Goal: Task Accomplishment & Management: Complete application form

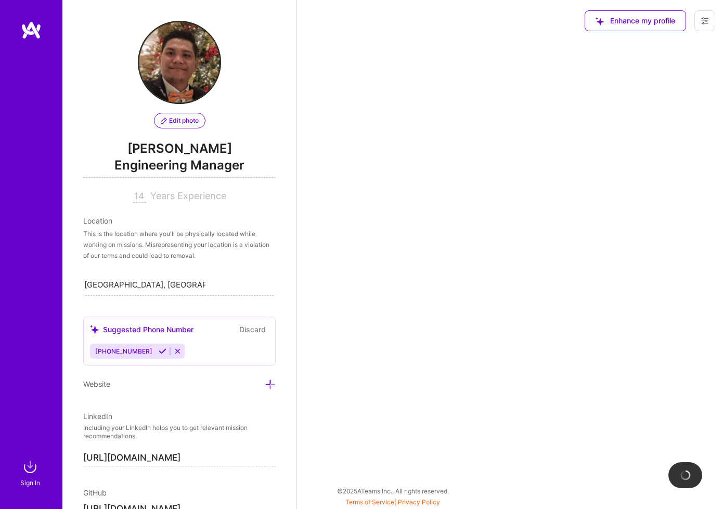
click at [28, 33] on img at bounding box center [31, 30] width 21 height 19
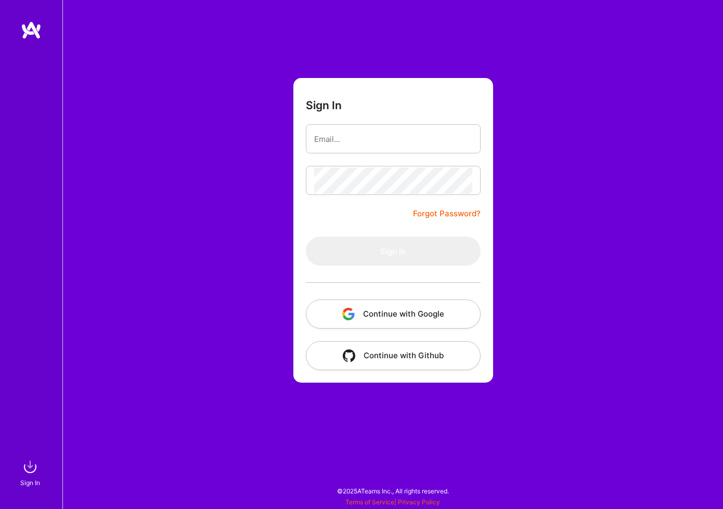
click at [417, 316] on button "Continue with Google" at bounding box center [393, 314] width 175 height 29
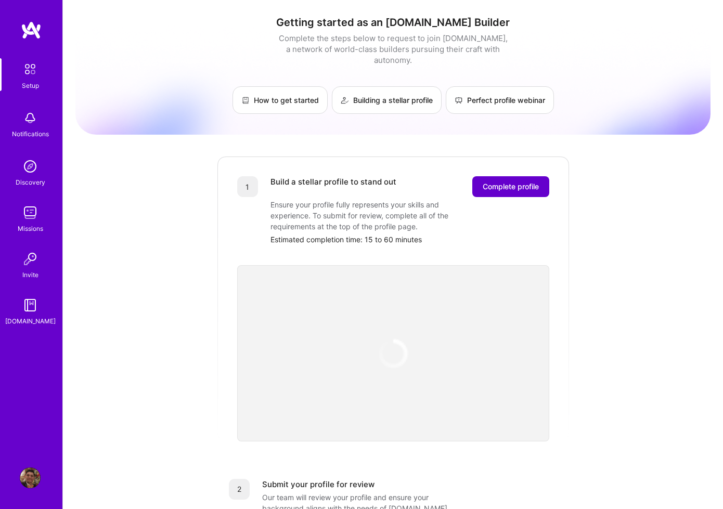
click at [515, 182] on span "Complete profile" at bounding box center [511, 187] width 56 height 10
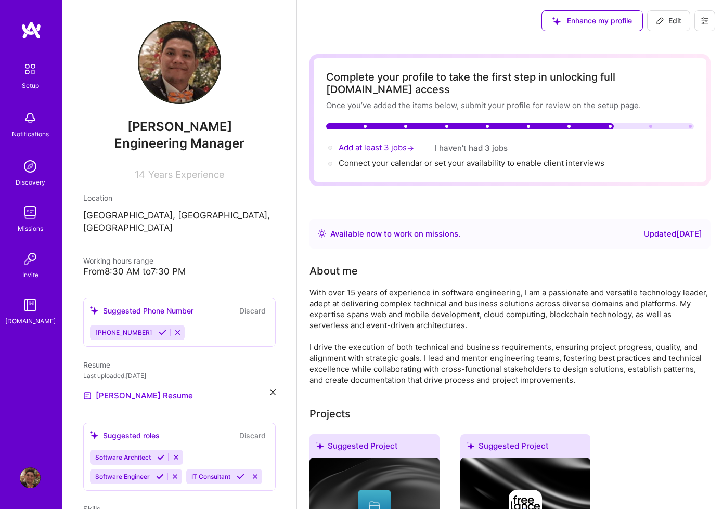
click at [376, 149] on span "Add at least 3 jobs →" at bounding box center [378, 148] width 78 height 10
select select "US"
select select "Right Now"
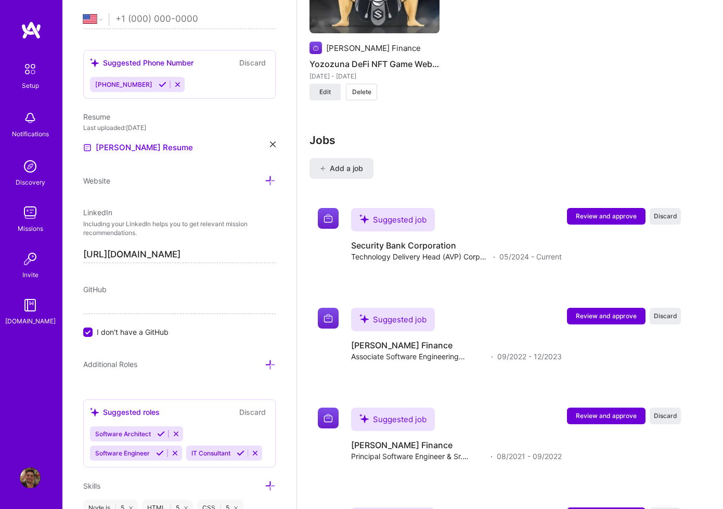
scroll to position [2225, 0]
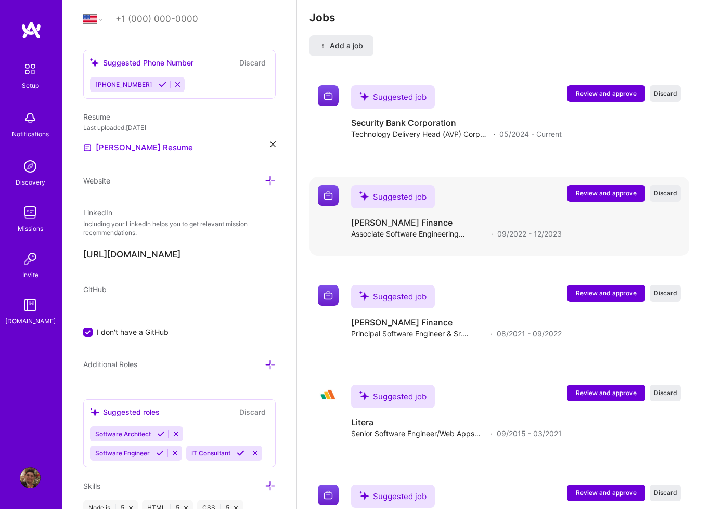
click at [601, 189] on span "Review and approve" at bounding box center [606, 193] width 61 height 9
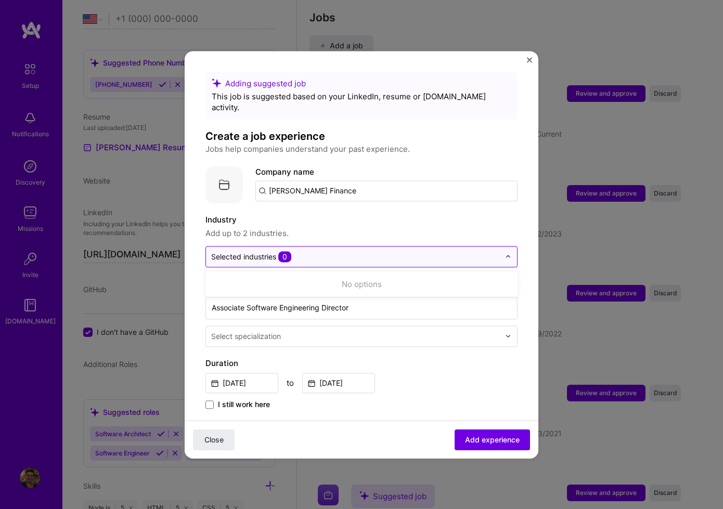
click at [465, 251] on div at bounding box center [355, 256] width 289 height 13
type input "b"
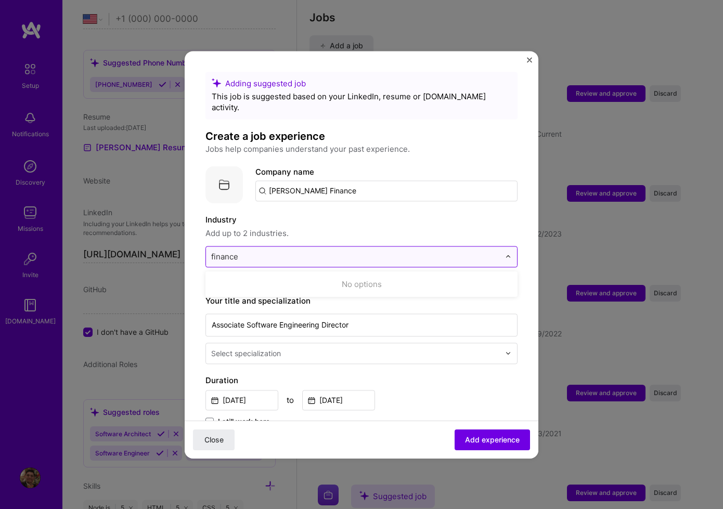
click at [425, 251] on input "finance" at bounding box center [355, 256] width 289 height 11
type input "f"
click at [422, 227] on span "Add up to 2 industries." at bounding box center [361, 233] width 312 height 12
click at [394, 251] on input "text" at bounding box center [355, 256] width 289 height 11
click at [507, 253] on img at bounding box center [508, 256] width 6 height 6
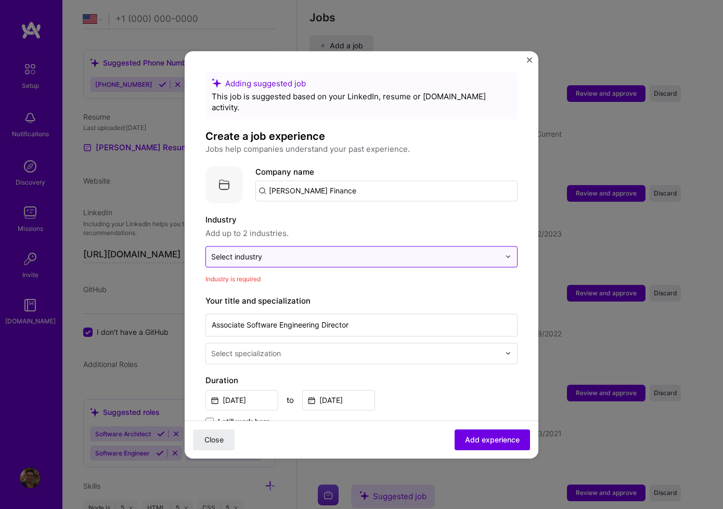
click at [507, 253] on img at bounding box center [508, 256] width 6 height 6
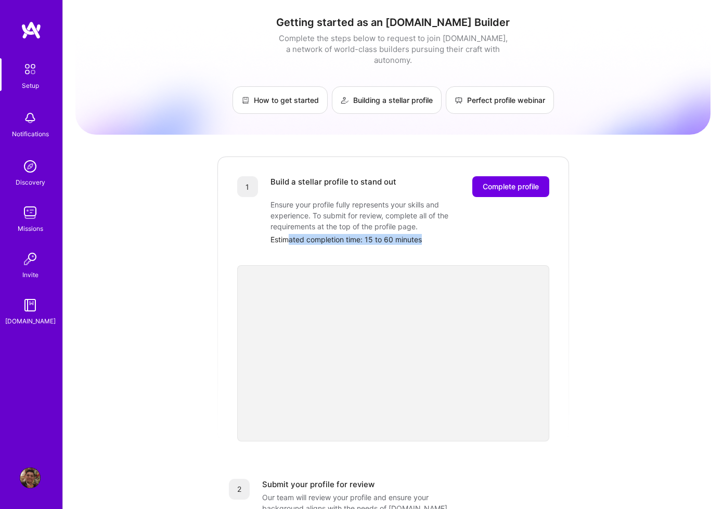
drag, startPoint x: 298, startPoint y: 234, endPoint x: 454, endPoint y: 232, distance: 156.1
click at [454, 234] on div "Estimated completion time: 15 to 60 minutes" at bounding box center [409, 239] width 279 height 11
click at [521, 184] on button "Complete profile" at bounding box center [510, 186] width 77 height 21
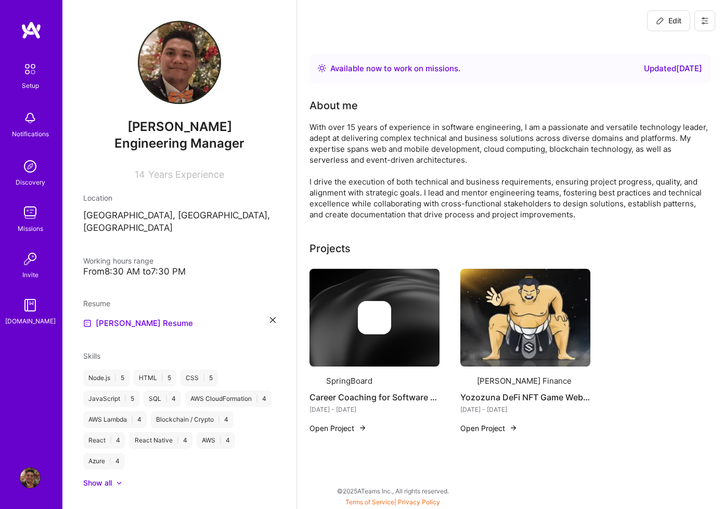
click at [670, 22] on span "Edit" at bounding box center [668, 21] width 25 height 10
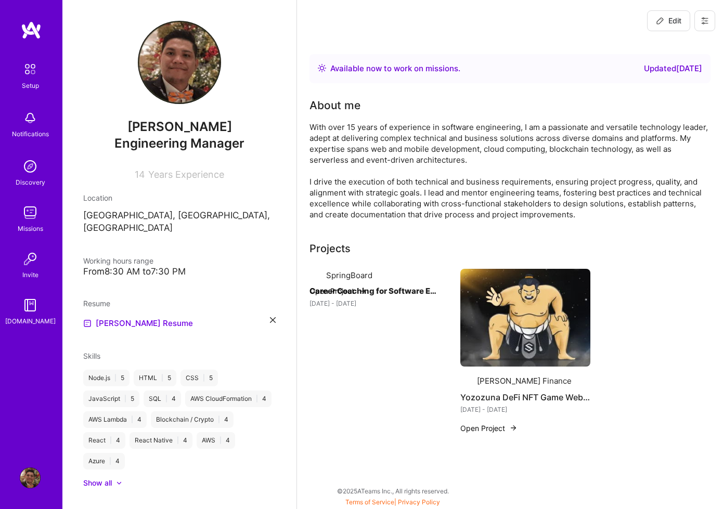
scroll to position [343, 0]
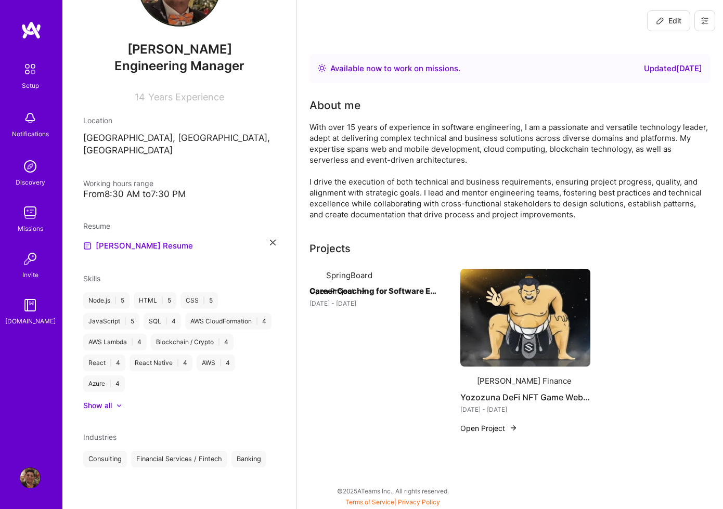
select select "US"
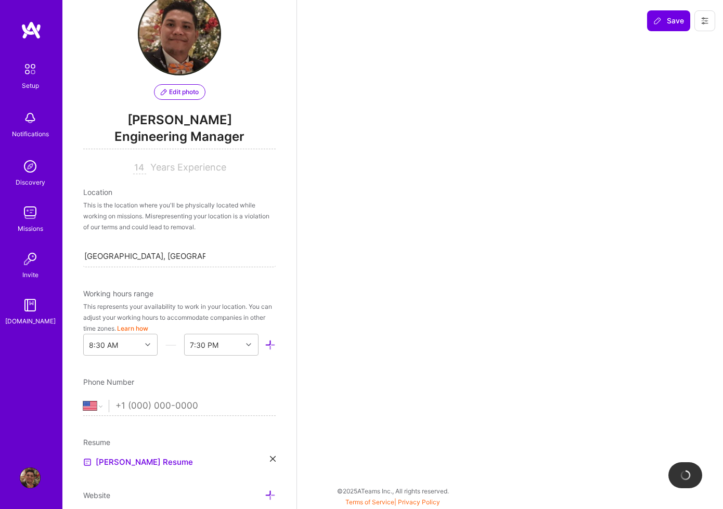
scroll to position [0, 0]
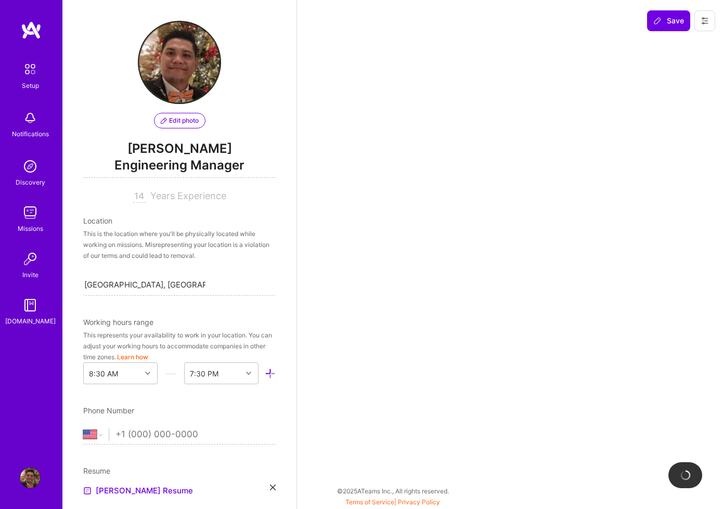
select select "Right Now"
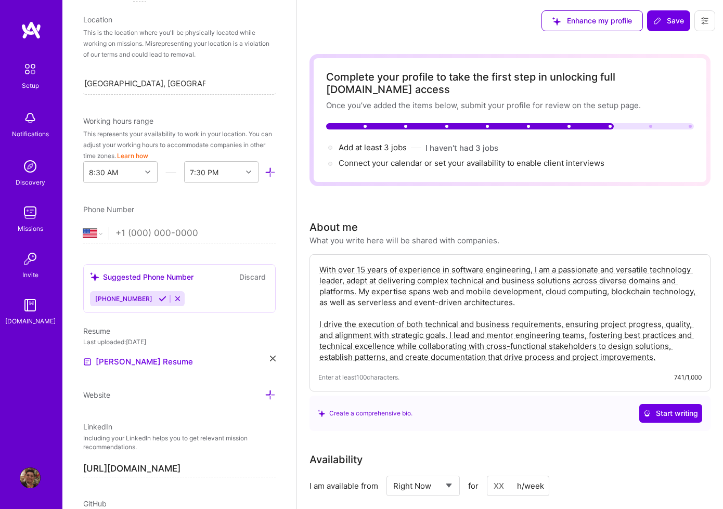
scroll to position [218, 0]
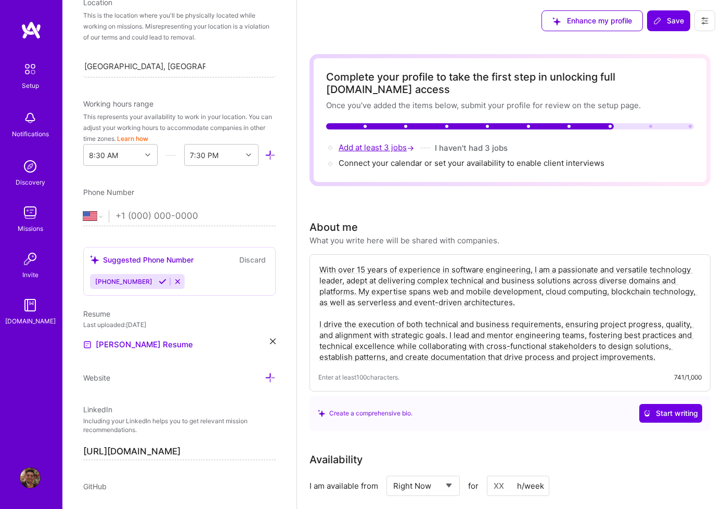
click at [372, 143] on span "Add at least 3 jobs →" at bounding box center [378, 148] width 78 height 10
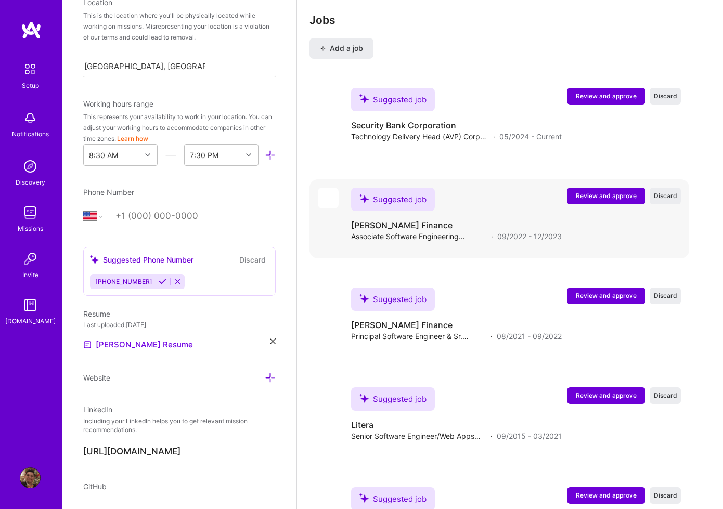
scroll to position [2225, 0]
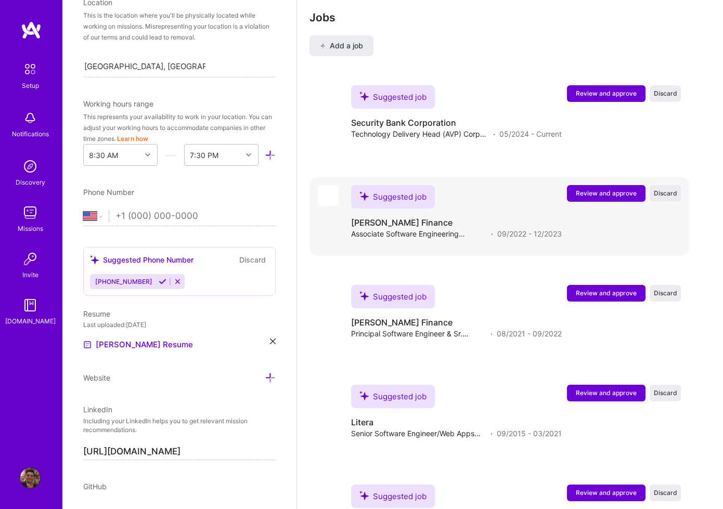
click at [621, 189] on span "Review and approve" at bounding box center [606, 193] width 61 height 9
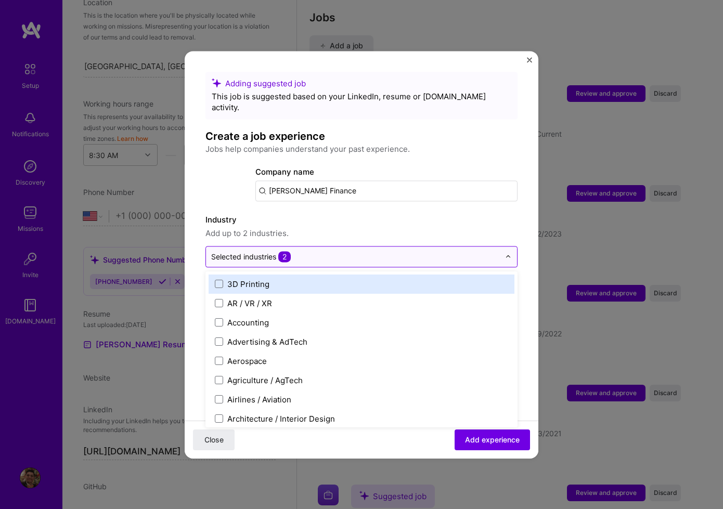
click at [506, 253] on img at bounding box center [508, 256] width 6 height 6
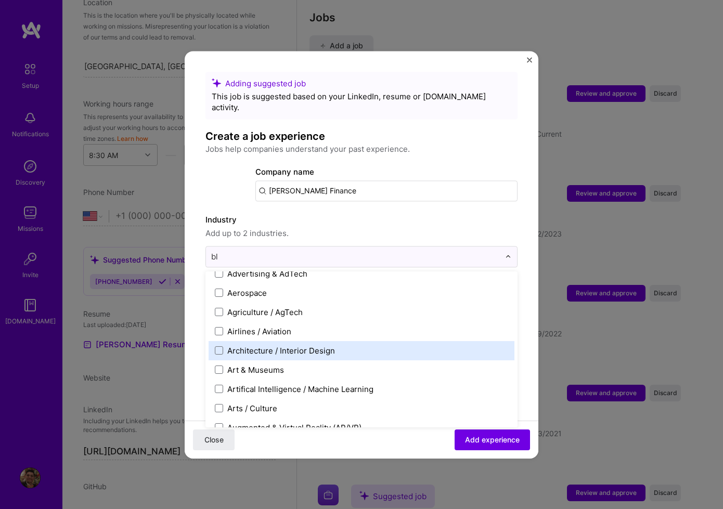
scroll to position [0, 0]
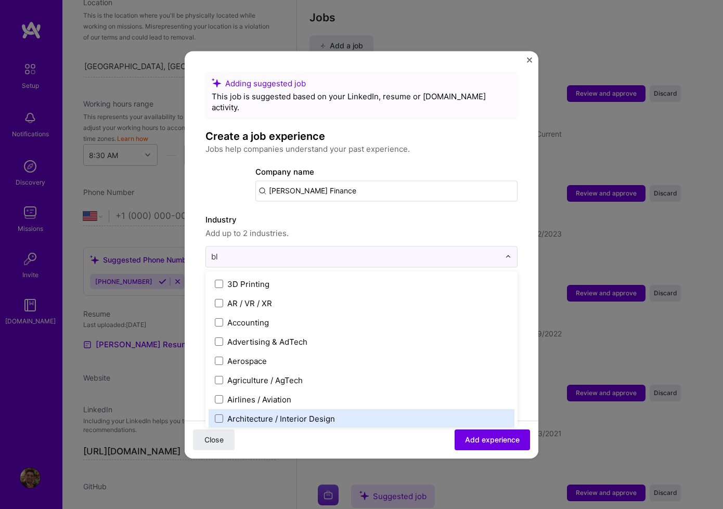
type input "blo"
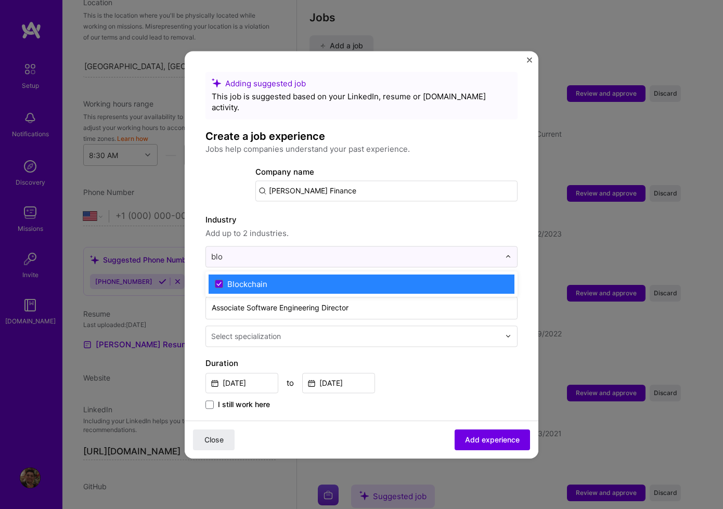
click at [312, 279] on div "Blockchain" at bounding box center [362, 284] width 306 height 19
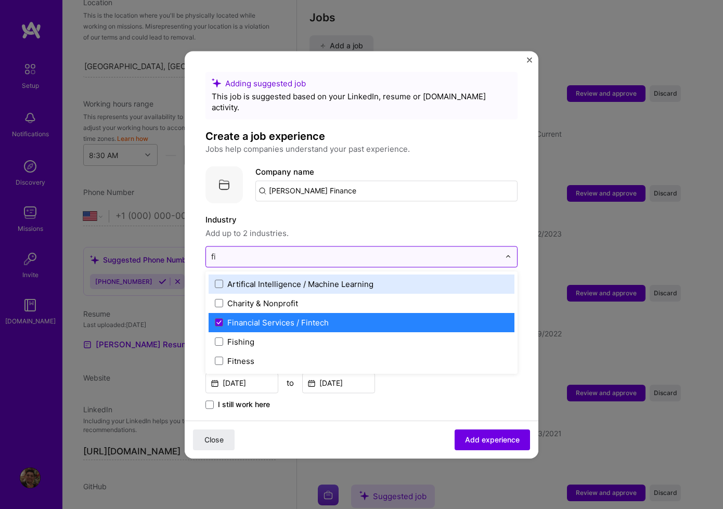
type input "fin"
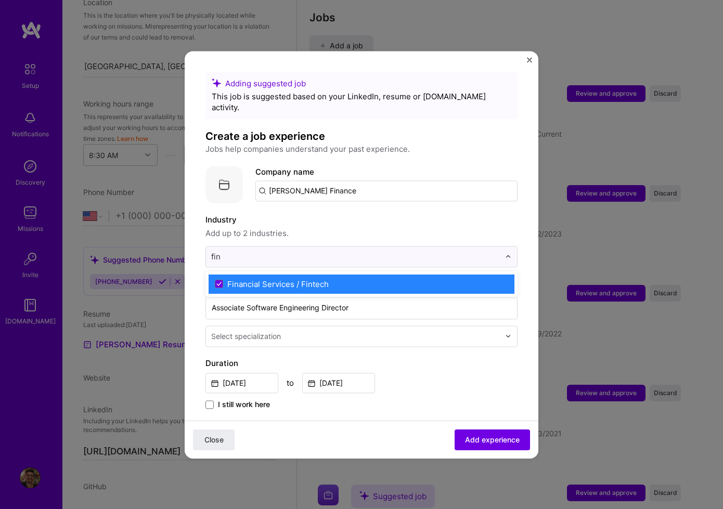
click at [266, 279] on div "Financial Services / Fintech" at bounding box center [277, 284] width 101 height 11
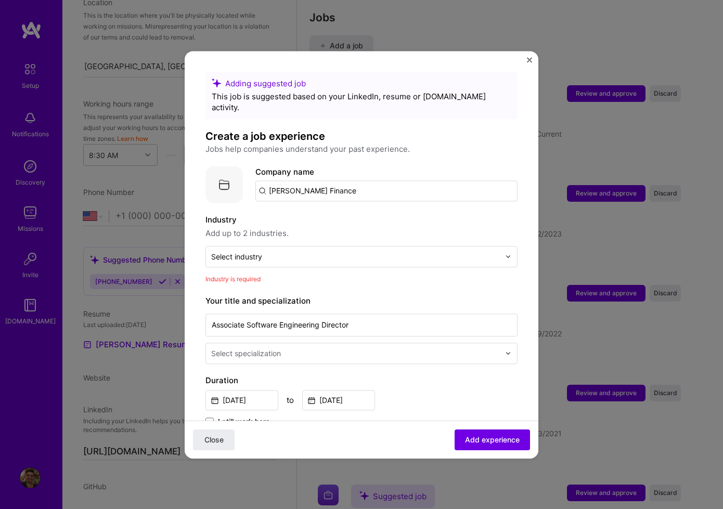
click at [470, 227] on span "Add up to 2 industries." at bounding box center [361, 233] width 312 height 12
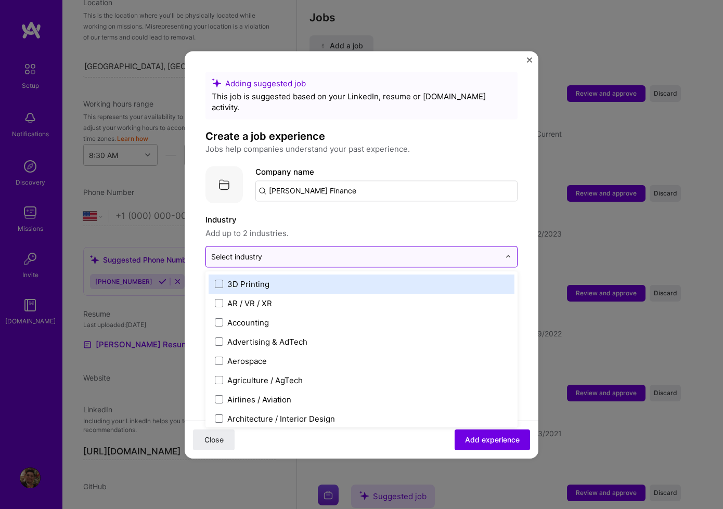
click at [488, 251] on input "text" at bounding box center [355, 256] width 289 height 11
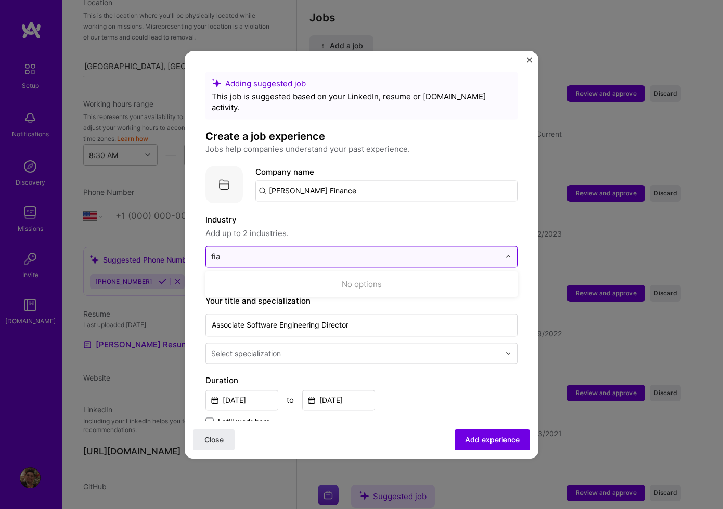
type input "fi"
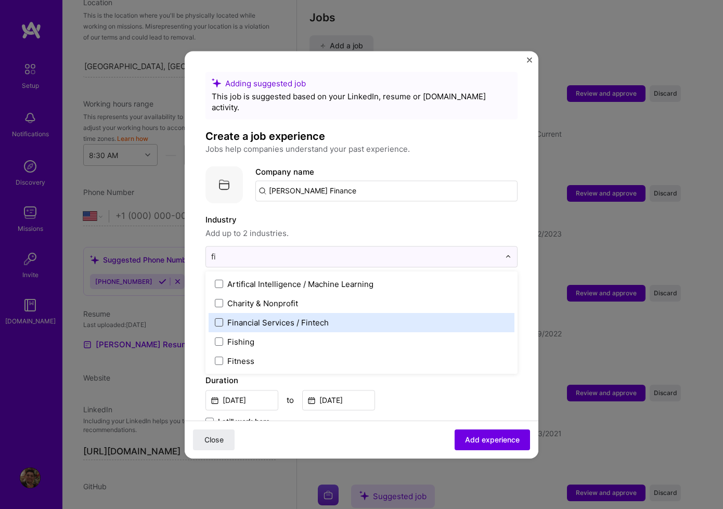
click at [218, 318] on span at bounding box center [219, 322] width 8 height 8
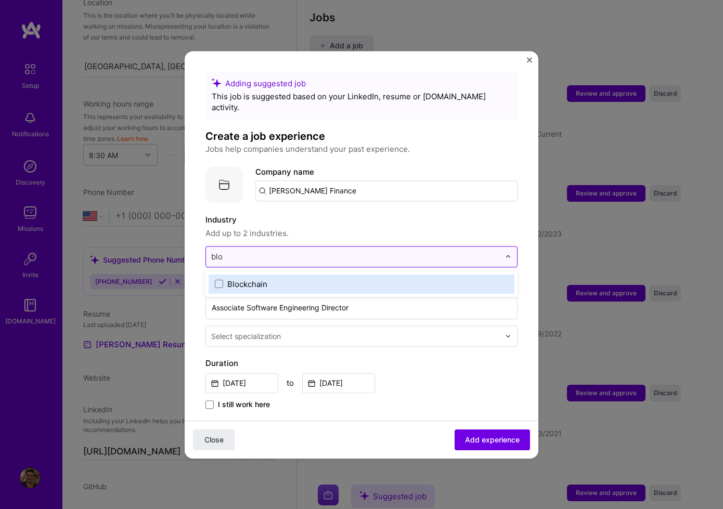
type input "bloc"
click at [221, 280] on span at bounding box center [219, 284] width 8 height 8
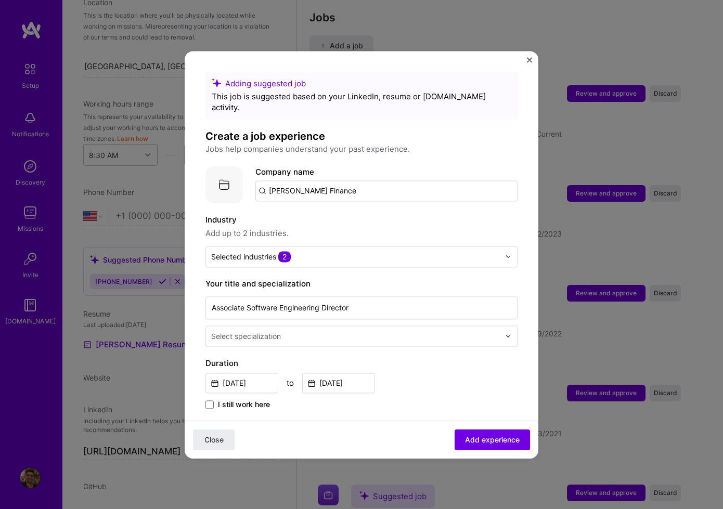
click at [348, 227] on span "Add up to 2 industries." at bounding box center [361, 233] width 312 height 12
click at [375, 331] on div "Select specialization" at bounding box center [355, 336] width 299 height 20
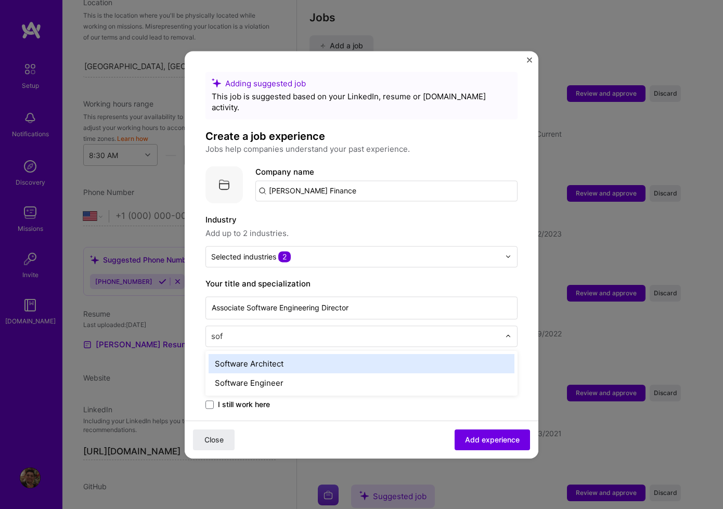
type input "soft"
click at [352, 354] on div "Software Architect" at bounding box center [362, 363] width 306 height 19
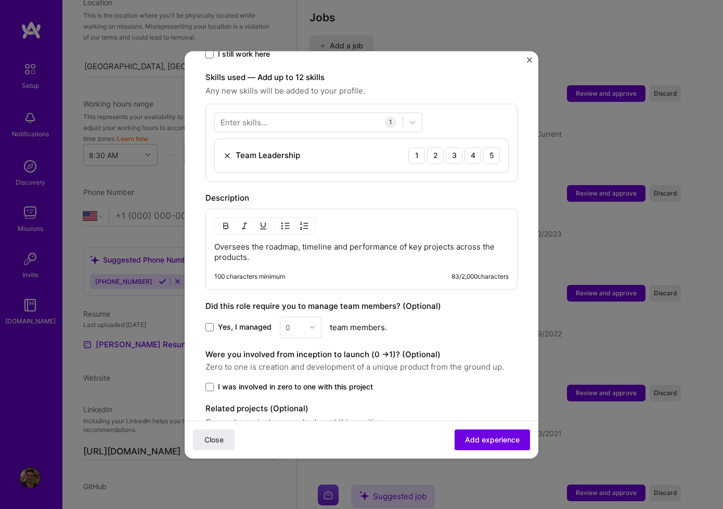
scroll to position [396, 0]
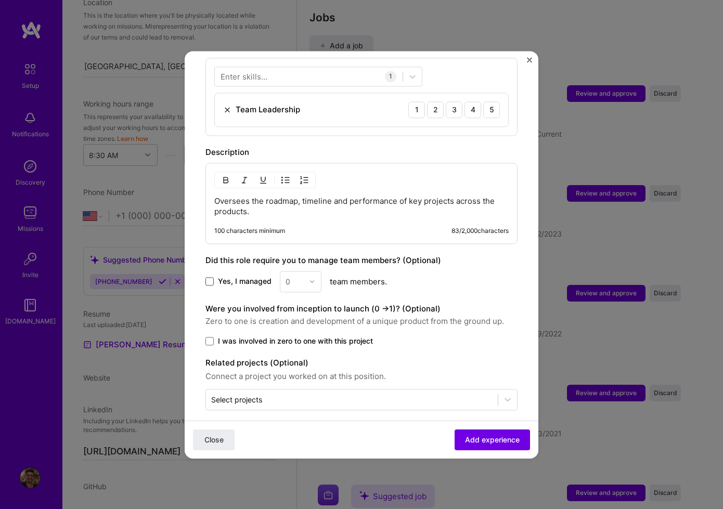
click at [209, 277] on span at bounding box center [209, 281] width 8 height 8
click at [0, 0] on input "Yes, I managed" at bounding box center [0, 0] width 0 height 0
click at [311, 278] on img at bounding box center [312, 281] width 6 height 6
click at [292, 402] on div "18" at bounding box center [300, 411] width 35 height 19
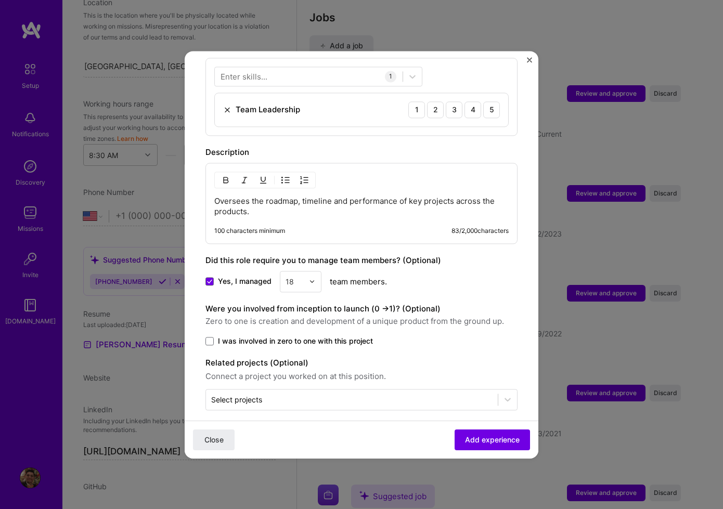
drag, startPoint x: 269, startPoint y: 326, endPoint x: 275, endPoint y: 328, distance: 6.1
click at [269, 336] on span "I was involved in zero to one with this project" at bounding box center [295, 341] width 155 height 10
click at [0, 0] on input "I was involved in zero to one with this project" at bounding box center [0, 0] width 0 height 0
click at [511, 394] on icon at bounding box center [507, 399] width 10 height 10
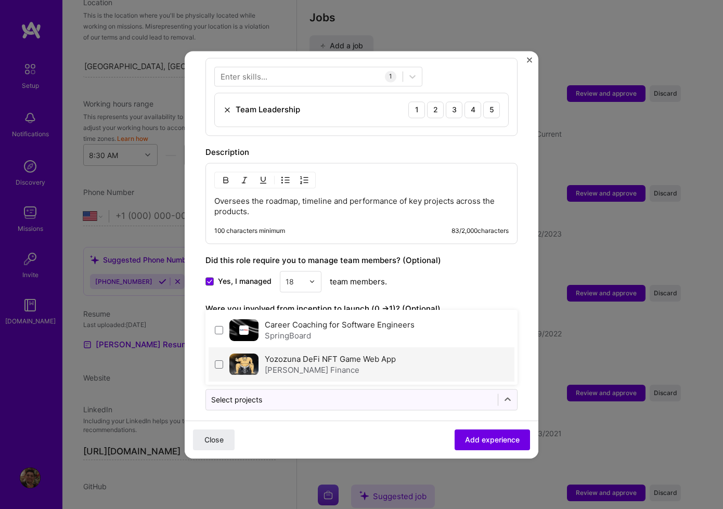
click at [308, 365] on div "[PERSON_NAME] Finance" at bounding box center [330, 370] width 131 height 11
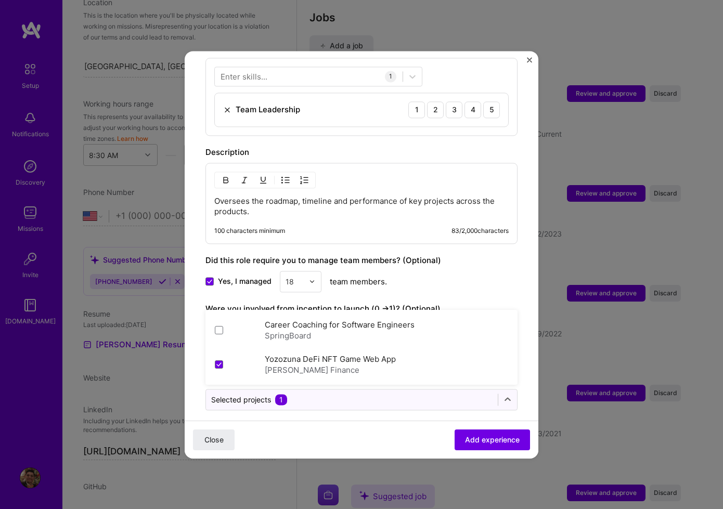
click at [414, 435] on div "Close Add experience" at bounding box center [362, 439] width 354 height 38
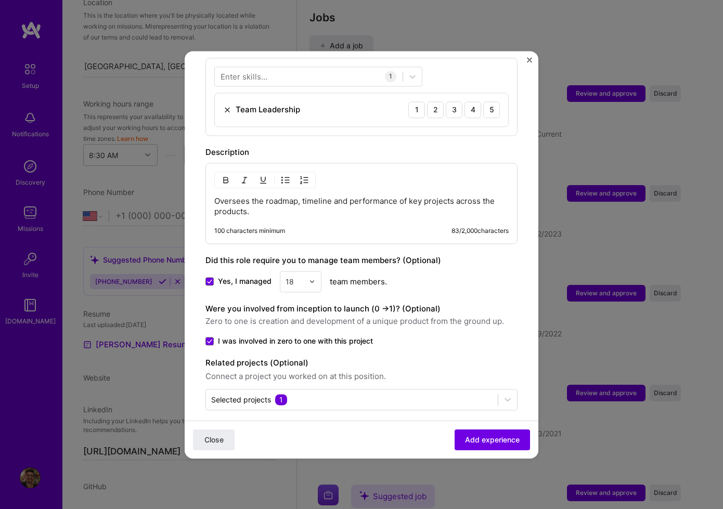
drag, startPoint x: 485, startPoint y: 438, endPoint x: 402, endPoint y: 385, distance: 98.0
click at [484, 438] on span "Add experience" at bounding box center [492, 439] width 55 height 10
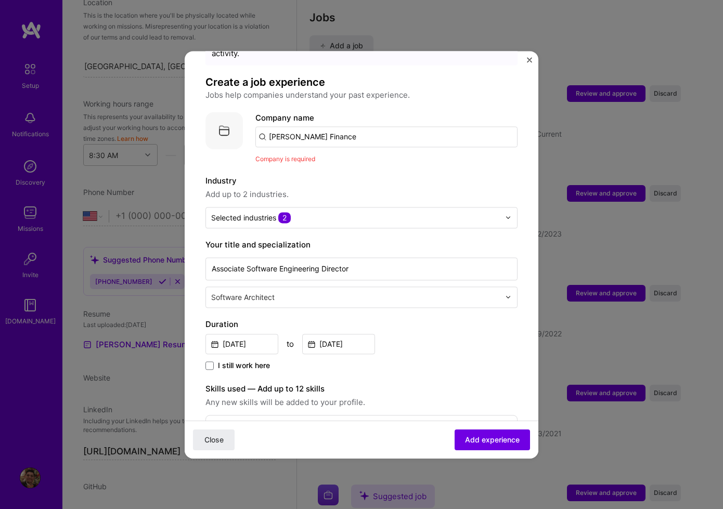
scroll to position [0, 0]
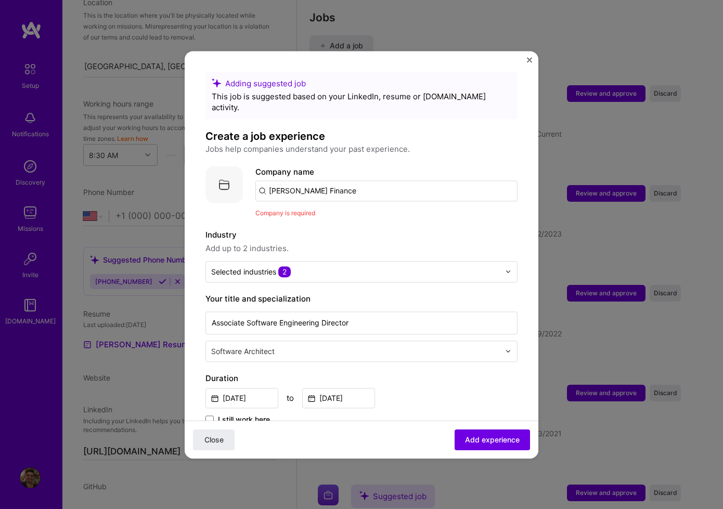
drag, startPoint x: 346, startPoint y: 179, endPoint x: 382, endPoint y: 187, distance: 36.7
click at [347, 180] on input "[PERSON_NAME] Finance" at bounding box center [386, 190] width 262 height 21
type input "[PERSON_NAME] Finance"
click at [350, 211] on div "[PERSON_NAME] Finance" at bounding box center [367, 220] width 106 height 18
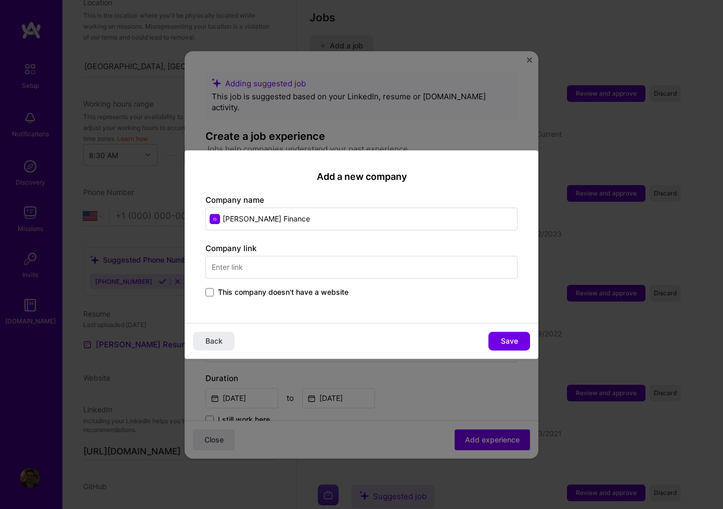
click at [239, 276] on input "text" at bounding box center [361, 267] width 312 height 23
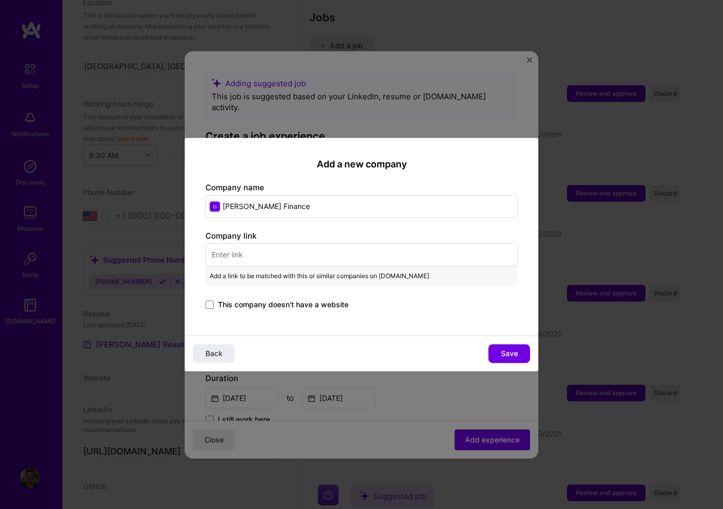
paste input "[URL][DOMAIN_NAME][PERSON_NAME]"
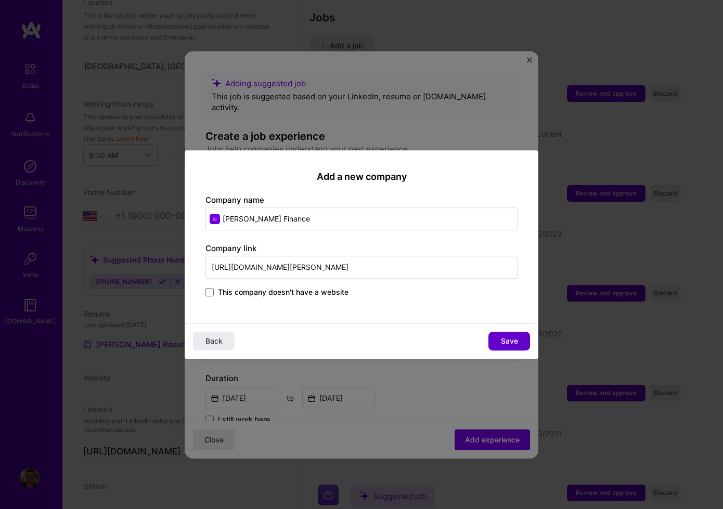
type input "[URL][DOMAIN_NAME][PERSON_NAME]"
click at [501, 339] on span "Save" at bounding box center [509, 341] width 17 height 10
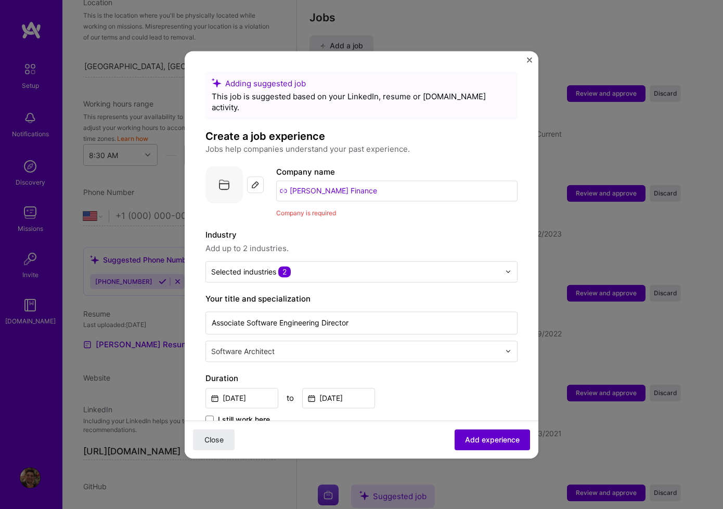
click at [512, 436] on span "Add experience" at bounding box center [492, 439] width 55 height 10
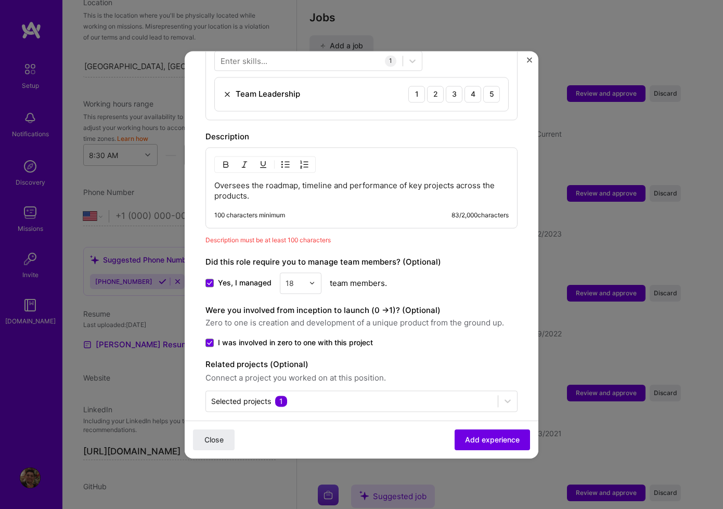
scroll to position [414, 0]
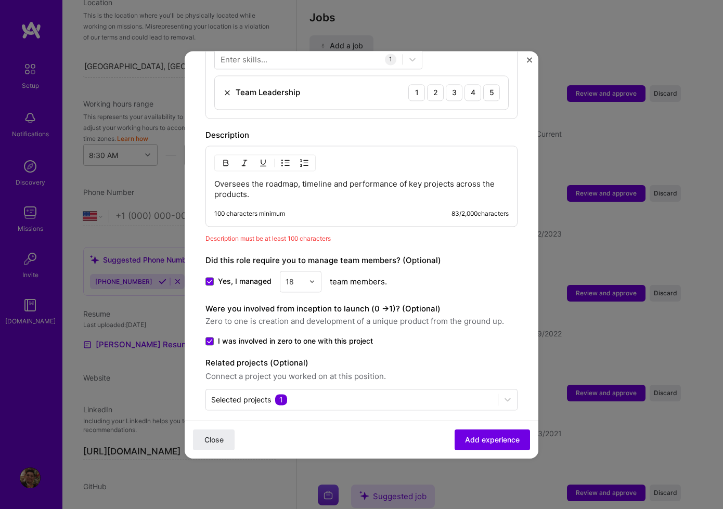
click at [314, 179] on p "Oversees the roadmap, timeline and performance of key projects across the produ…" at bounding box center [361, 189] width 294 height 21
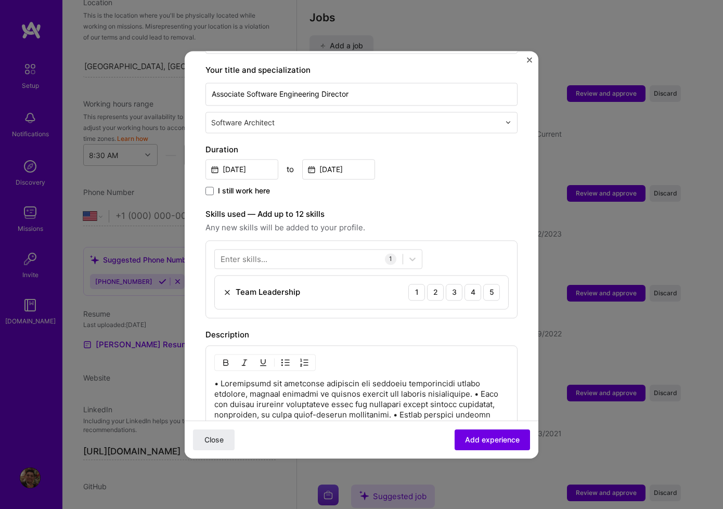
scroll to position [292, 0]
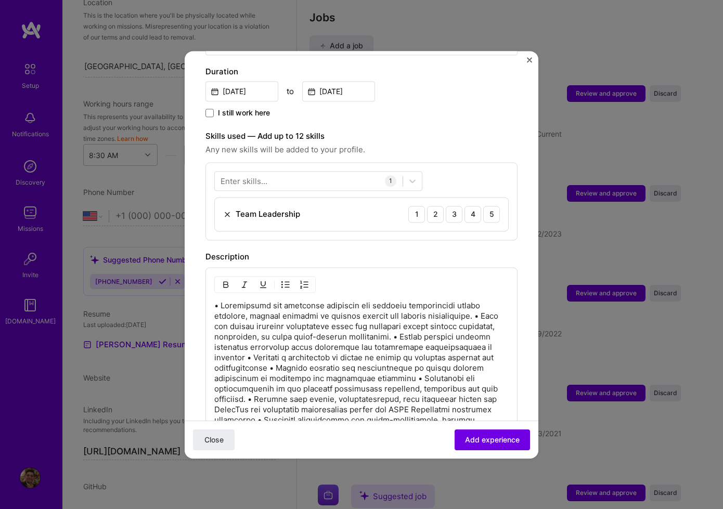
click at [347, 348] on p at bounding box center [361, 400] width 294 height 198
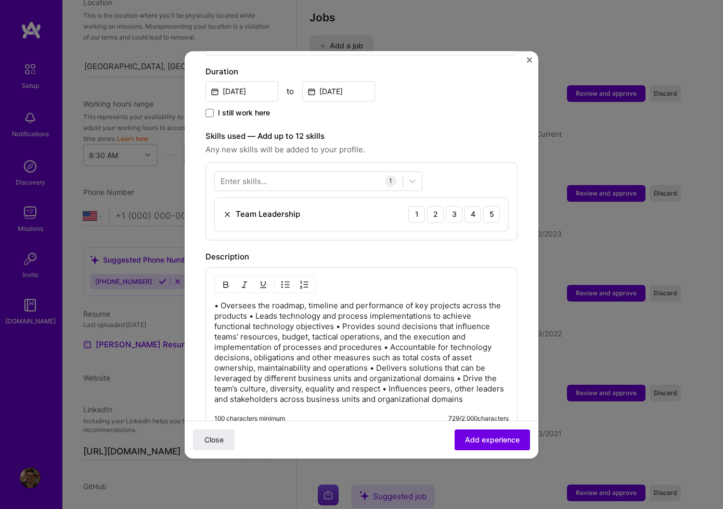
click at [255, 306] on p "• Oversees the roadmap, timeline and performance of key projects across the pro…" at bounding box center [361, 353] width 294 height 104
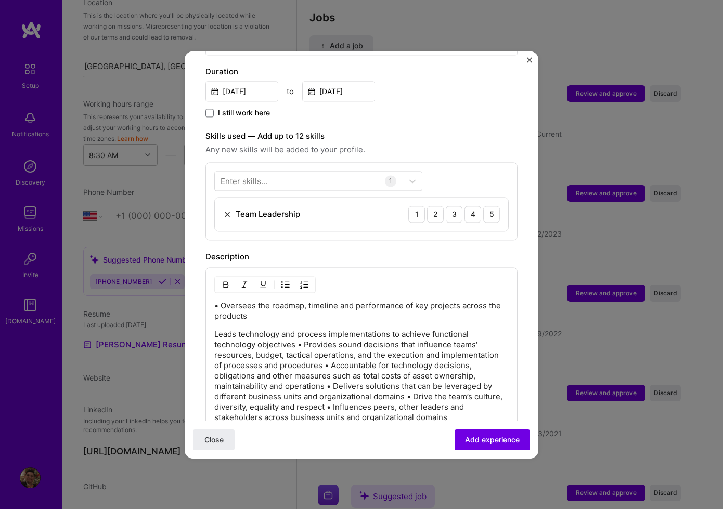
click at [222, 301] on p "• Oversees the roadmap, timeline and performance of key projects across the pro…" at bounding box center [361, 311] width 294 height 21
click at [304, 335] on p "Leads technology and process implementations to achieve functional technology o…" at bounding box center [361, 376] width 294 height 94
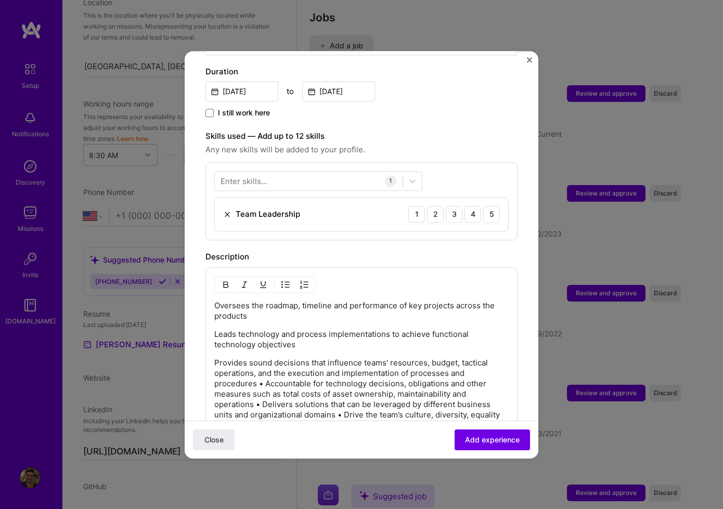
click at [267, 374] on p "Provides sound decisions that influence teams' resources, budget, tactical oper…" at bounding box center [361, 399] width 294 height 83
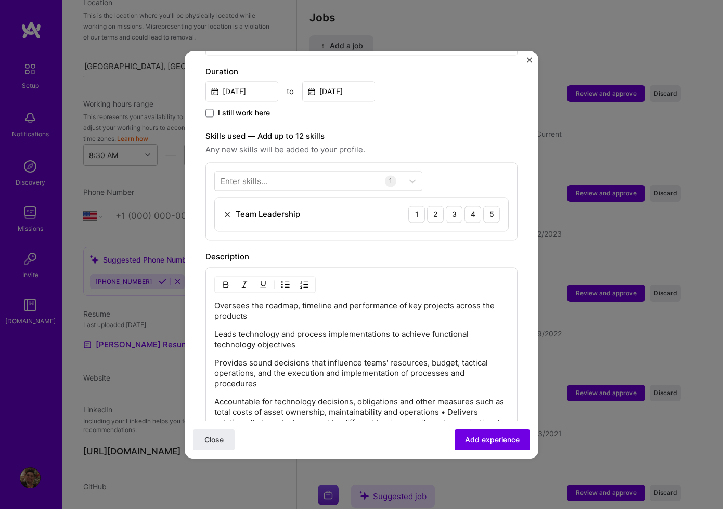
scroll to position [360, 0]
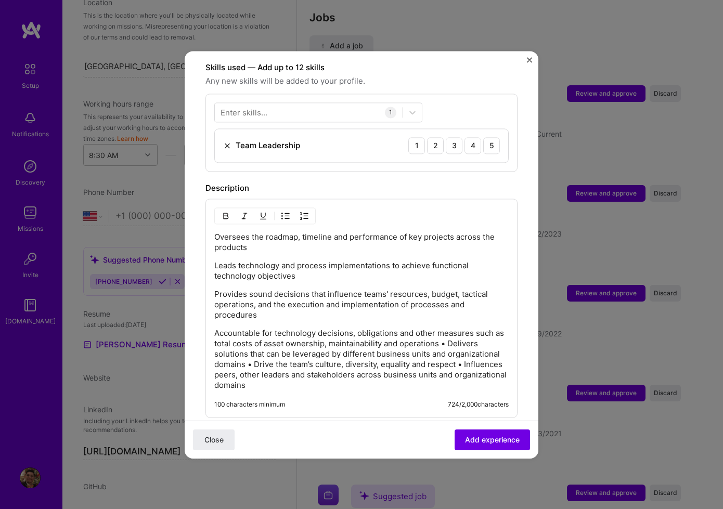
click at [447, 330] on p "Accountable for technology decisions, obligations and other measures such as to…" at bounding box center [361, 359] width 294 height 62
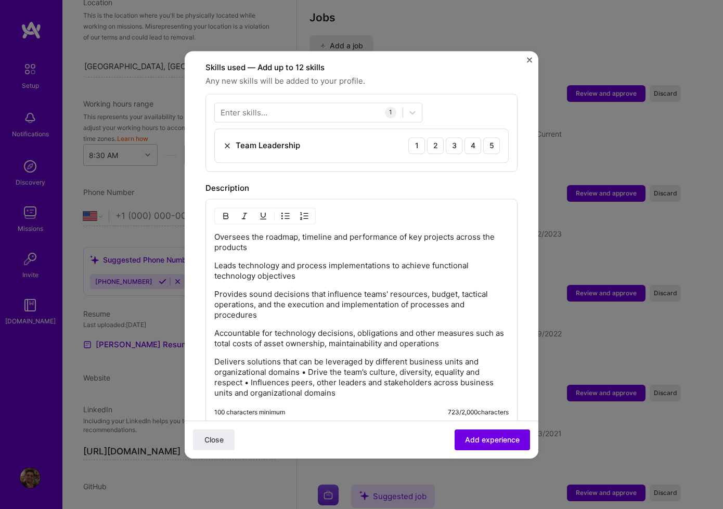
click at [309, 364] on p "Delivers solutions that can be leveraged by different business units and organi…" at bounding box center [361, 378] width 294 height 42
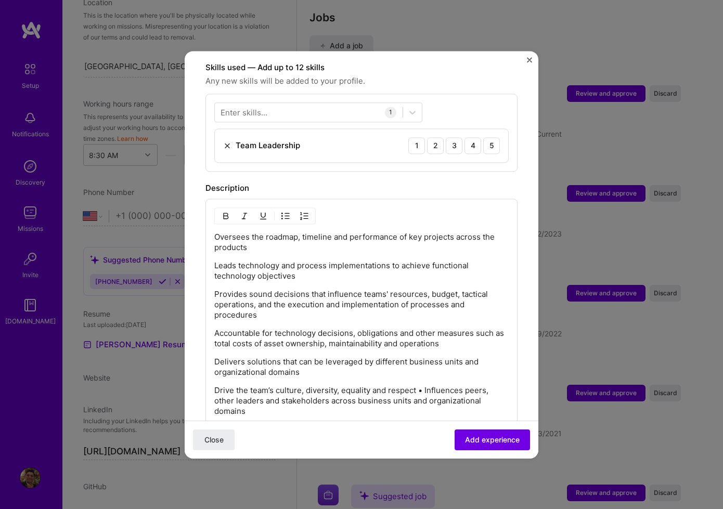
click at [426, 385] on p "Drive the team’s culture, diversity, equality and respect • Influences peers, o…" at bounding box center [361, 400] width 294 height 31
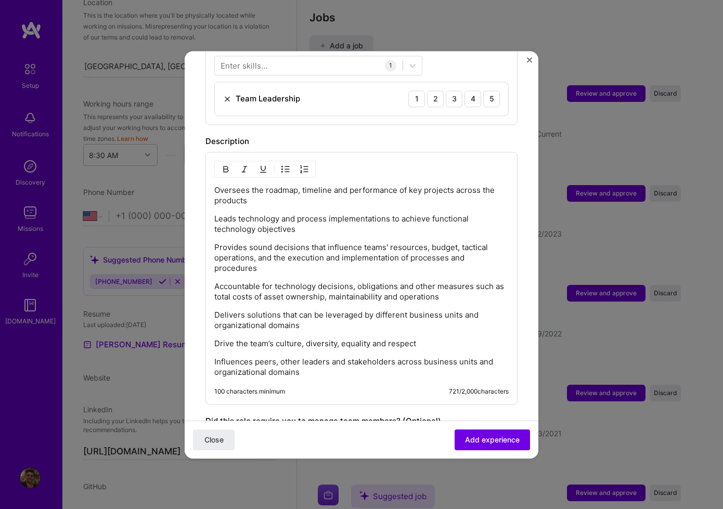
scroll to position [406, 0]
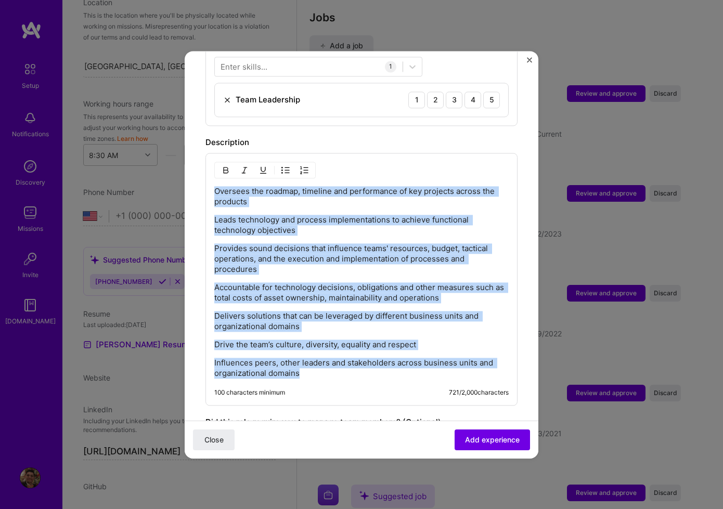
drag, startPoint x: 312, startPoint y: 362, endPoint x: 188, endPoint y: 164, distance: 232.5
click at [188, 164] on form "Adding suggested job This job is suggested based on your LinkedIn, resume or [D…" at bounding box center [362, 148] width 354 height 965
click at [288, 166] on img "button" at bounding box center [285, 170] width 8 height 8
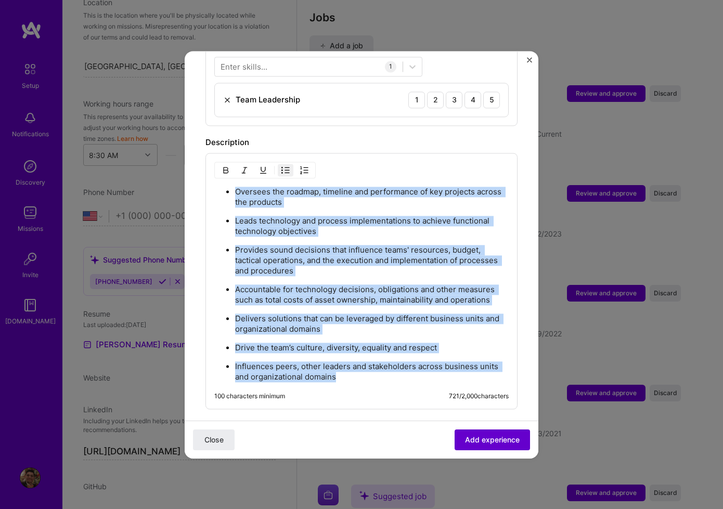
click at [493, 440] on span "Add experience" at bounding box center [492, 439] width 55 height 10
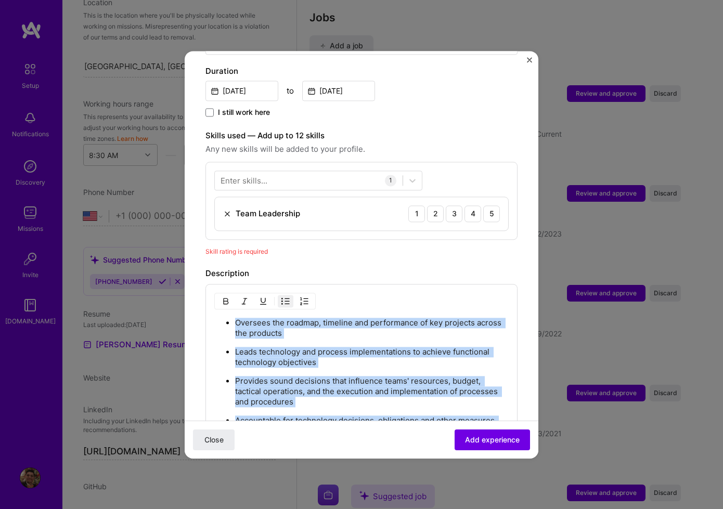
scroll to position [294, 0]
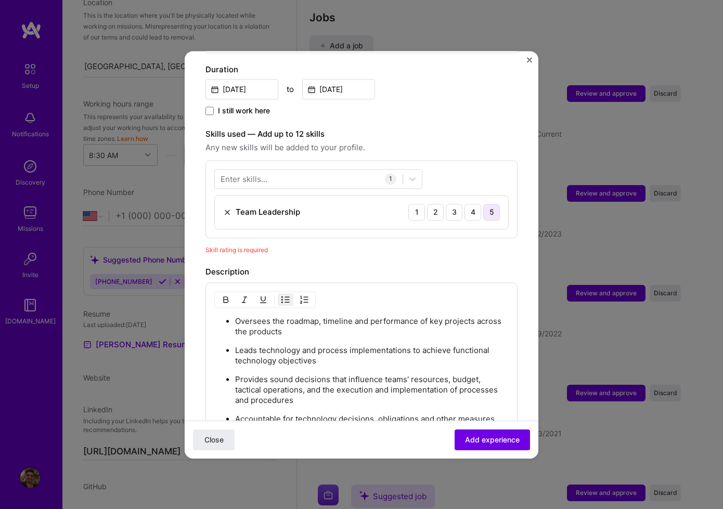
click at [488, 204] on div "5" at bounding box center [491, 212] width 17 height 17
click at [300, 173] on div at bounding box center [309, 178] width 188 height 17
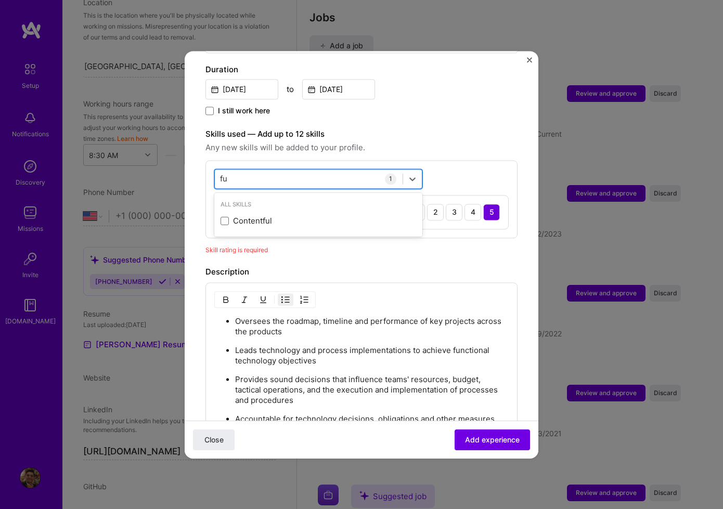
type input "f"
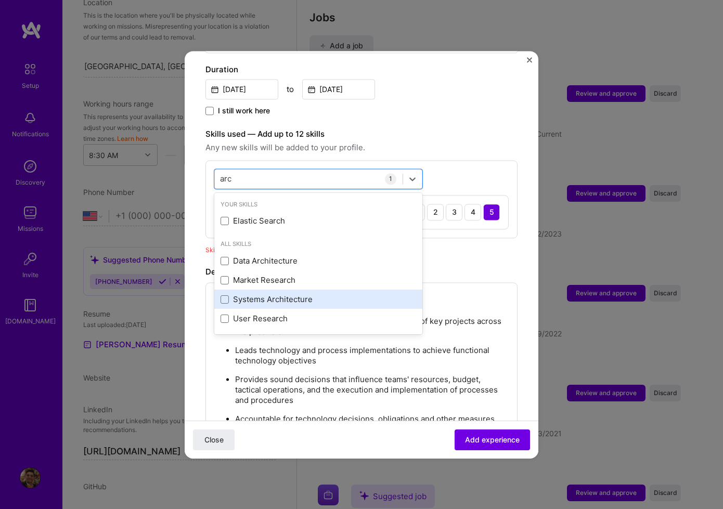
click at [312, 294] on div "Systems Architecture" at bounding box center [319, 299] width 196 height 11
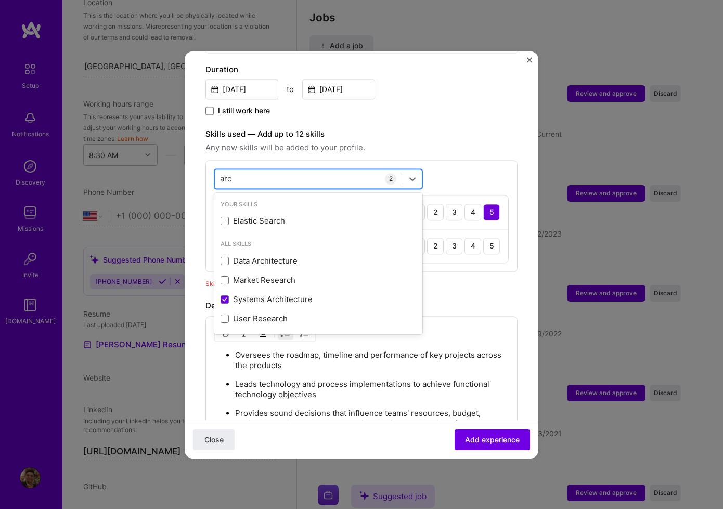
click at [248, 170] on div "arc arc" at bounding box center [309, 178] width 188 height 17
type input "a"
type input "s"
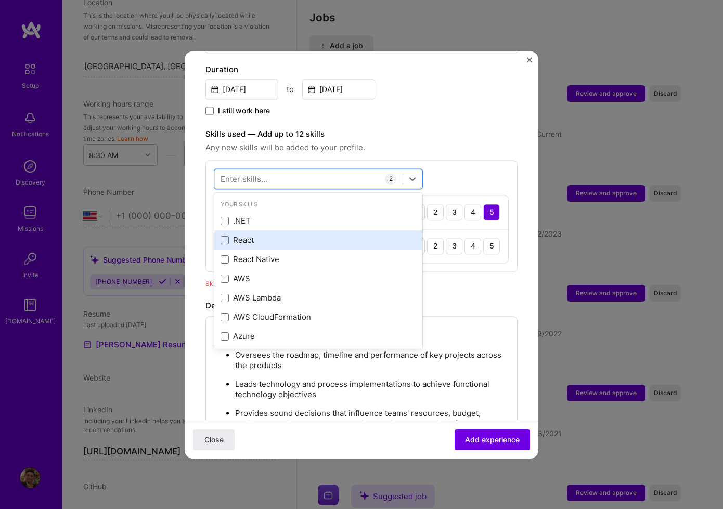
click at [244, 235] on div "React" at bounding box center [318, 240] width 208 height 19
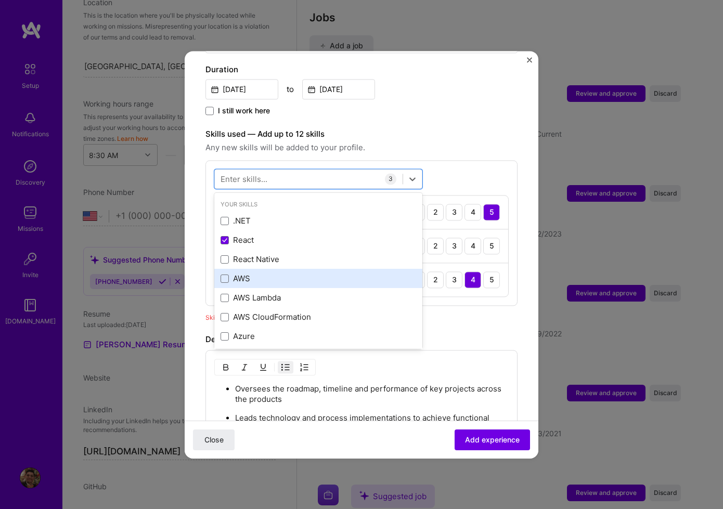
click at [289, 274] on div "AWS" at bounding box center [319, 279] width 196 height 11
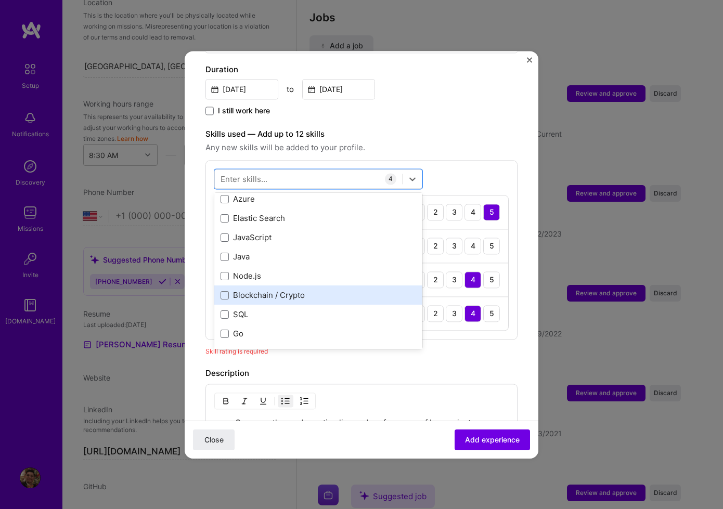
scroll to position [147, 0]
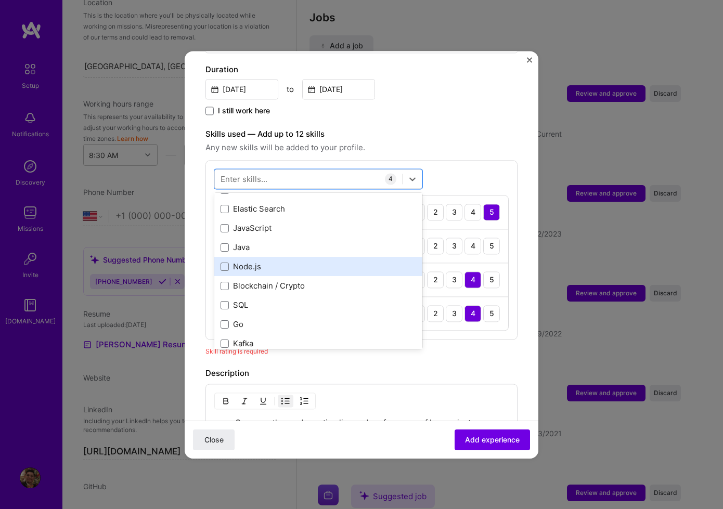
click at [292, 262] on div "Node.js" at bounding box center [319, 267] width 196 height 11
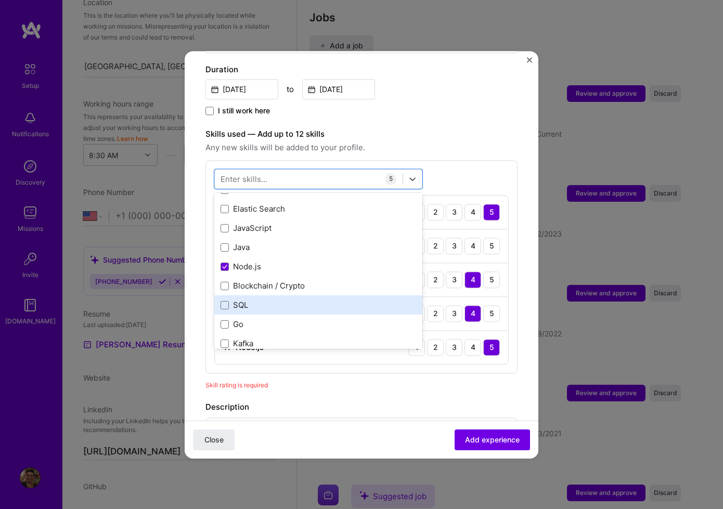
scroll to position [167, 0]
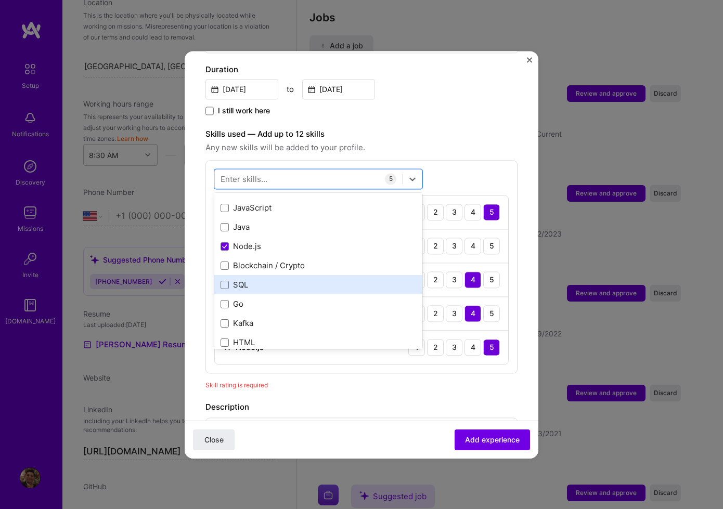
click at [308, 280] on div "SQL" at bounding box center [319, 285] width 196 height 11
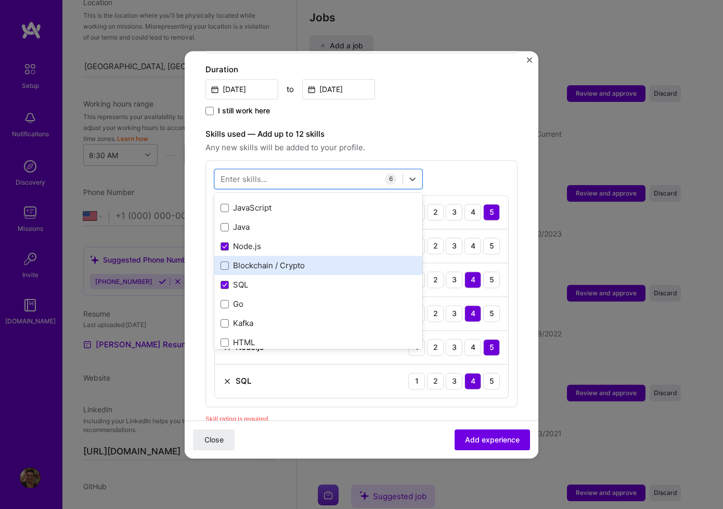
drag, startPoint x: 299, startPoint y: 276, endPoint x: 313, endPoint y: 261, distance: 21.0
click at [299, 280] on div "SQL" at bounding box center [319, 285] width 196 height 11
click at [314, 261] on div "Blockchain / Crypto" at bounding box center [318, 265] width 208 height 19
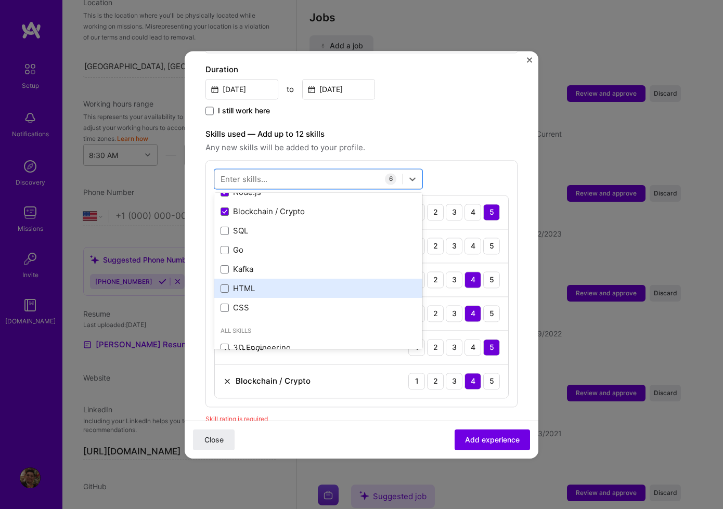
scroll to position [224, 0]
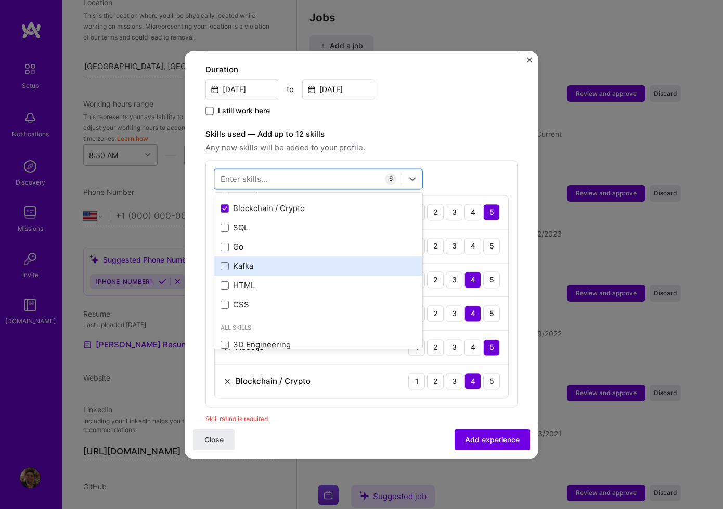
click at [303, 257] on div "Kafka" at bounding box center [318, 266] width 208 height 19
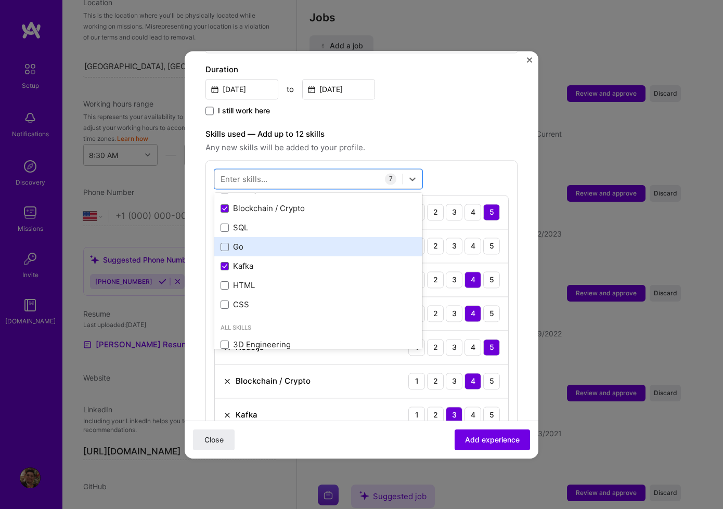
click at [298, 242] on div "Go" at bounding box center [319, 247] width 196 height 11
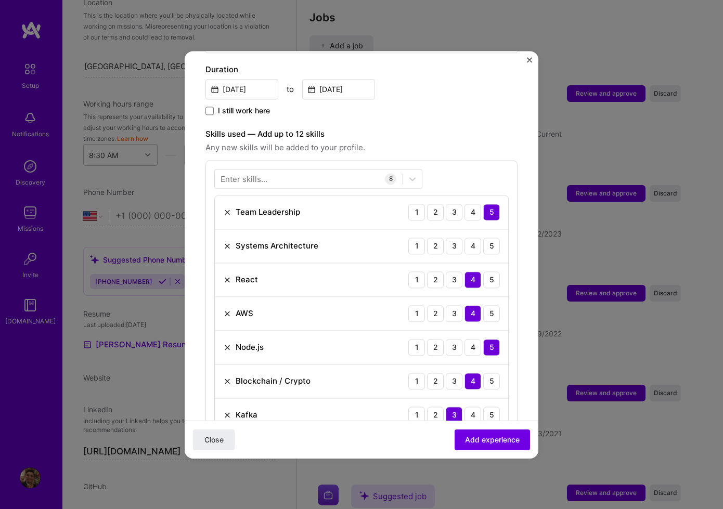
click at [499, 398] on div "[PERSON_NAME] 1 2 3 4 5" at bounding box center [361, 415] width 293 height 34
click at [470, 238] on div "4" at bounding box center [473, 246] width 17 height 17
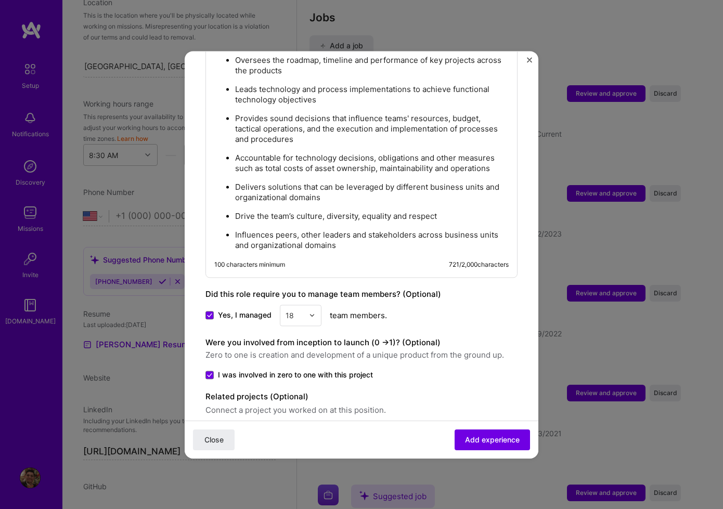
scroll to position [823, 0]
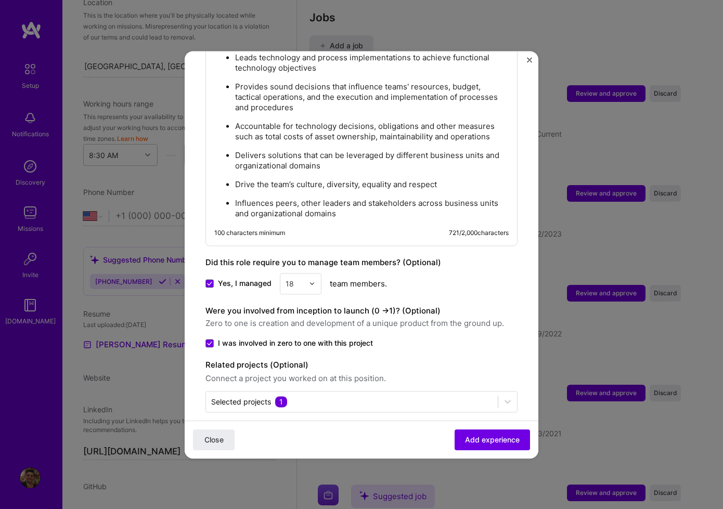
click at [497, 453] on div "Close Add experience" at bounding box center [362, 439] width 354 height 38
drag, startPoint x: 500, startPoint y: 443, endPoint x: 479, endPoint y: 430, distance: 25.4
click at [500, 443] on span "Add experience" at bounding box center [492, 439] width 55 height 10
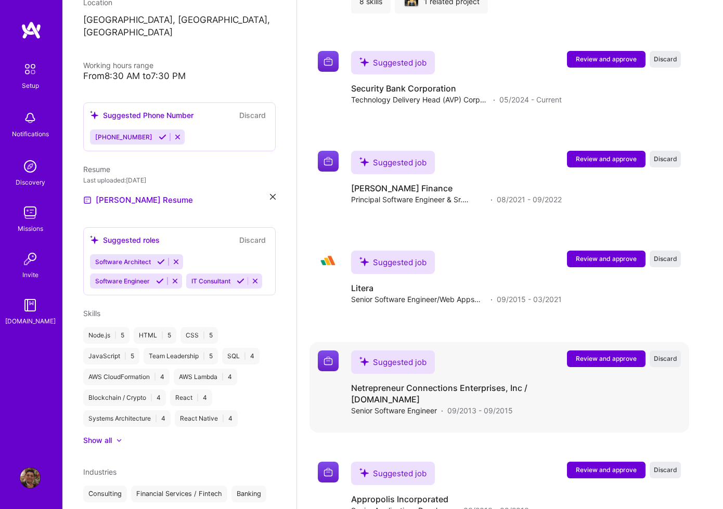
scroll to position [1914, 0]
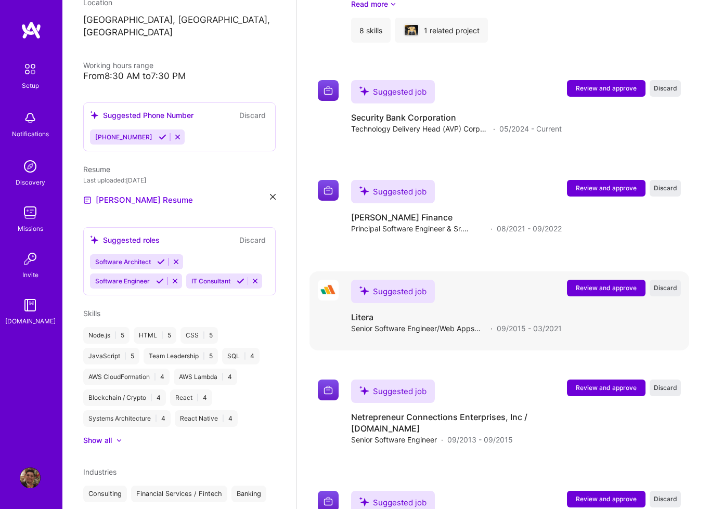
click at [600, 283] on span "Review and approve" at bounding box center [606, 287] width 61 height 9
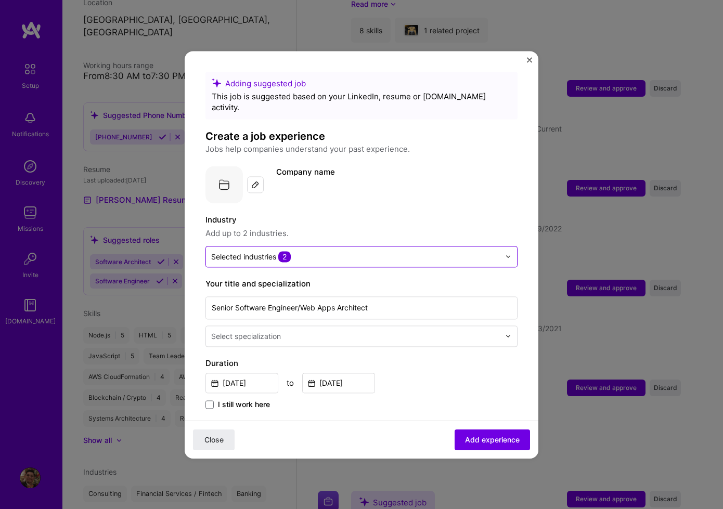
click at [365, 251] on input "text" at bounding box center [355, 256] width 289 height 11
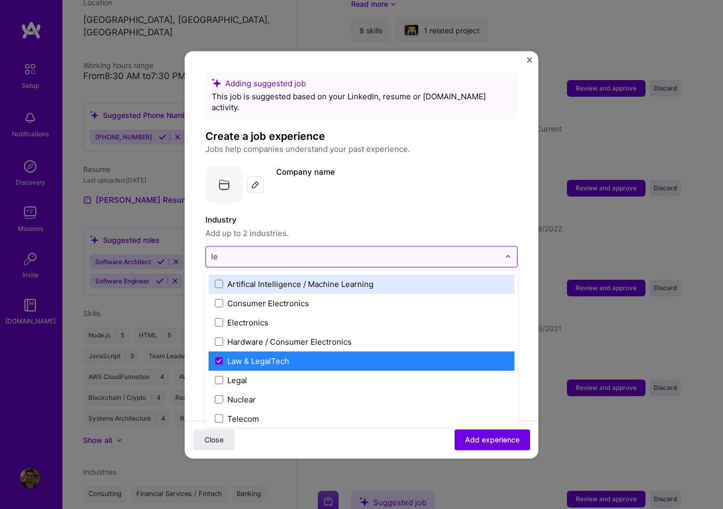
type input "leg"
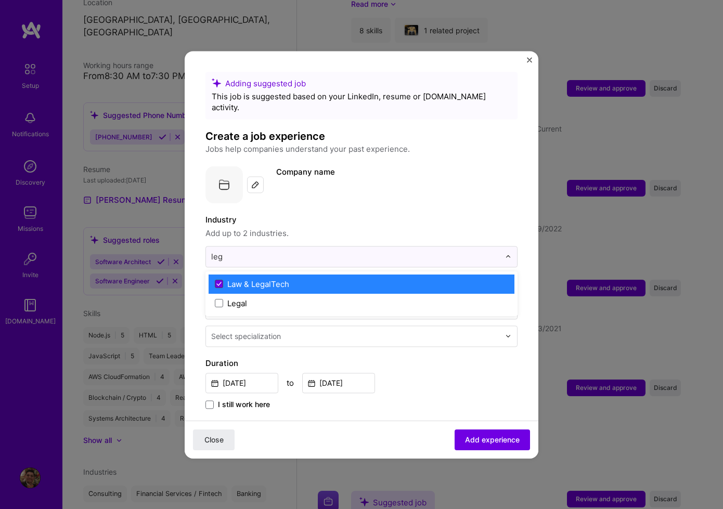
click at [217, 282] on icon at bounding box center [219, 283] width 4 height 3
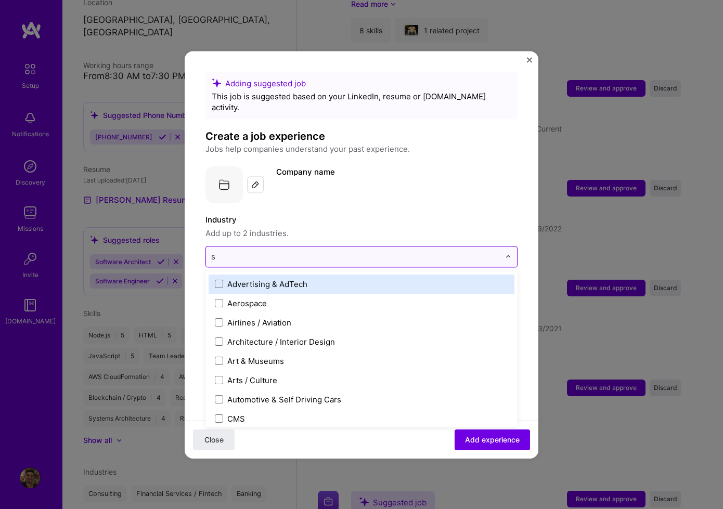
type input "so"
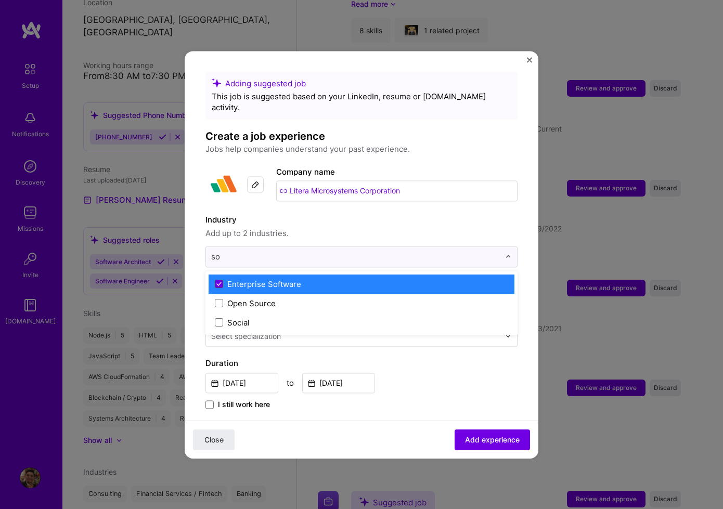
click at [219, 282] on icon at bounding box center [219, 283] width 4 height 3
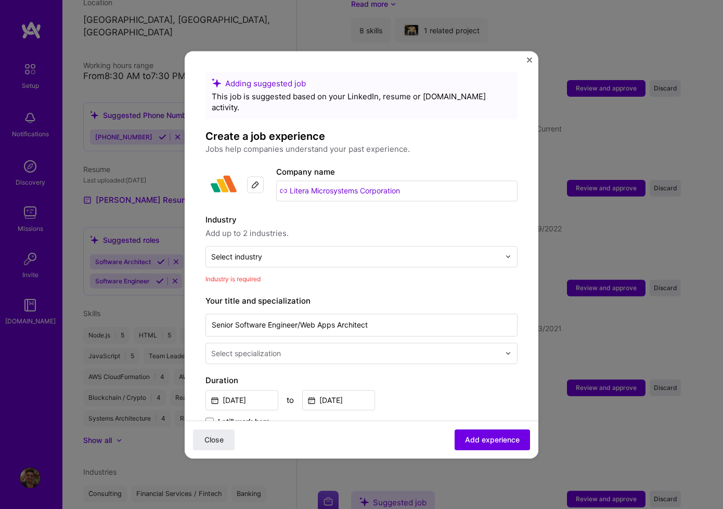
click at [506, 227] on span "Add up to 2 industries." at bounding box center [361, 233] width 312 height 12
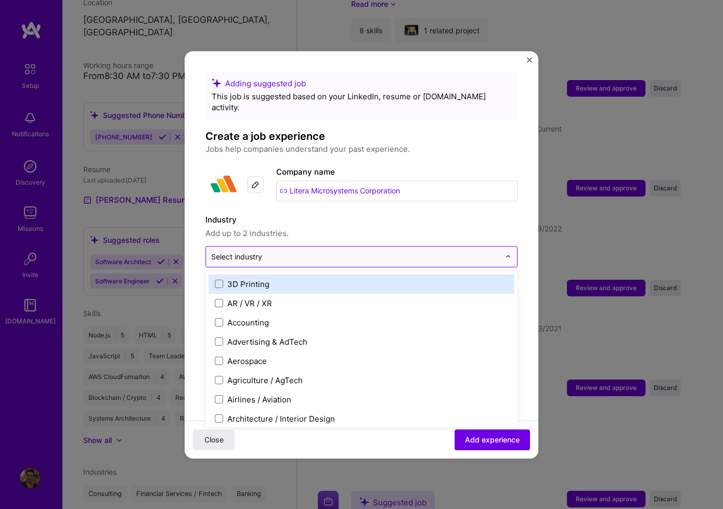
click at [285, 251] on input "text" at bounding box center [355, 256] width 289 height 11
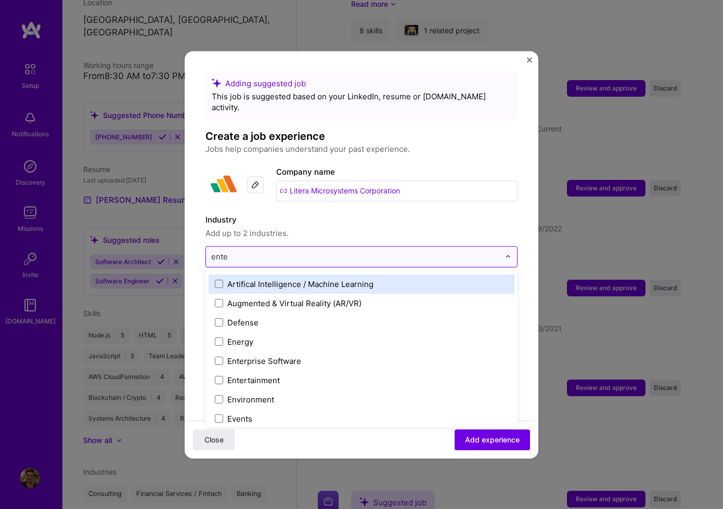
type input "enter"
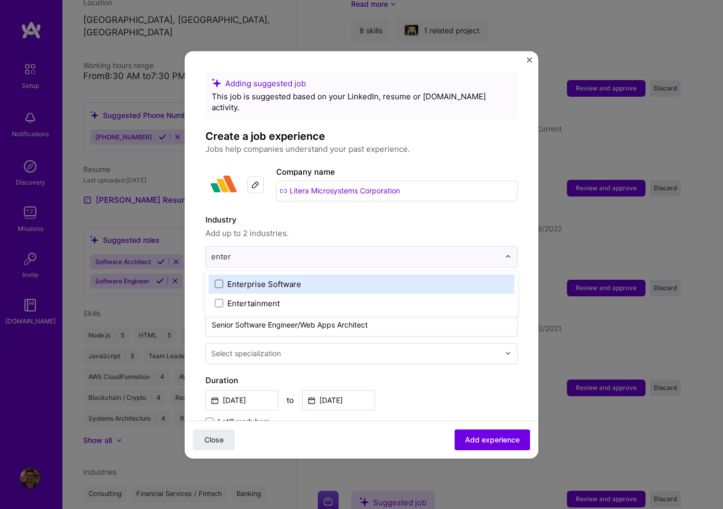
click at [222, 280] on span at bounding box center [219, 284] width 8 height 8
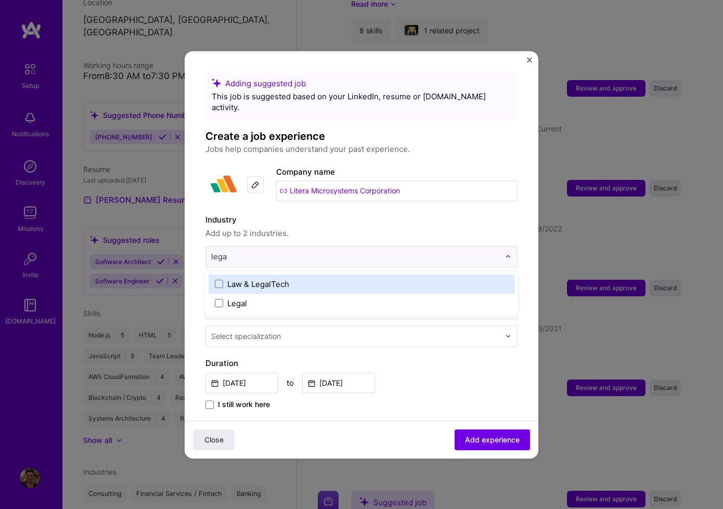
type input "legal"
click at [221, 280] on span at bounding box center [219, 284] width 8 height 8
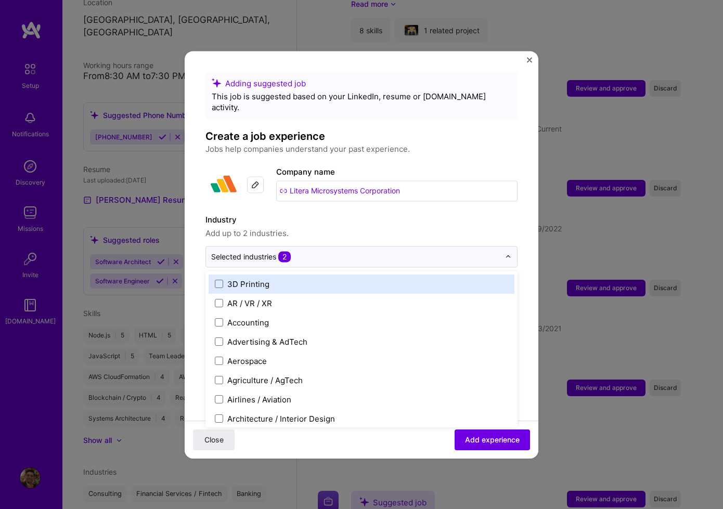
click at [355, 227] on span "Add up to 2 industries." at bounding box center [361, 233] width 312 height 12
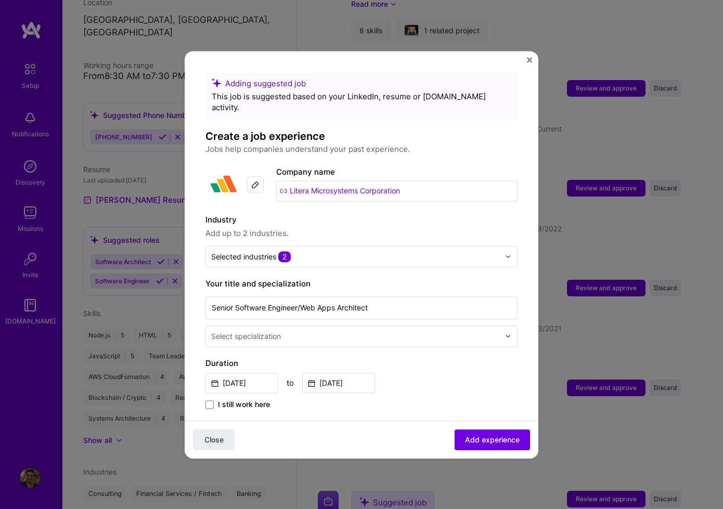
drag, startPoint x: 500, startPoint y: 328, endPoint x: 428, endPoint y: 330, distance: 72.9
click at [505, 333] on img at bounding box center [508, 336] width 6 height 6
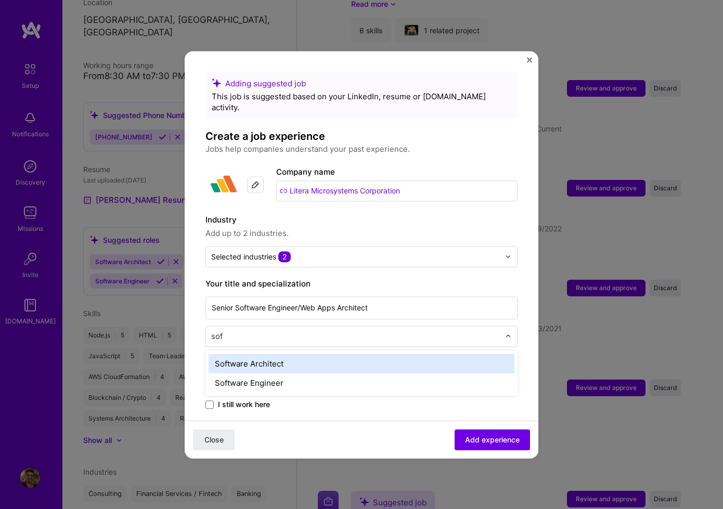
type input "soft"
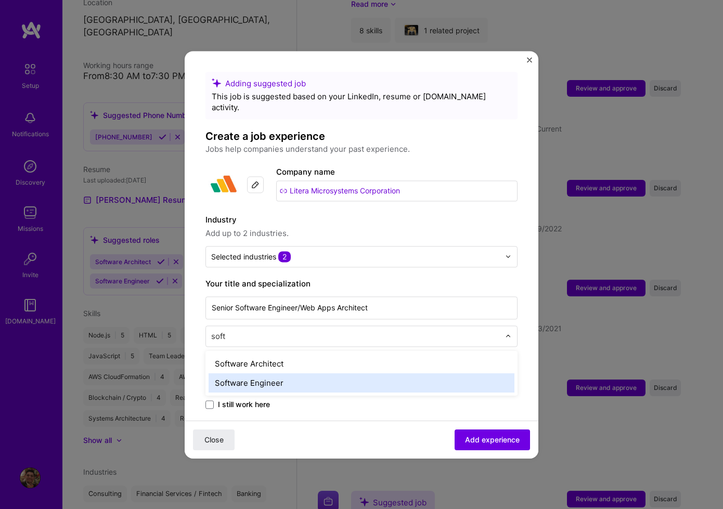
click at [360, 375] on div "Software Engineer" at bounding box center [362, 382] width 306 height 19
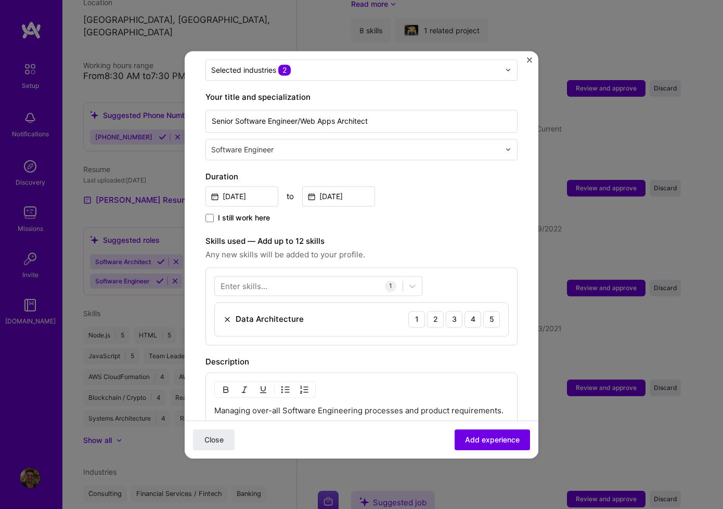
scroll to position [188, 0]
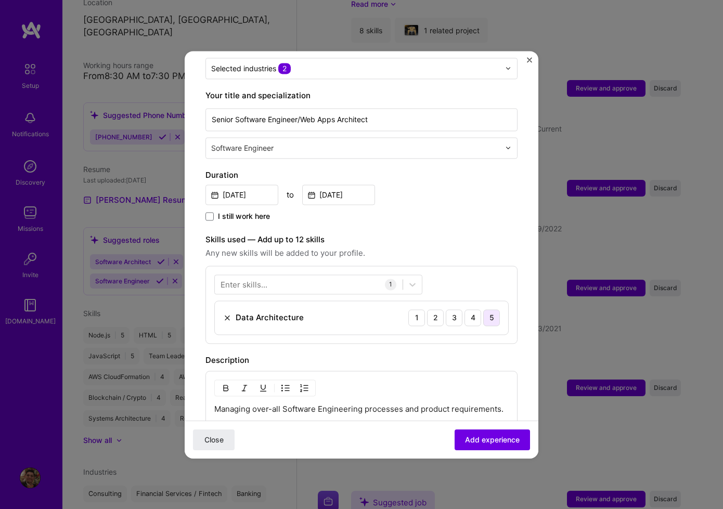
click at [487, 309] on div "5" at bounding box center [491, 317] width 17 height 17
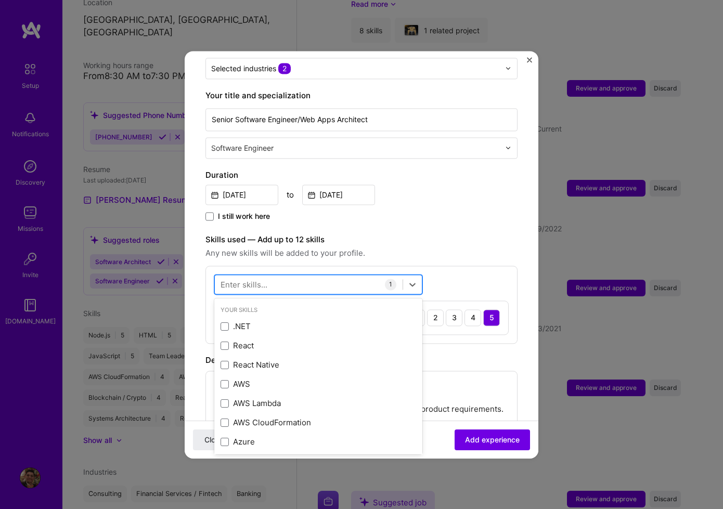
click at [302, 277] on div at bounding box center [309, 284] width 188 height 17
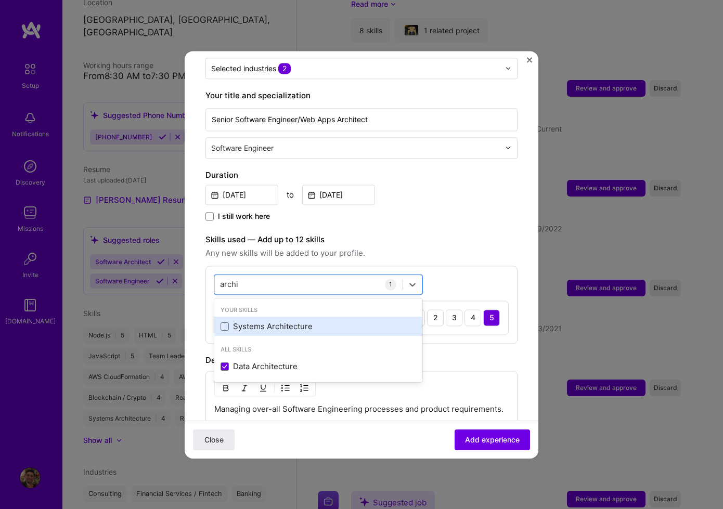
drag, startPoint x: 224, startPoint y: 314, endPoint x: 284, endPoint y: 322, distance: 60.3
click at [224, 322] on span at bounding box center [225, 326] width 8 height 8
click at [0, 0] on input "checkbox" at bounding box center [0, 0] width 0 height 0
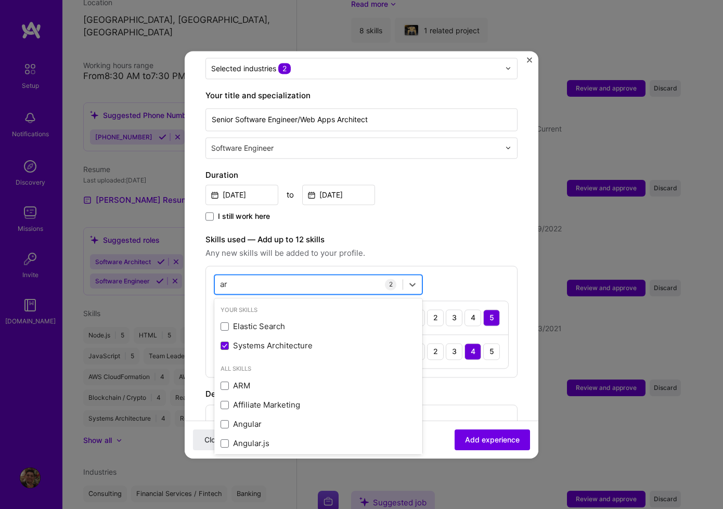
type input "a"
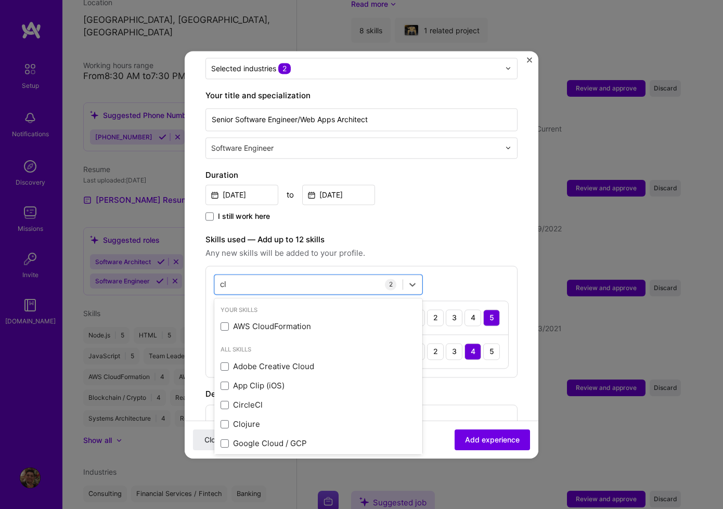
type input "c"
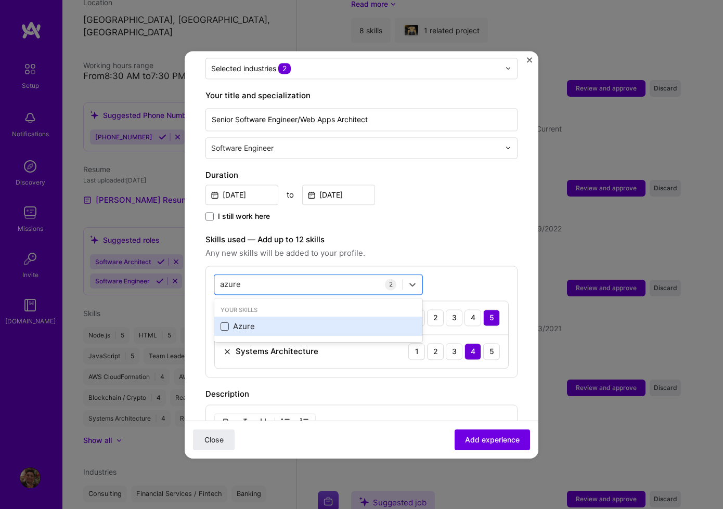
click at [225, 322] on span at bounding box center [225, 326] width 8 height 8
click at [0, 0] on input "checkbox" at bounding box center [0, 0] width 0 height 0
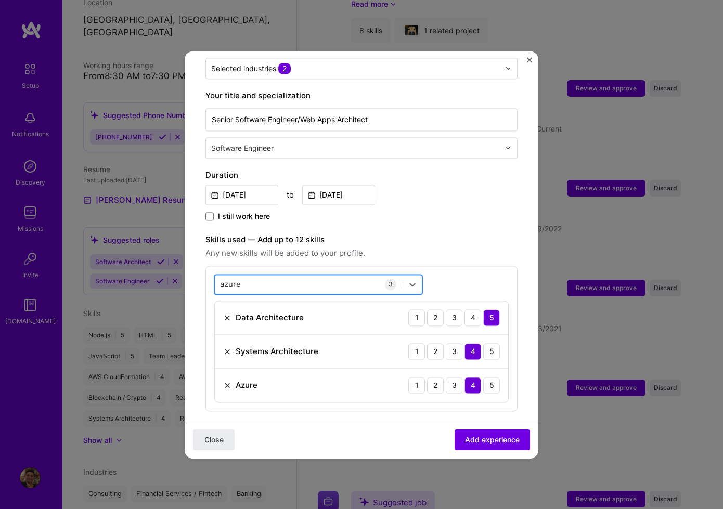
click at [321, 276] on div "azure azure" at bounding box center [309, 284] width 188 height 17
type input "a"
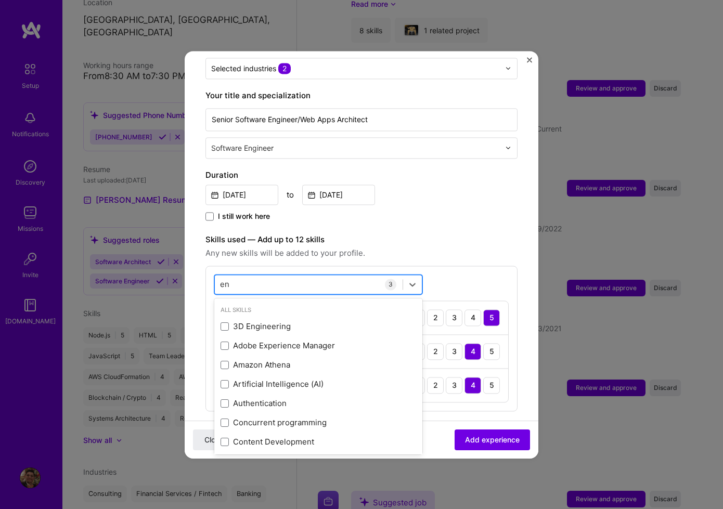
type input "e"
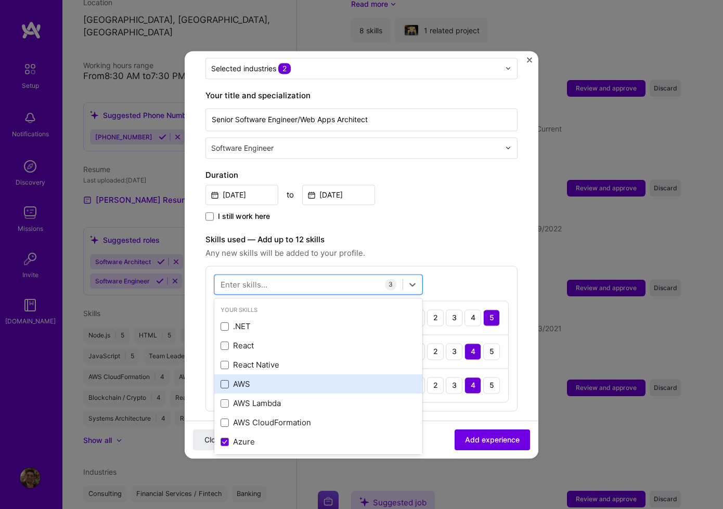
click at [226, 380] on span at bounding box center [225, 384] width 8 height 8
click at [0, 0] on input "checkbox" at bounding box center [0, 0] width 0 height 0
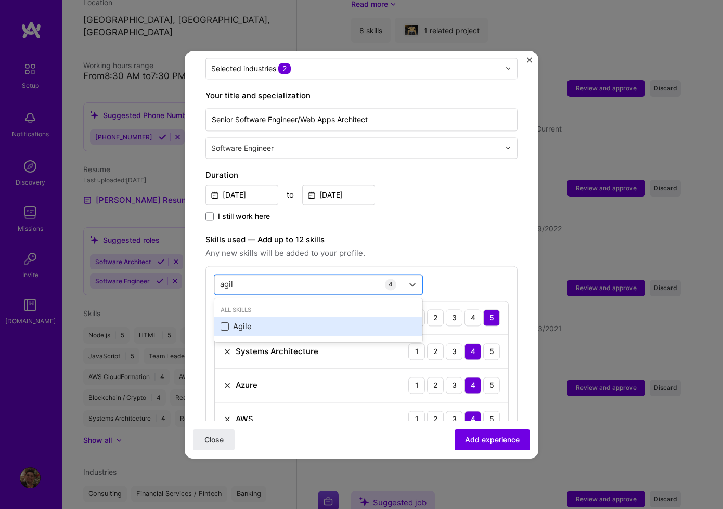
click at [221, 322] on span at bounding box center [225, 326] width 8 height 8
click at [0, 0] on input "checkbox" at bounding box center [0, 0] width 0 height 0
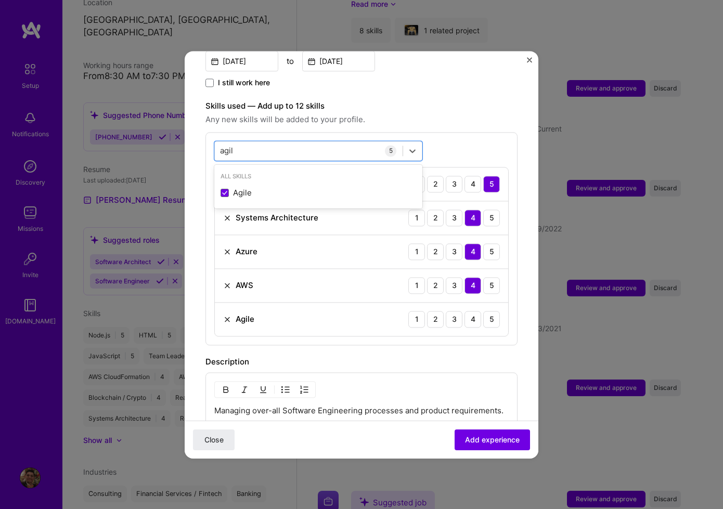
scroll to position [325, 0]
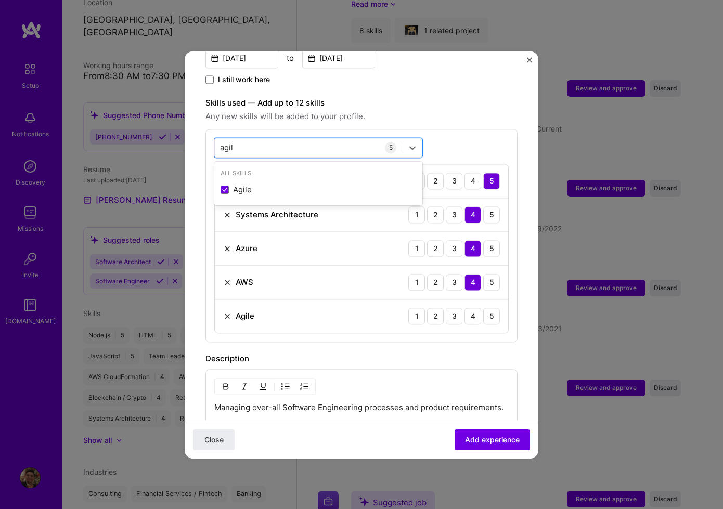
drag, startPoint x: 487, startPoint y: 305, endPoint x: 359, endPoint y: 290, distance: 129.4
click at [485, 308] on div "5" at bounding box center [491, 316] width 17 height 17
click at [244, 139] on div "agil agil" at bounding box center [309, 147] width 188 height 17
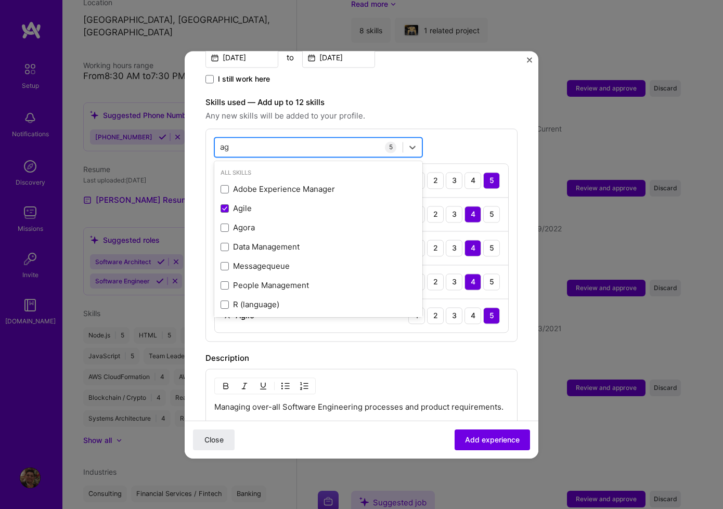
type input "a"
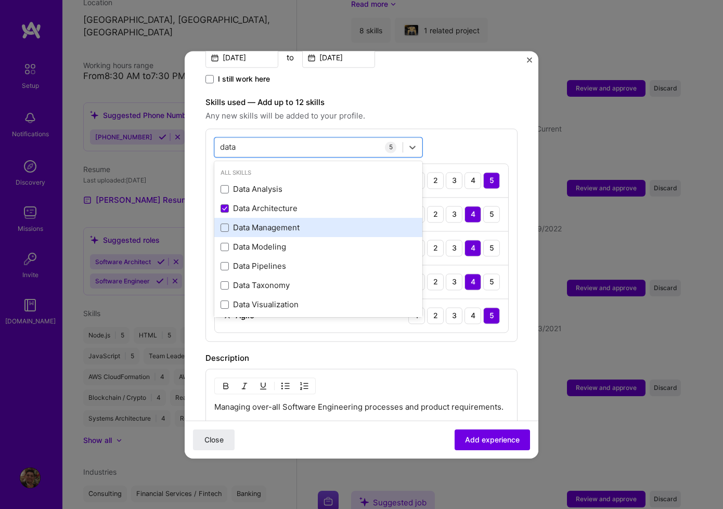
scroll to position [20, 0]
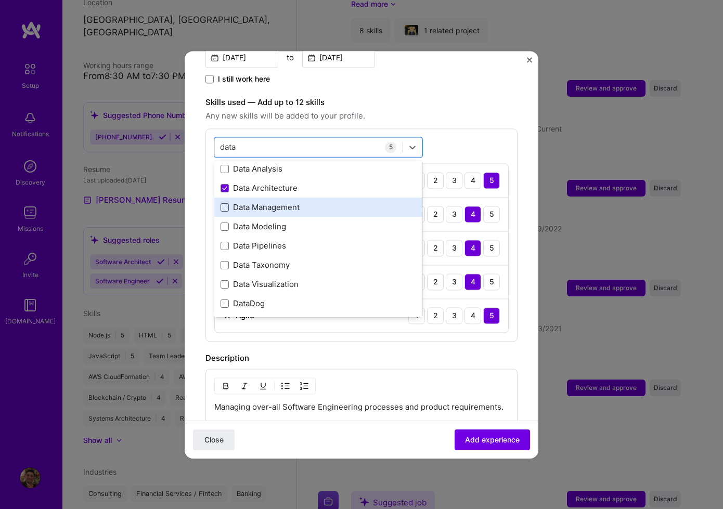
click at [225, 203] on span at bounding box center [225, 207] width 8 height 8
click at [0, 0] on input "checkbox" at bounding box center [0, 0] width 0 height 0
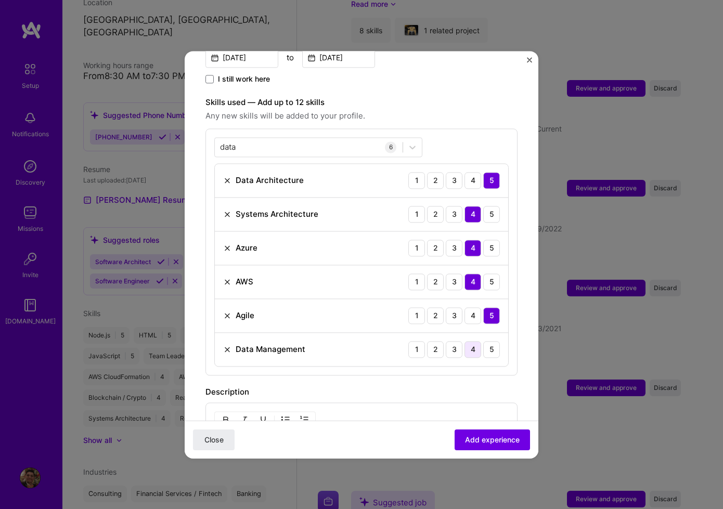
click at [465, 342] on div "4" at bounding box center [473, 349] width 17 height 17
drag, startPoint x: 274, startPoint y: 142, endPoint x: 274, endPoint y: 135, distance: 6.8
click at [274, 142] on div "data data" at bounding box center [309, 146] width 188 height 17
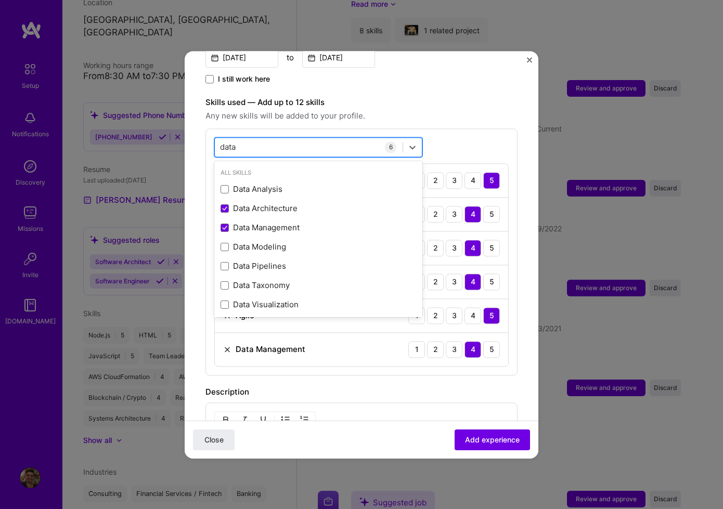
scroll to position [328, 0]
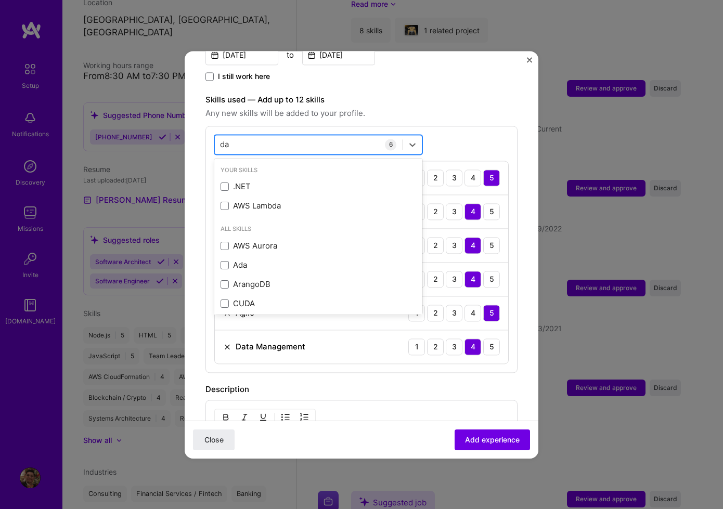
type input "d"
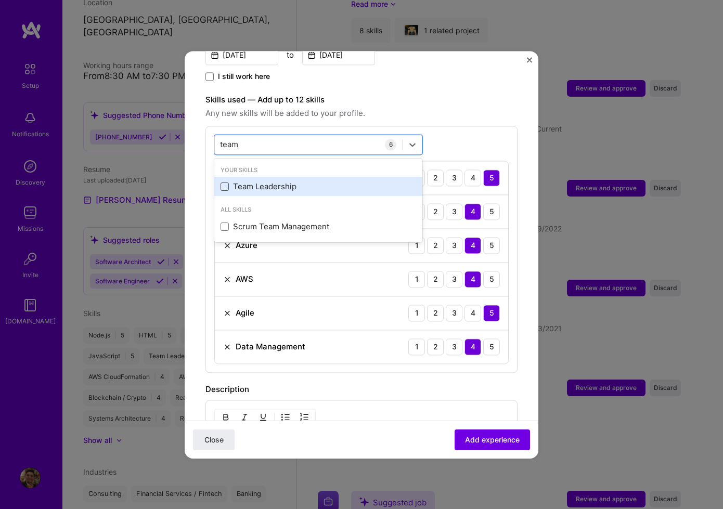
click at [226, 183] on span at bounding box center [225, 187] width 8 height 8
click at [0, 0] on input "checkbox" at bounding box center [0, 0] width 0 height 0
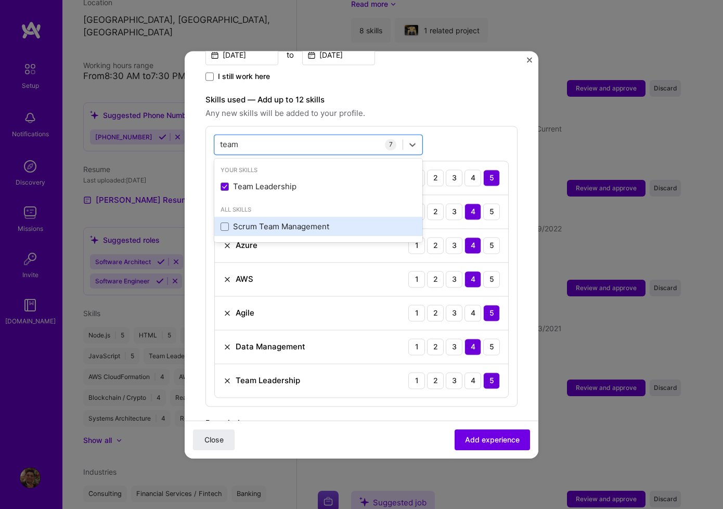
click at [232, 222] on div "Scrum Team Management" at bounding box center [319, 227] width 196 height 11
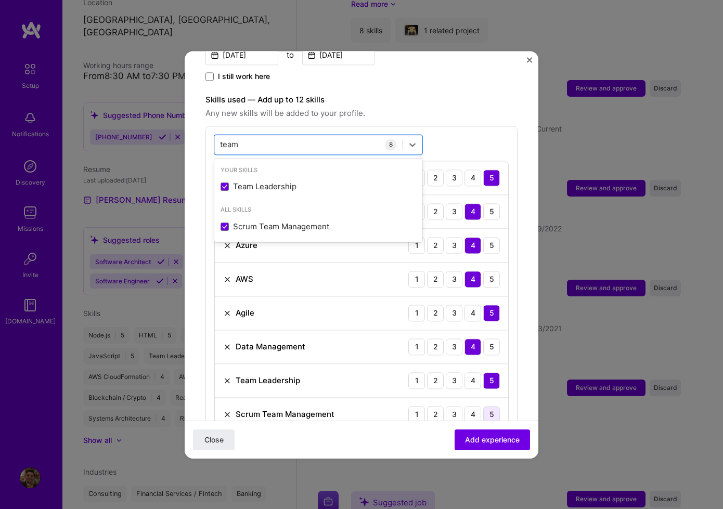
click at [483, 406] on div "5" at bounding box center [491, 414] width 17 height 17
click at [268, 136] on div "team team" at bounding box center [309, 144] width 188 height 17
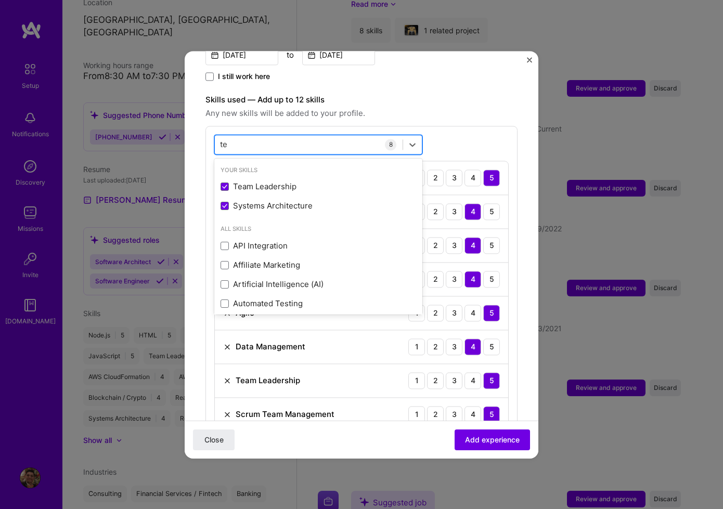
type input "t"
type input "d"
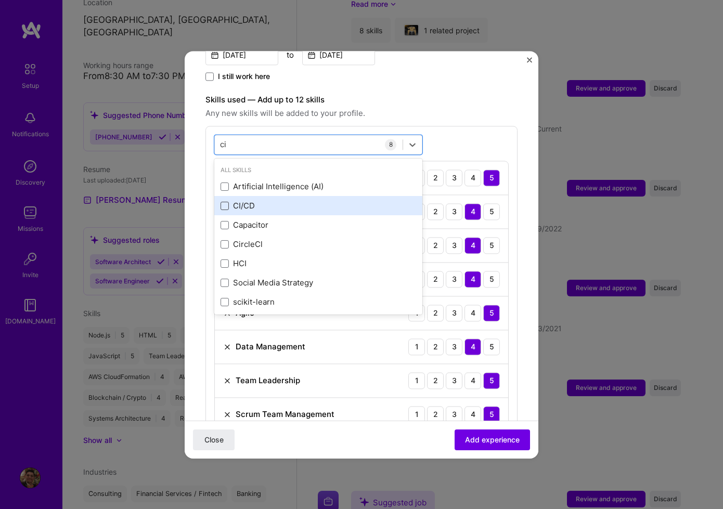
click at [228, 202] on span at bounding box center [225, 206] width 8 height 8
click at [0, 0] on input "checkbox" at bounding box center [0, 0] width 0 height 0
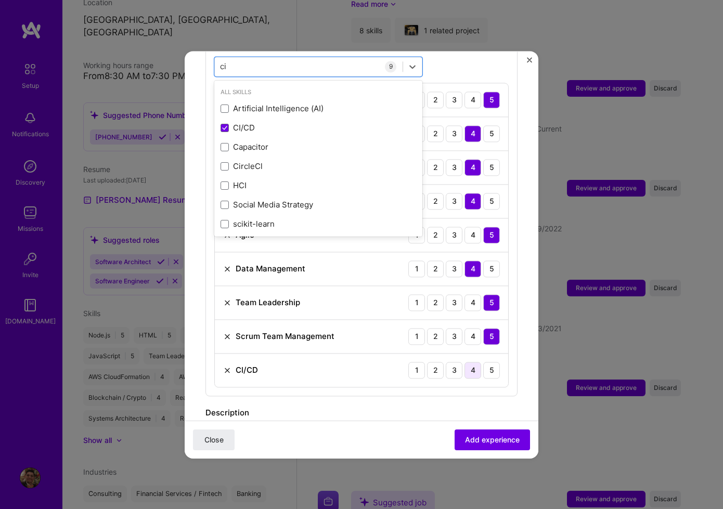
click at [471, 362] on div "4" at bounding box center [473, 370] width 17 height 17
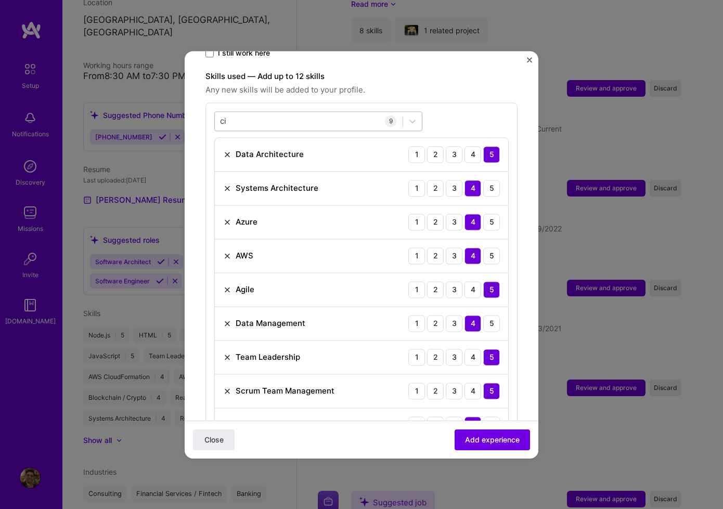
scroll to position [287, 0]
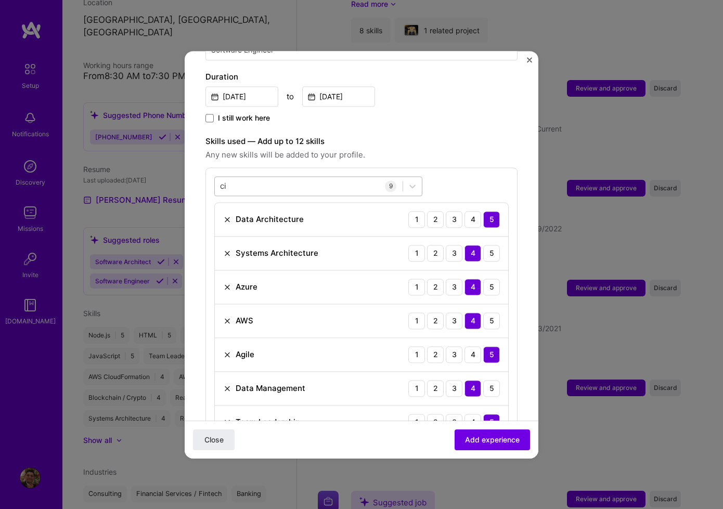
click at [302, 177] on div "ci ci" at bounding box center [309, 185] width 188 height 17
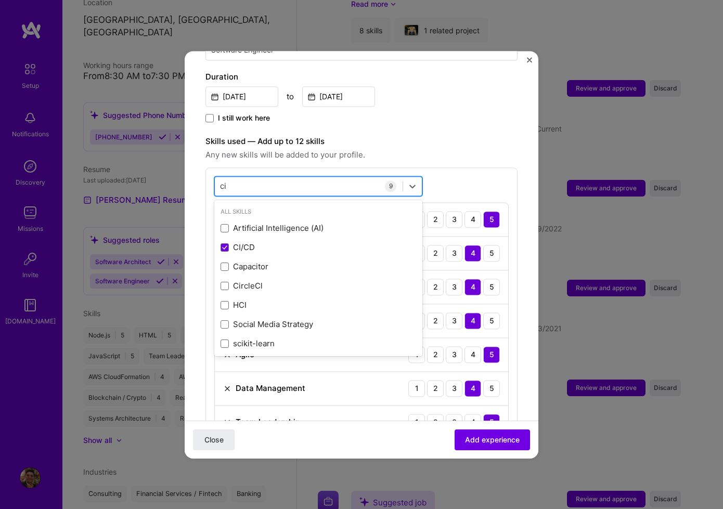
type input "c"
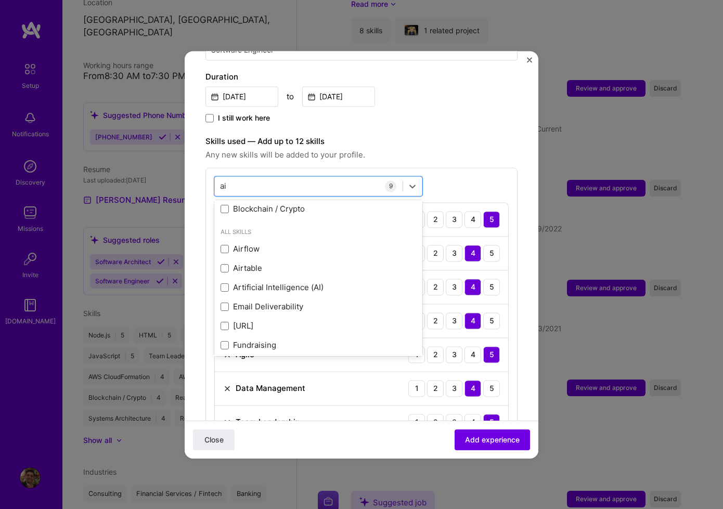
scroll to position [20, 0]
click at [283, 282] on div "Artificial Intelligence (AI)" at bounding box center [319, 287] width 196 height 11
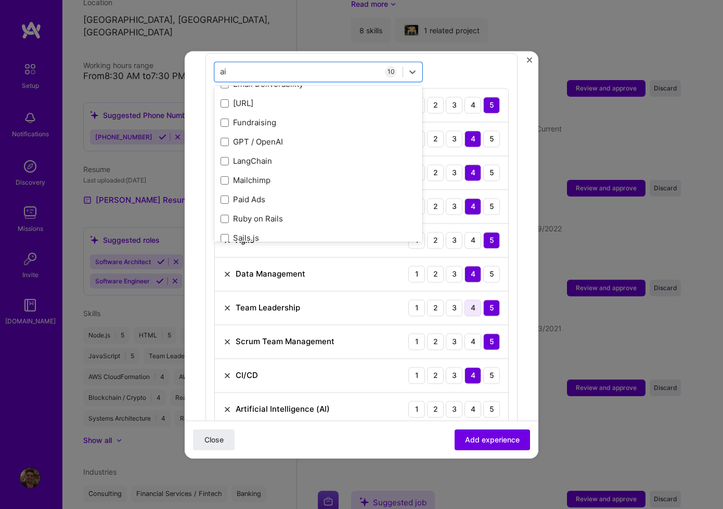
scroll to position [403, 0]
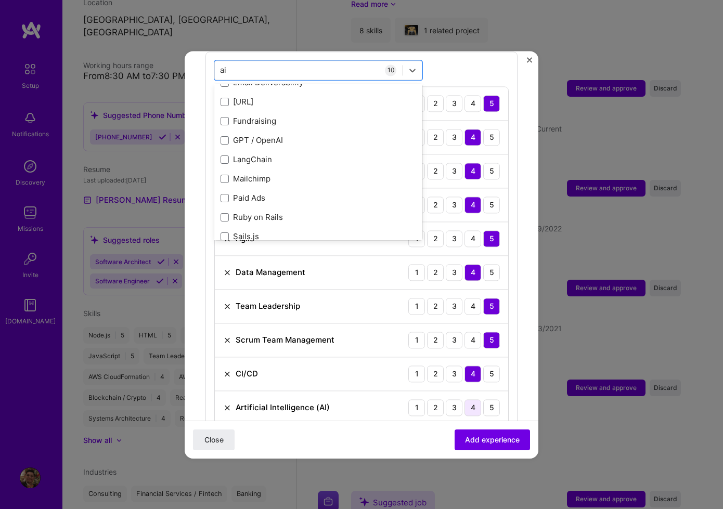
type input "ai"
click at [471, 399] on div "4" at bounding box center [473, 407] width 17 height 17
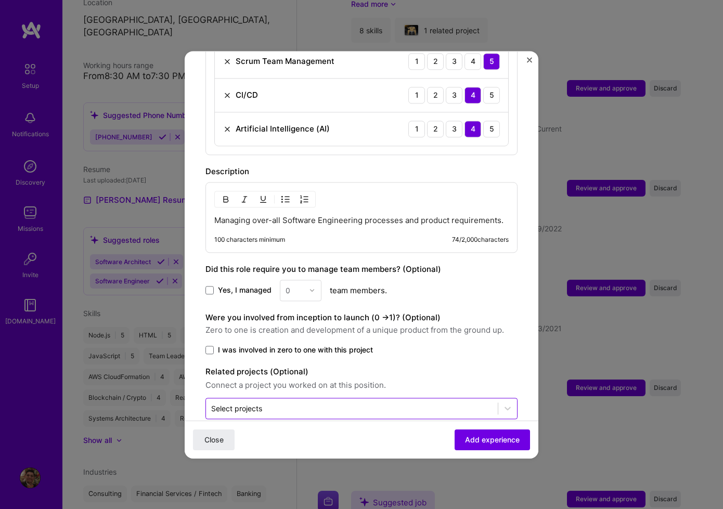
scroll to position [681, 0]
click at [311, 216] on p "Managing over-all Software Engineering processes and product requirements." at bounding box center [361, 221] width 294 height 10
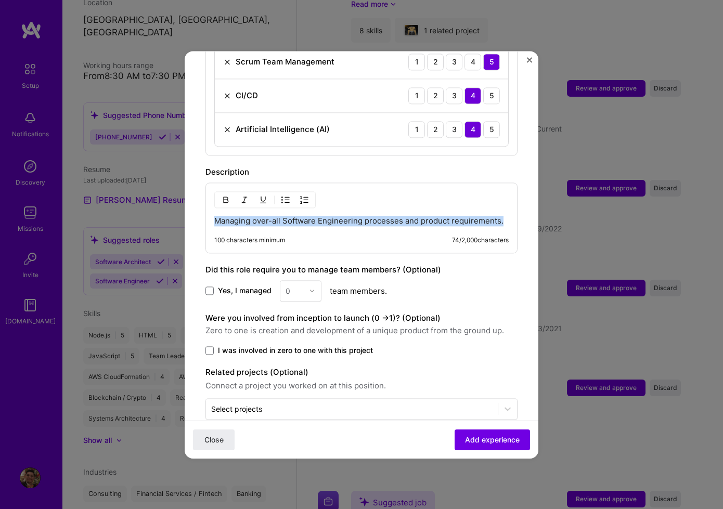
paste div
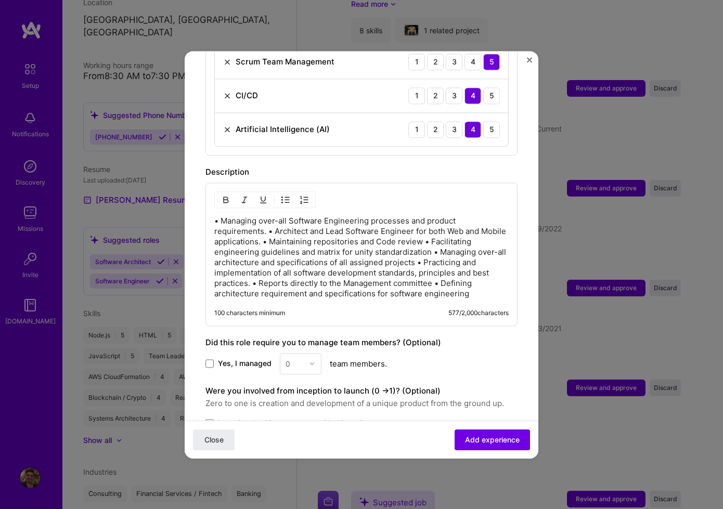
click at [222, 216] on p "• Managing over-all Software Engineering processes and product requirements. • …" at bounding box center [361, 257] width 294 height 83
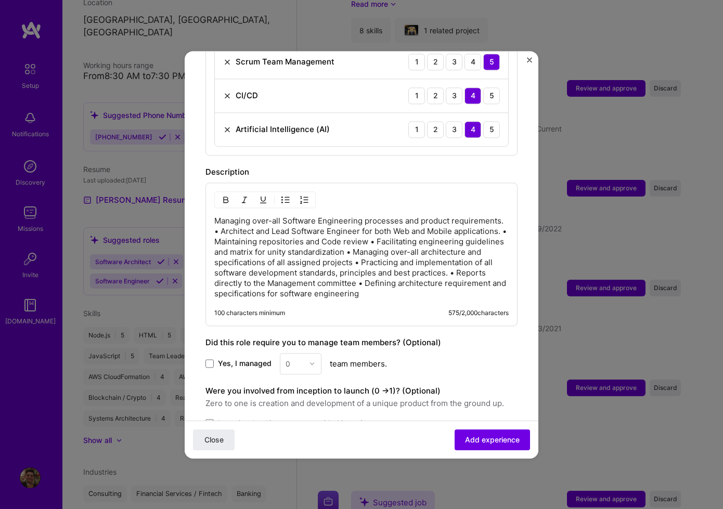
click at [224, 222] on p "Managing over-all Software Engineering processes and product requirements. • Ar…" at bounding box center [361, 257] width 294 height 83
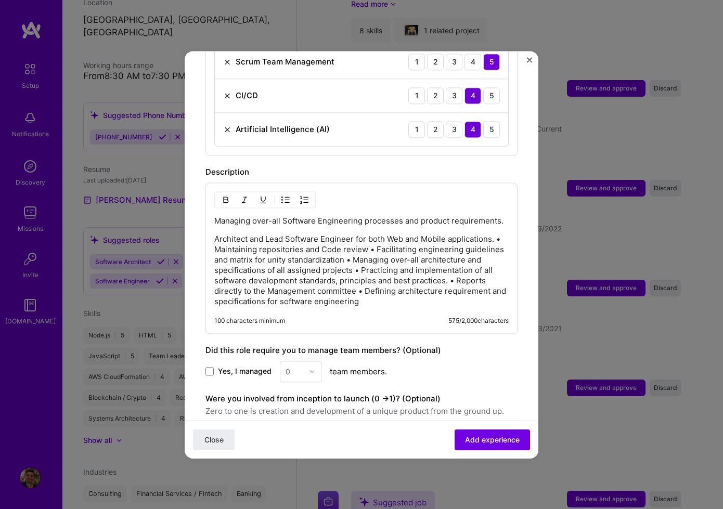
click at [215, 240] on p "Architect and Lead Software Engineer for both Web and Mobile applications. • Ma…" at bounding box center [361, 270] width 294 height 73
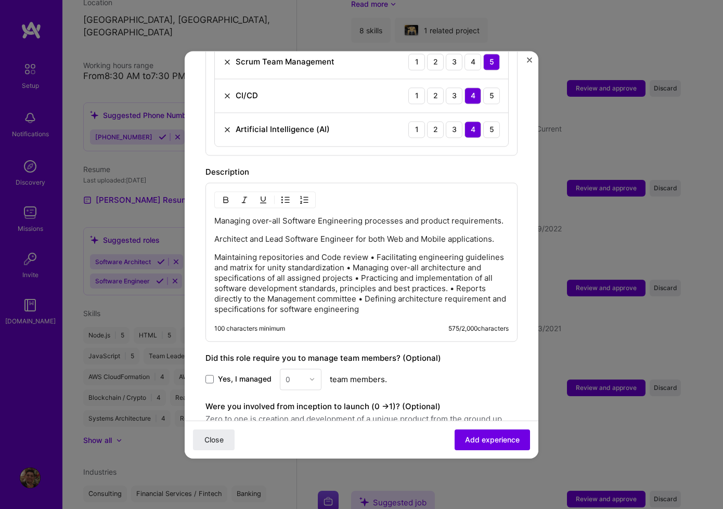
click at [378, 252] on p "Maintaining repositories and Code review • Facilitating engineering guidelines …" at bounding box center [361, 283] width 294 height 62
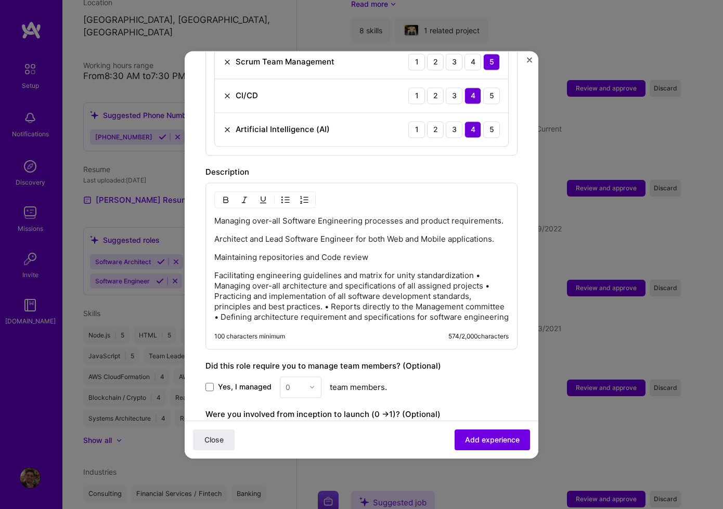
click at [215, 276] on p "Facilitating engineering guidelines and matrix for unity standardization • Mana…" at bounding box center [361, 296] width 294 height 52
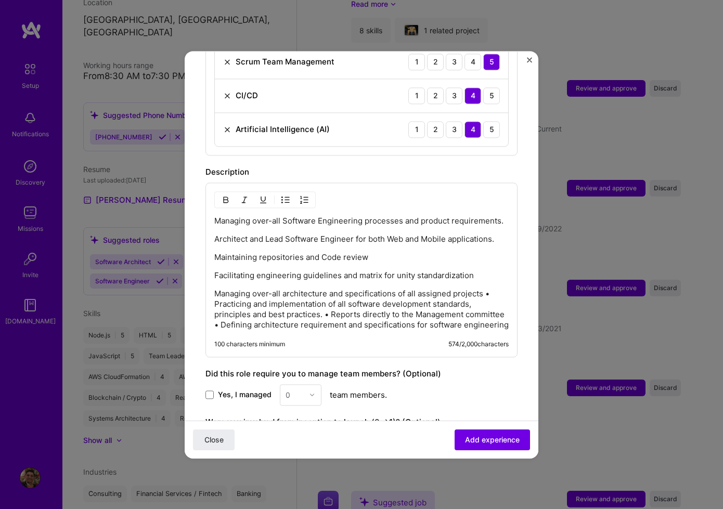
click at [214, 294] on p "Managing over-all architecture and specifications of all assigned projects • Pr…" at bounding box center [361, 310] width 294 height 42
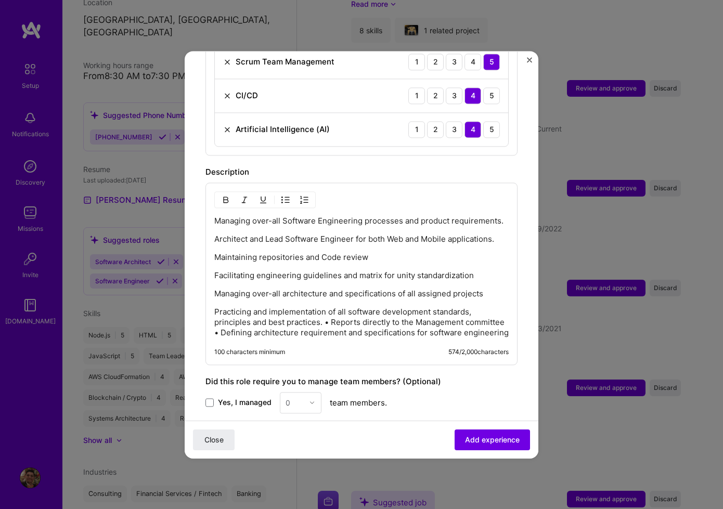
click at [332, 314] on p "Practicing and implementation of all software development standards, principles…" at bounding box center [361, 322] width 294 height 31
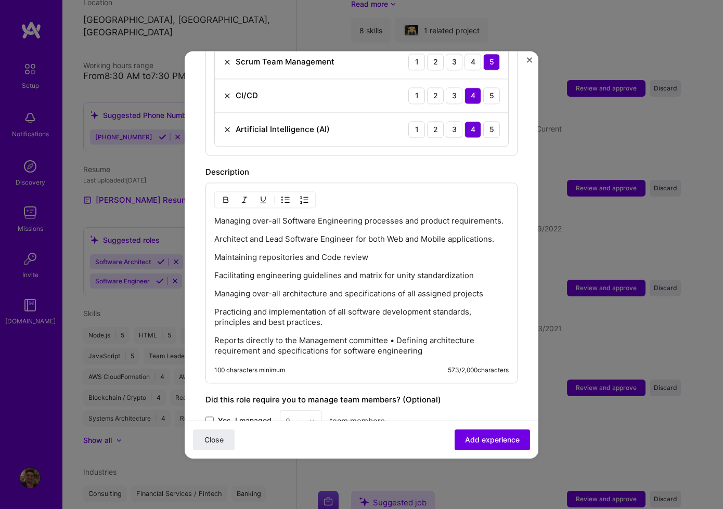
click at [397, 336] on p "Reports directly to the Management committee • Defining architecture requiremen…" at bounding box center [361, 346] width 294 height 21
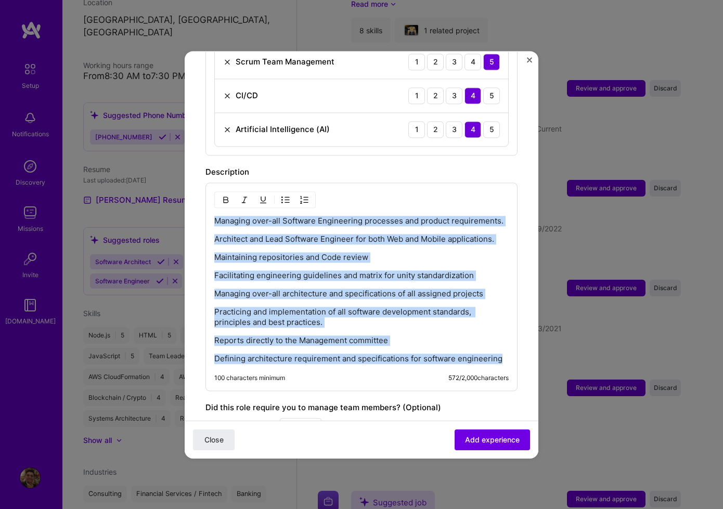
drag, startPoint x: 500, startPoint y: 345, endPoint x: 209, endPoint y: 212, distance: 320.5
click at [209, 212] on div "Managing over-all Software Engineering processes and product requirements. Arch…" at bounding box center [361, 287] width 312 height 209
click at [284, 196] on img "button" at bounding box center [285, 200] width 8 height 8
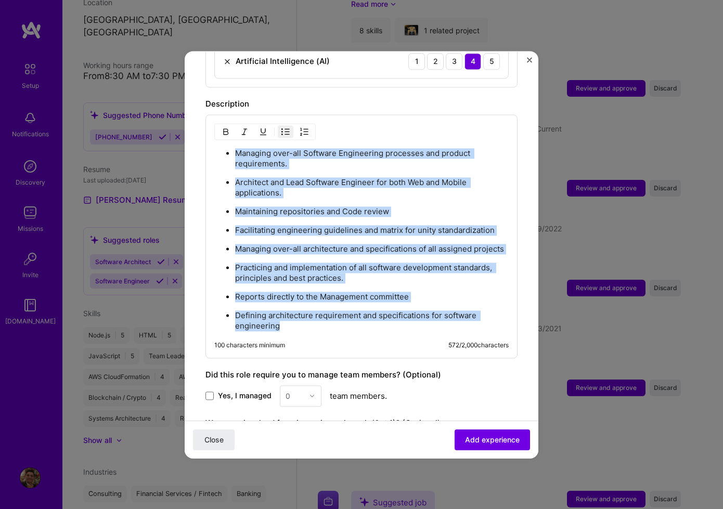
scroll to position [861, 0]
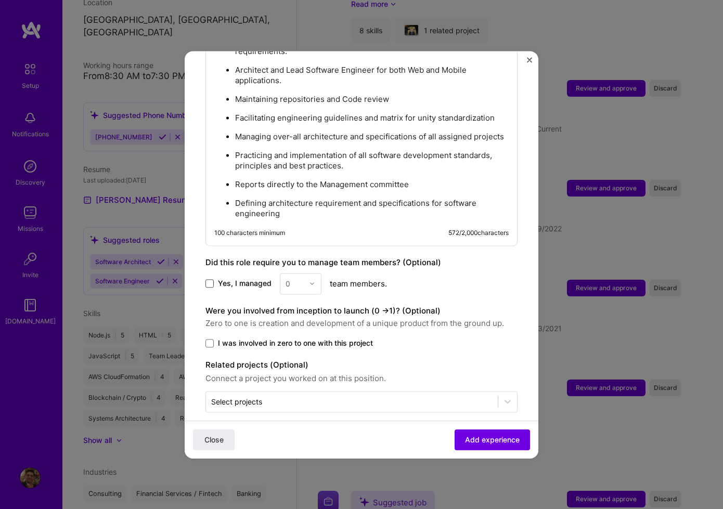
click at [210, 279] on span at bounding box center [209, 283] width 8 height 8
click at [0, 0] on input "Yes, I managed" at bounding box center [0, 0] width 0 height 0
click at [312, 280] on img at bounding box center [312, 283] width 6 height 6
click at [293, 336] on div "21" at bounding box center [300, 345] width 35 height 19
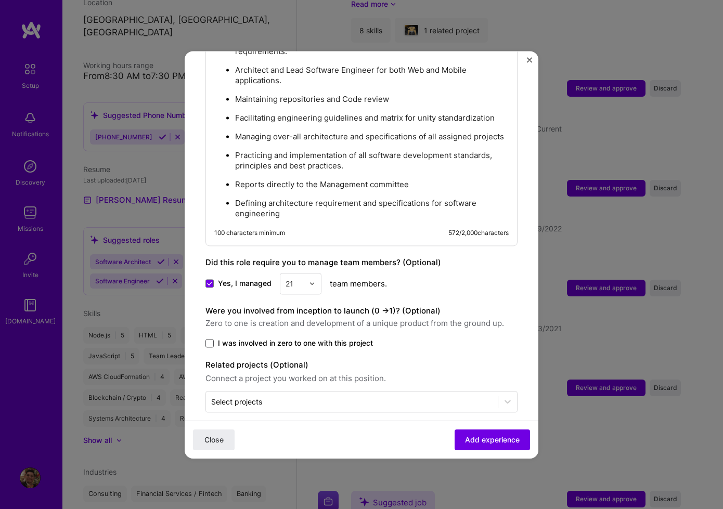
click at [212, 339] on span at bounding box center [209, 343] width 8 height 8
click at [0, 0] on input "I was involved in zero to one with this project" at bounding box center [0, 0] width 0 height 0
click at [495, 440] on span "Add experience" at bounding box center [492, 439] width 55 height 10
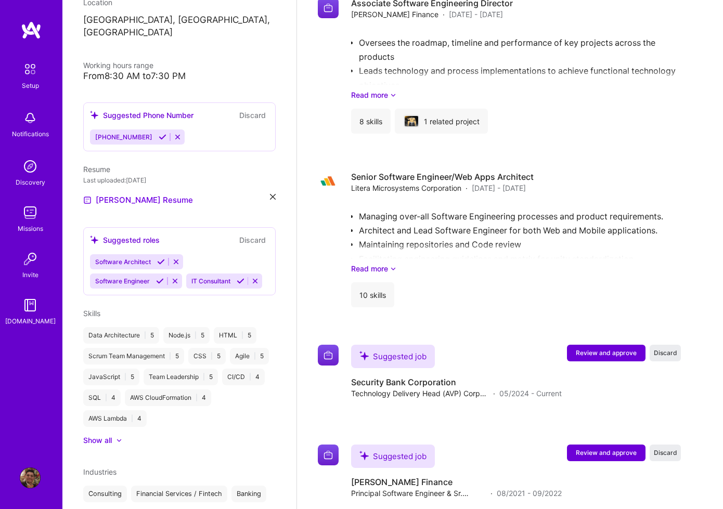
scroll to position [1962, 0]
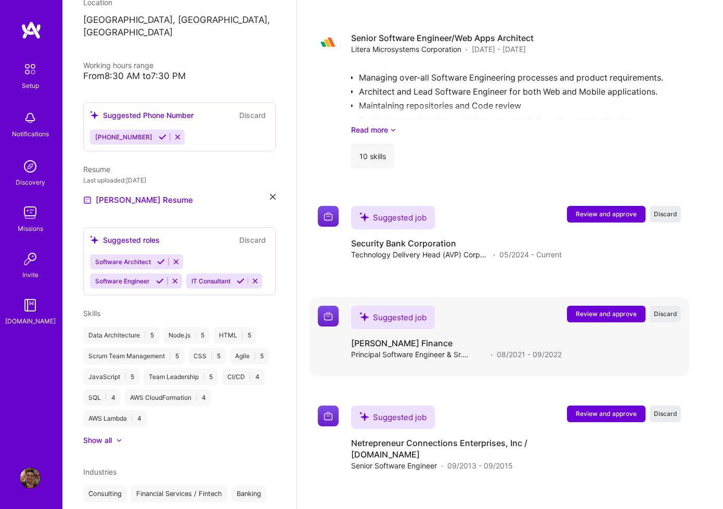
click at [605, 309] on span "Review and approve" at bounding box center [606, 313] width 61 height 9
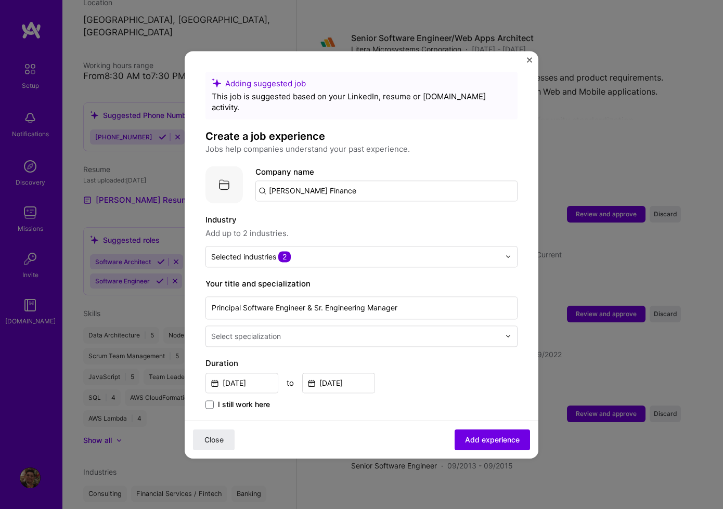
click at [389, 180] on input "[PERSON_NAME] Finance" at bounding box center [386, 190] width 262 height 21
type input "[PERSON_NAME] Finance"
drag, startPoint x: 342, startPoint y: 180, endPoint x: 157, endPoint y: 173, distance: 185.8
click at [153, 173] on div "Adding suggested job This job is suggested based on your LinkedIn, resume or [D…" at bounding box center [361, 254] width 723 height 509
type input "[PERSON_NAME] Finance"
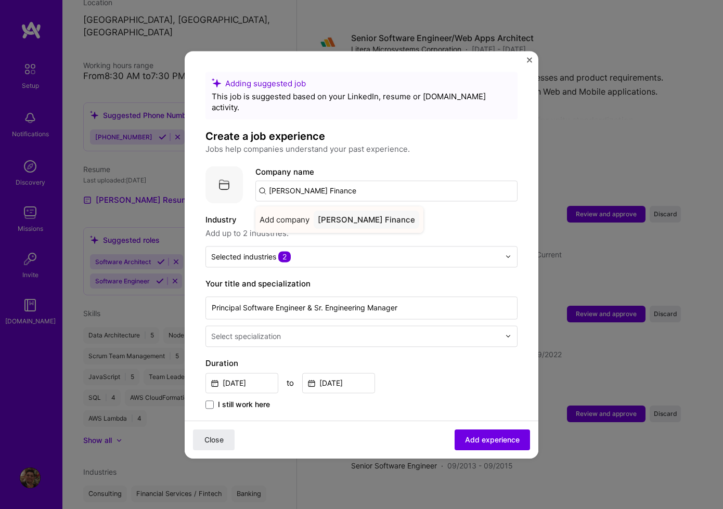
click at [359, 211] on div "[PERSON_NAME] Finance" at bounding box center [367, 220] width 106 height 18
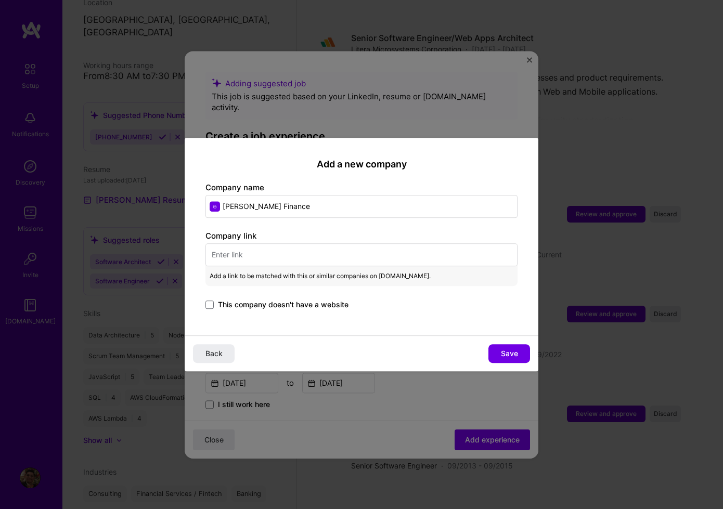
click at [350, 252] on input "text" at bounding box center [361, 254] width 312 height 23
paste input "[DOMAIN_NAME][PERSON_NAME]"
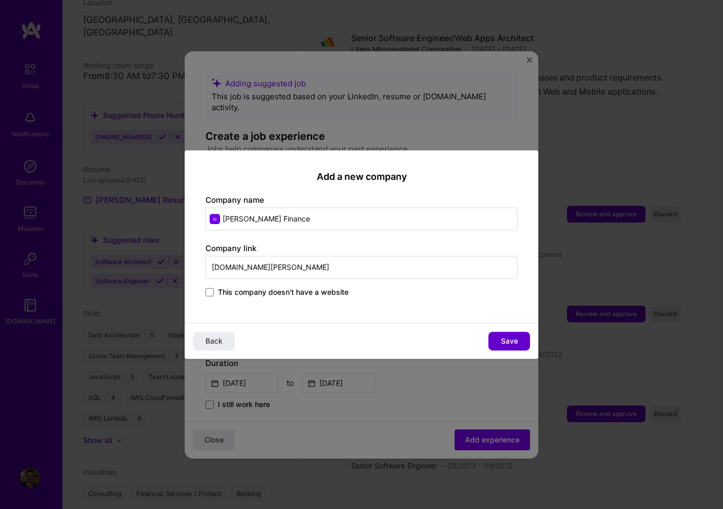
type input "[DOMAIN_NAME][PERSON_NAME]"
drag, startPoint x: 514, startPoint y: 345, endPoint x: 497, endPoint y: 350, distance: 18.2
click at [514, 345] on span "Save" at bounding box center [509, 341] width 17 height 10
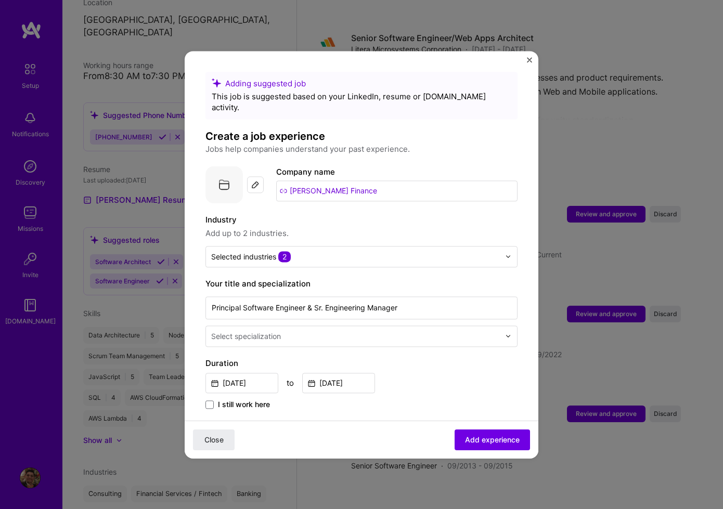
click at [397, 331] on input "text" at bounding box center [356, 336] width 291 height 11
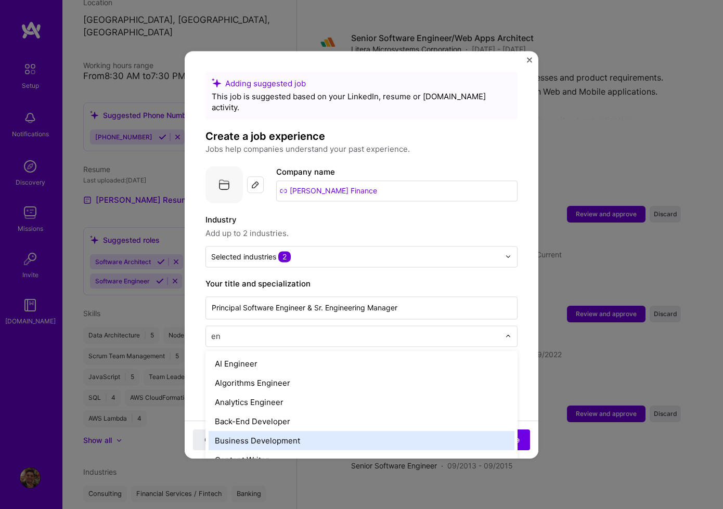
type input "e"
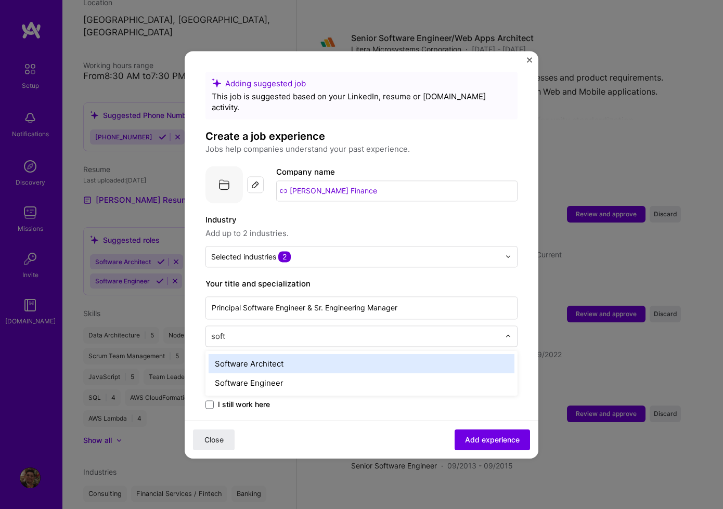
type input "softw"
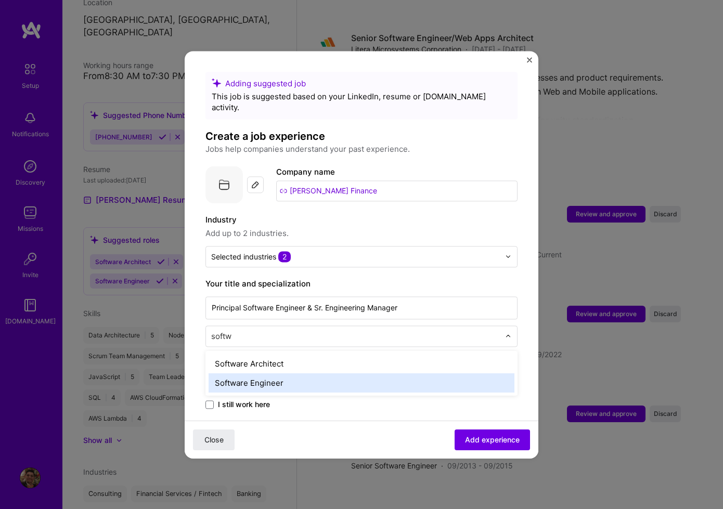
click at [334, 373] on div "Software Engineer" at bounding box center [362, 382] width 306 height 19
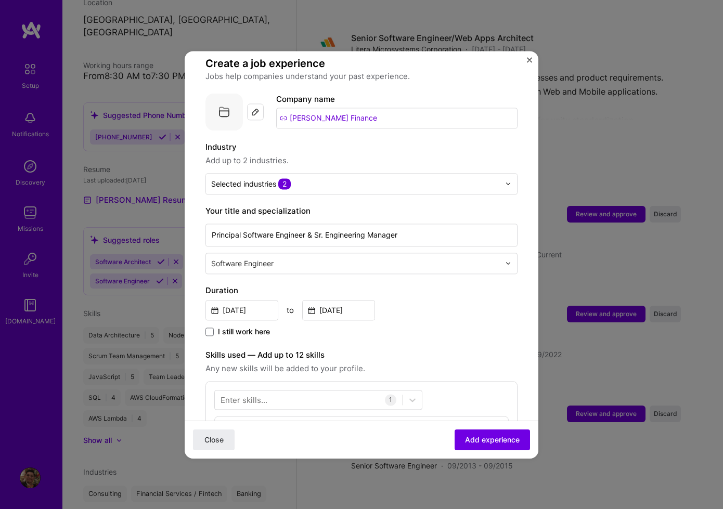
scroll to position [106, 0]
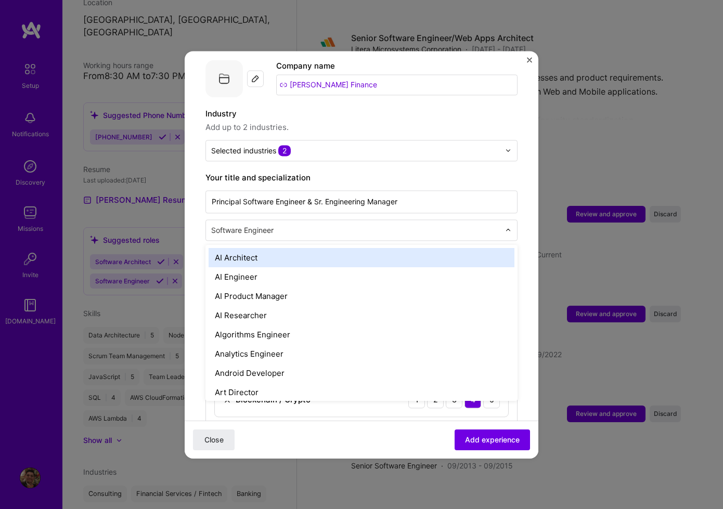
click at [467, 225] on input "text" at bounding box center [356, 230] width 291 height 11
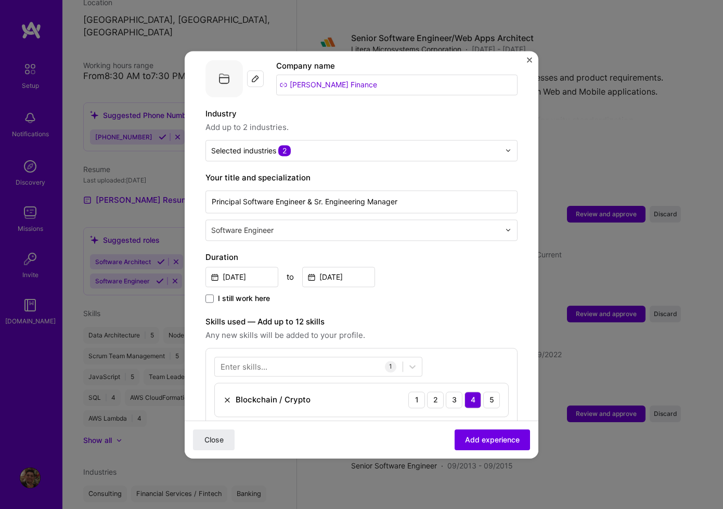
click at [525, 238] on form "Adding suggested job This job is suggested based on your LinkedIn, resume or [D…" at bounding box center [362, 363] width 354 height 794
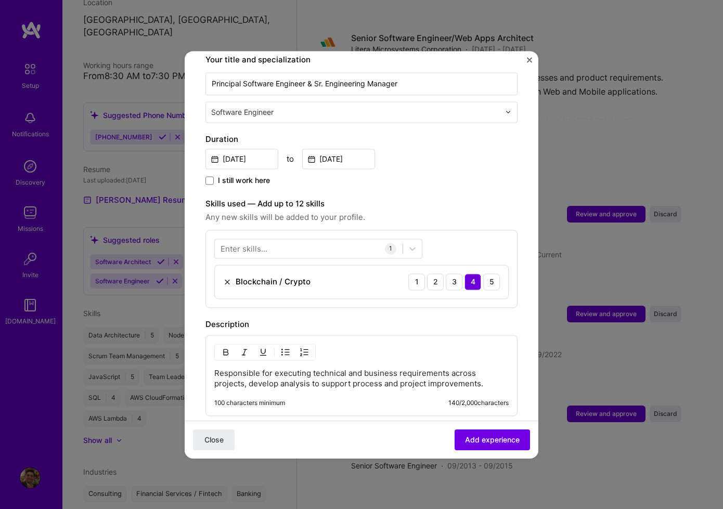
scroll to position [222, 0]
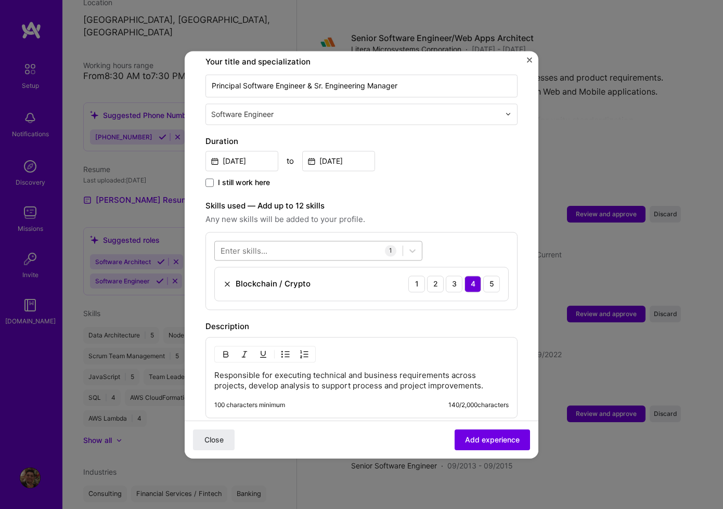
click at [332, 242] on div at bounding box center [309, 250] width 188 height 17
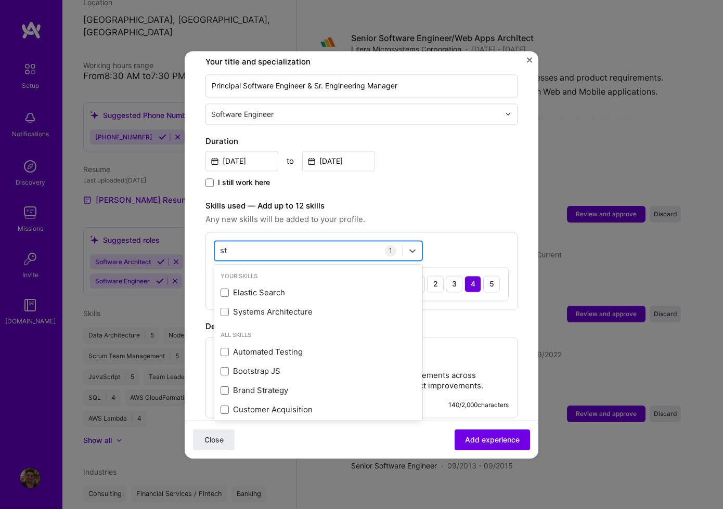
type input "s"
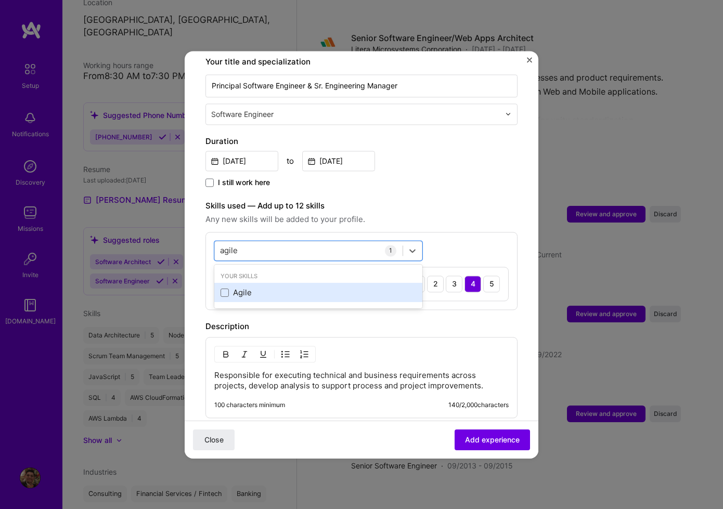
drag, startPoint x: 226, startPoint y: 281, endPoint x: 239, endPoint y: 280, distance: 12.6
click at [226, 289] on span at bounding box center [225, 293] width 8 height 8
click at [0, 0] on input "checkbox" at bounding box center [0, 0] width 0 height 0
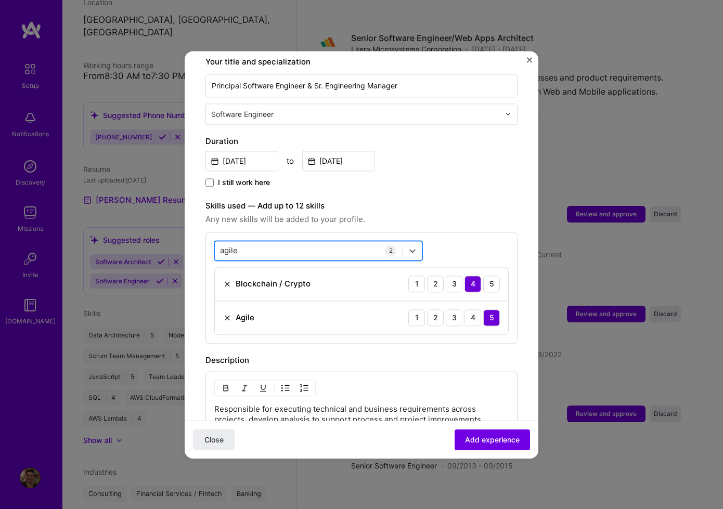
click at [319, 242] on div "agile agile" at bounding box center [309, 250] width 188 height 17
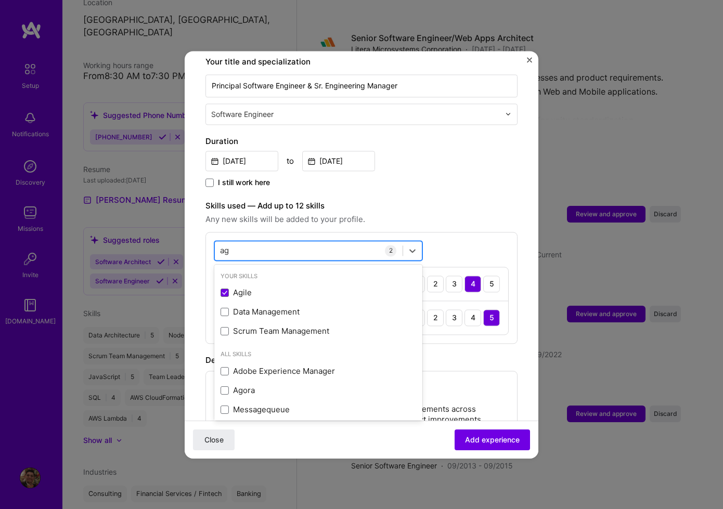
type input "a"
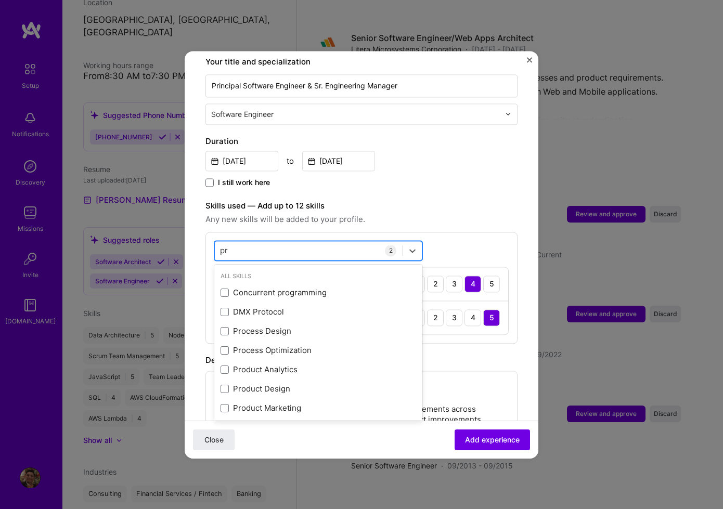
type input "p"
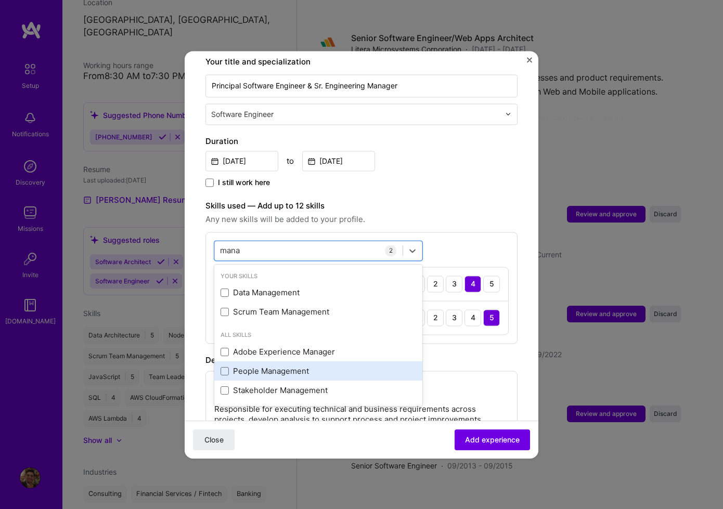
click at [315, 366] on div "People Management" at bounding box center [319, 371] width 196 height 11
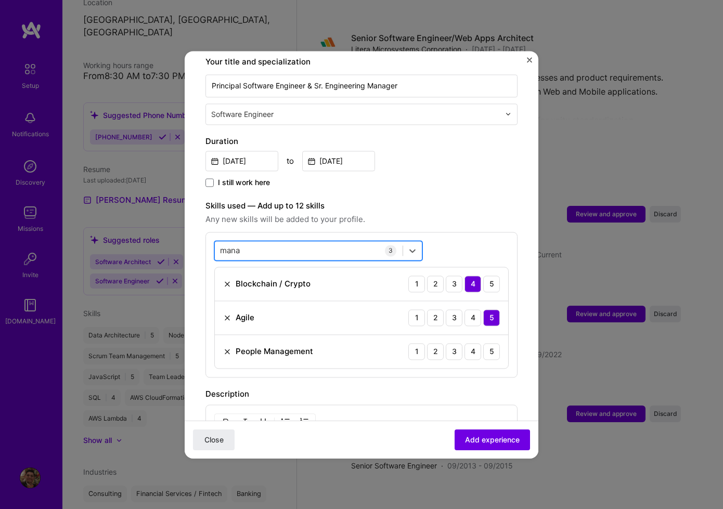
click at [283, 242] on div "mana mana" at bounding box center [309, 250] width 188 height 17
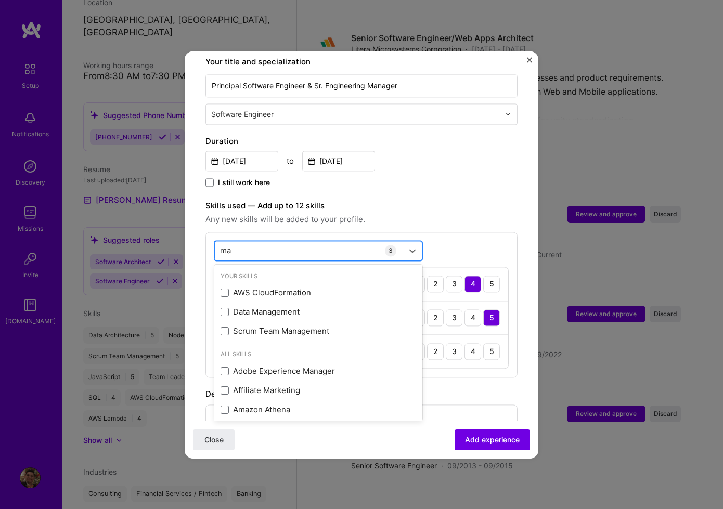
type input "m"
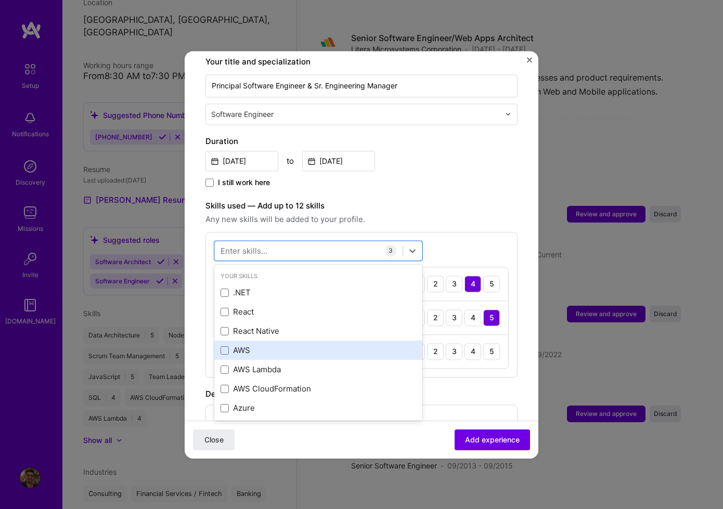
click at [244, 345] on div "AWS" at bounding box center [319, 350] width 196 height 11
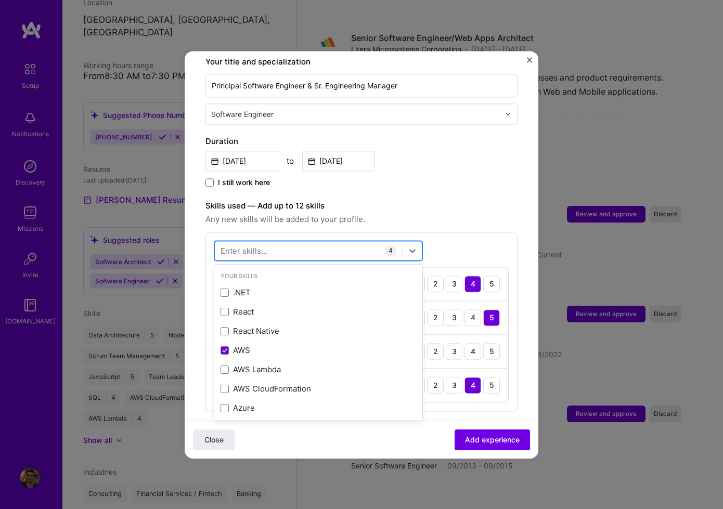
click at [280, 242] on div at bounding box center [309, 250] width 188 height 17
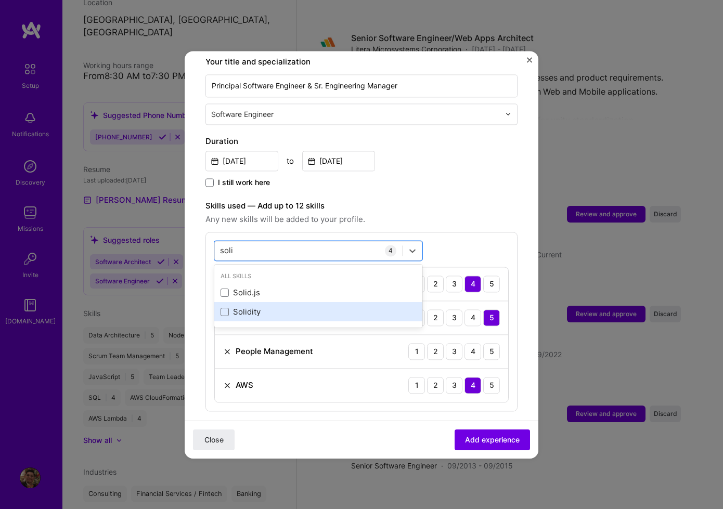
click at [277, 307] on div "Solidity" at bounding box center [319, 312] width 196 height 11
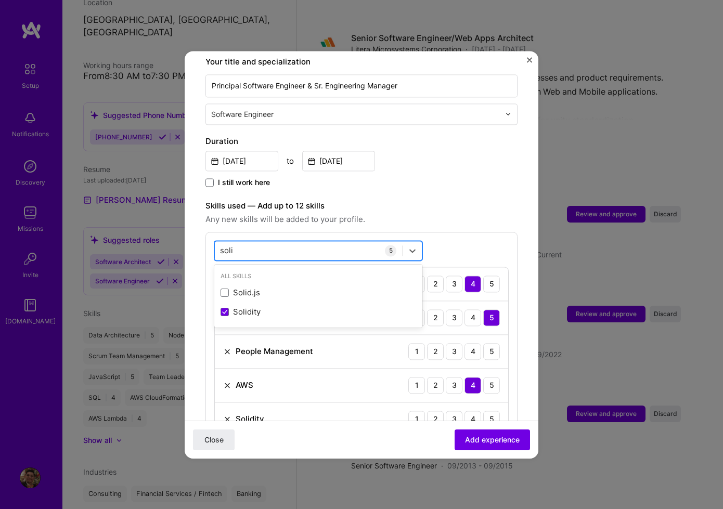
click at [280, 242] on div "soli soli" at bounding box center [309, 250] width 188 height 17
type input "s"
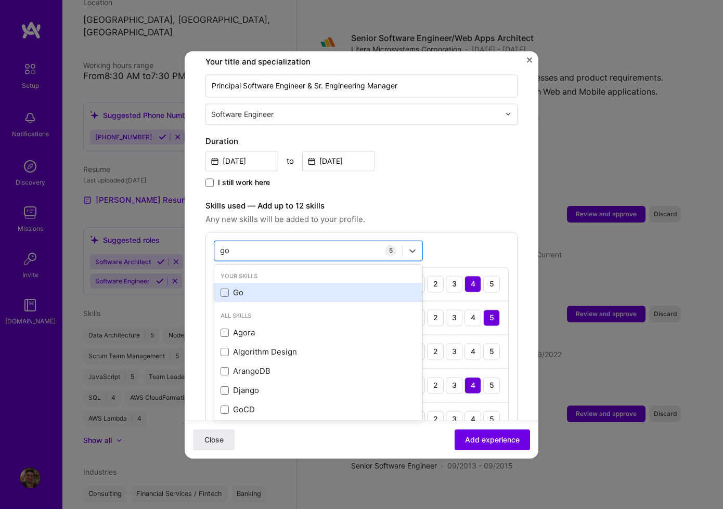
click at [276, 288] on div "Go" at bounding box center [319, 293] width 196 height 11
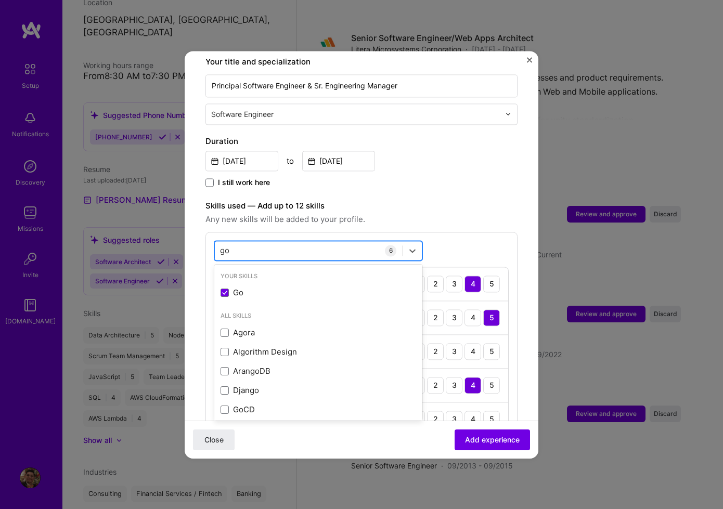
click at [279, 242] on div "go go" at bounding box center [309, 250] width 188 height 17
type input "g"
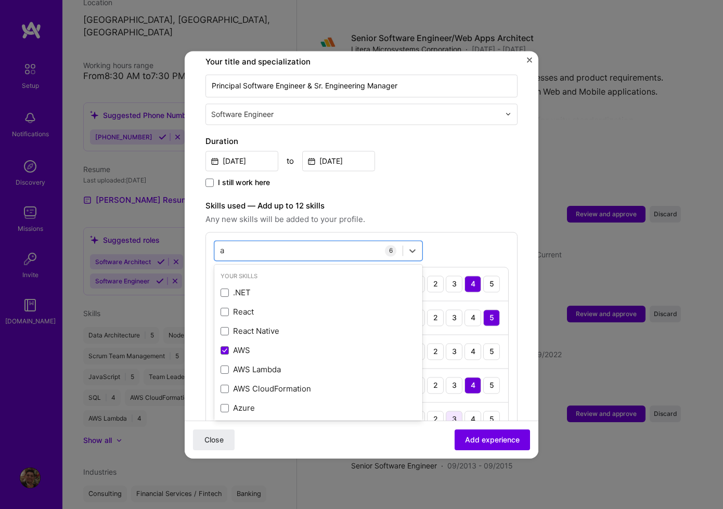
type input "a"
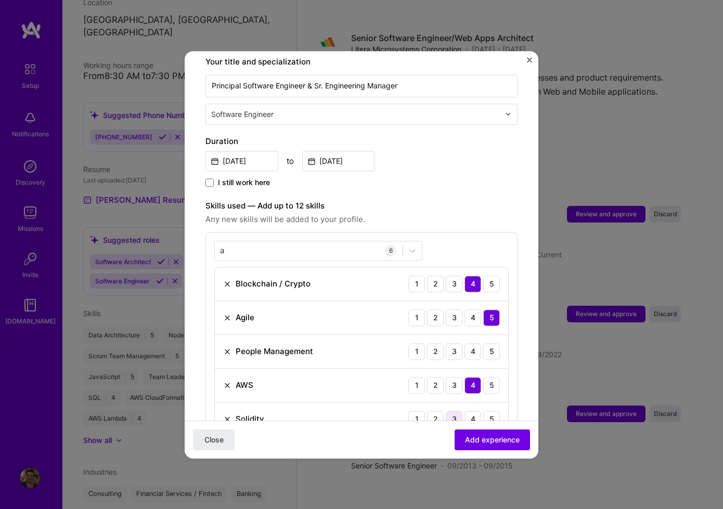
click at [454, 411] on div "3" at bounding box center [454, 419] width 17 height 17
click at [501, 340] on div "People Management 1 2 3 4 5" at bounding box center [361, 352] width 293 height 34
drag, startPoint x: 495, startPoint y: 341, endPoint x: 492, endPoint y: 358, distance: 16.9
click at [495, 343] on div "5" at bounding box center [491, 351] width 17 height 17
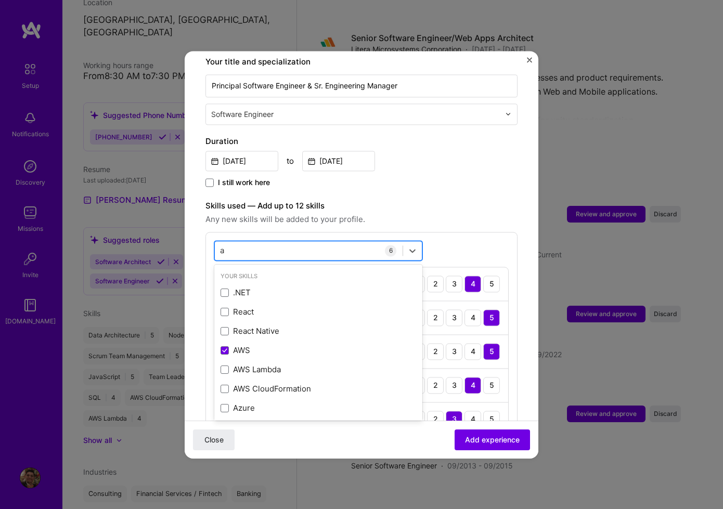
click at [300, 242] on div "a a" at bounding box center [309, 250] width 188 height 17
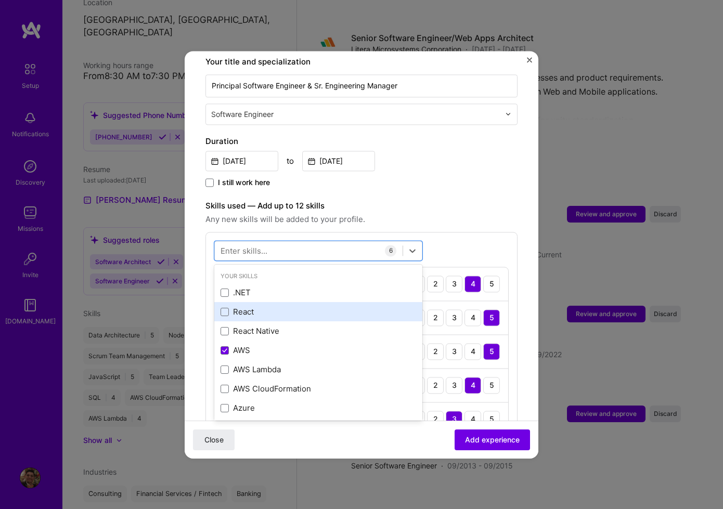
click at [260, 307] on div "React" at bounding box center [319, 312] width 196 height 11
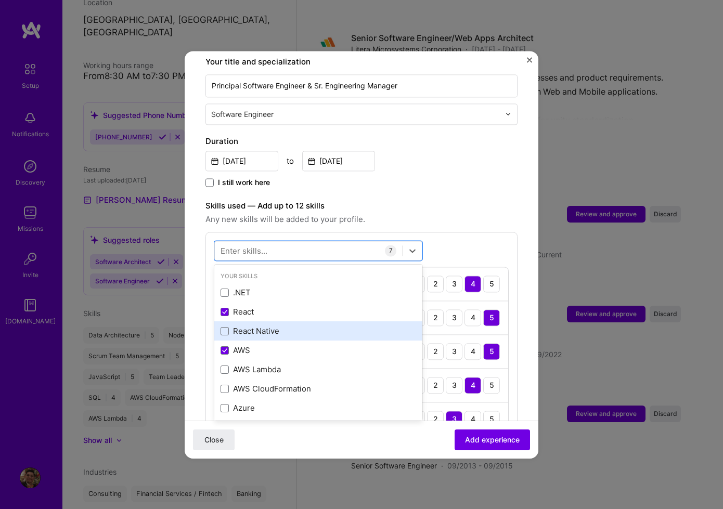
click at [274, 326] on div "React Native" at bounding box center [319, 331] width 196 height 11
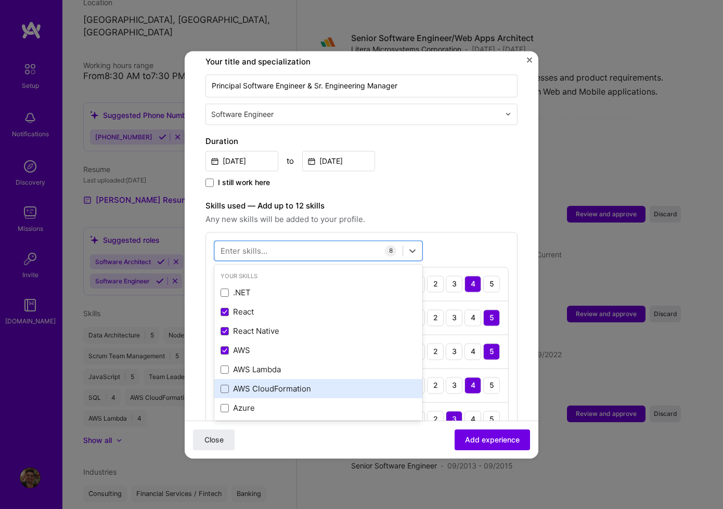
click at [341, 384] on div "AWS CloudFormation" at bounding box center [319, 389] width 196 height 11
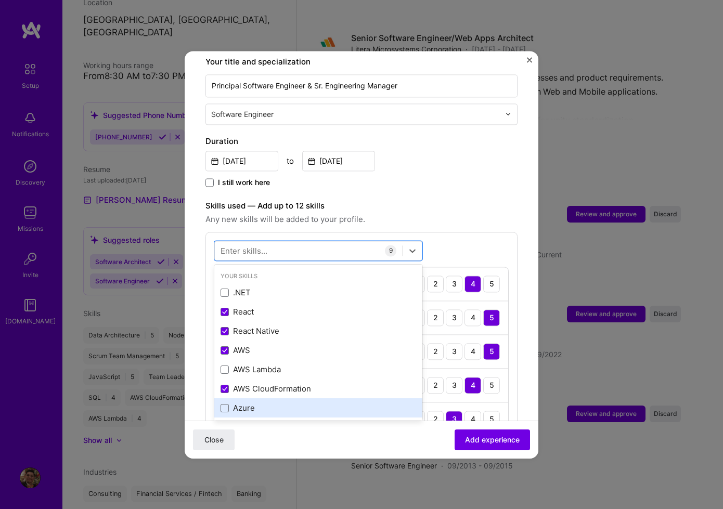
click at [338, 403] on div "Azure" at bounding box center [319, 408] width 196 height 11
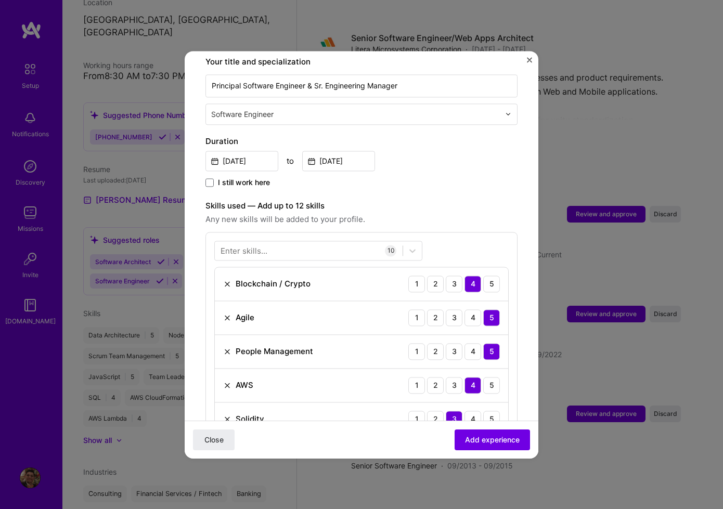
click at [476, 232] on div "Enter skills... 10 Blockchain / Crypto 1 2 3 4 5 Agile 1 2 3 4 5 People Managem…" at bounding box center [361, 423] width 312 height 382
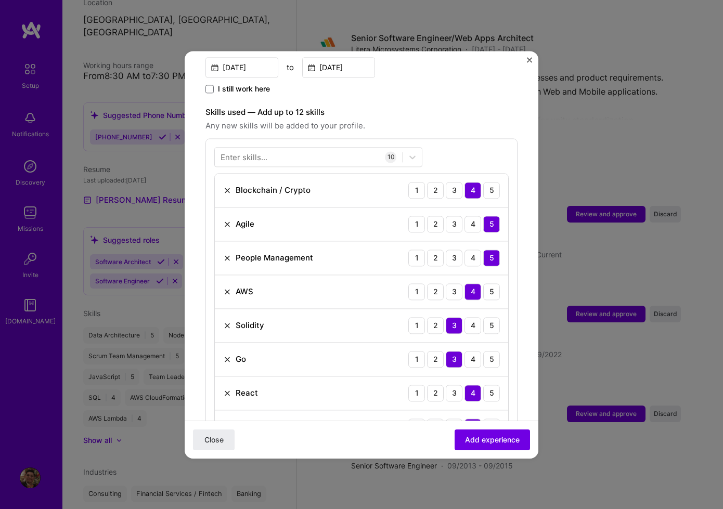
scroll to position [701, 0]
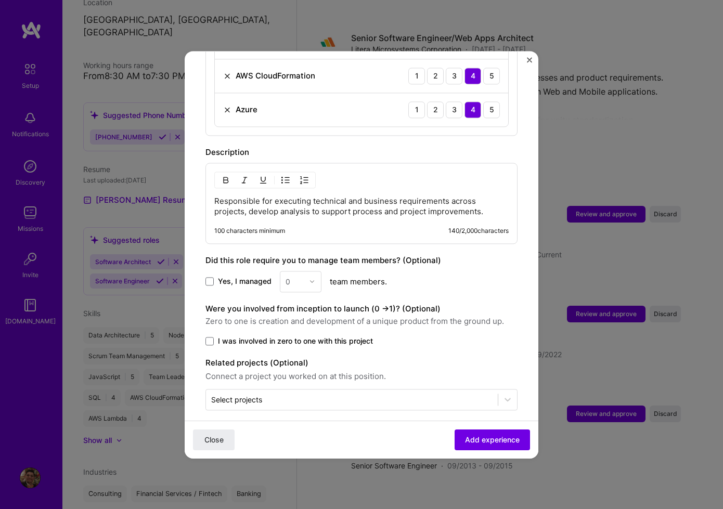
click at [384, 200] on p "Responsible for executing technical and business requirements across projects, …" at bounding box center [361, 206] width 294 height 21
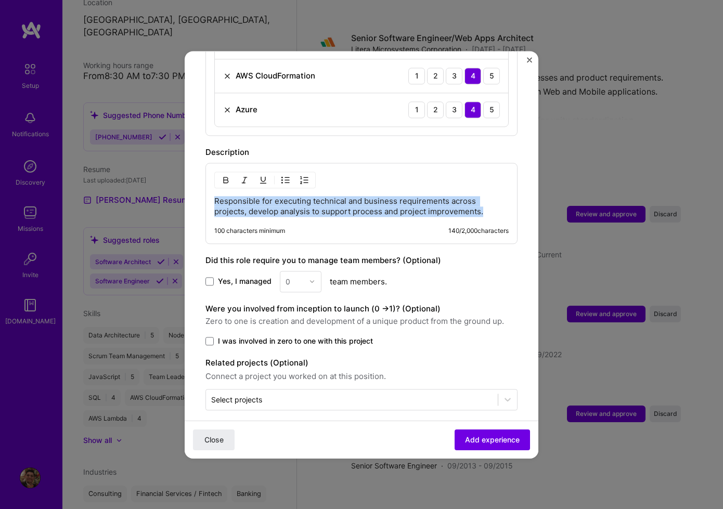
paste div
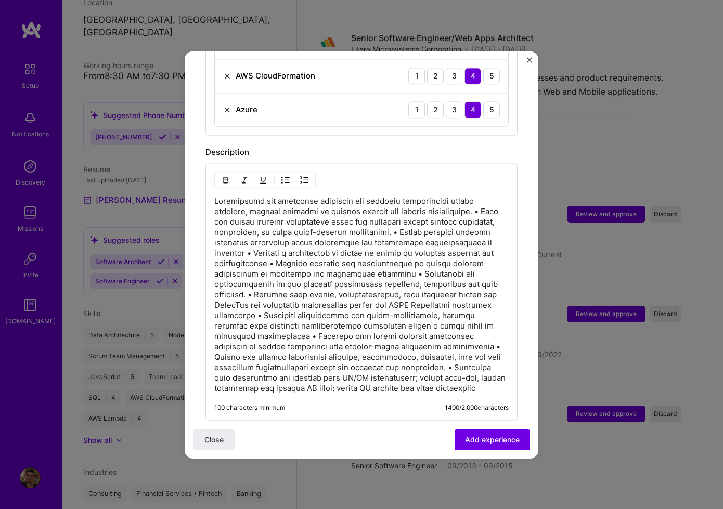
drag, startPoint x: 214, startPoint y: 210, endPoint x: 256, endPoint y: 215, distance: 42.4
click at [215, 211] on p at bounding box center [361, 295] width 294 height 198
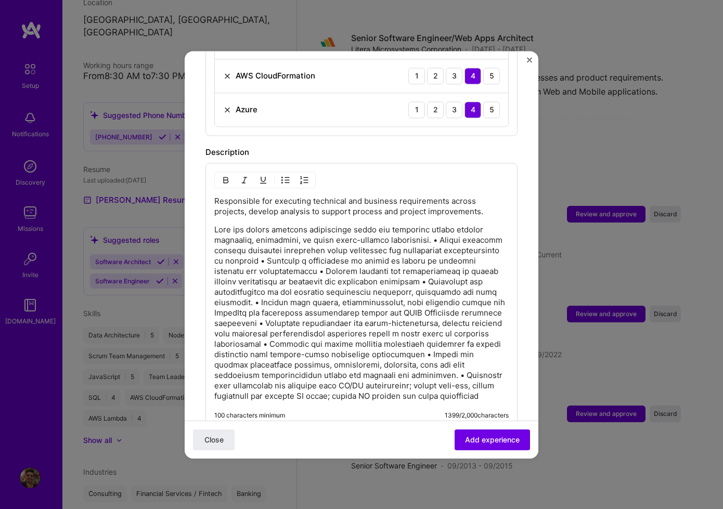
click at [429, 230] on p at bounding box center [361, 313] width 294 height 177
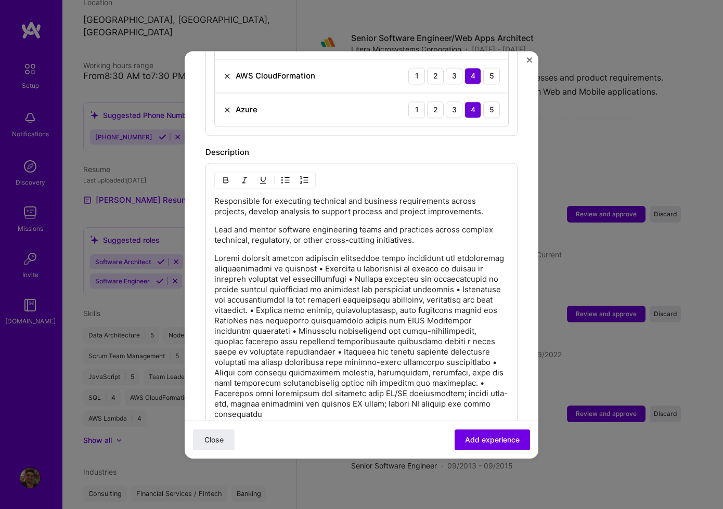
click at [369, 259] on p at bounding box center [361, 336] width 294 height 166
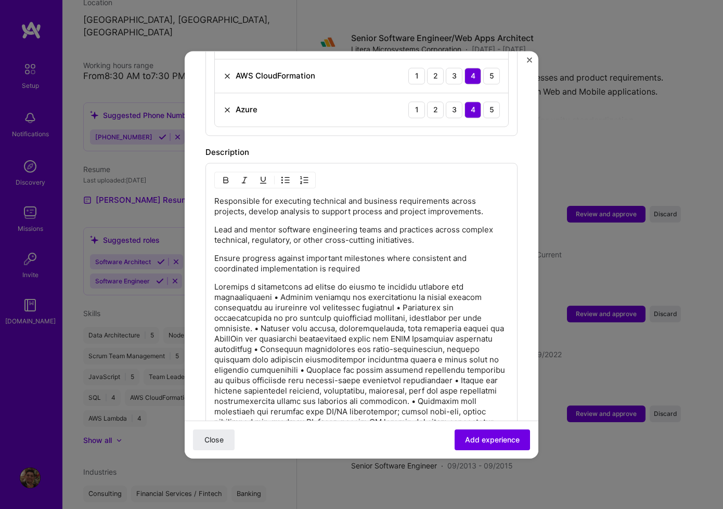
click at [281, 287] on p at bounding box center [361, 355] width 294 height 146
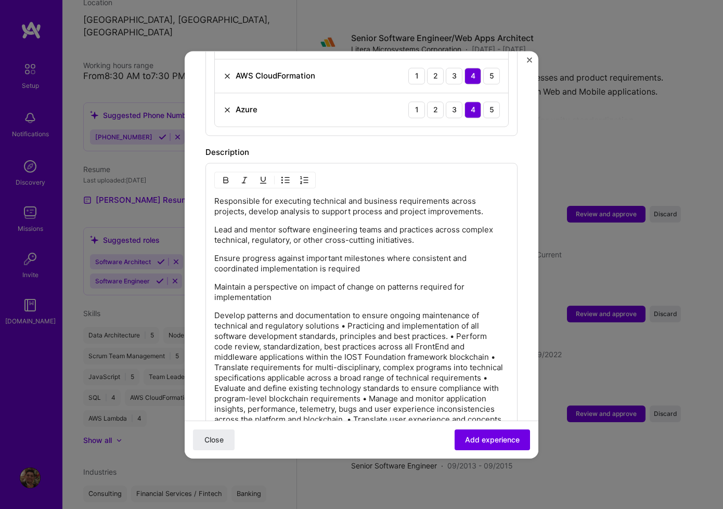
drag, startPoint x: 349, startPoint y: 315, endPoint x: 438, endPoint y: 327, distance: 90.3
click at [349, 316] on p "Develop patterns and documentation to ensure ongoing maintenance of technical a…" at bounding box center [361, 378] width 294 height 135
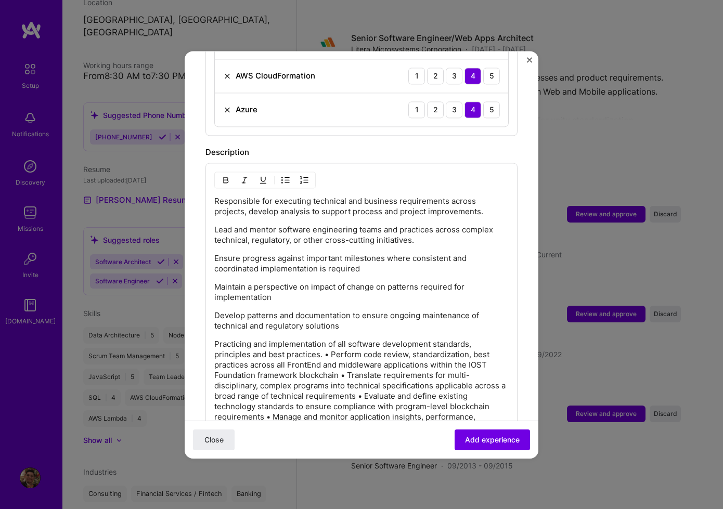
click at [332, 343] on p "Practicing and implementation of all software development standards, principles…" at bounding box center [361, 401] width 294 height 125
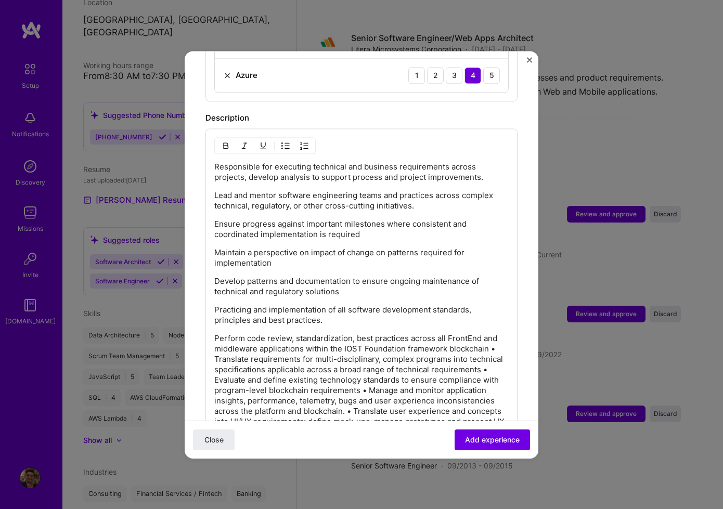
scroll to position [740, 0]
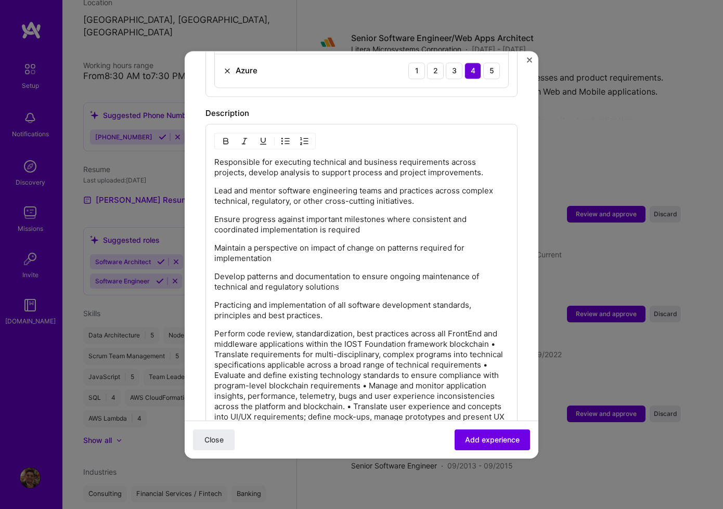
click at [217, 343] on p "Perform code review, standardization, best practices across all FrontEnd and mi…" at bounding box center [361, 381] width 294 height 104
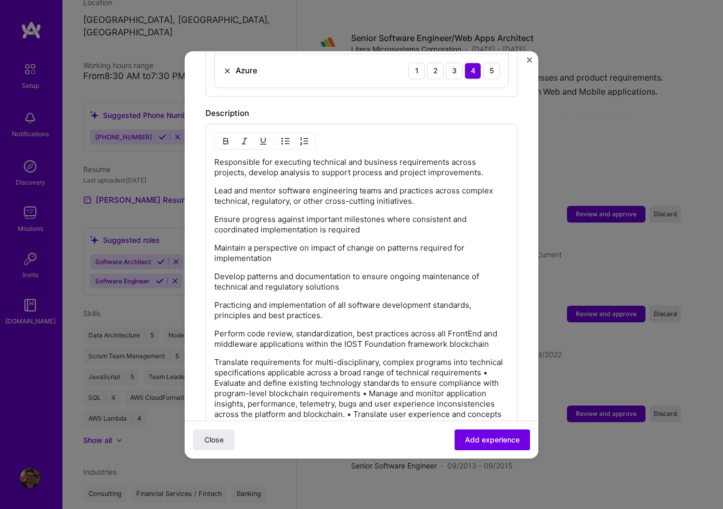
click at [217, 375] on p "Translate requirements for multi-disciplinary, complex programs into technical …" at bounding box center [361, 398] width 294 height 83
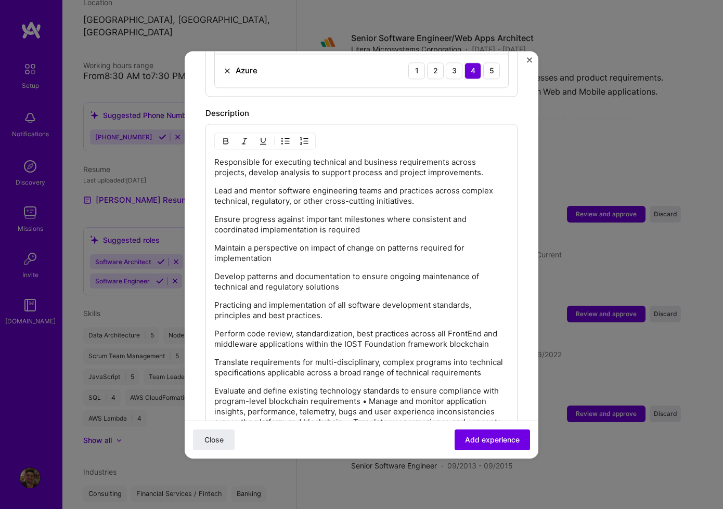
click at [367, 392] on p "Evaluate and define existing technology standards to ensure compliance with pro…" at bounding box center [361, 417] width 294 height 62
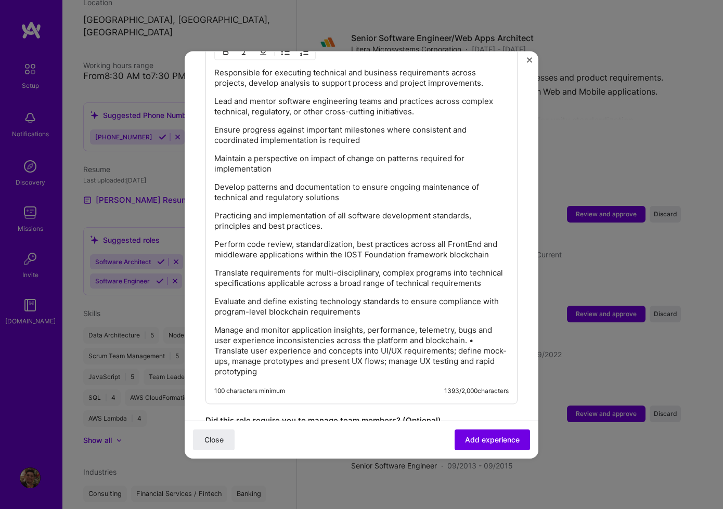
scroll to position [830, 0]
drag, startPoint x: 219, startPoint y: 339, endPoint x: 270, endPoint y: 348, distance: 52.2
click at [219, 339] on p "Manage and monitor application insights, performance, telemetry, bugs and user …" at bounding box center [361, 350] width 294 height 52
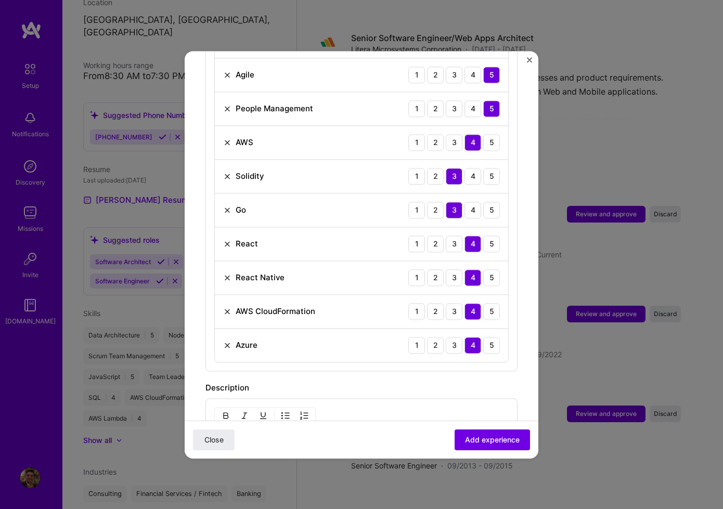
scroll to position [572, 0]
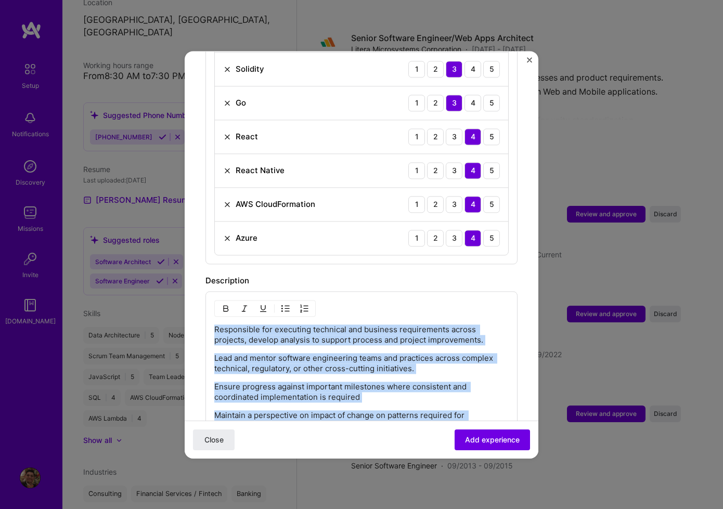
click at [283, 304] on img "button" at bounding box center [285, 308] width 8 height 8
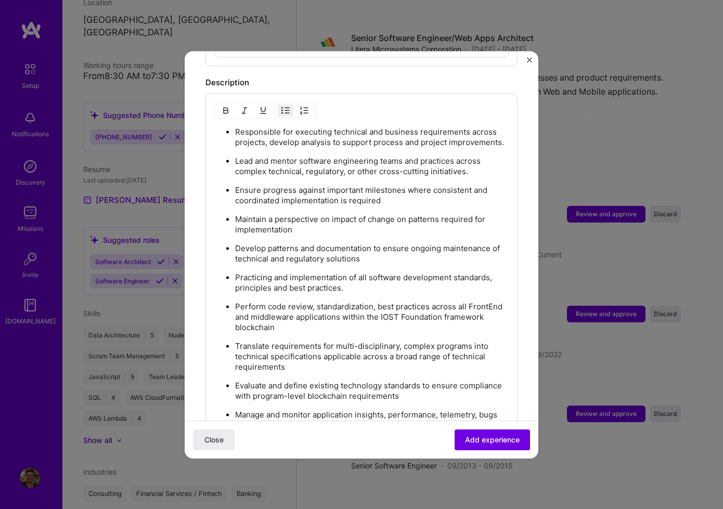
scroll to position [1021, 0]
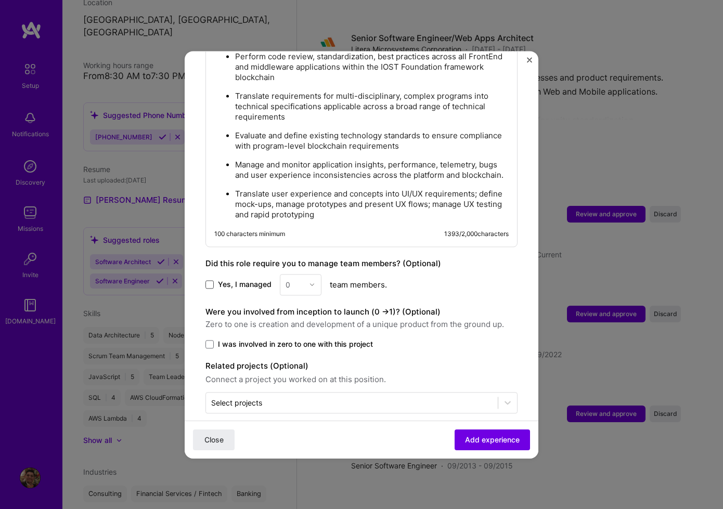
click at [207, 280] on span at bounding box center [209, 284] width 8 height 8
click at [0, 0] on input "Yes, I managed" at bounding box center [0, 0] width 0 height 0
click at [309, 281] on img at bounding box center [312, 284] width 6 height 6
click at [301, 337] on div "21" at bounding box center [300, 346] width 35 height 19
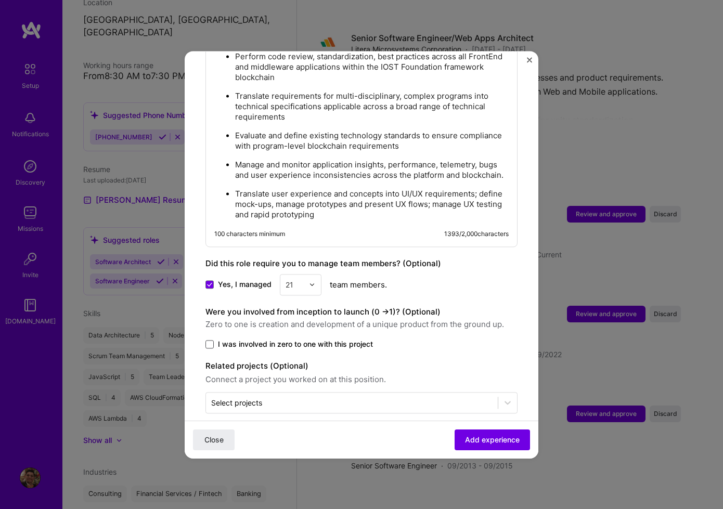
click at [210, 340] on span at bounding box center [209, 344] width 8 height 8
click at [0, 0] on input "I was involved in zero to one with this project" at bounding box center [0, 0] width 0 height 0
click at [502, 397] on icon at bounding box center [507, 402] width 10 height 10
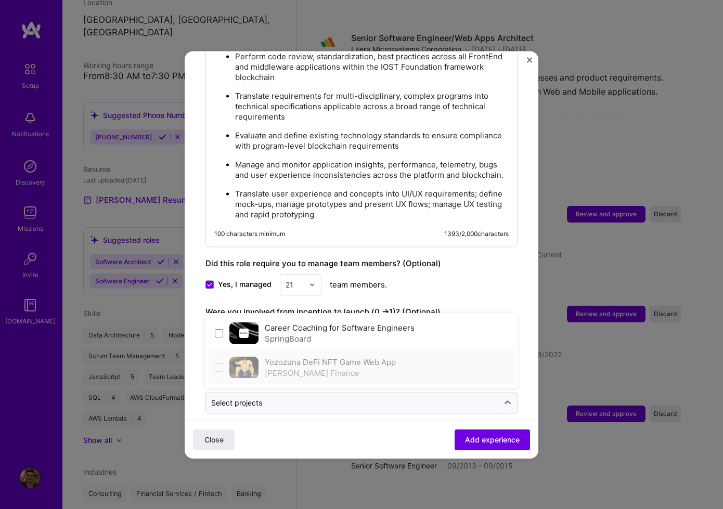
click at [381, 357] on label "Yozozuna DeFi NFT Game Web App" at bounding box center [330, 362] width 131 height 10
click at [410, 422] on div "Close Add experience" at bounding box center [362, 439] width 354 height 38
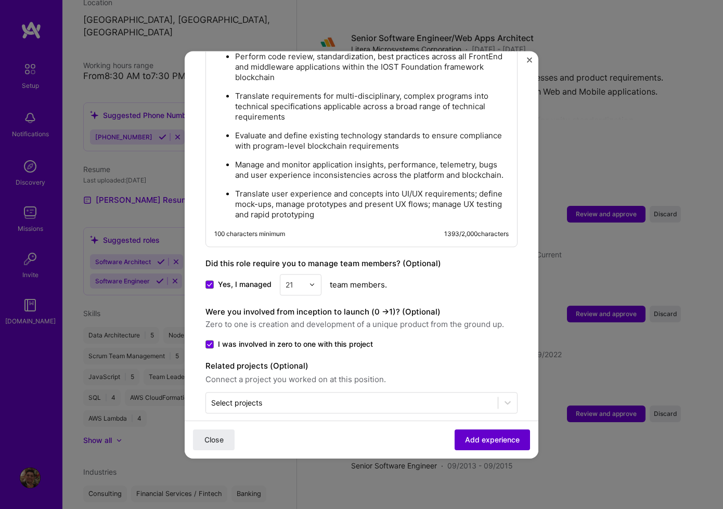
click at [507, 438] on span "Add experience" at bounding box center [492, 439] width 55 height 10
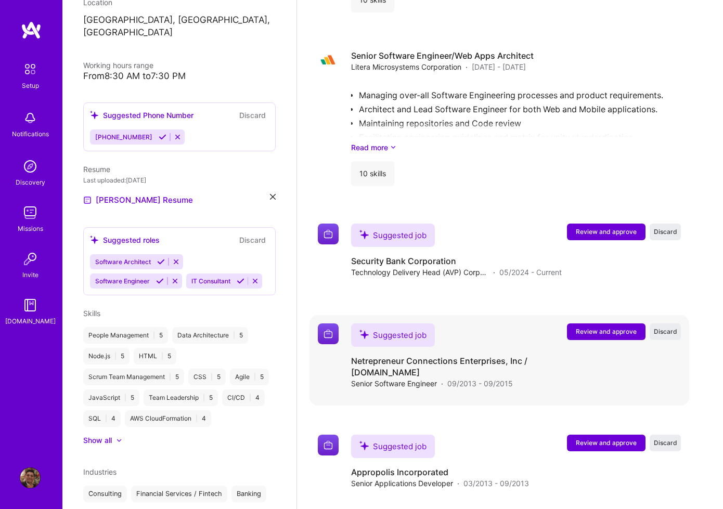
scroll to position [1977, 0]
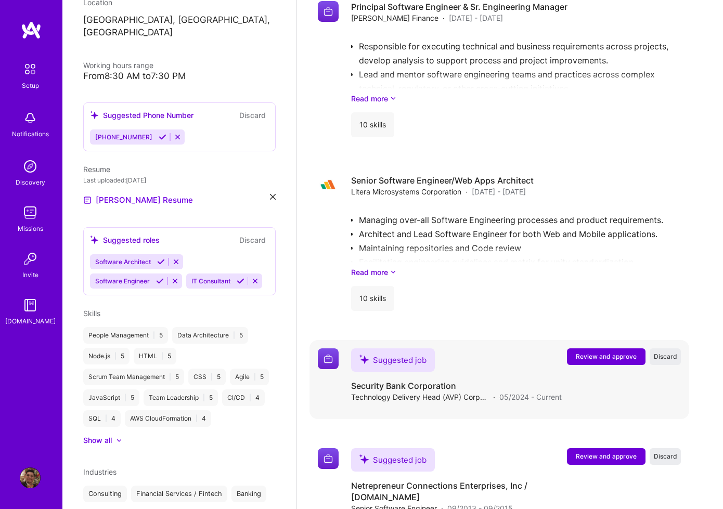
click at [598, 352] on span "Review and approve" at bounding box center [606, 356] width 61 height 9
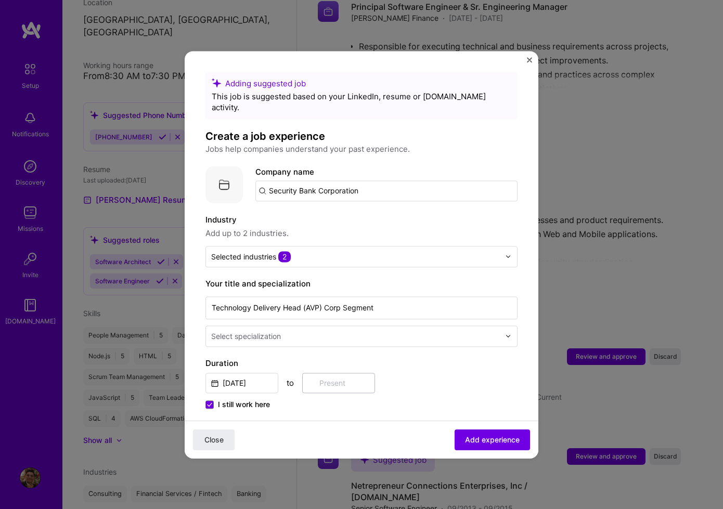
click at [381, 185] on input "Security Bank Corporation" at bounding box center [386, 190] width 262 height 21
type input "Security Bank Corporation"
click at [407, 331] on input "text" at bounding box center [356, 336] width 291 height 11
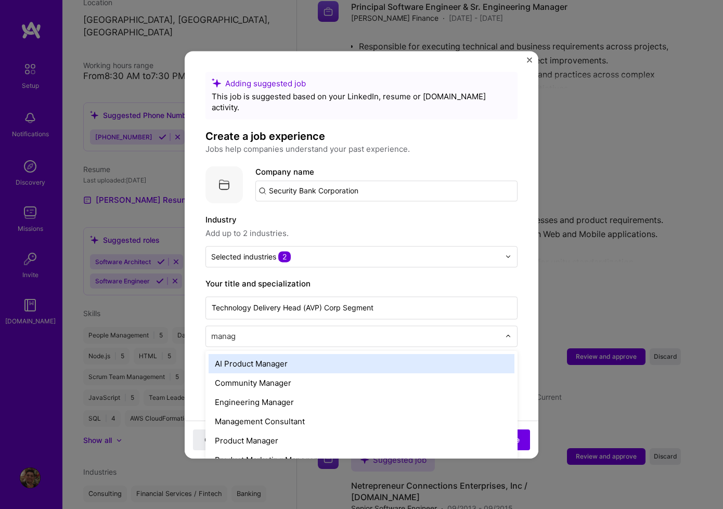
type input "manage"
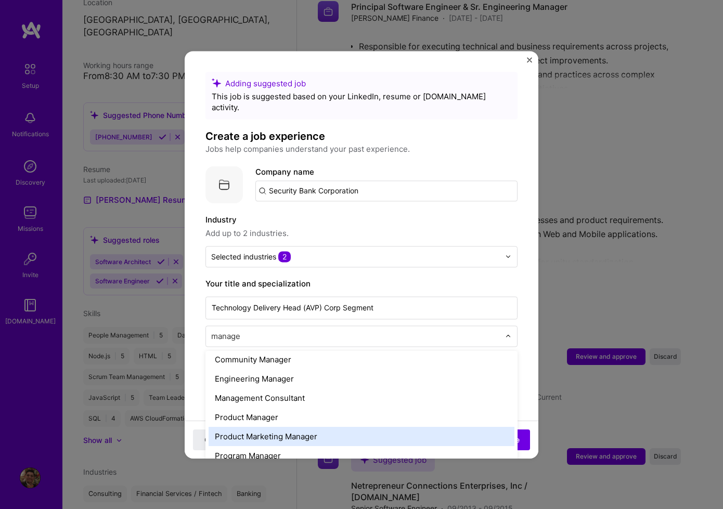
scroll to position [0, 0]
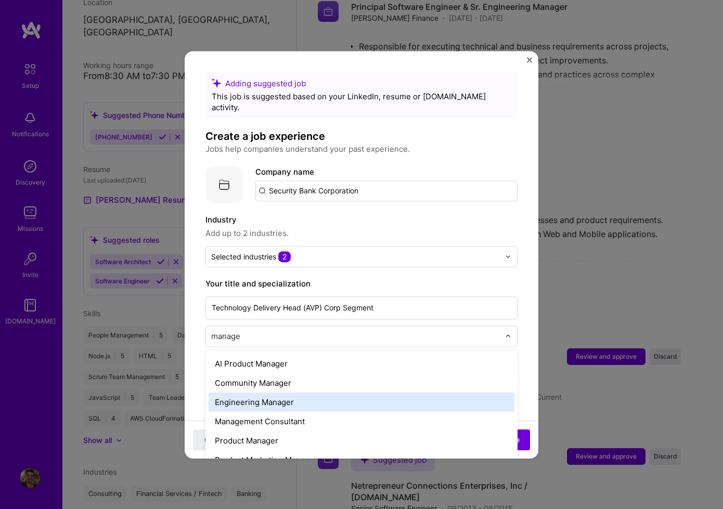
click at [364, 395] on div "Engineering Manager" at bounding box center [362, 402] width 306 height 19
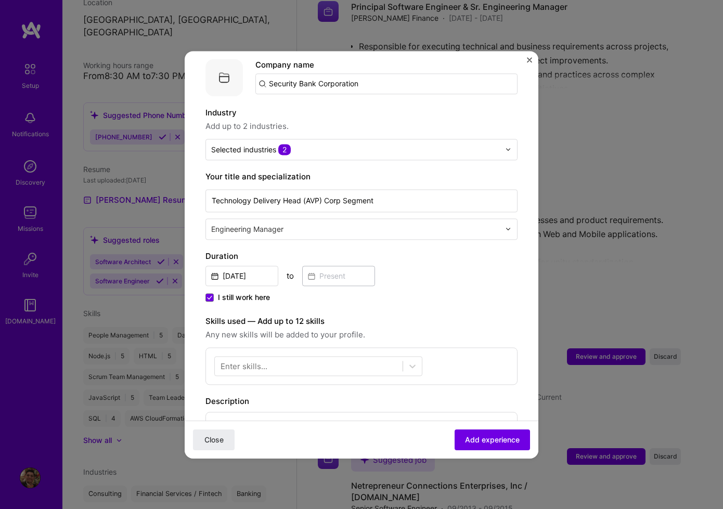
scroll to position [142, 0]
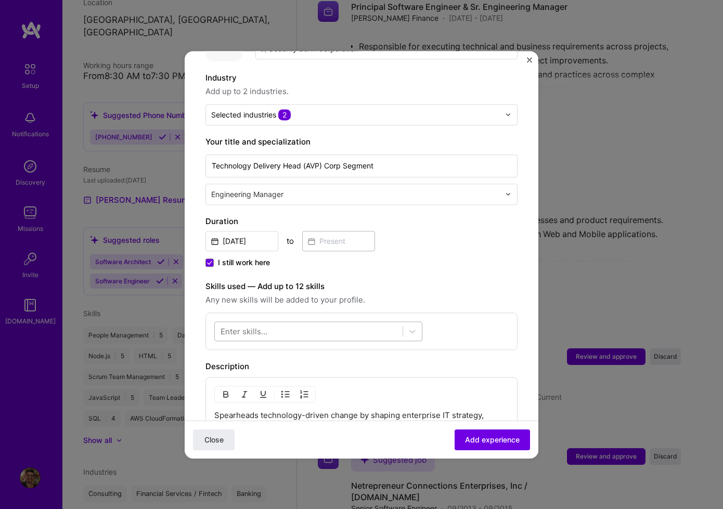
click at [318, 322] on div at bounding box center [309, 330] width 188 height 17
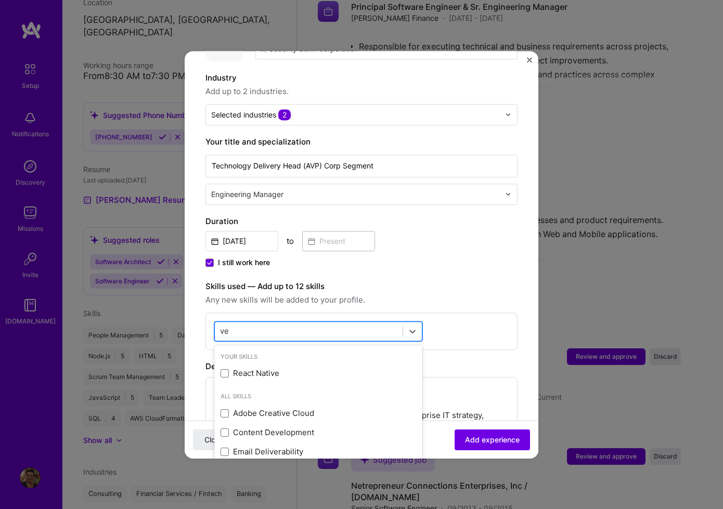
type input "v"
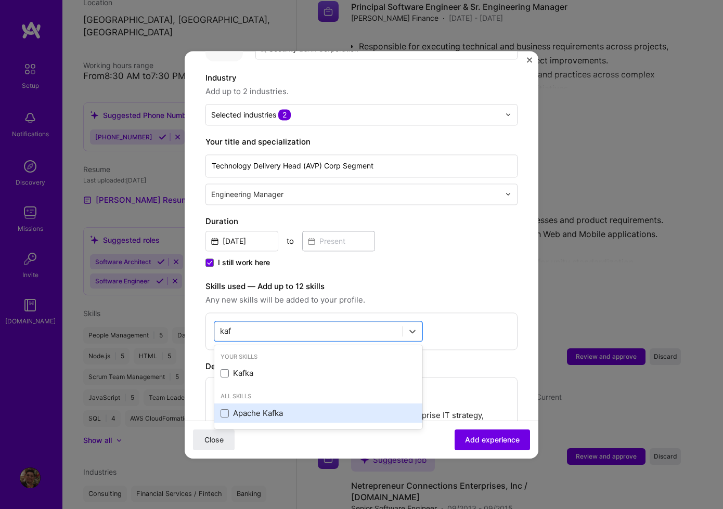
drag, startPoint x: 226, startPoint y: 404, endPoint x: 240, endPoint y: 394, distance: 16.9
click at [226, 409] on span at bounding box center [225, 413] width 8 height 8
click at [0, 0] on input "checkbox" at bounding box center [0, 0] width 0 height 0
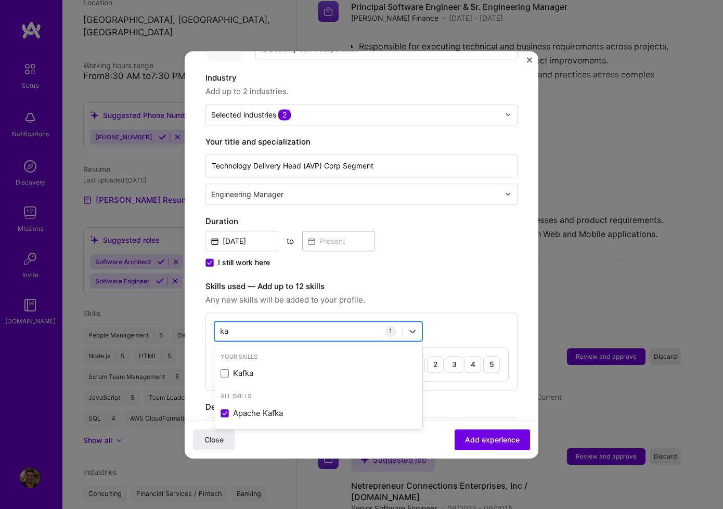
type input "k"
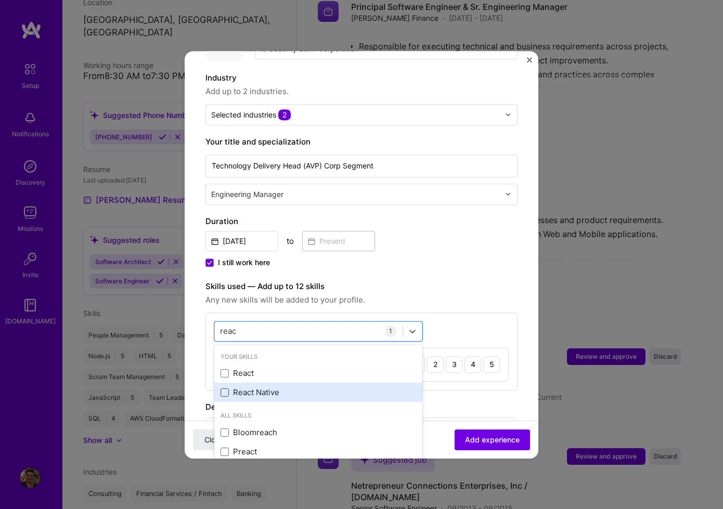
drag, startPoint x: 225, startPoint y: 365, endPoint x: 228, endPoint y: 379, distance: 14.9
click at [225, 369] on span at bounding box center [225, 373] width 8 height 8
click at [0, 0] on input "checkbox" at bounding box center [0, 0] width 0 height 0
click at [227, 389] on span at bounding box center [225, 393] width 8 height 8
click at [0, 0] on input "checkbox" at bounding box center [0, 0] width 0 height 0
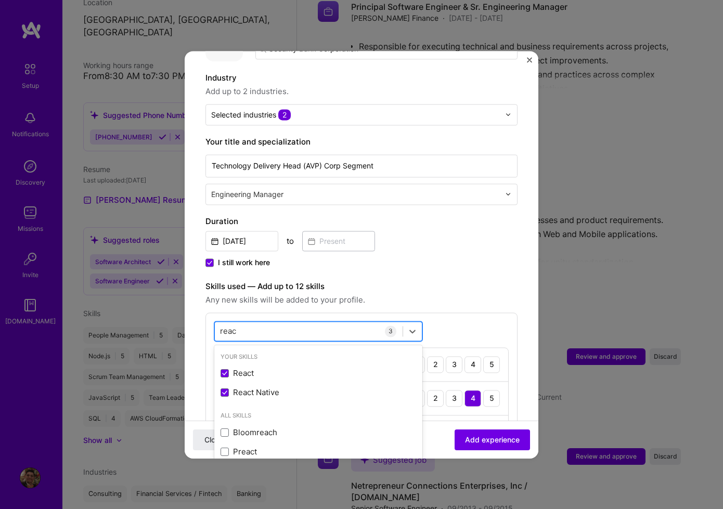
click at [273, 322] on div "reac reac" at bounding box center [309, 330] width 188 height 17
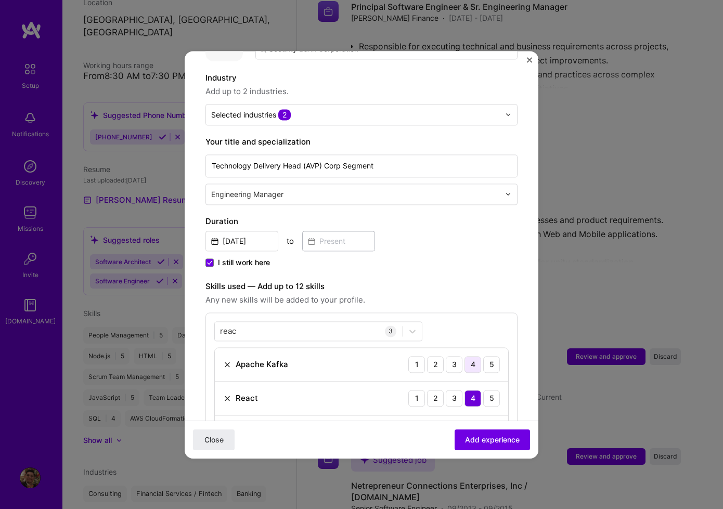
click at [469, 356] on div "4" at bounding box center [473, 364] width 17 height 17
click at [275, 322] on div "reac reac" at bounding box center [309, 330] width 188 height 17
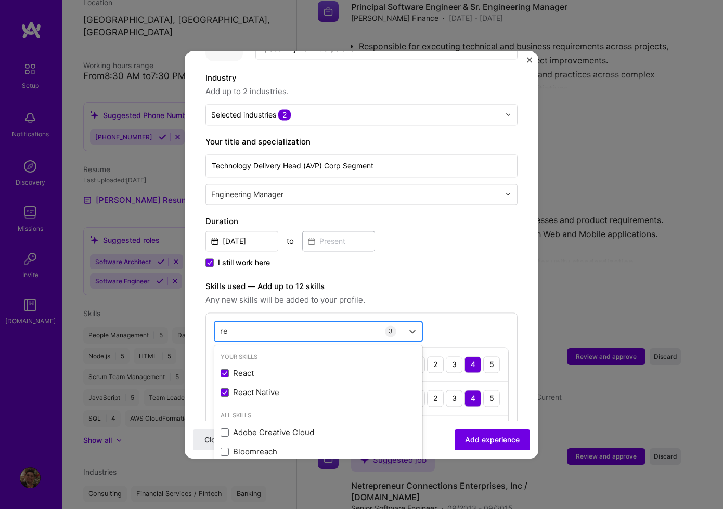
type input "r"
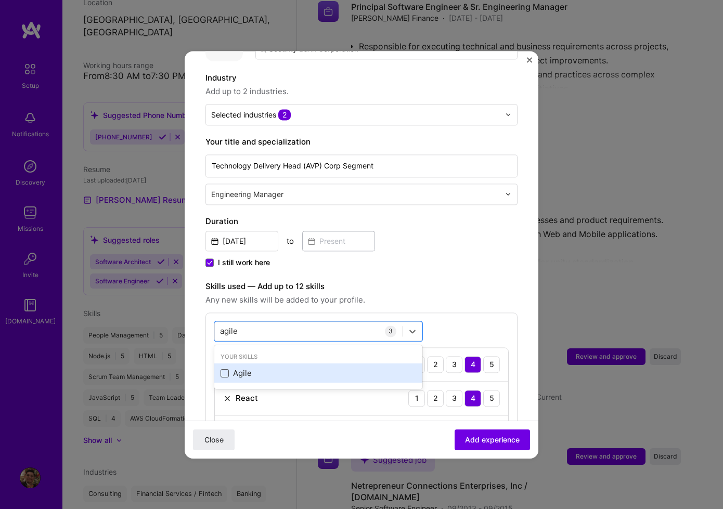
click at [225, 369] on span at bounding box center [225, 373] width 8 height 8
click at [0, 0] on input "checkbox" at bounding box center [0, 0] width 0 height 0
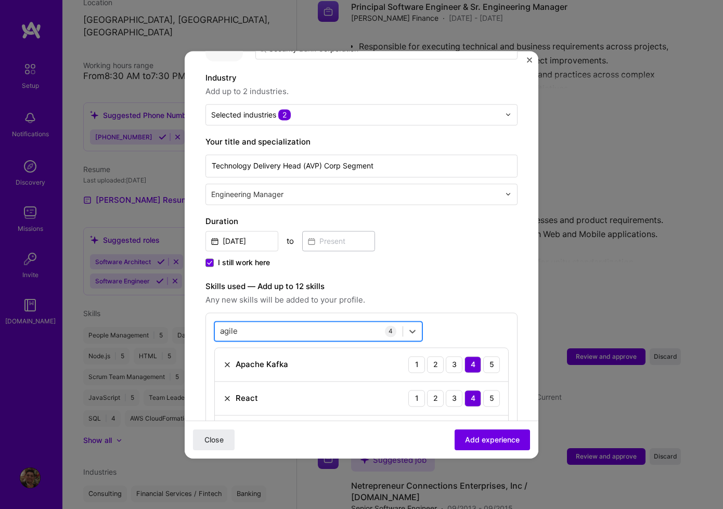
click at [254, 322] on div "agile agile" at bounding box center [309, 330] width 188 height 17
type input "a"
drag, startPoint x: 224, startPoint y: 359, endPoint x: 320, endPoint y: 320, distance: 103.2
click at [224, 369] on span at bounding box center [225, 373] width 8 height 8
click at [0, 0] on input "checkbox" at bounding box center [0, 0] width 0 height 0
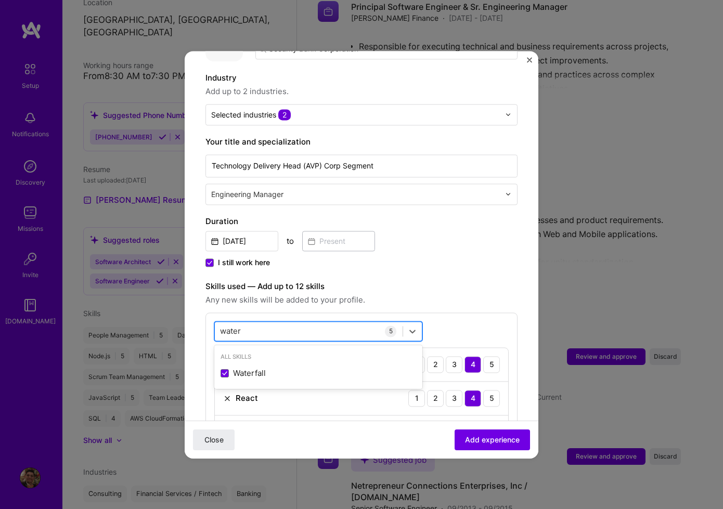
click at [292, 321] on div "water water" at bounding box center [318, 331] width 208 height 20
click at [288, 322] on div "water water" at bounding box center [309, 330] width 188 height 17
type input "w"
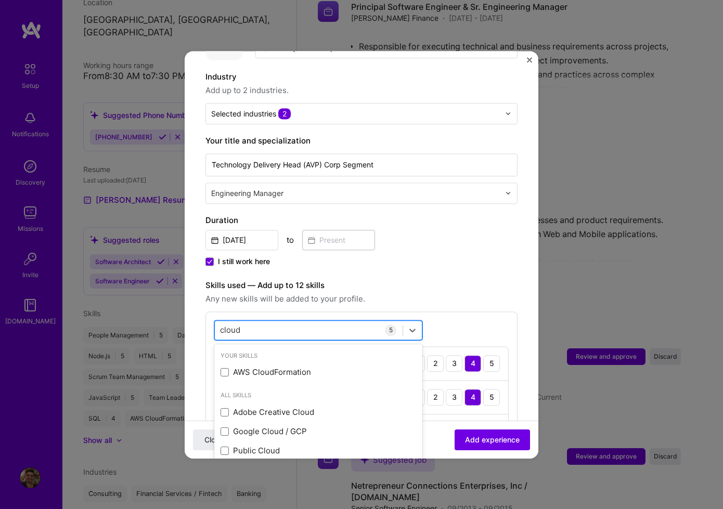
click at [281, 321] on div "cloud cloud" at bounding box center [309, 329] width 188 height 17
type input "c"
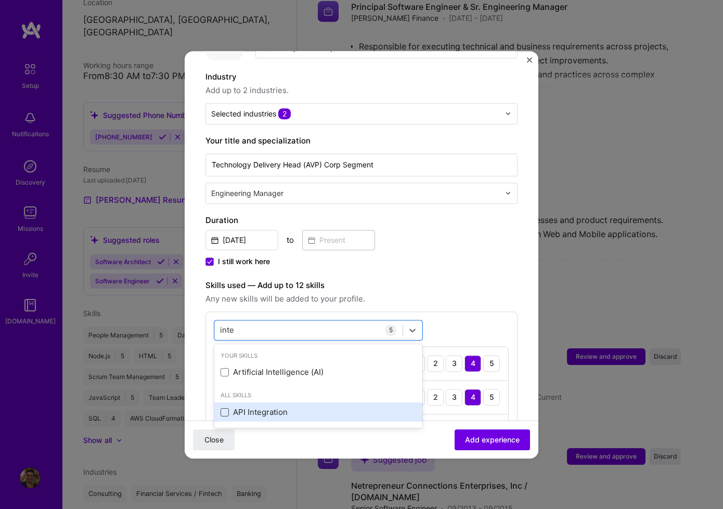
click at [226, 408] on span at bounding box center [225, 412] width 8 height 8
click at [0, 0] on input "checkbox" at bounding box center [0, 0] width 0 height 0
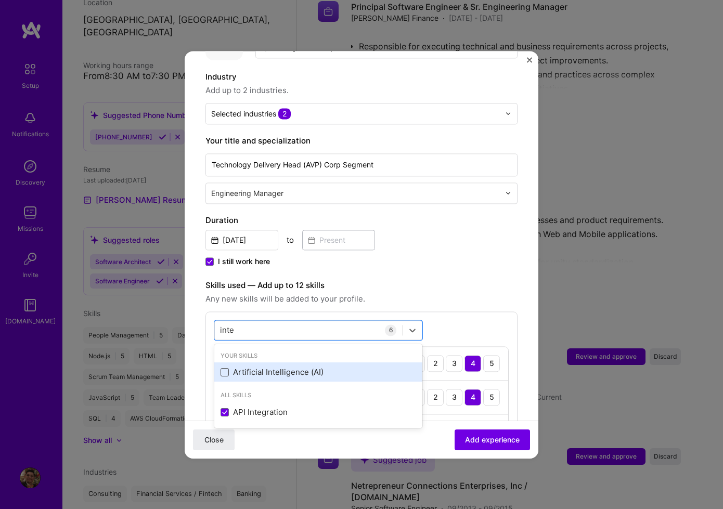
drag, startPoint x: 225, startPoint y: 362, endPoint x: 244, endPoint y: 338, distance: 31.1
click at [225, 368] on span at bounding box center [225, 372] width 8 height 8
click at [0, 0] on input "checkbox" at bounding box center [0, 0] width 0 height 0
drag, startPoint x: 424, startPoint y: 270, endPoint x: 437, endPoint y: 277, distance: 14.9
click at [424, 279] on label "Skills used — Add up to 12 skills" at bounding box center [361, 285] width 312 height 12
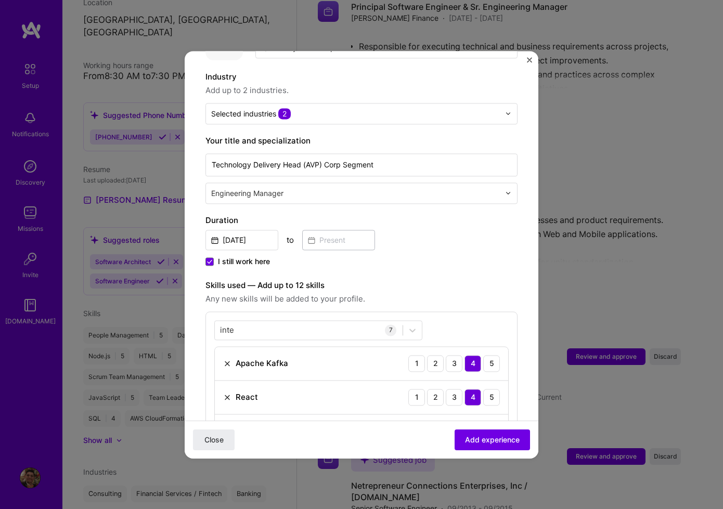
scroll to position [403, 0]
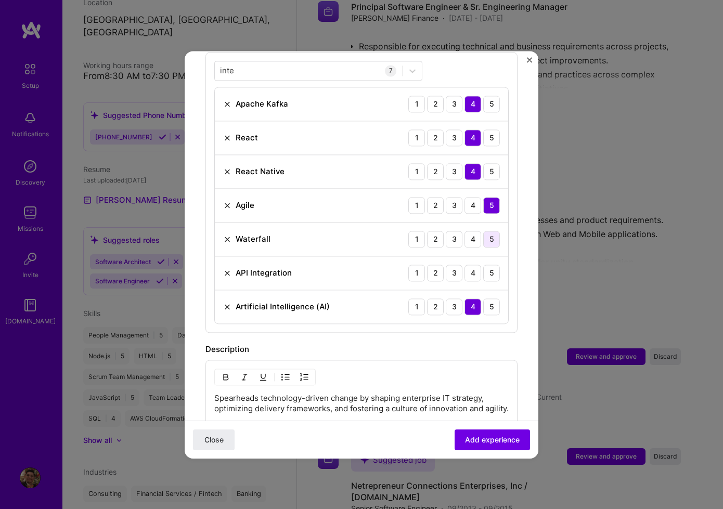
click at [489, 231] on div "5" at bounding box center [491, 239] width 17 height 17
click at [485, 265] on div "5" at bounding box center [491, 273] width 17 height 17
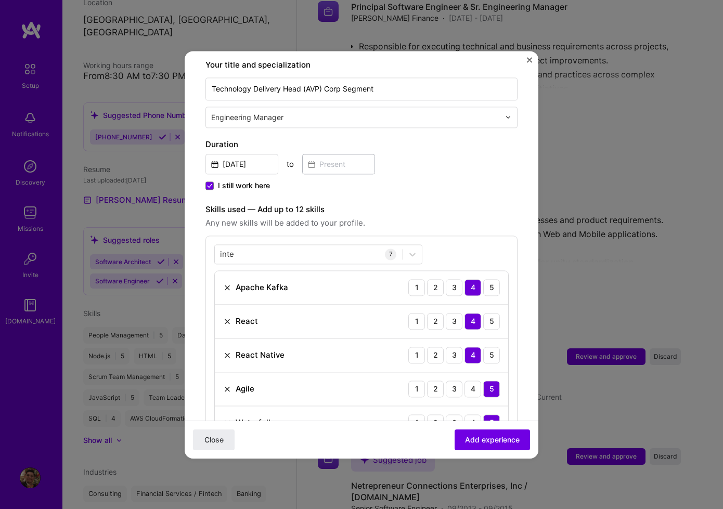
scroll to position [205, 0]
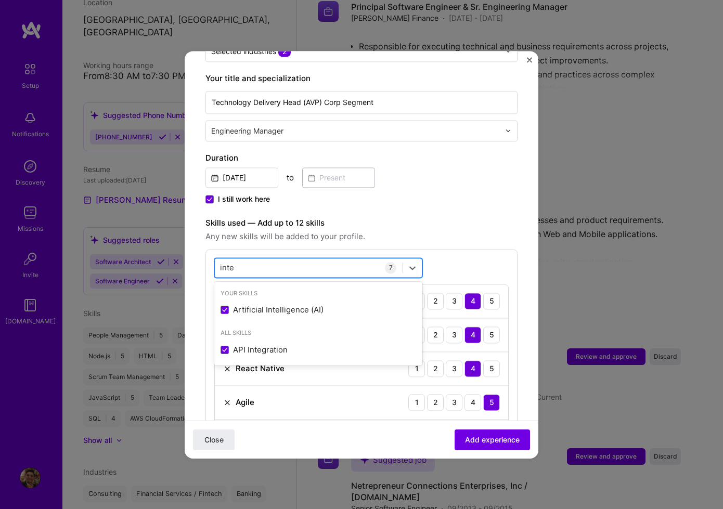
click at [328, 259] on div "inte inte" at bounding box center [309, 267] width 188 height 17
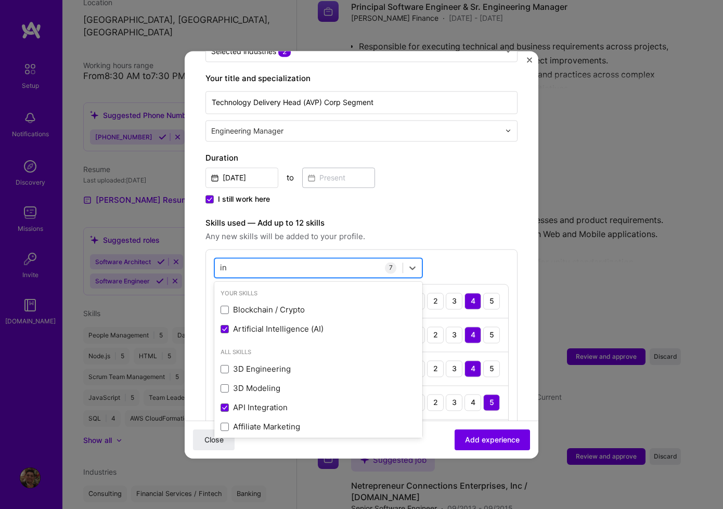
type input "i"
type input "f"
type input "m"
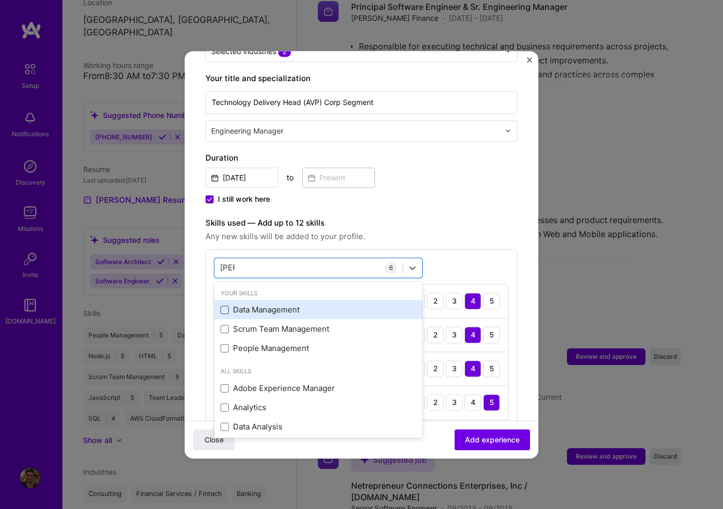
click at [223, 306] on span at bounding box center [225, 310] width 8 height 8
click at [0, 0] on input "checkbox" at bounding box center [0, 0] width 0 height 0
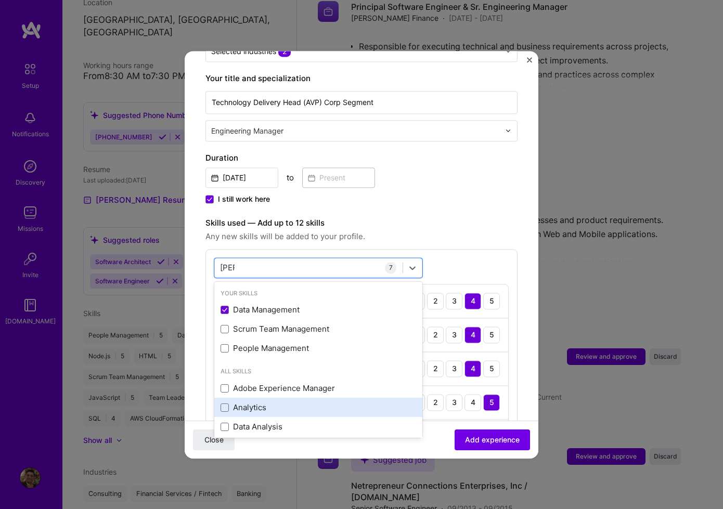
drag, startPoint x: 227, startPoint y: 393, endPoint x: 229, endPoint y: 400, distance: 7.6
click at [227, 404] on span at bounding box center [225, 408] width 8 height 8
click at [0, 0] on input "checkbox" at bounding box center [0, 0] width 0 height 0
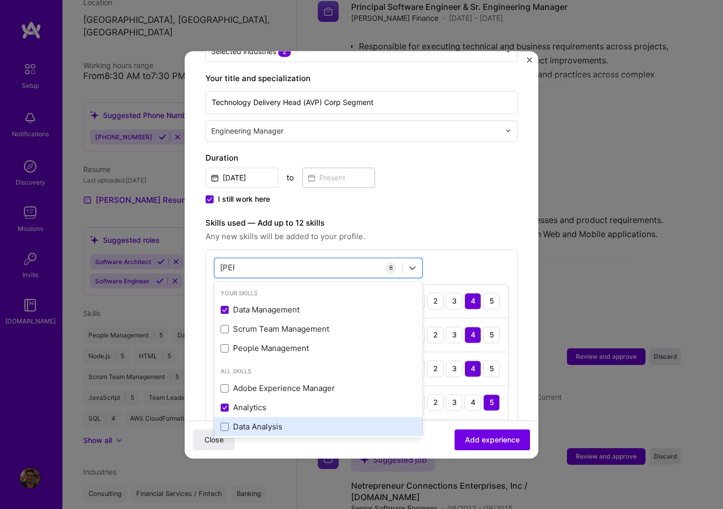
click at [230, 422] on div "Data Analysis" at bounding box center [319, 427] width 196 height 11
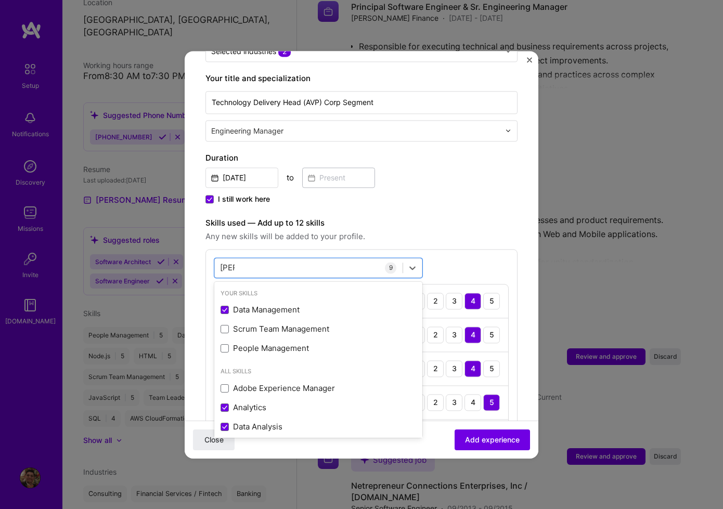
click at [465, 257] on div "option Data Analysis, selected. option Data Management selected, 0 of 2. 13 res…" at bounding box center [361, 423] width 312 height 349
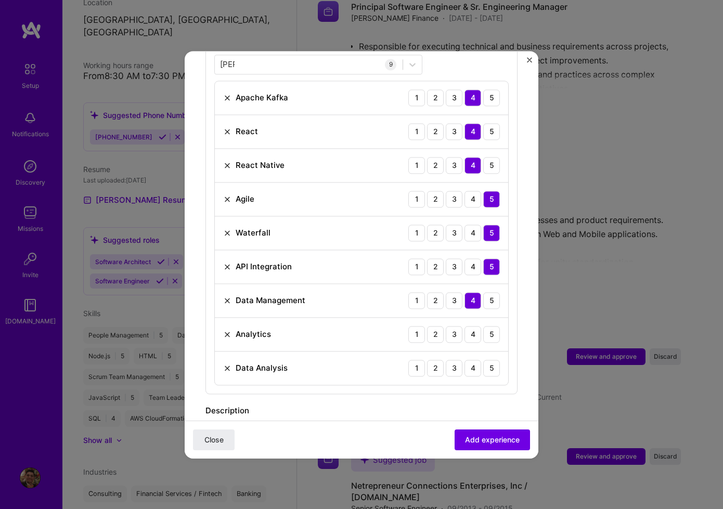
scroll to position [412, 0]
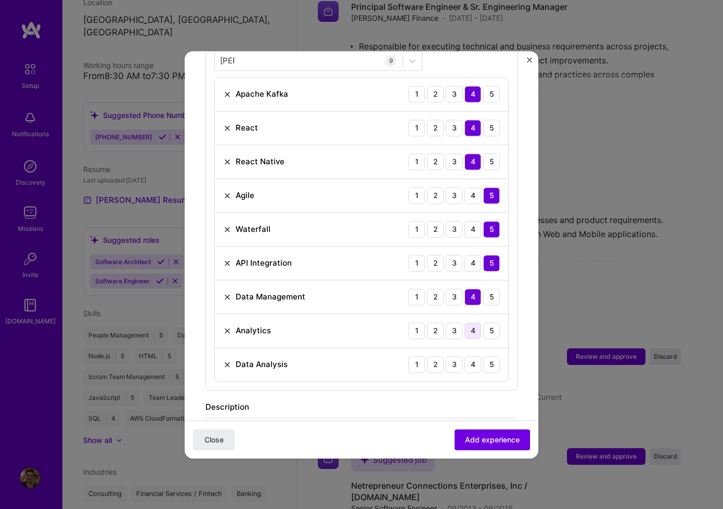
click at [478, 322] on div "4" at bounding box center [473, 330] width 17 height 17
click at [475, 356] on div "4" at bounding box center [473, 364] width 17 height 17
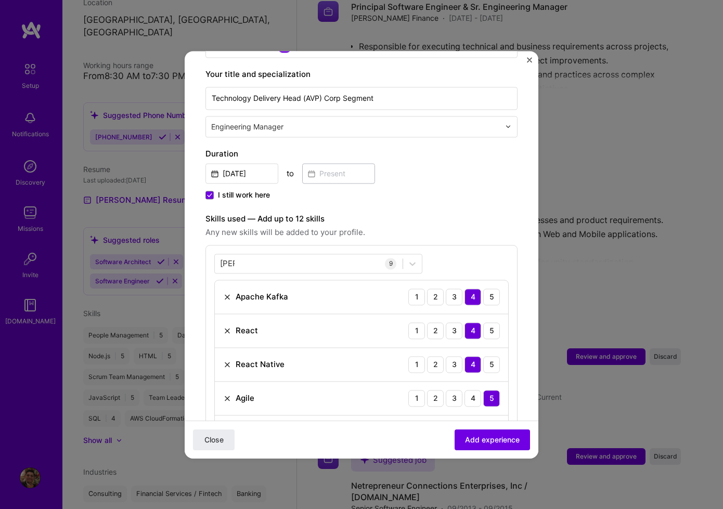
scroll to position [149, 0]
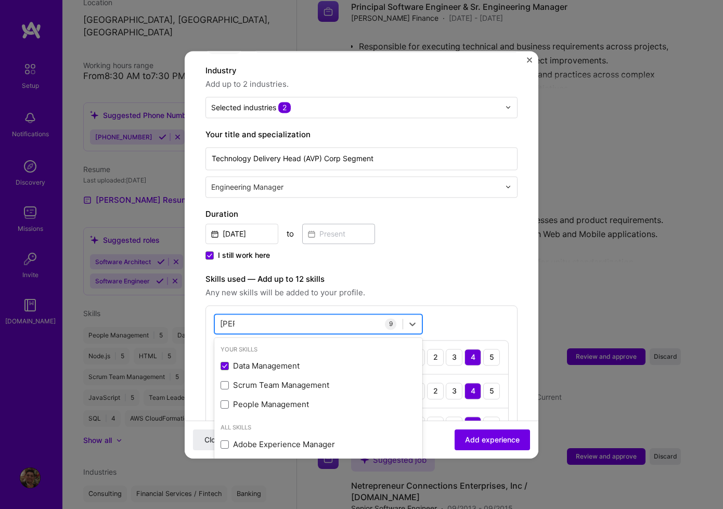
click at [313, 315] on div "[PERSON_NAME] [PERSON_NAME]" at bounding box center [309, 323] width 188 height 17
type input "a"
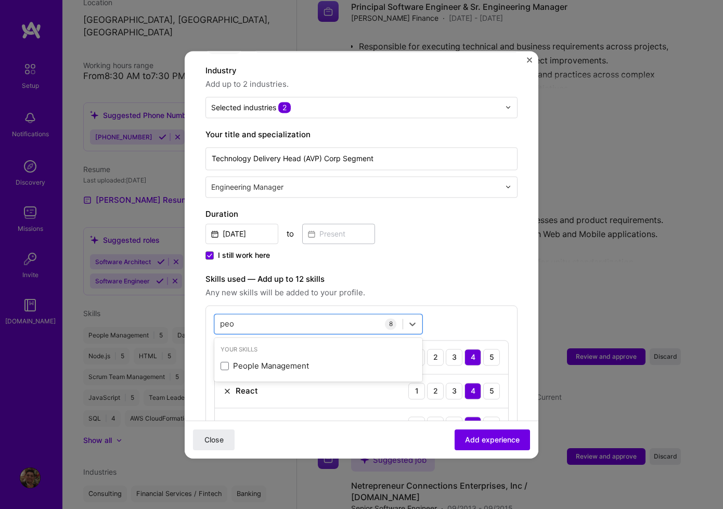
drag, startPoint x: 222, startPoint y: 355, endPoint x: 275, endPoint y: 343, distance: 54.0
click at [222, 362] on span at bounding box center [225, 366] width 8 height 8
click at [0, 0] on input "checkbox" at bounding box center [0, 0] width 0 height 0
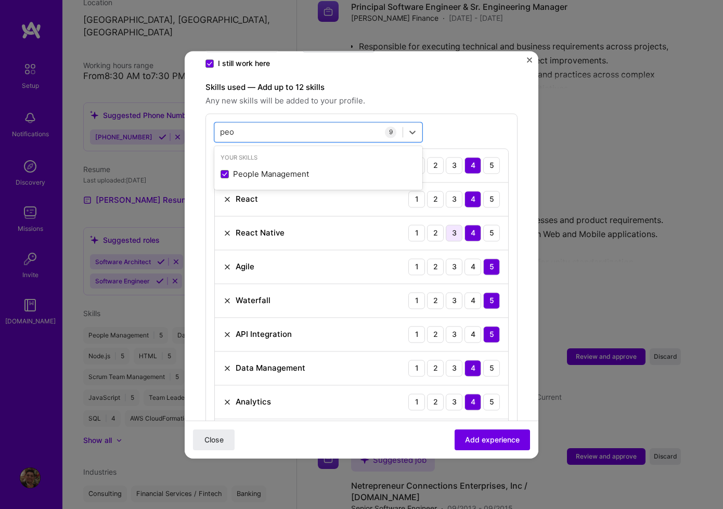
scroll to position [278, 0]
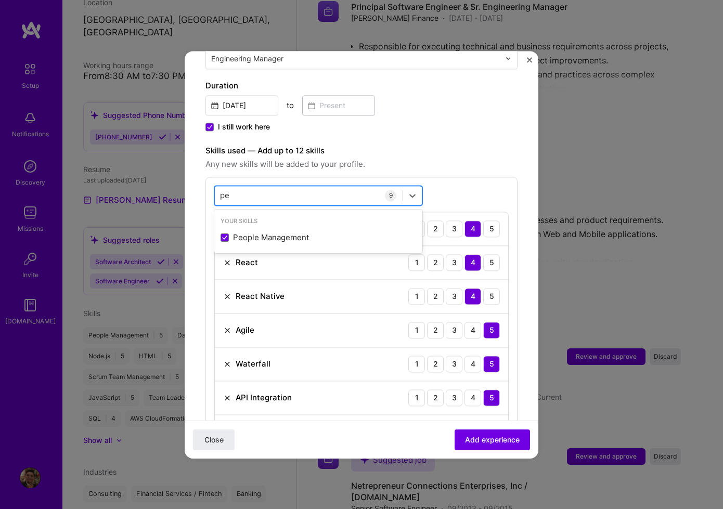
type input "p"
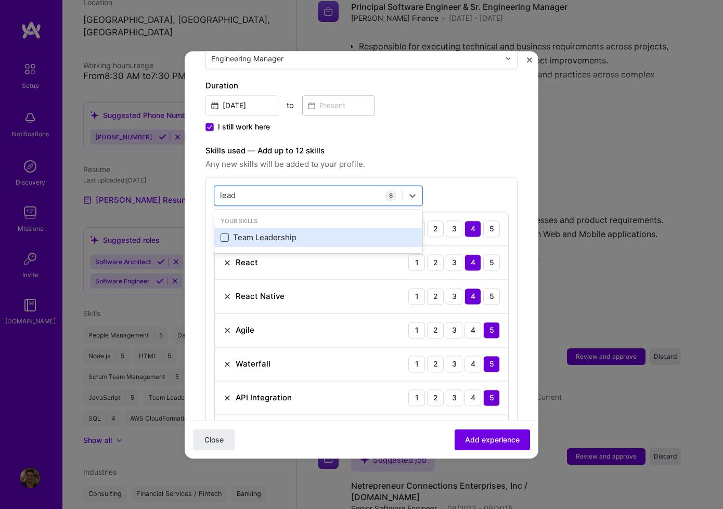
click at [225, 234] on span at bounding box center [225, 238] width 8 height 8
click at [0, 0] on input "checkbox" at bounding box center [0, 0] width 0 height 0
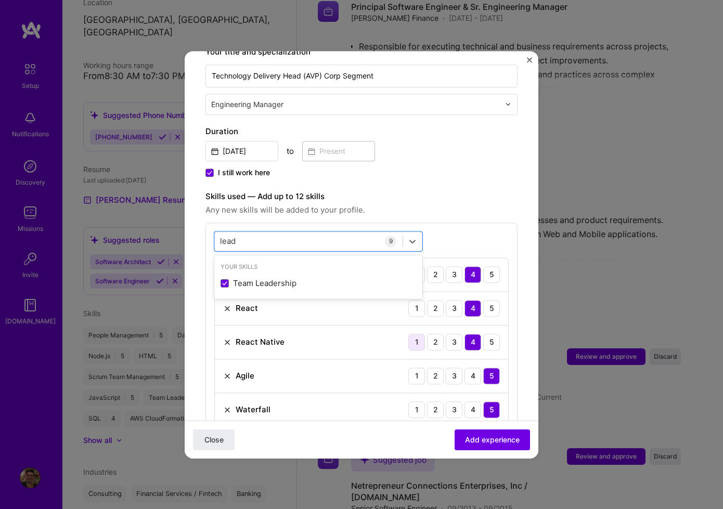
scroll to position [183, 0]
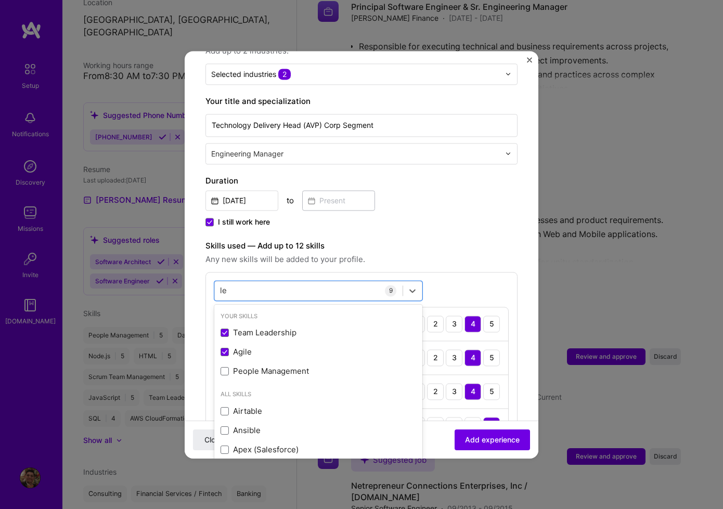
type input "l"
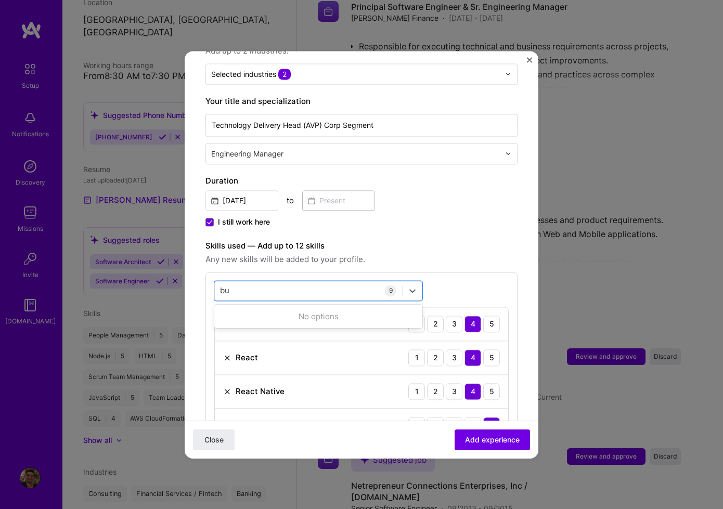
type input "b"
type input "f"
type input "b"
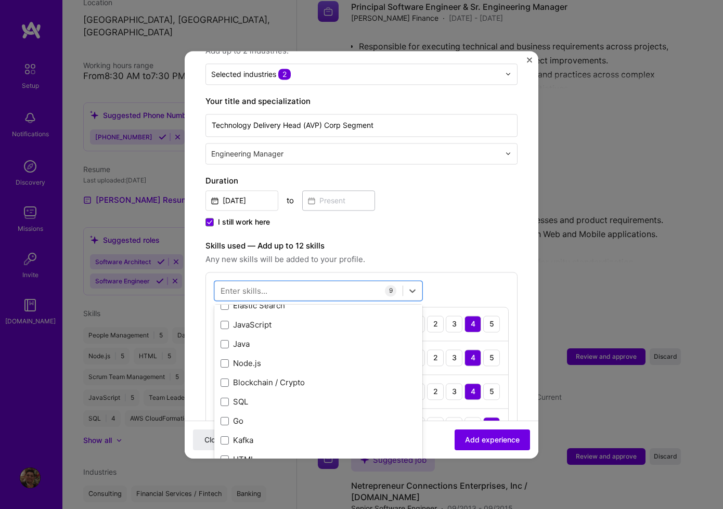
scroll to position [292, 0]
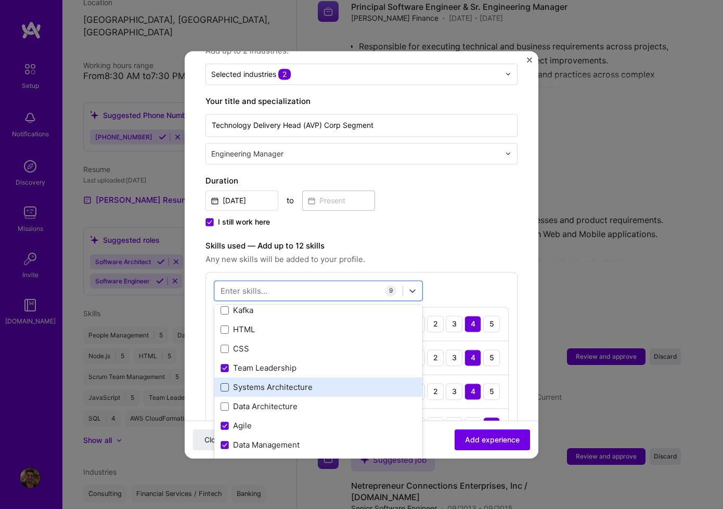
click at [224, 383] on span at bounding box center [225, 387] width 8 height 8
click at [0, 0] on input "checkbox" at bounding box center [0, 0] width 0 height 0
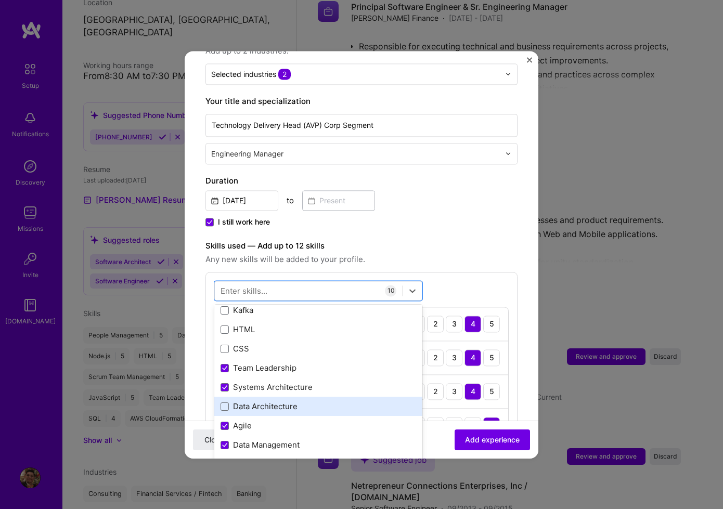
drag, startPoint x: 225, startPoint y: 398, endPoint x: 311, endPoint y: 398, distance: 85.8
click at [225, 403] on span at bounding box center [225, 407] width 8 height 8
click at [0, 0] on input "checkbox" at bounding box center [0, 0] width 0 height 0
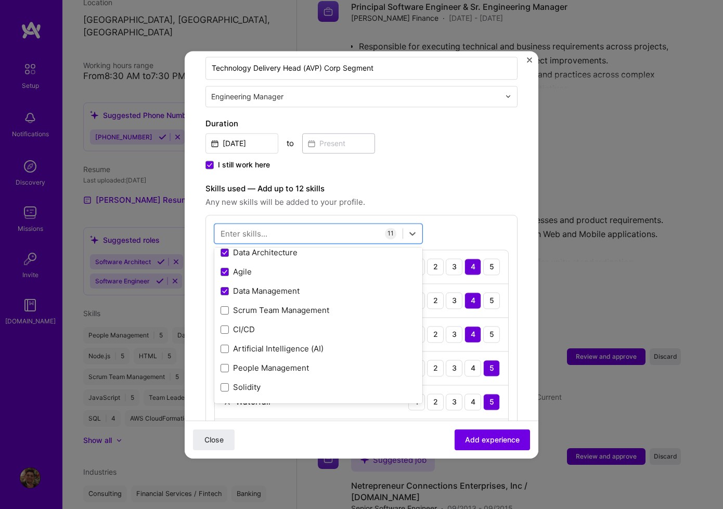
scroll to position [395, 0]
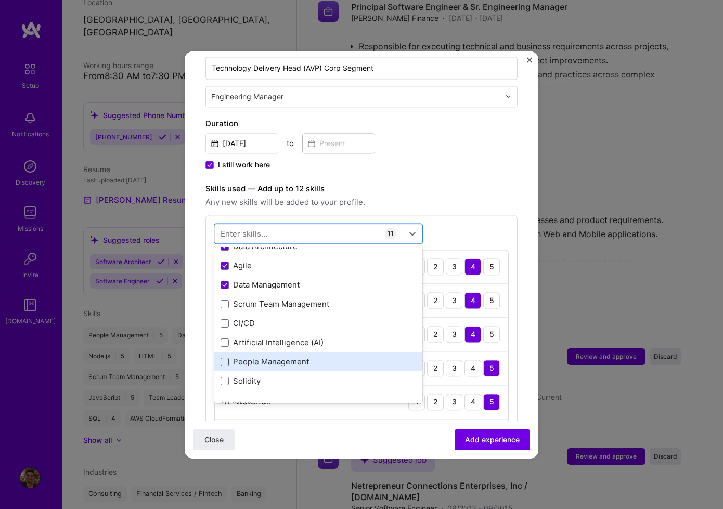
click at [221, 358] on span at bounding box center [225, 362] width 8 height 8
click at [0, 0] on input "checkbox" at bounding box center [0, 0] width 0 height 0
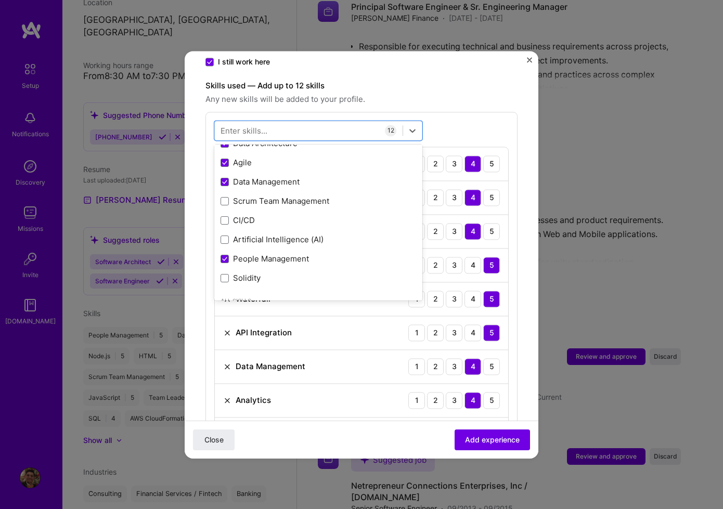
scroll to position [321, 0]
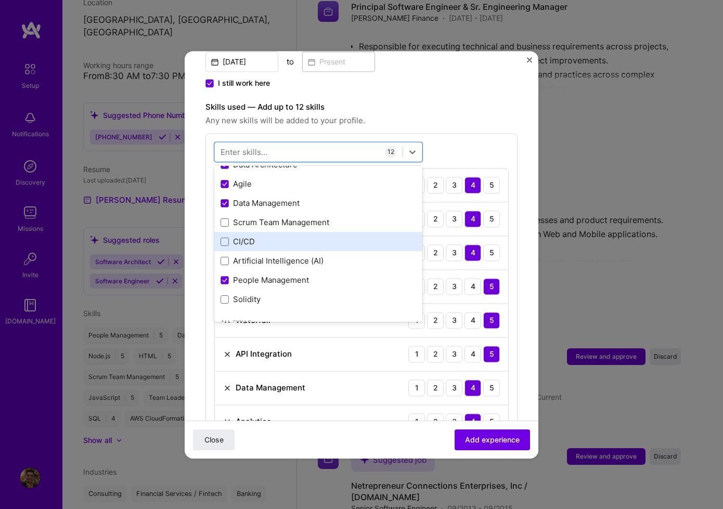
click at [224, 238] on span at bounding box center [225, 242] width 8 height 8
click at [0, 0] on input "checkbox" at bounding box center [0, 0] width 0 height 0
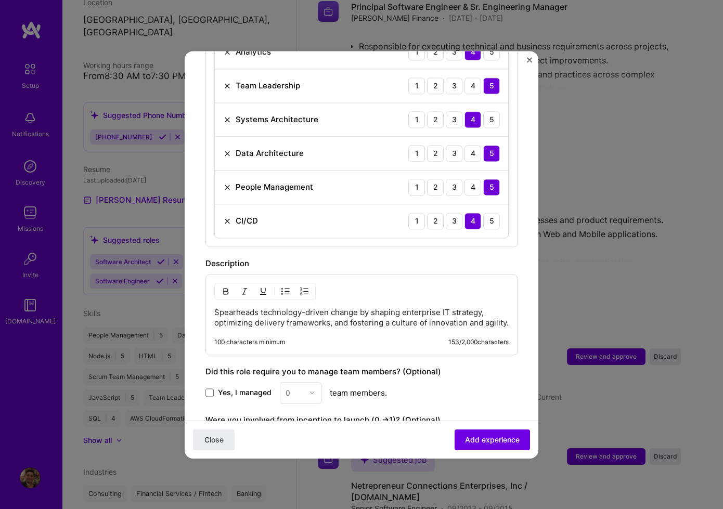
scroll to position [728, 0]
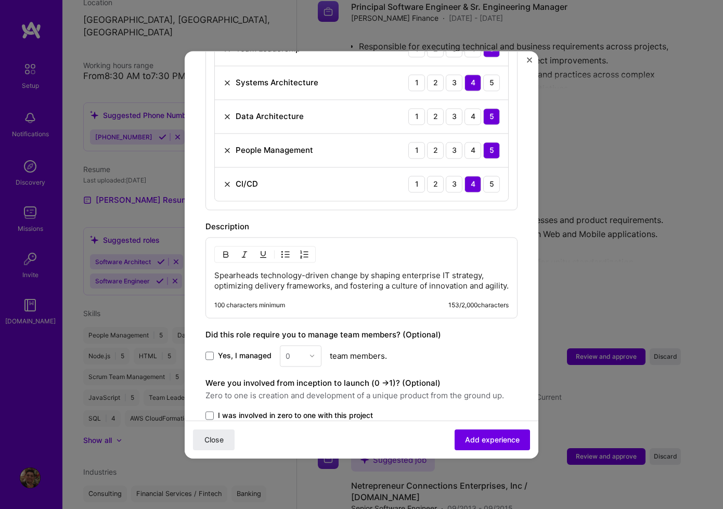
click at [338, 273] on p "Spearheads technology-driven change by shaping enterprise IT strategy, optimizi…" at bounding box center [361, 280] width 294 height 21
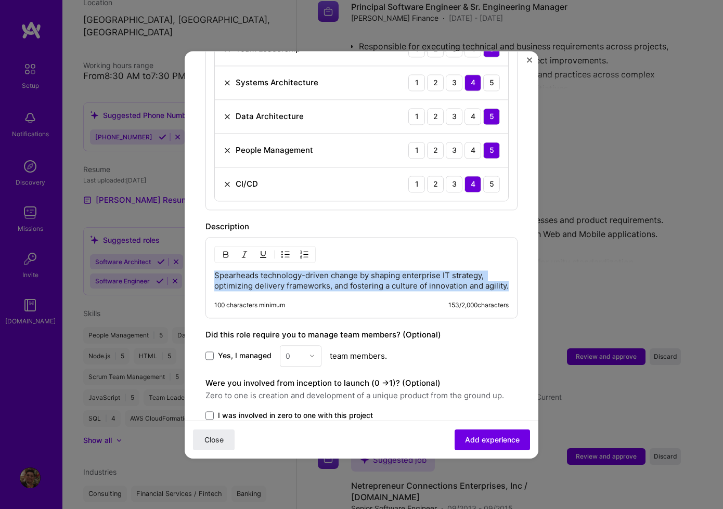
paste div
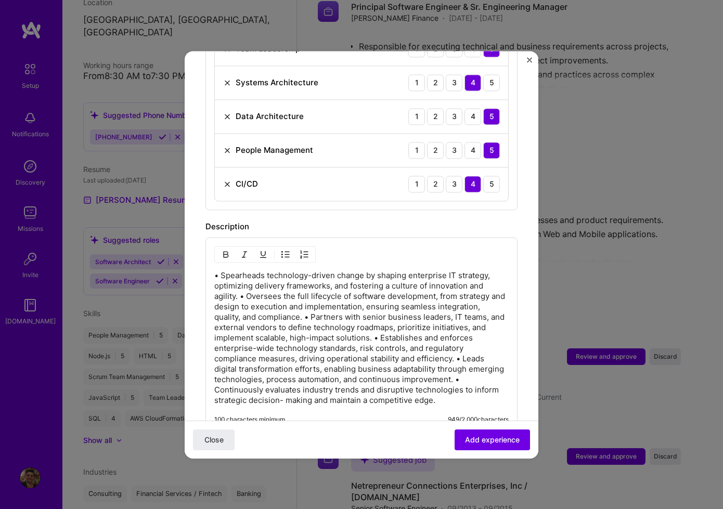
drag, startPoint x: 222, startPoint y: 265, endPoint x: 231, endPoint y: 268, distance: 9.7
click at [222, 270] on p "• Spearheads technology-driven change by shaping enterprise IT strategy, optimi…" at bounding box center [361, 337] width 294 height 135
drag, startPoint x: 244, startPoint y: 285, endPoint x: 253, endPoint y: 289, distance: 9.8
click at [247, 286] on p "Spearheads technology-driven change by shaping enterprise IT strategy, optimizi…" at bounding box center [361, 337] width 294 height 135
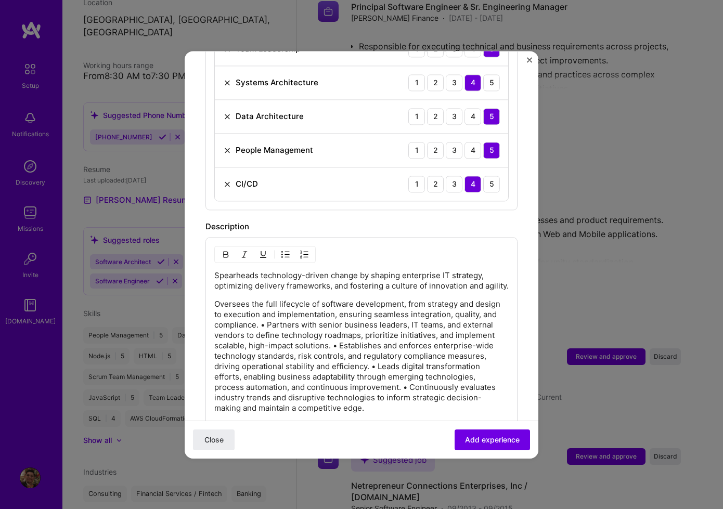
click at [270, 324] on p "Oversees the full lifecycle of software development, from strategy and design t…" at bounding box center [361, 356] width 294 height 114
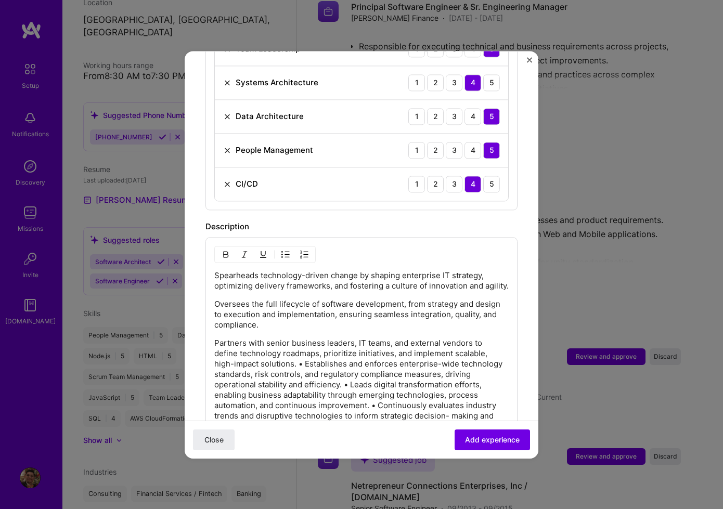
click at [287, 364] on p "Partners with senior business leaders, IT teams, and external vendors to define…" at bounding box center [361, 385] width 294 height 94
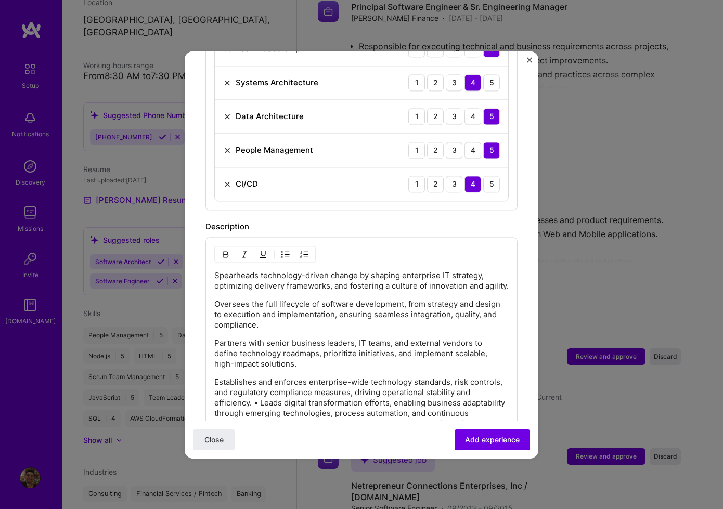
scroll to position [791, 0]
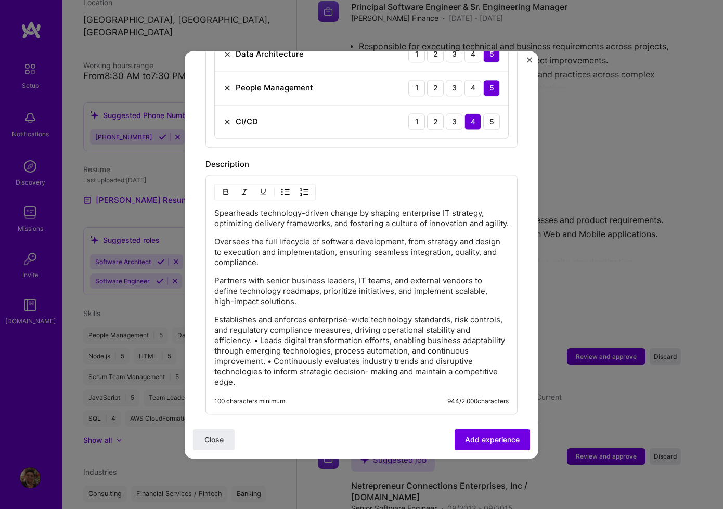
drag, startPoint x: 263, startPoint y: 341, endPoint x: 269, endPoint y: 349, distance: 10.0
click at [263, 341] on p "Establishes and enforces enterprise-wide technology standards, risk controls, a…" at bounding box center [361, 351] width 294 height 73
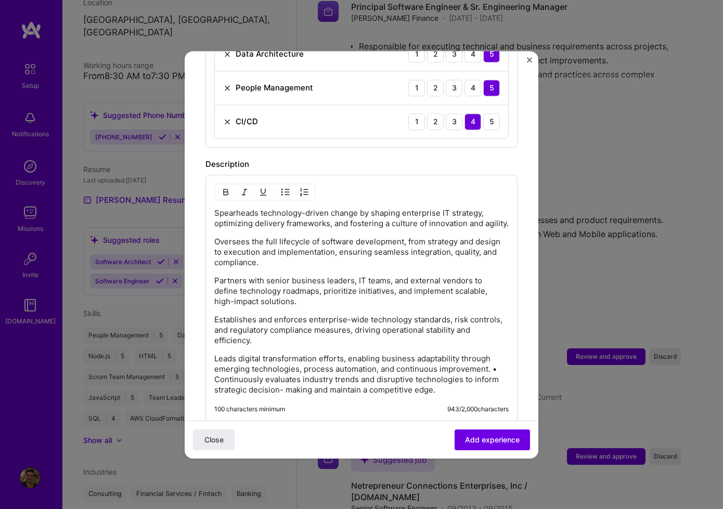
scroll to position [814, 0]
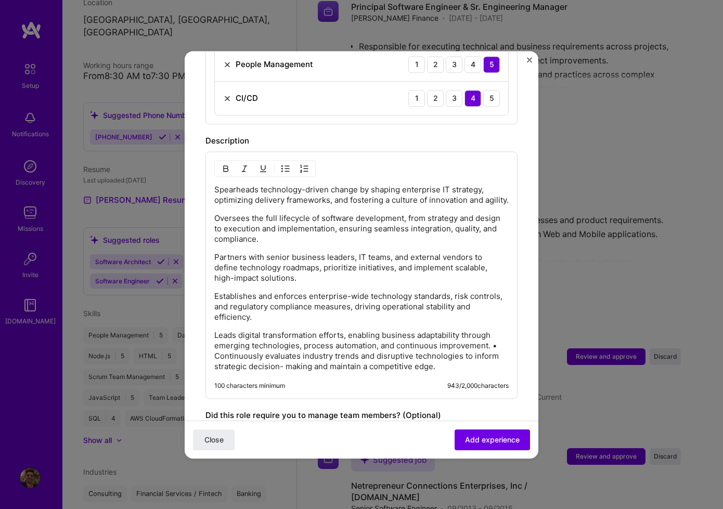
click at [214, 358] on p "Leads digital transformation efforts, enabling business adaptability through em…" at bounding box center [361, 351] width 294 height 42
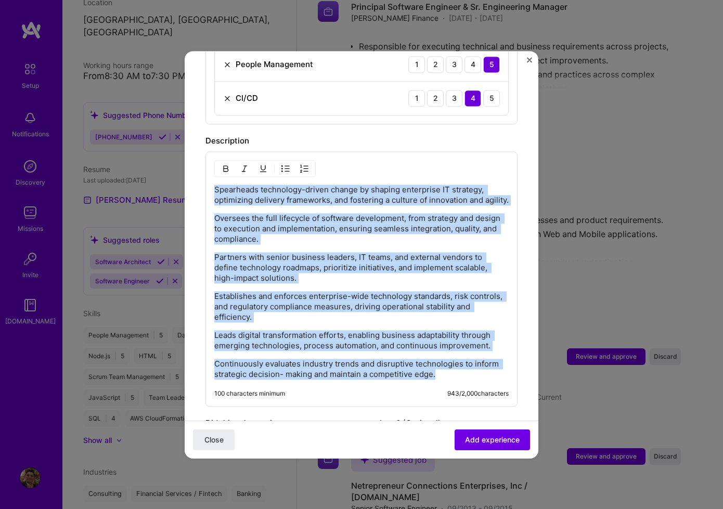
drag, startPoint x: 364, startPoint y: 300, endPoint x: 215, endPoint y: 181, distance: 190.7
click at [214, 185] on div "Spearheads technology-driven change by shaping enterprise IT strategy, optimizi…" at bounding box center [361, 282] width 294 height 195
click at [284, 164] on img "button" at bounding box center [285, 168] width 8 height 8
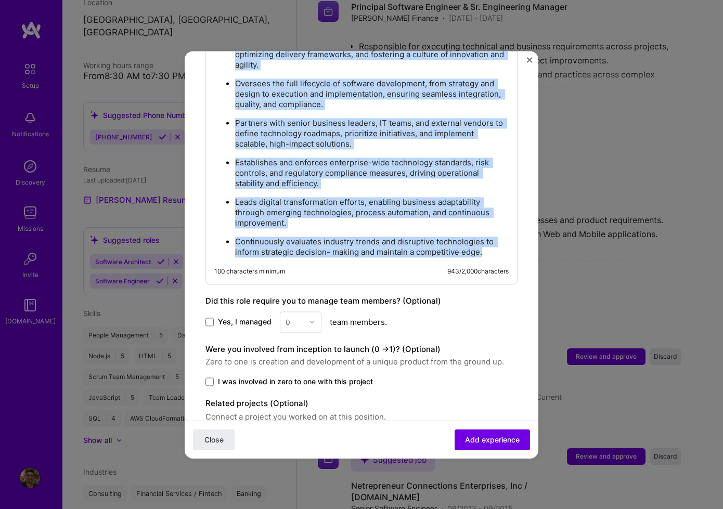
scroll to position [999, 0]
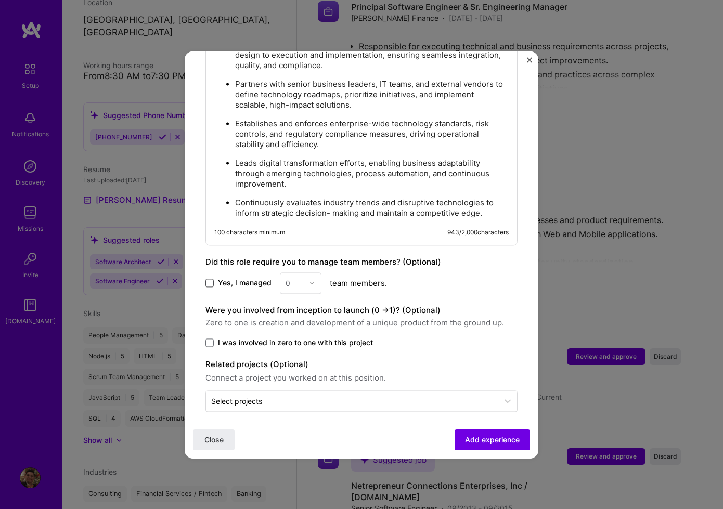
click at [210, 279] on span at bounding box center [209, 283] width 8 height 8
click at [0, 0] on input "Yes, I managed" at bounding box center [0, 0] width 0 height 0
click at [320, 273] on div "0" at bounding box center [301, 283] width 42 height 21
drag, startPoint x: 287, startPoint y: 363, endPoint x: 330, endPoint y: 362, distance: 42.7
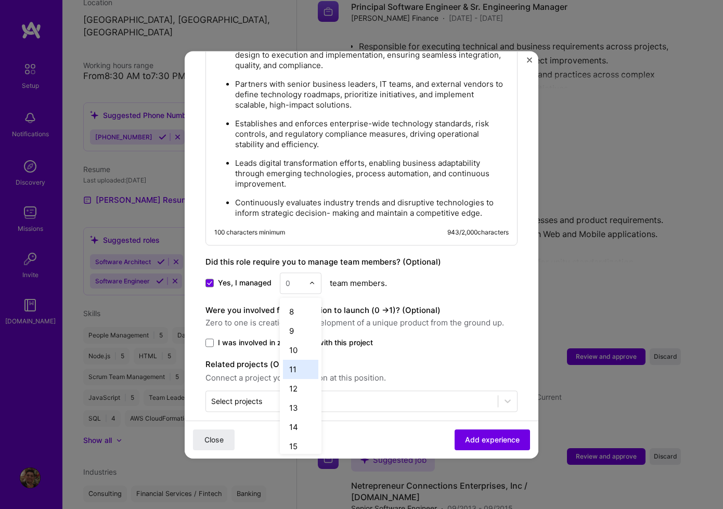
click at [287, 363] on div "11" at bounding box center [300, 369] width 35 height 19
click at [515, 436] on span "Add experience" at bounding box center [492, 439] width 55 height 10
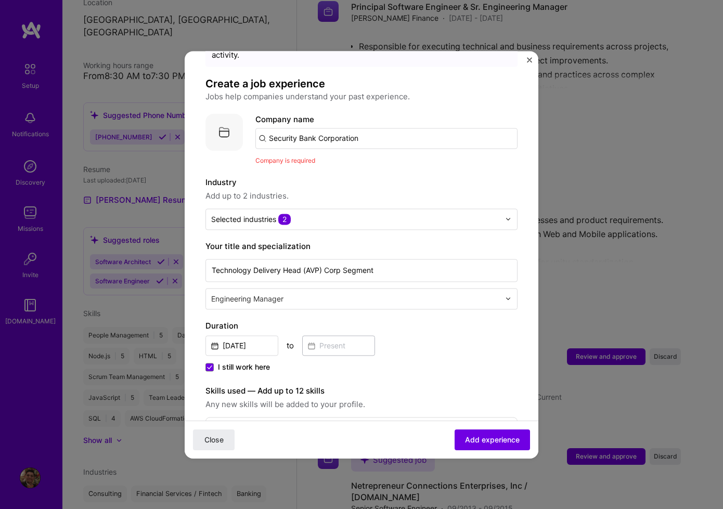
scroll to position [0, 0]
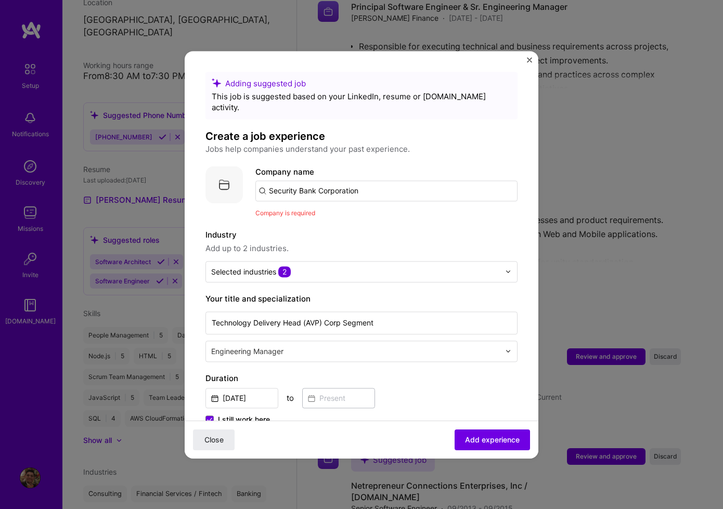
click at [375, 180] on input "Security Bank Corporation" at bounding box center [386, 190] width 262 height 21
type input "Security Bank Corporation"
click at [375, 211] on div "Security Bank Corporation" at bounding box center [368, 220] width 109 height 18
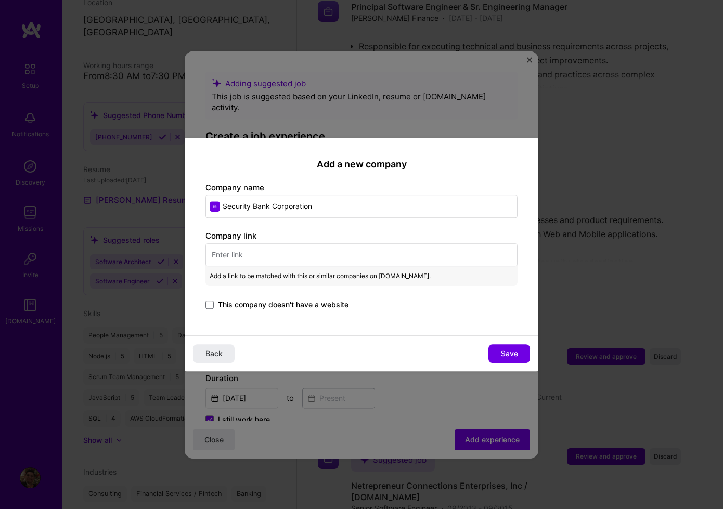
click at [302, 256] on input "text" at bounding box center [361, 254] width 312 height 23
paste input "[URL][DOMAIN_NAME]"
type input "[URL][DOMAIN_NAME]"
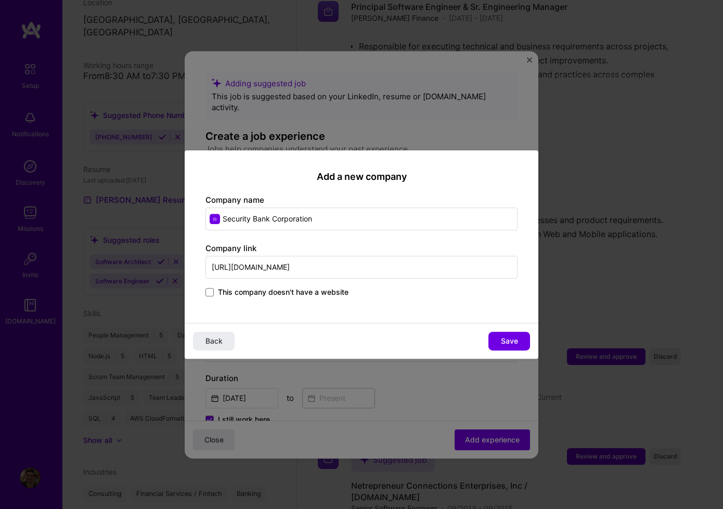
drag, startPoint x: 227, startPoint y: 266, endPoint x: 233, endPoint y: 270, distance: 7.5
click at [227, 266] on input "[URL][DOMAIN_NAME]" at bounding box center [361, 267] width 312 height 23
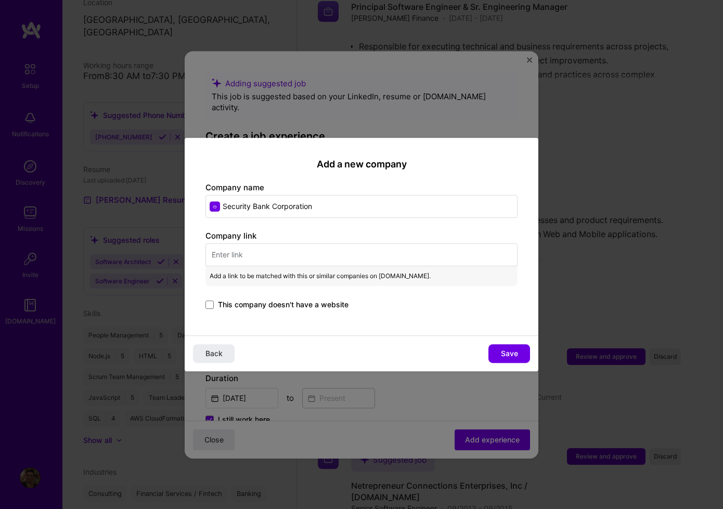
paste input "[URL][DOMAIN_NAME]"
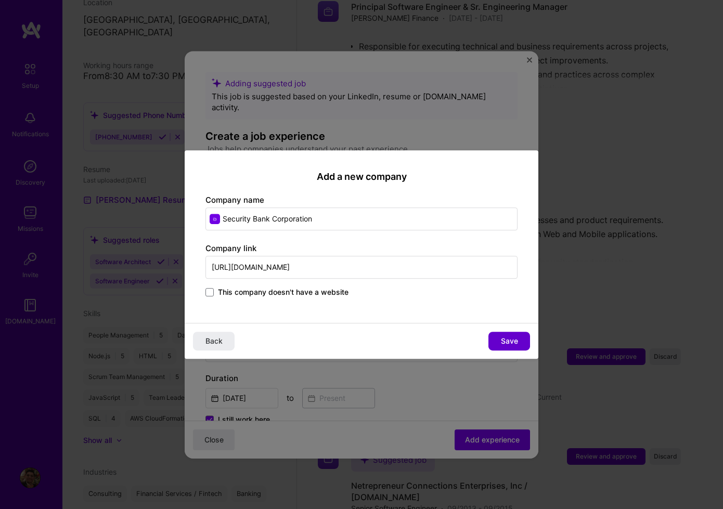
type input "[URL][DOMAIN_NAME]"
drag, startPoint x: 504, startPoint y: 337, endPoint x: 485, endPoint y: 326, distance: 22.4
click at [504, 338] on span "Save" at bounding box center [509, 341] width 17 height 10
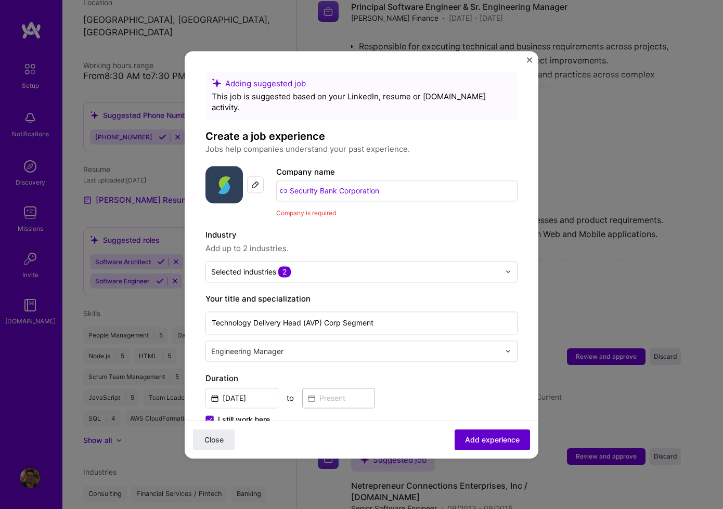
click at [506, 437] on span "Add experience" at bounding box center [492, 439] width 55 height 10
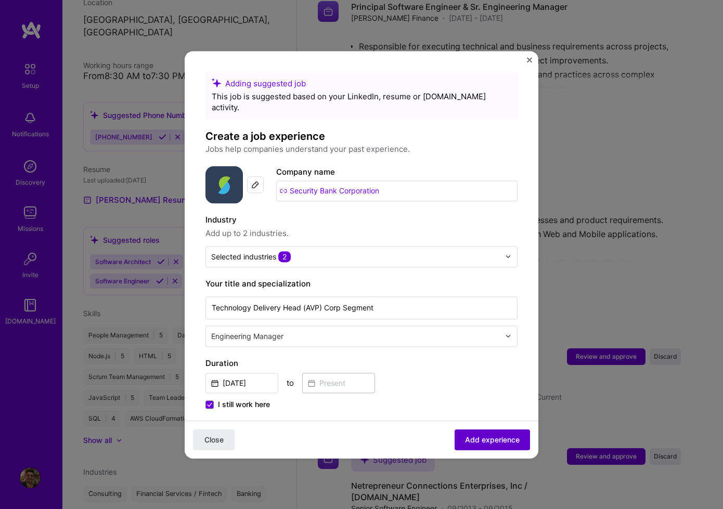
click at [496, 433] on button "Add experience" at bounding box center [492, 439] width 75 height 21
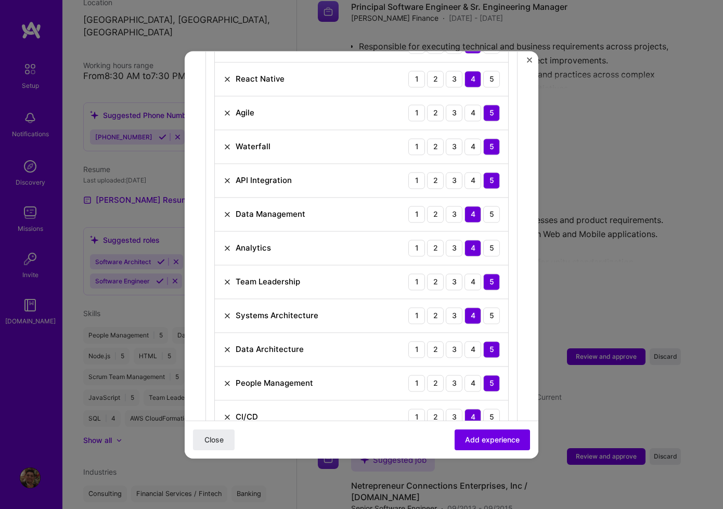
scroll to position [565, 0]
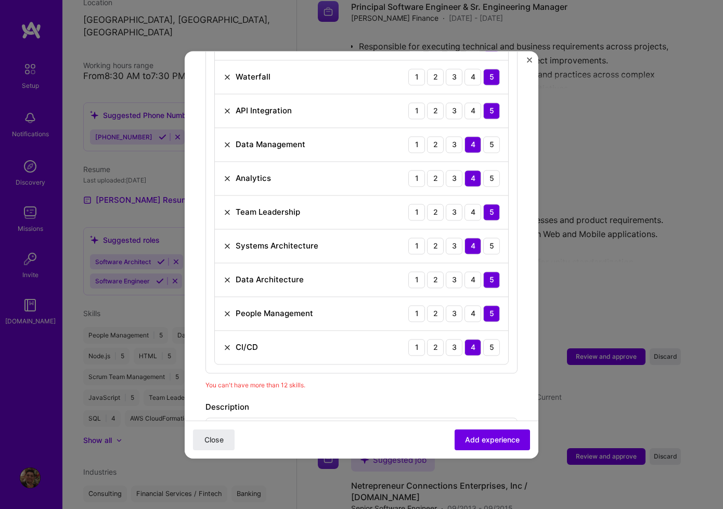
click at [226, 343] on img at bounding box center [227, 347] width 8 height 8
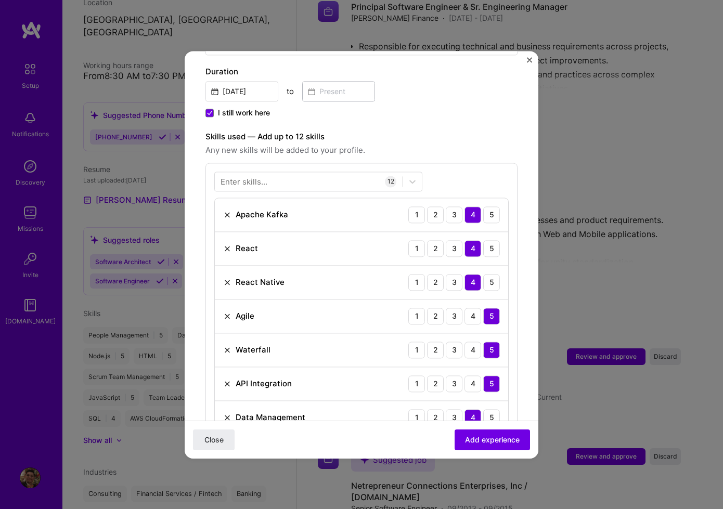
scroll to position [244, 0]
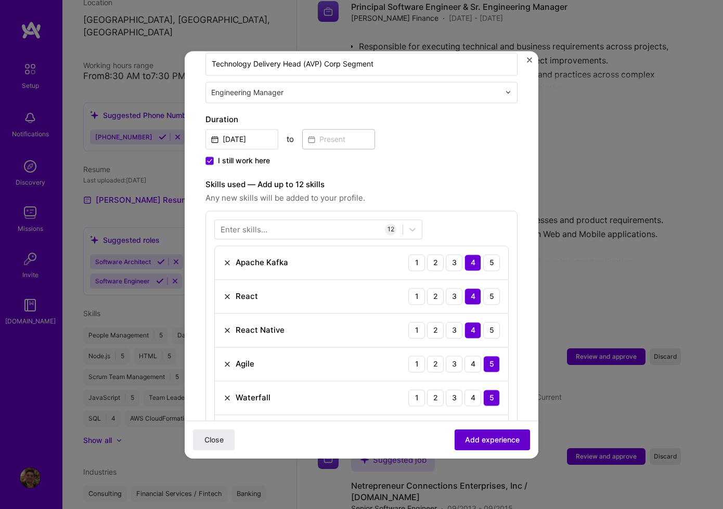
drag, startPoint x: 506, startPoint y: 444, endPoint x: 417, endPoint y: 443, distance: 88.4
click at [506, 444] on span "Add experience" at bounding box center [492, 439] width 55 height 10
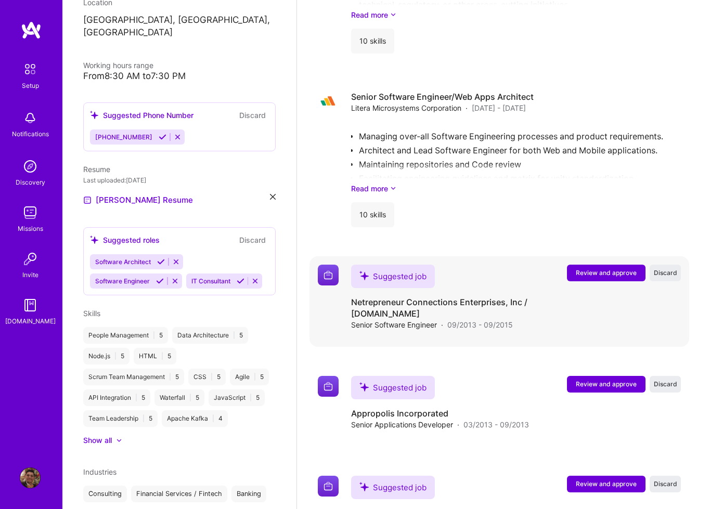
scroll to position [2374, 0]
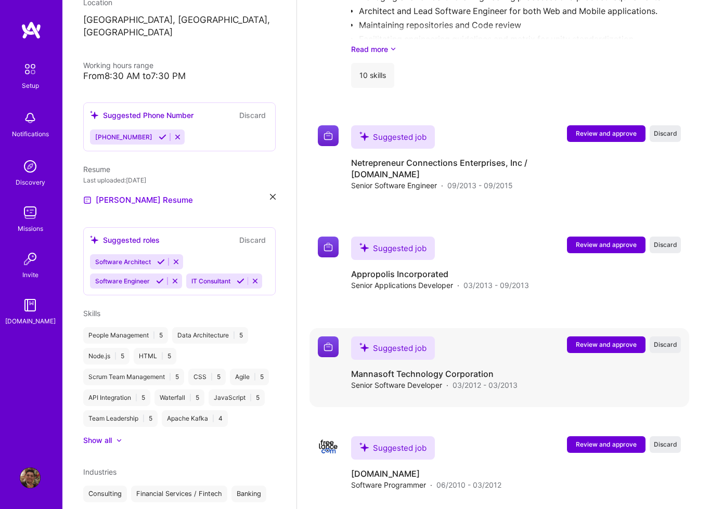
click at [600, 340] on span "Review and approve" at bounding box center [606, 344] width 61 height 9
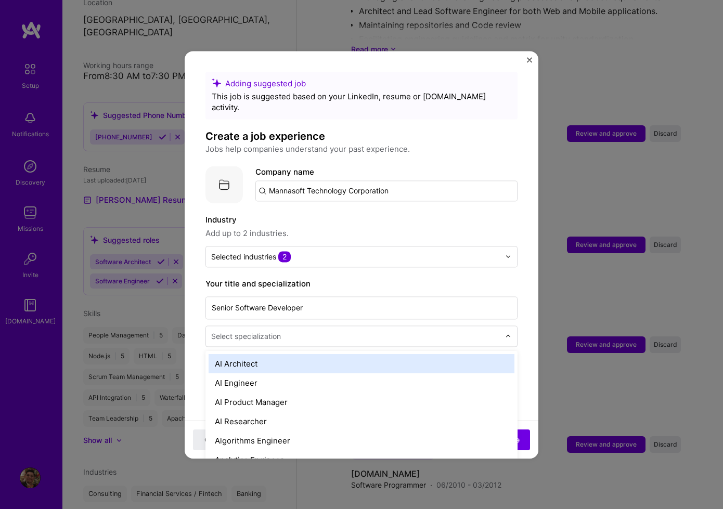
click at [505, 329] on div at bounding box center [511, 336] width 12 height 20
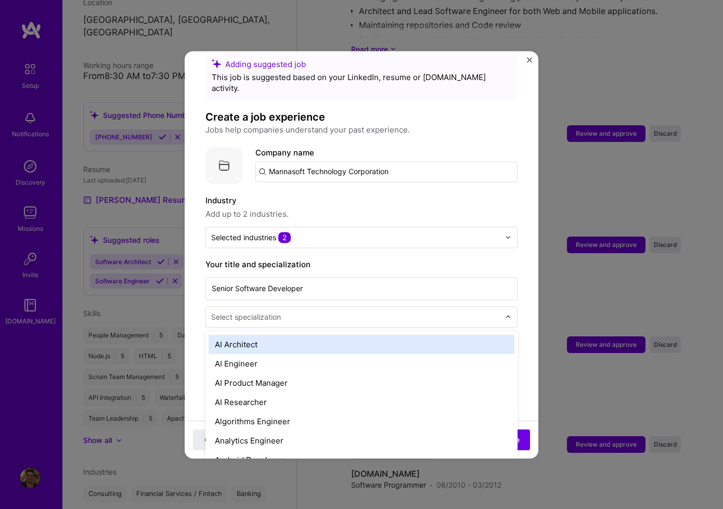
scroll to position [22, 0]
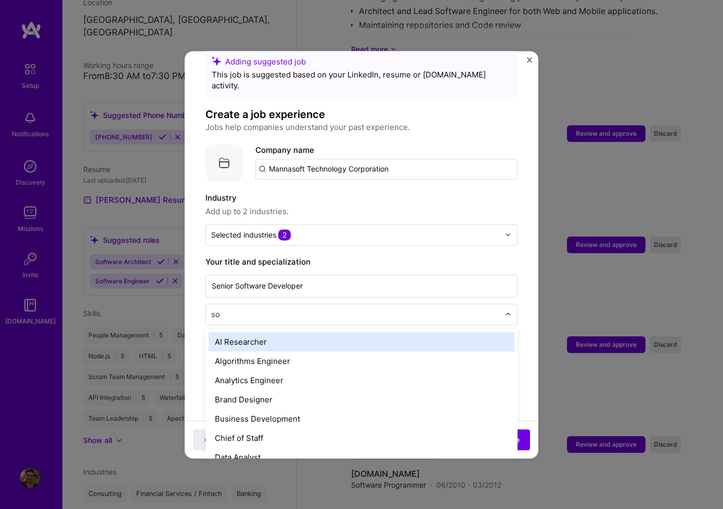
type input "sof"
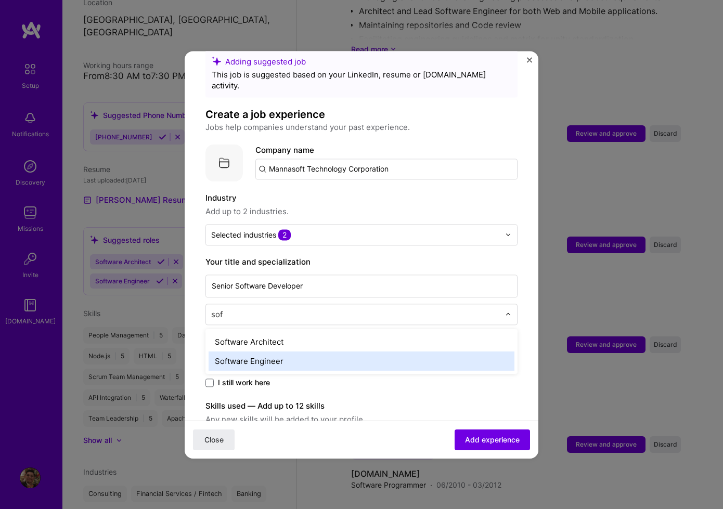
click at [363, 353] on div "Software Engineer" at bounding box center [362, 361] width 306 height 19
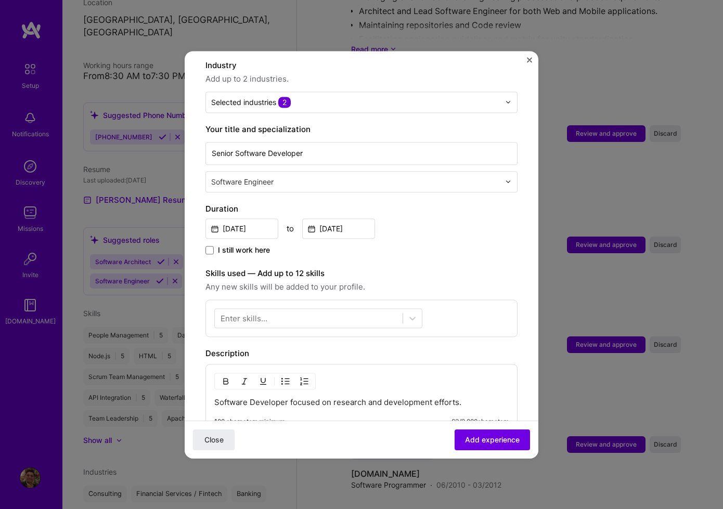
scroll to position [220, 0]
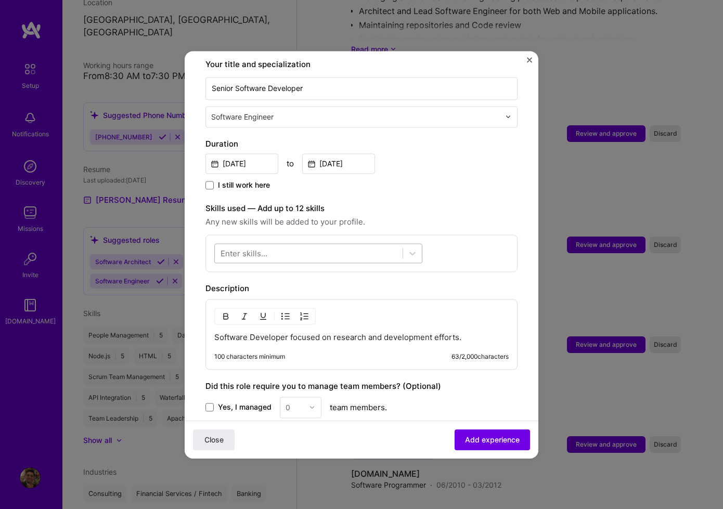
click at [355, 247] on div at bounding box center [309, 252] width 188 height 17
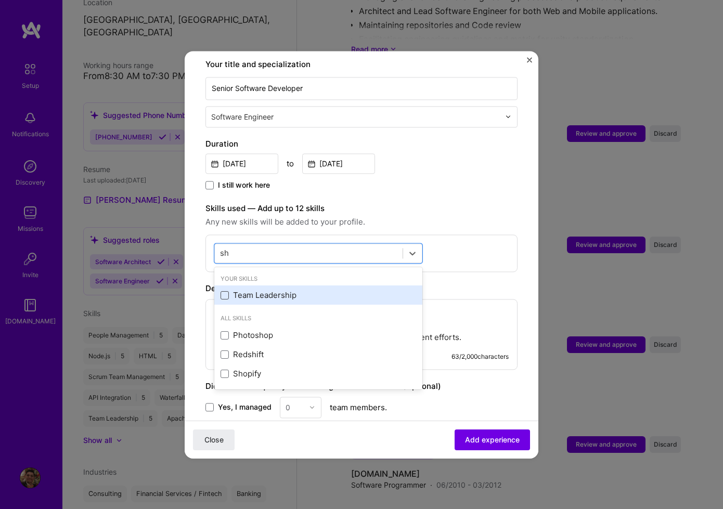
click at [224, 291] on span at bounding box center [225, 295] width 8 height 8
click at [0, 0] on input "checkbox" at bounding box center [0, 0] width 0 height 0
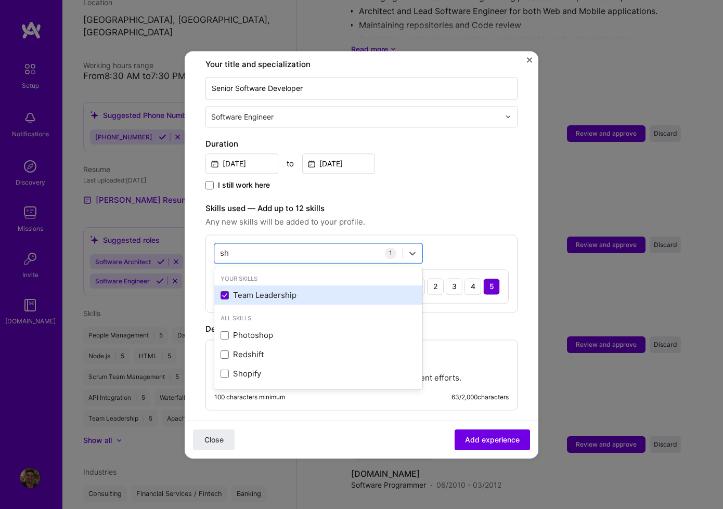
click at [223, 293] on icon at bounding box center [224, 295] width 5 height 4
click at [0, 0] on input "checkbox" at bounding box center [0, 0] width 0 height 0
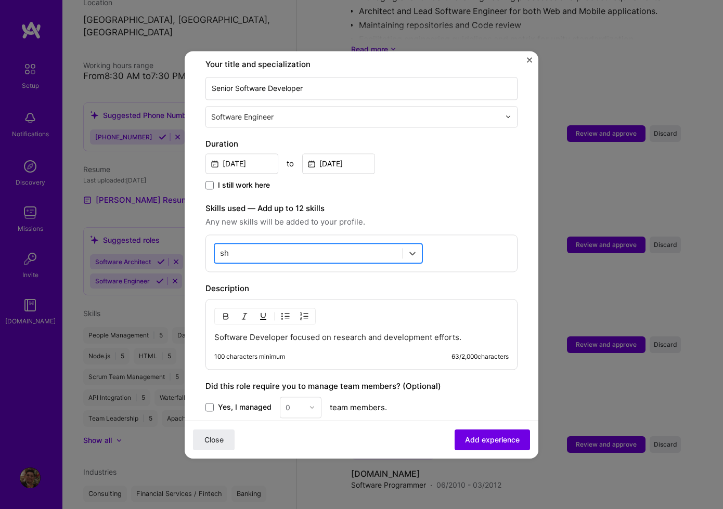
click at [253, 244] on div "sh sh" at bounding box center [309, 252] width 188 height 17
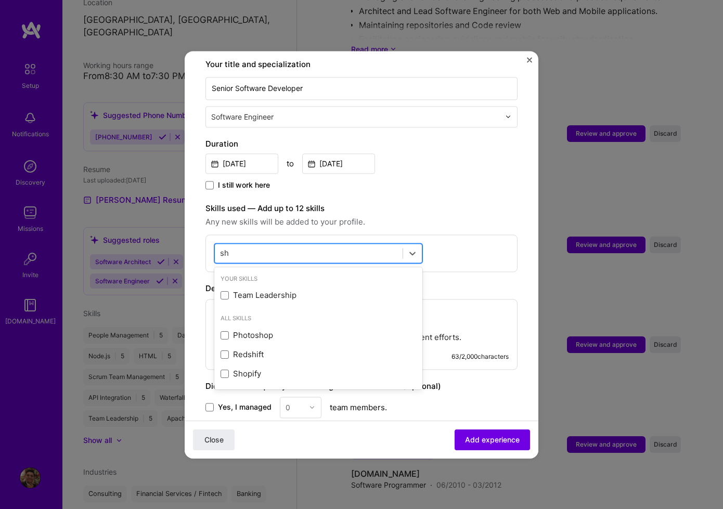
type input "s"
type input "m"
type input "s"
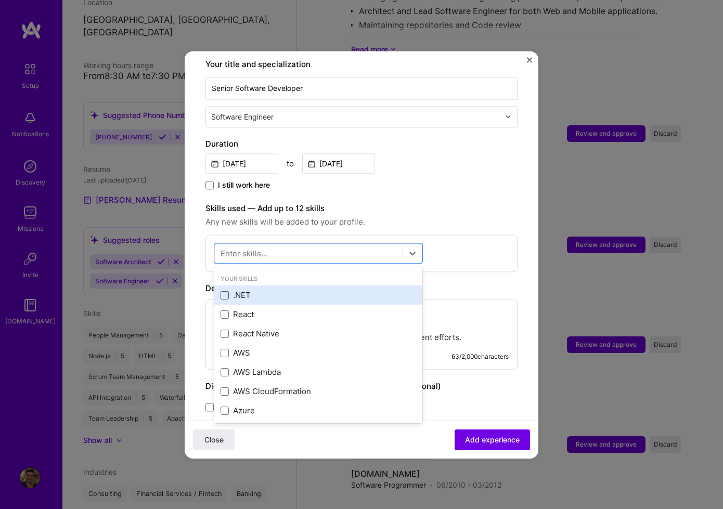
click at [225, 291] on span at bounding box center [225, 295] width 8 height 8
click at [0, 0] on input "checkbox" at bounding box center [0, 0] width 0 height 0
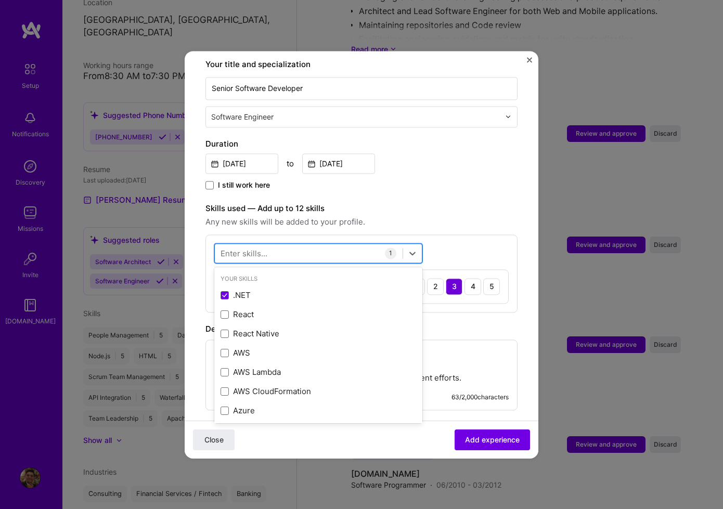
scroll to position [222, 0]
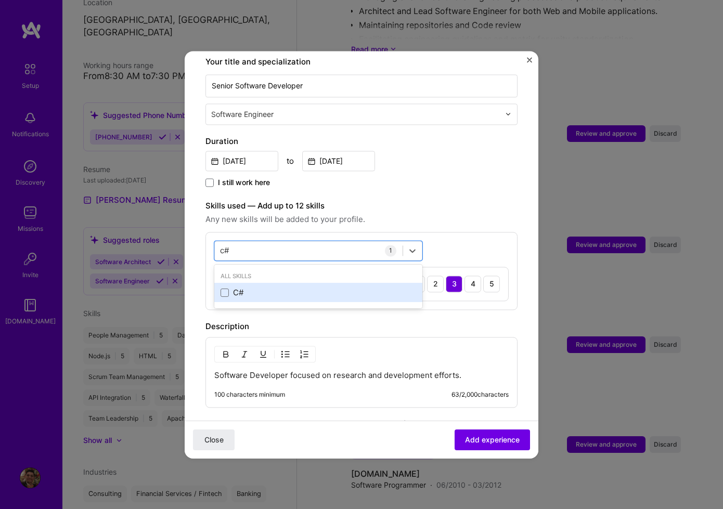
drag, startPoint x: 223, startPoint y: 281, endPoint x: 270, endPoint y: 285, distance: 47.0
click at [223, 289] on span at bounding box center [225, 293] width 8 height 8
click at [0, 0] on input "checkbox" at bounding box center [0, 0] width 0 height 0
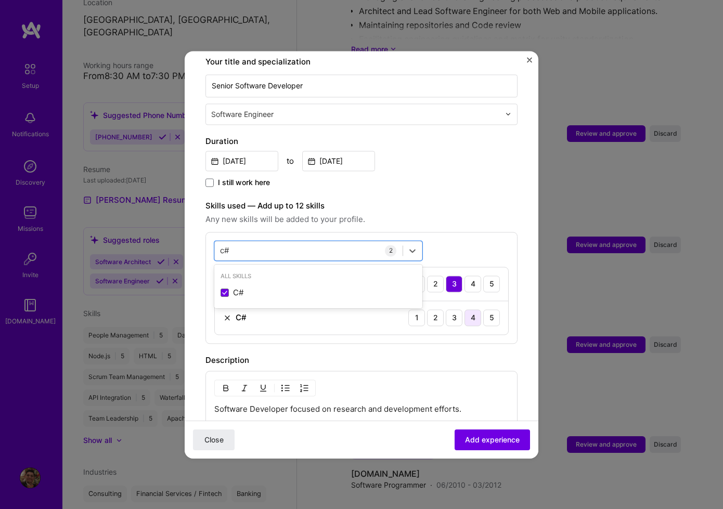
click at [465, 309] on div "4" at bounding box center [473, 317] width 17 height 17
click at [252, 242] on div "c# c#" at bounding box center [309, 250] width 188 height 17
type input "c"
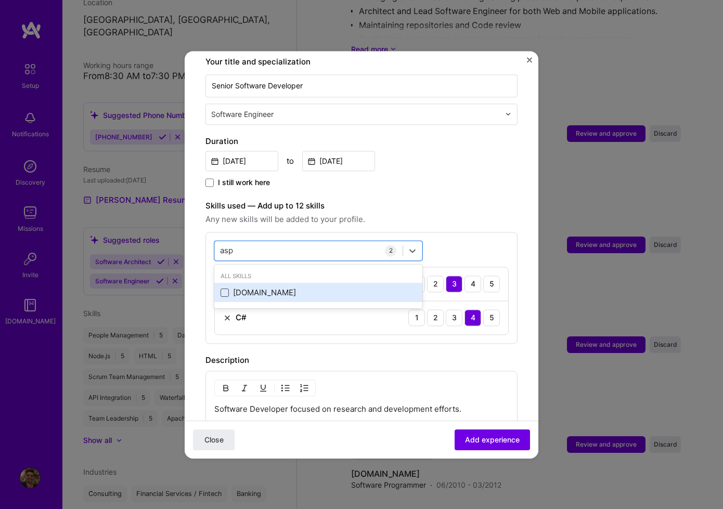
click at [225, 289] on span at bounding box center [225, 293] width 8 height 8
click at [0, 0] on input "checkbox" at bounding box center [0, 0] width 0 height 0
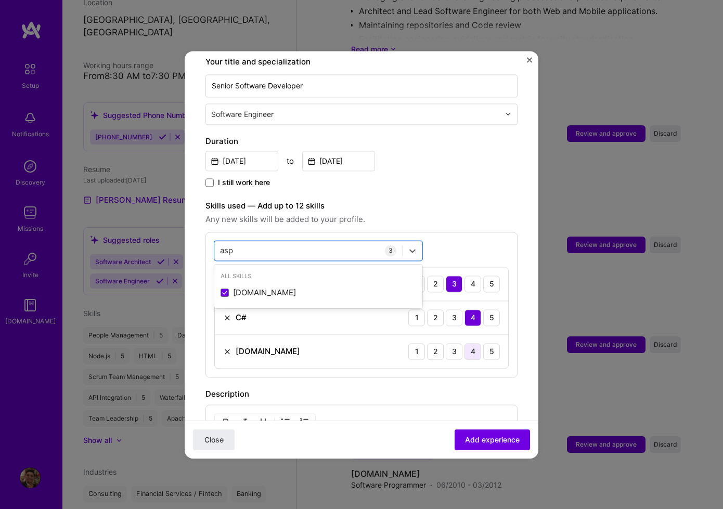
click at [465, 343] on div "4" at bounding box center [473, 351] width 17 height 17
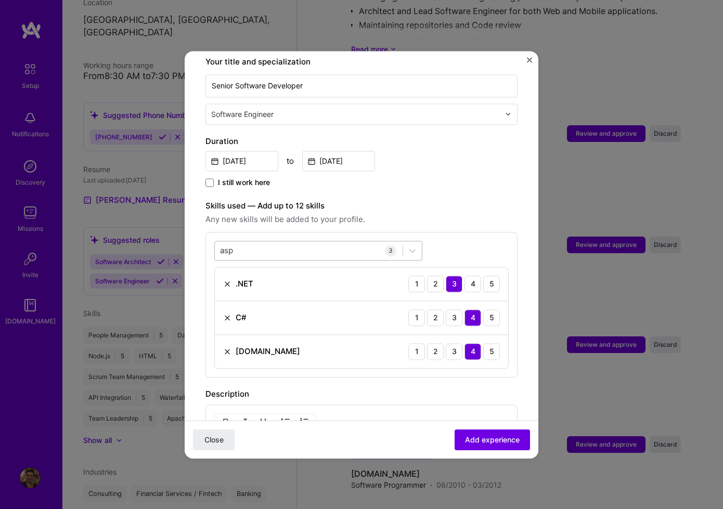
click at [254, 242] on div "asp asp" at bounding box center [309, 250] width 188 height 17
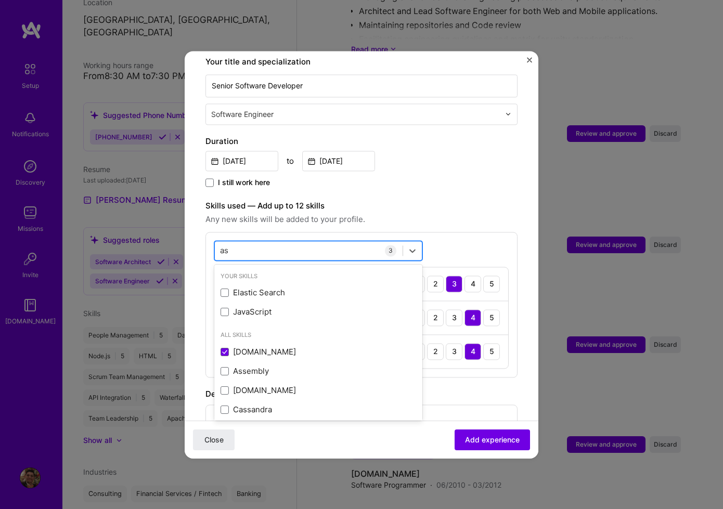
type input "a"
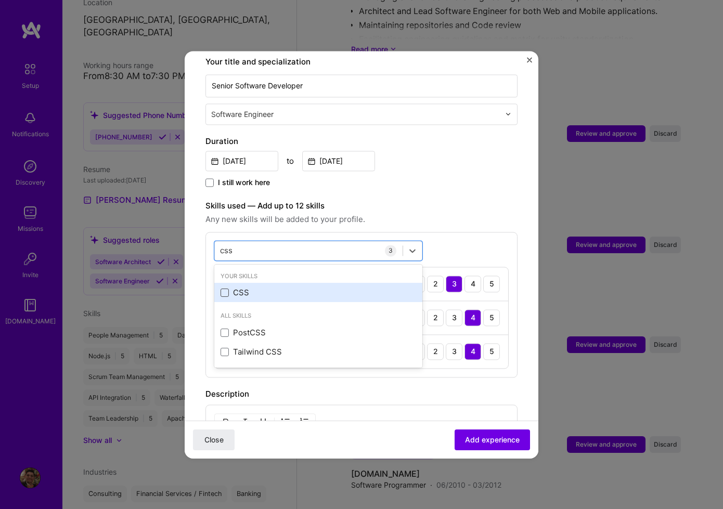
click at [222, 289] on span at bounding box center [225, 293] width 8 height 8
click at [0, 0] on input "checkbox" at bounding box center [0, 0] width 0 height 0
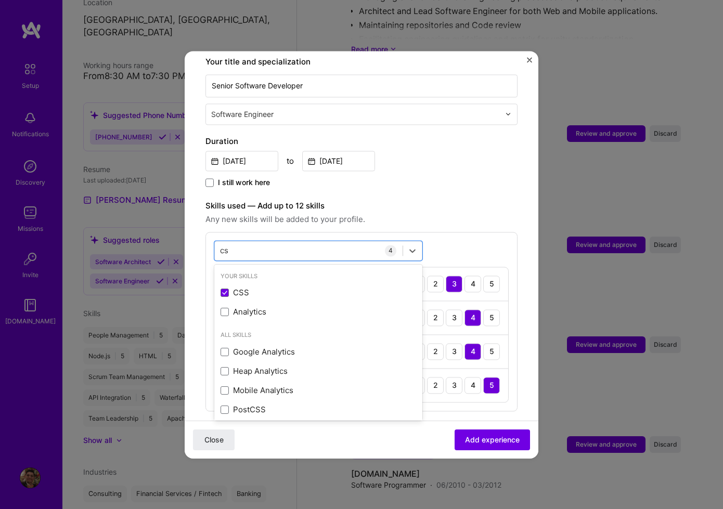
type input "c"
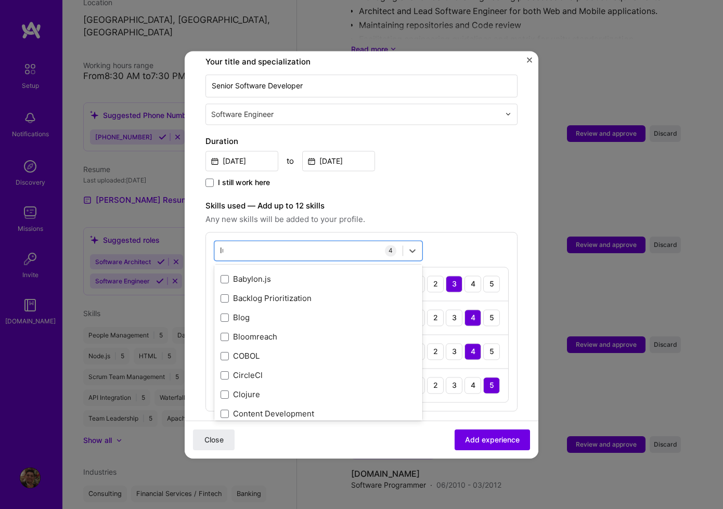
scroll to position [0, 0]
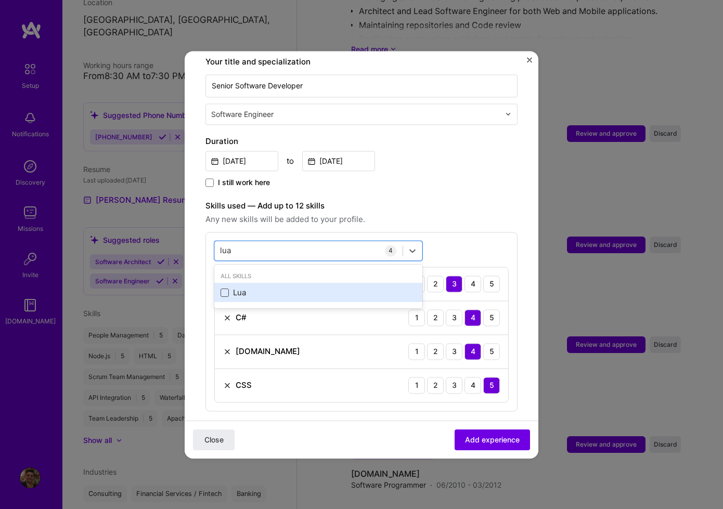
click at [224, 289] on span at bounding box center [225, 293] width 8 height 8
click at [0, 0] on input "checkbox" at bounding box center [0, 0] width 0 height 0
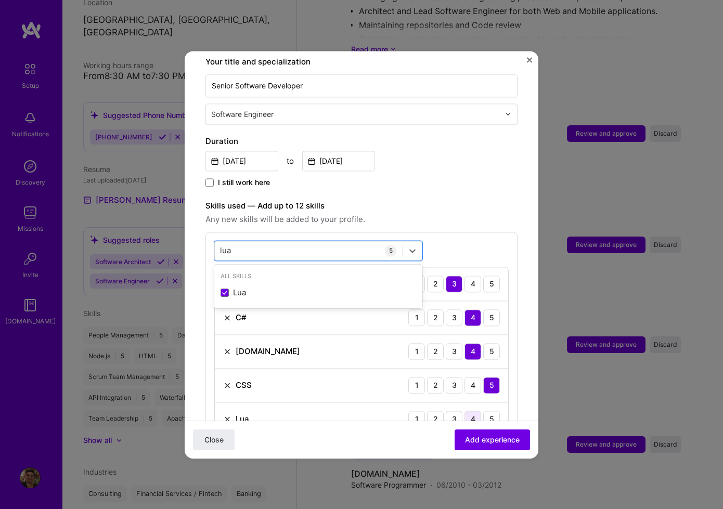
click at [465, 411] on div "4" at bounding box center [473, 419] width 17 height 17
click at [301, 245] on div "lua lua" at bounding box center [309, 250] width 188 height 17
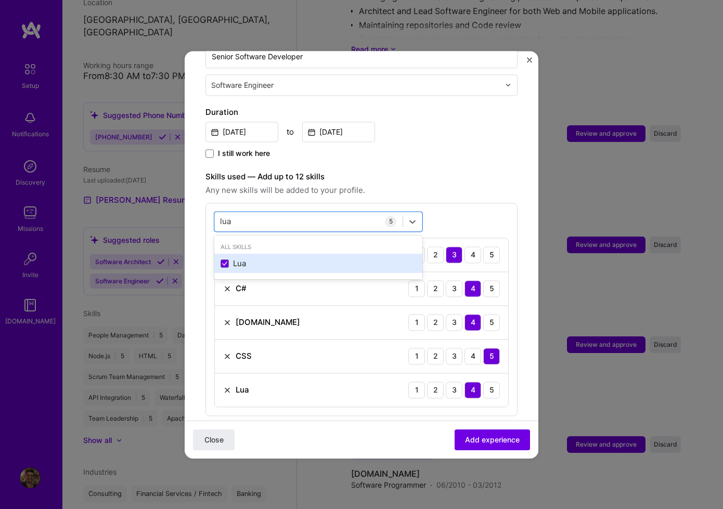
scroll to position [252, 0]
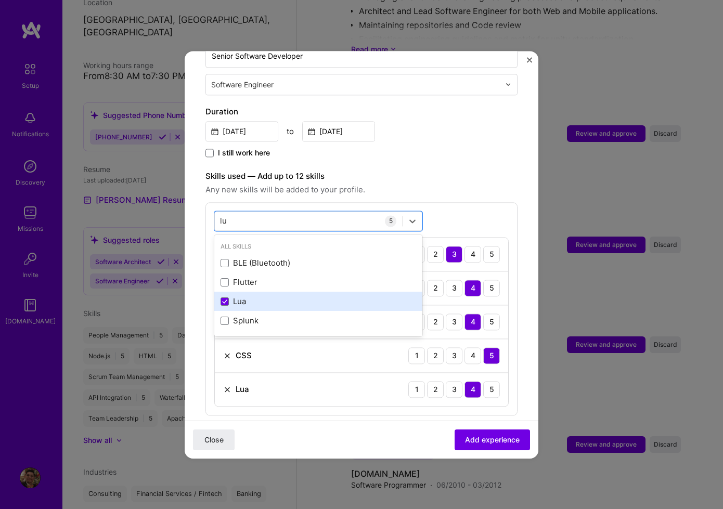
type input "l"
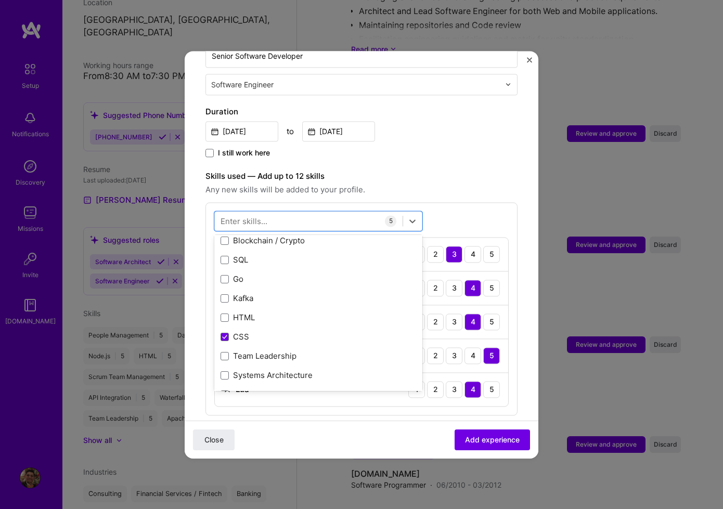
scroll to position [196, 0]
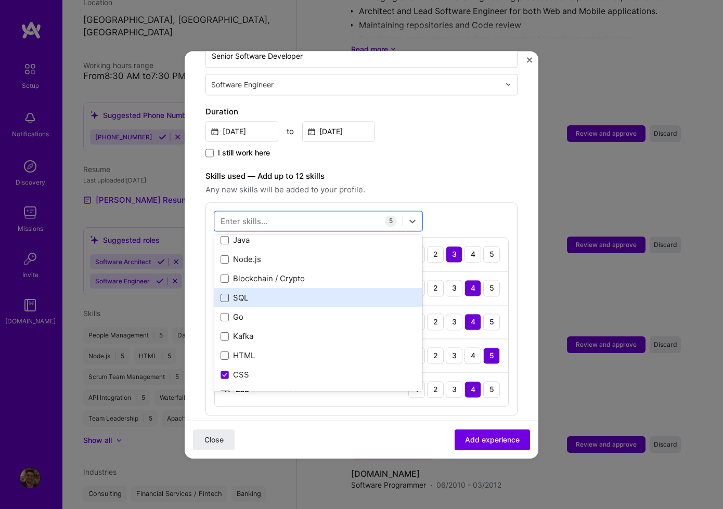
click at [223, 294] on span at bounding box center [225, 298] width 8 height 8
click at [0, 0] on input "checkbox" at bounding box center [0, 0] width 0 height 0
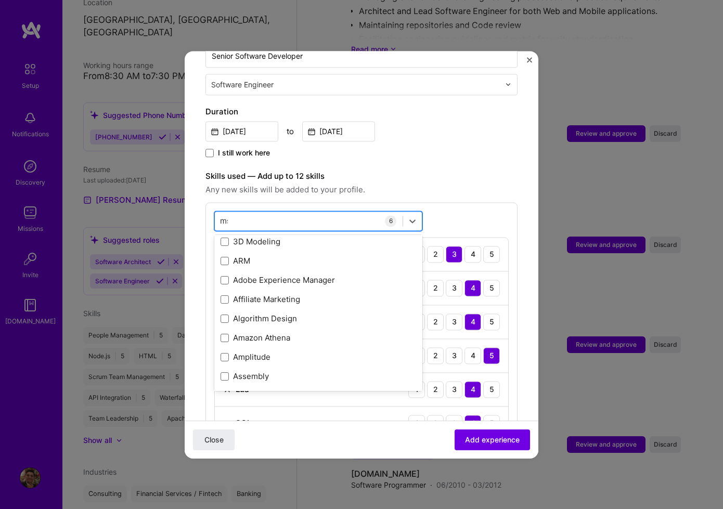
scroll to position [0, 0]
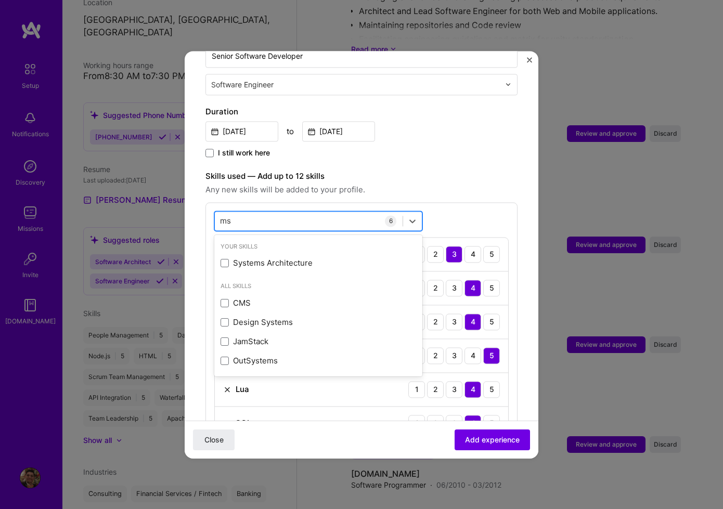
type input "m"
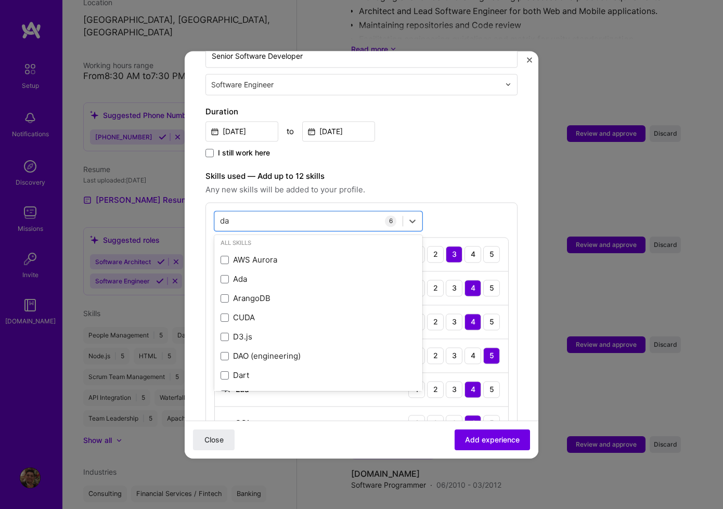
type input "d"
type input "m"
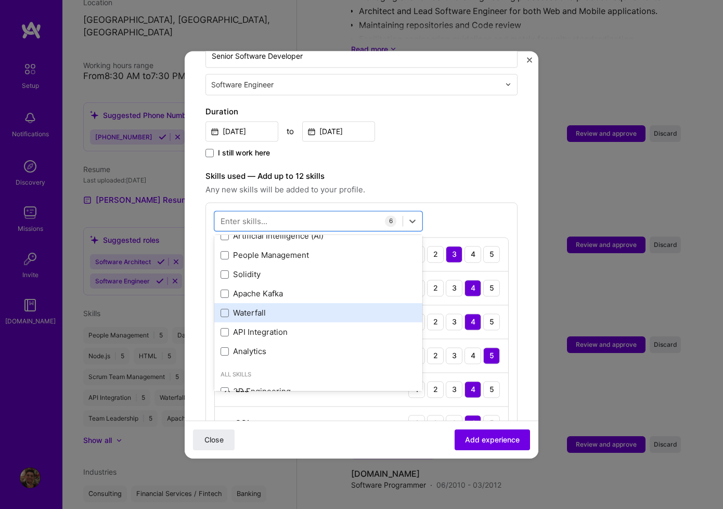
scroll to position [495, 0]
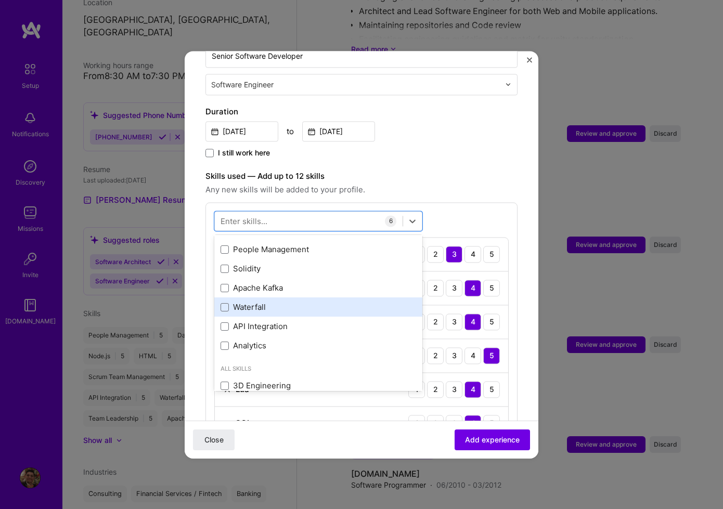
click at [348, 302] on div "Waterfall" at bounding box center [319, 307] width 196 height 11
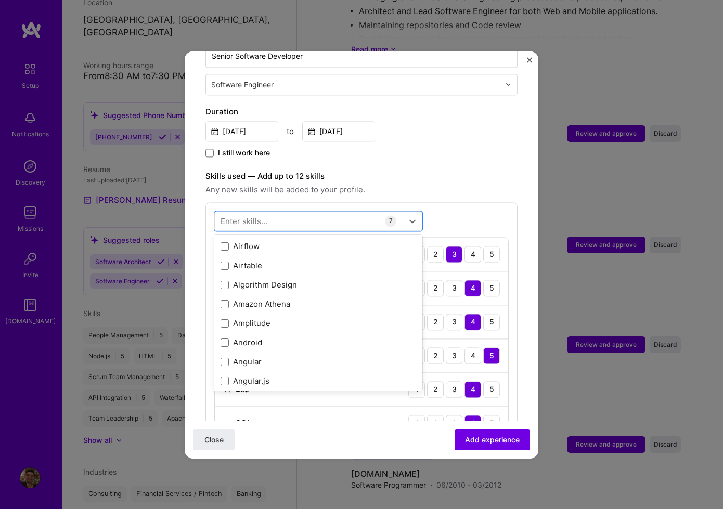
scroll to position [945, 0]
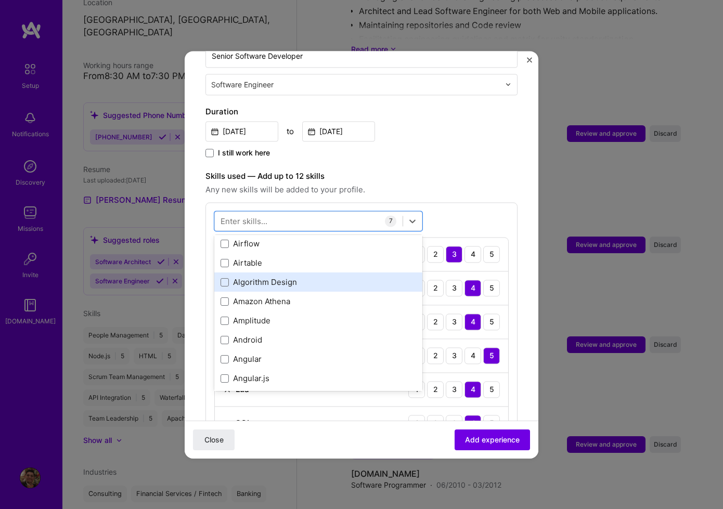
click at [330, 277] on div "Algorithm Design" at bounding box center [319, 282] width 196 height 11
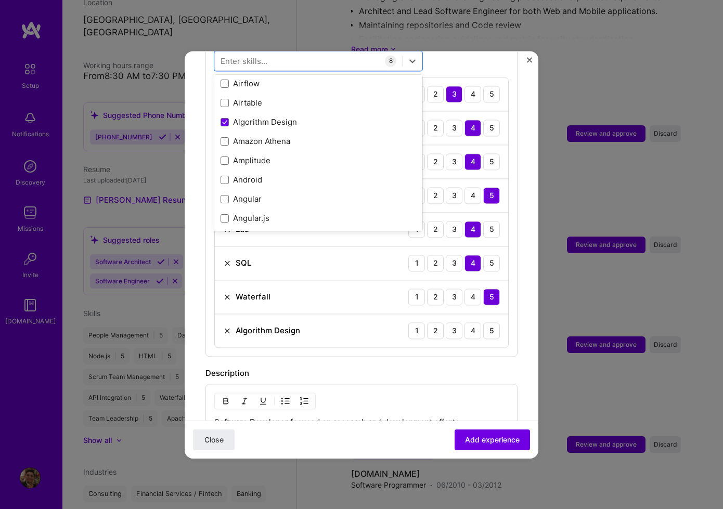
scroll to position [395, 0]
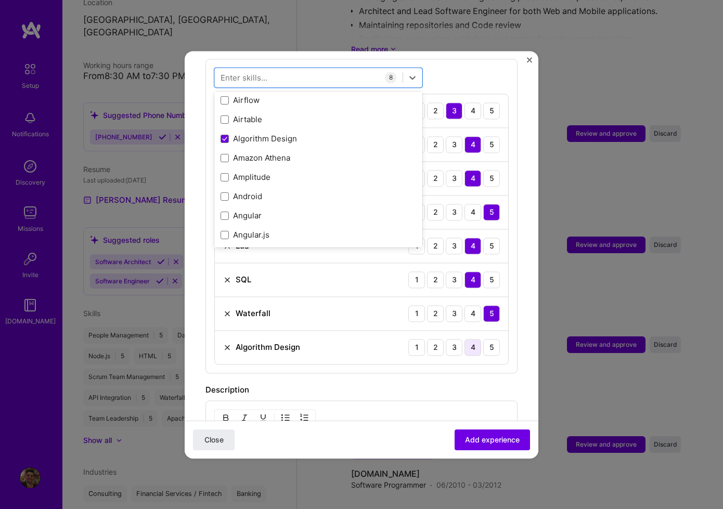
click at [465, 339] on div "4" at bounding box center [473, 347] width 17 height 17
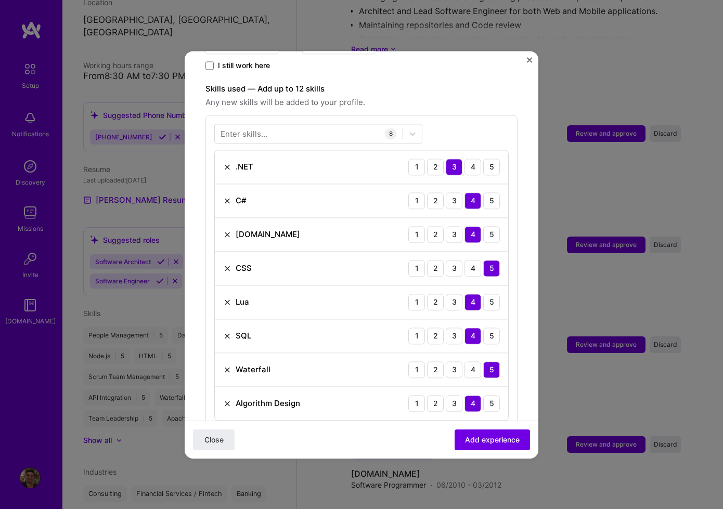
scroll to position [405, 0]
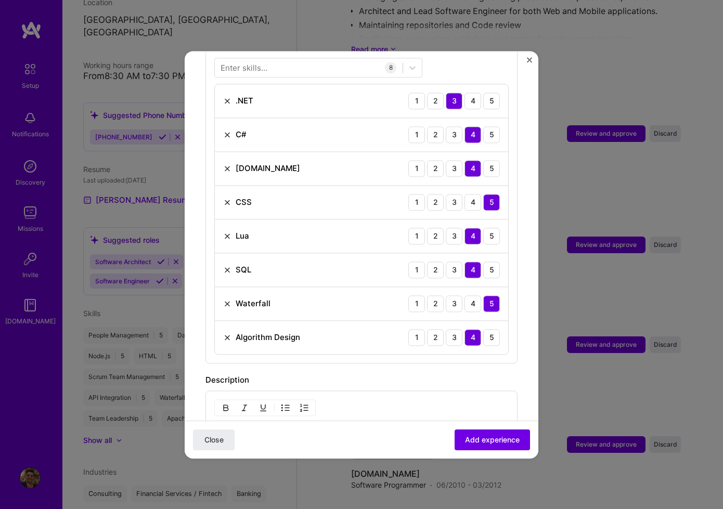
click at [465, 329] on div "4" at bounding box center [473, 337] width 17 height 17
click at [446, 329] on div "3" at bounding box center [454, 337] width 17 height 17
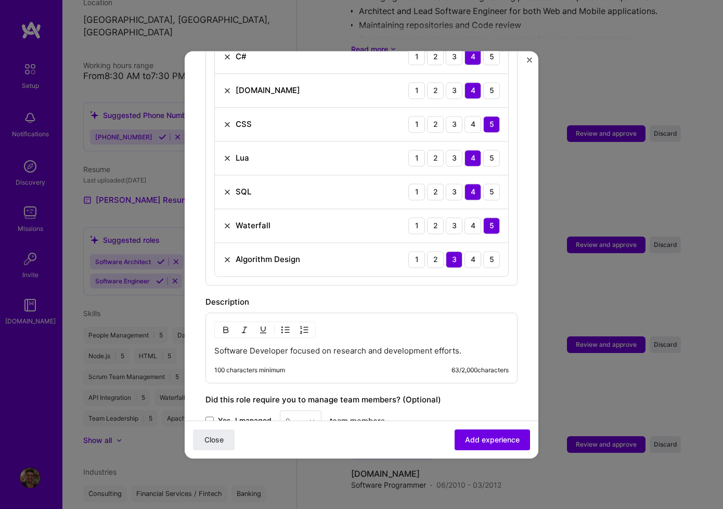
scroll to position [528, 0]
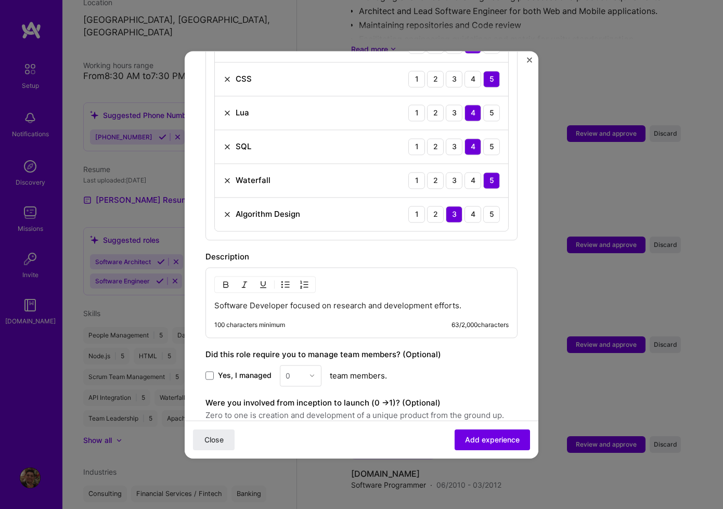
click at [365, 301] on p "Software Developer focused on research and development efforts." at bounding box center [361, 306] width 294 height 10
paste div
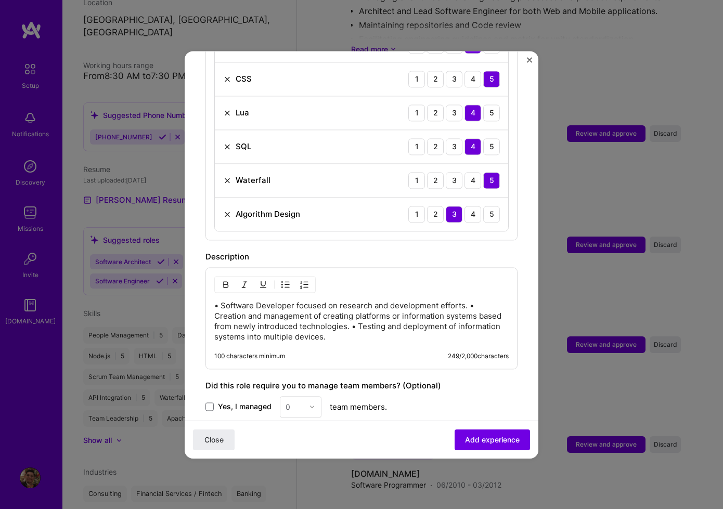
click at [223, 301] on p "• Software Developer focused on research and development efforts. • Creation an…" at bounding box center [361, 322] width 294 height 42
click at [470, 301] on p "Software Developer focused on research and development efforts. • Creation and …" at bounding box center [361, 322] width 294 height 42
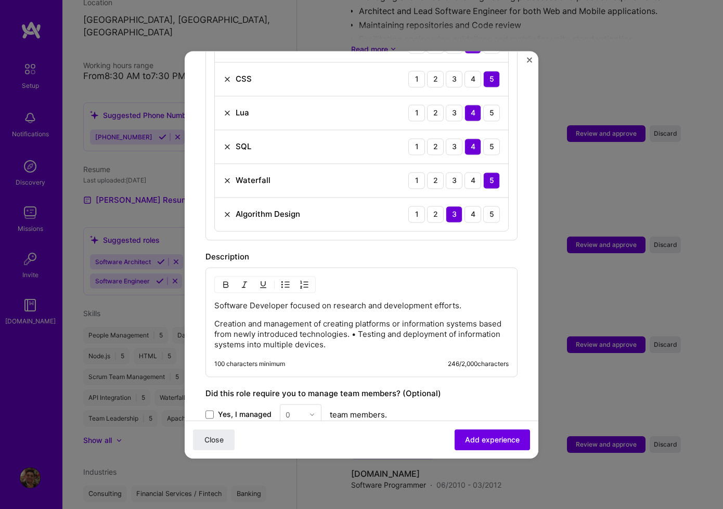
drag, startPoint x: 359, startPoint y: 326, endPoint x: 376, endPoint y: 335, distance: 18.8
click at [359, 326] on p "Creation and management of creating platforms or information systems based from…" at bounding box center [361, 334] width 294 height 31
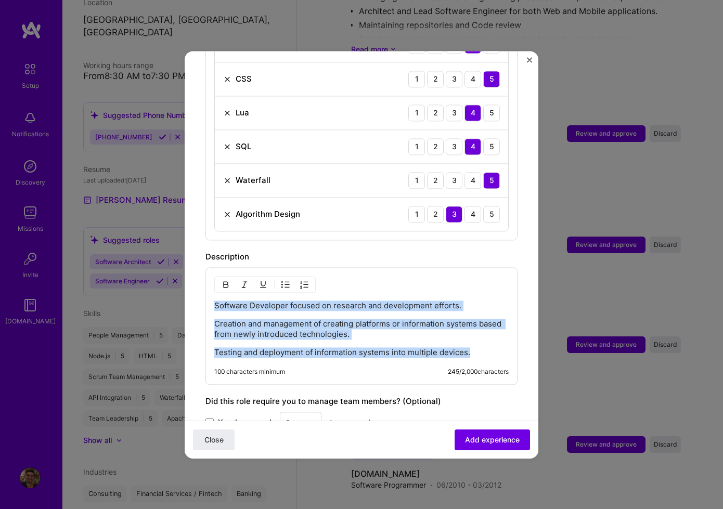
drag, startPoint x: 476, startPoint y: 341, endPoint x: 285, endPoint y: 284, distance: 200.1
click at [209, 296] on div "Software Developer focused on research and development efforts. Creation and ma…" at bounding box center [361, 326] width 312 height 118
click at [285, 280] on img "button" at bounding box center [285, 284] width 8 height 8
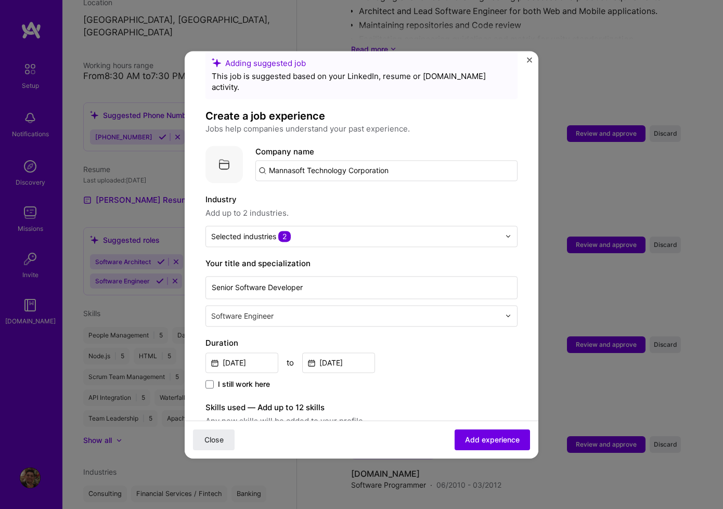
scroll to position [0, 0]
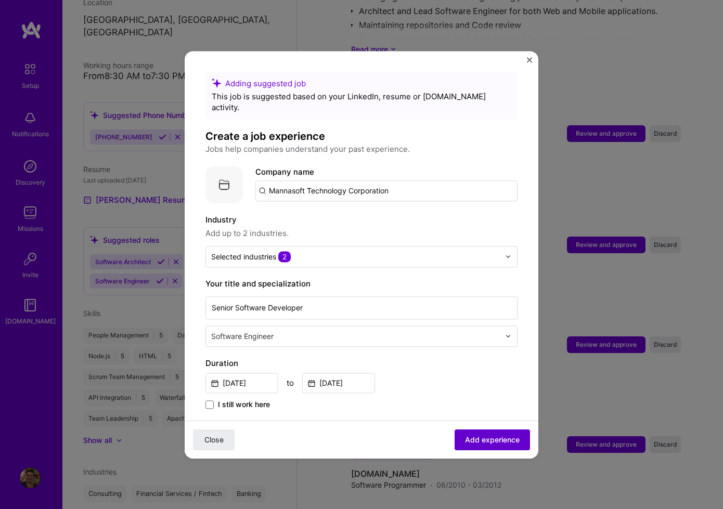
click at [507, 441] on span "Add experience" at bounding box center [492, 439] width 55 height 10
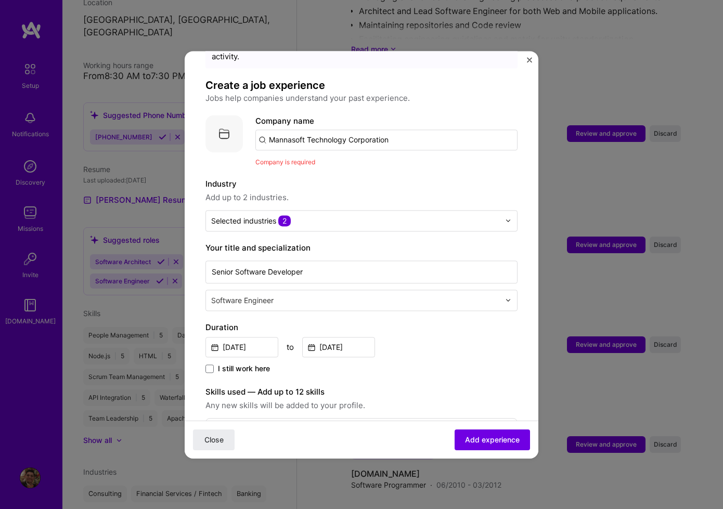
scroll to position [44, 0]
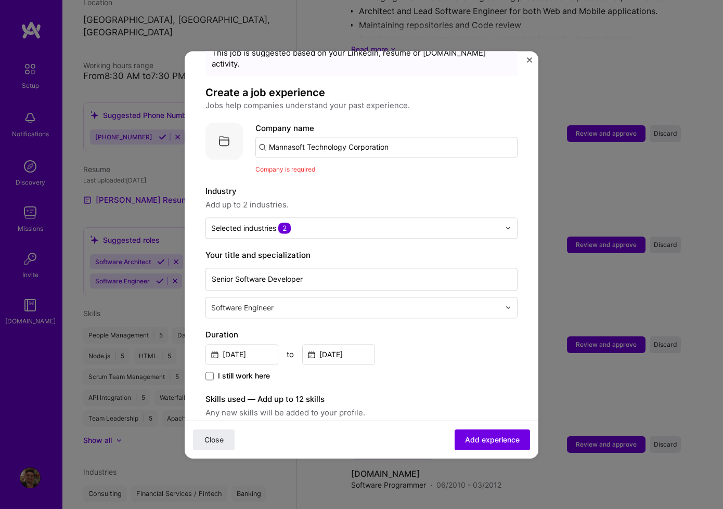
click at [416, 140] on input "Mannasoft Technology Corporation" at bounding box center [386, 147] width 262 height 21
type input "Mannasoft Technology Corporation"
click at [410, 167] on div "Mannasoft Technology Corporation" at bounding box center [385, 176] width 143 height 18
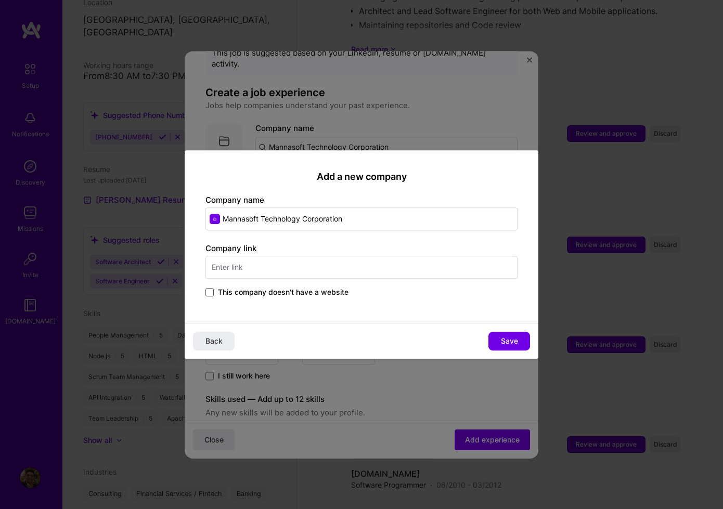
click at [205, 294] on span at bounding box center [209, 292] width 8 height 8
click at [0, 0] on input "This company doesn't have a website" at bounding box center [0, 0] width 0 height 0
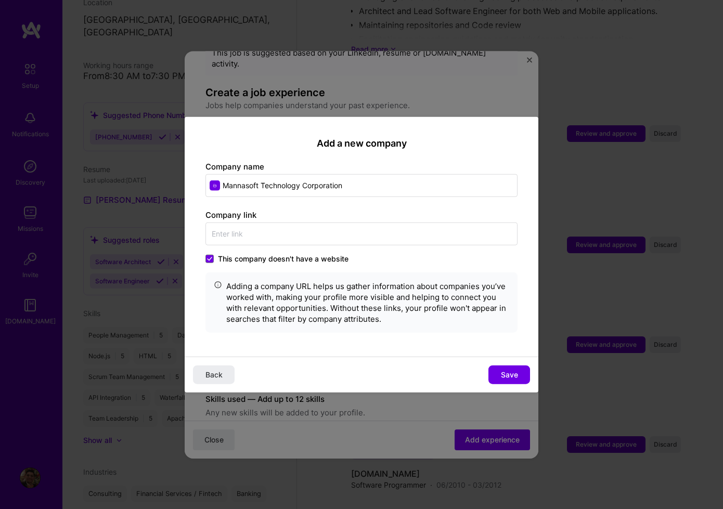
click at [508, 372] on span "Save" at bounding box center [509, 375] width 17 height 10
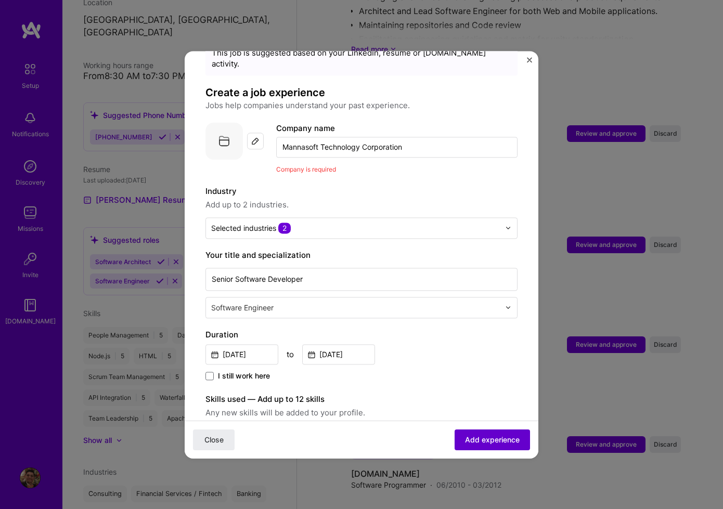
click at [501, 436] on span "Add experience" at bounding box center [492, 439] width 55 height 10
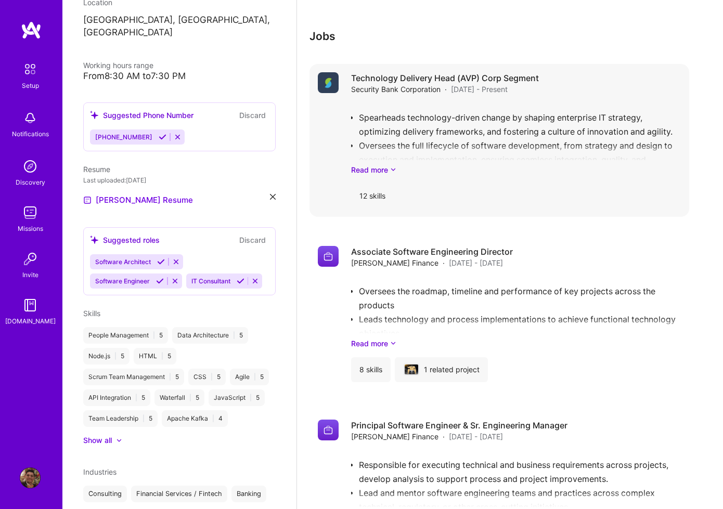
scroll to position [1716, 0]
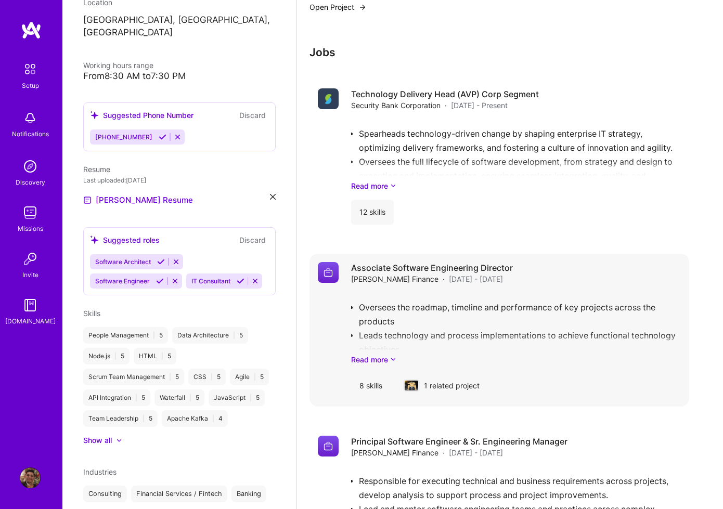
click at [398, 354] on link "Read more" at bounding box center [516, 359] width 330 height 11
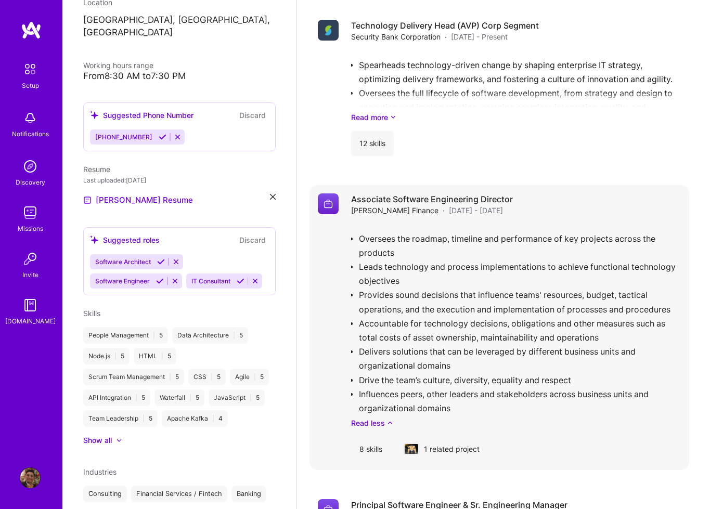
scroll to position [1819, 0]
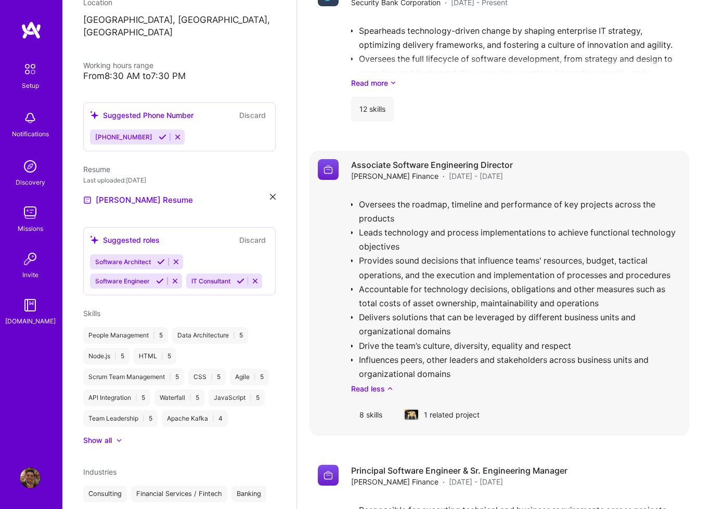
click at [512, 261] on div "Oversees the roadmap, timeline and performance of key projects across the produ…" at bounding box center [516, 292] width 330 height 204
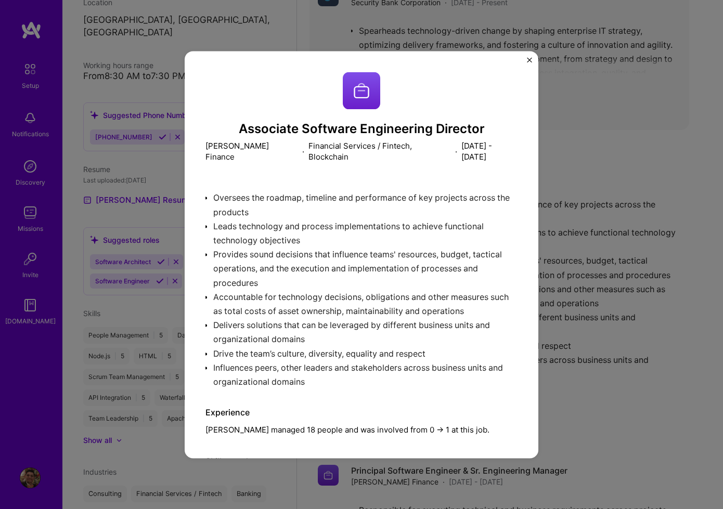
click at [530, 58] on img "Close" at bounding box center [529, 59] width 5 height 5
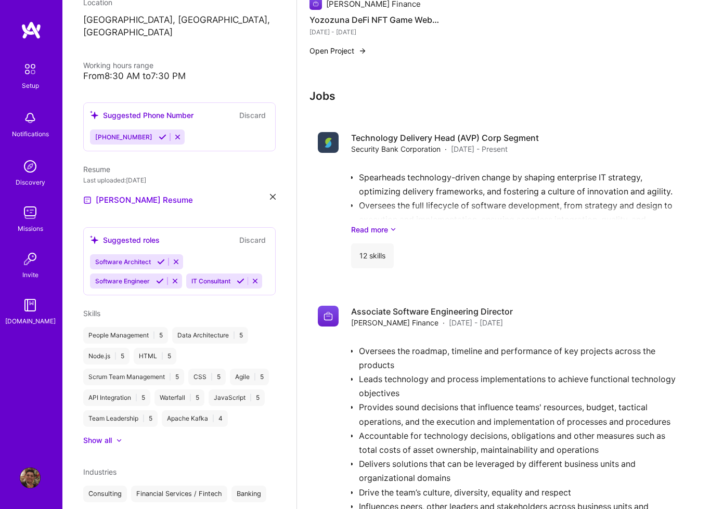
scroll to position [2570, 0]
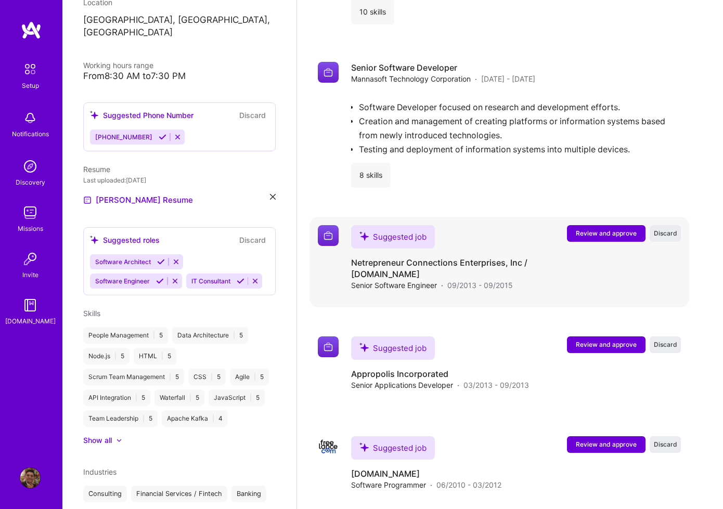
click at [599, 229] on span "Review and approve" at bounding box center [606, 233] width 61 height 9
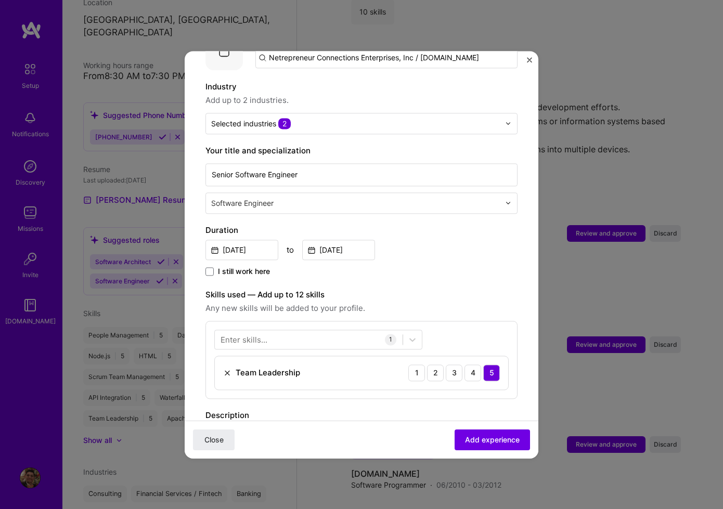
scroll to position [319, 0]
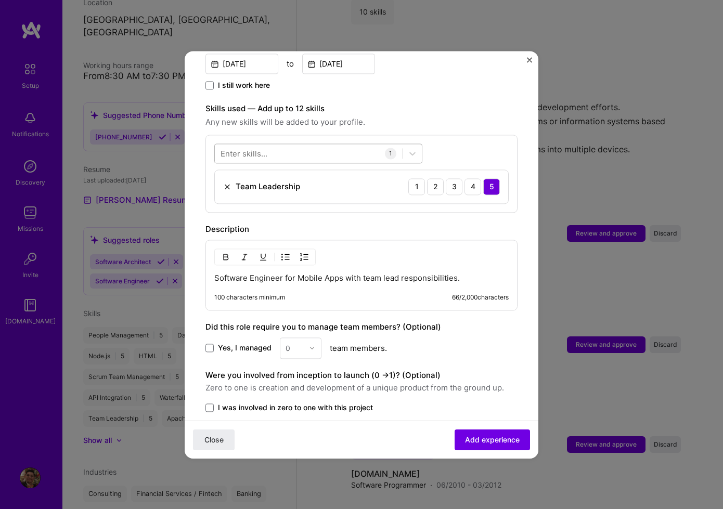
click at [310, 145] on div at bounding box center [309, 153] width 188 height 17
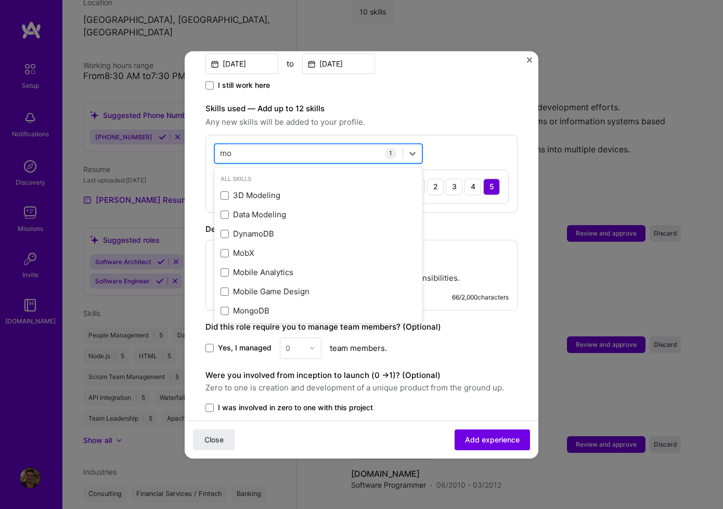
type input "m"
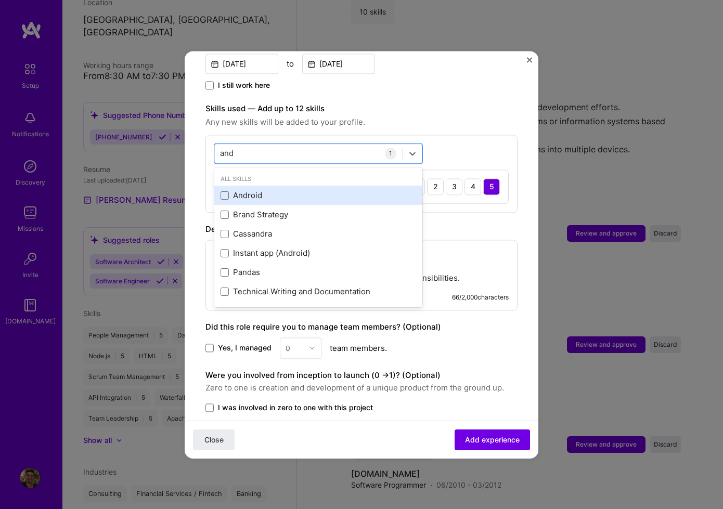
click at [227, 190] on div "Android" at bounding box center [319, 195] width 196 height 11
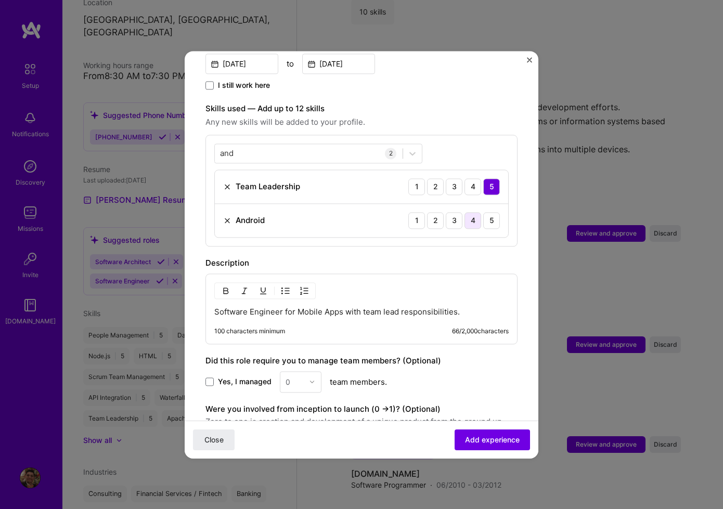
click at [465, 212] on div "4" at bounding box center [473, 220] width 17 height 17
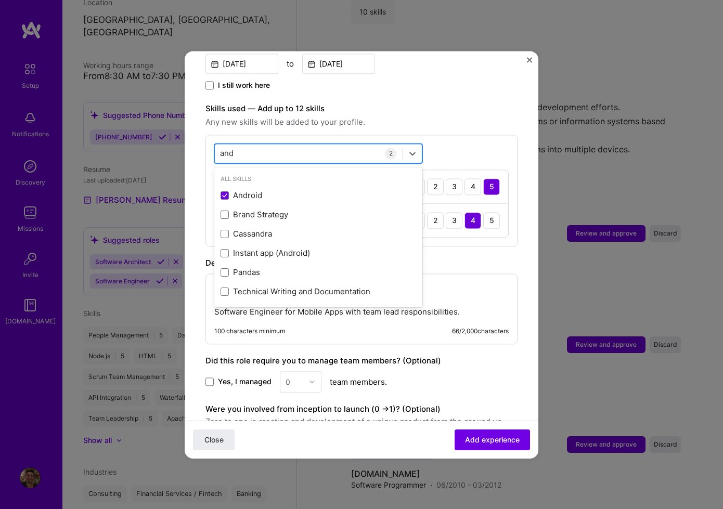
click at [257, 145] on div "and and" at bounding box center [309, 153] width 188 height 17
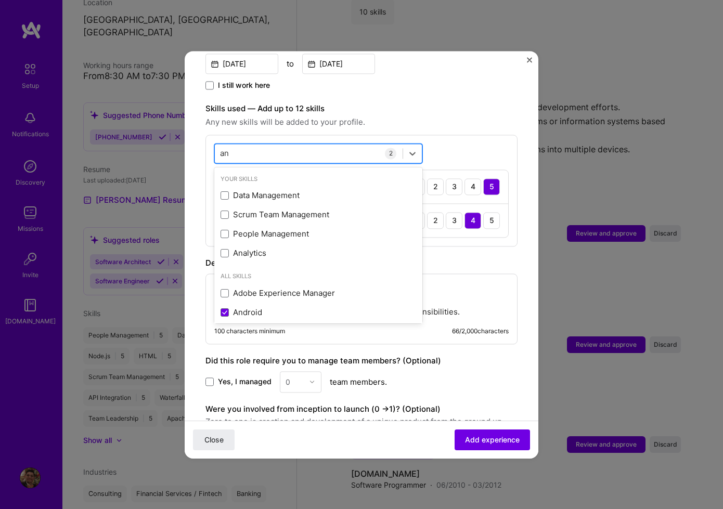
type input "a"
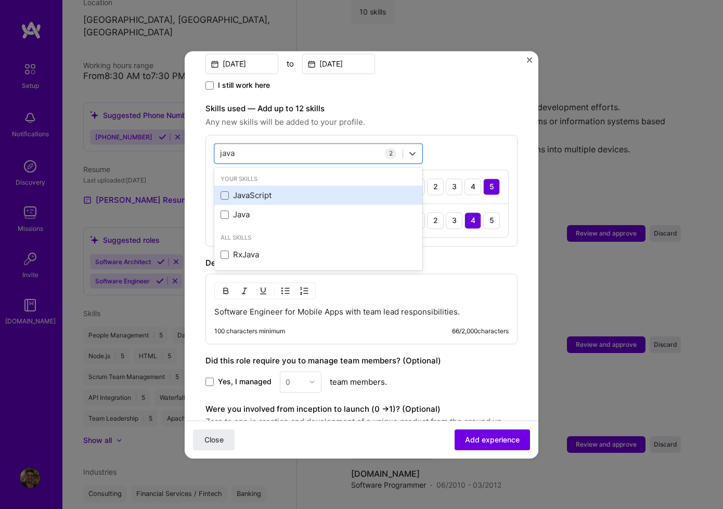
click at [266, 190] on div "JavaScript" at bounding box center [319, 195] width 196 height 11
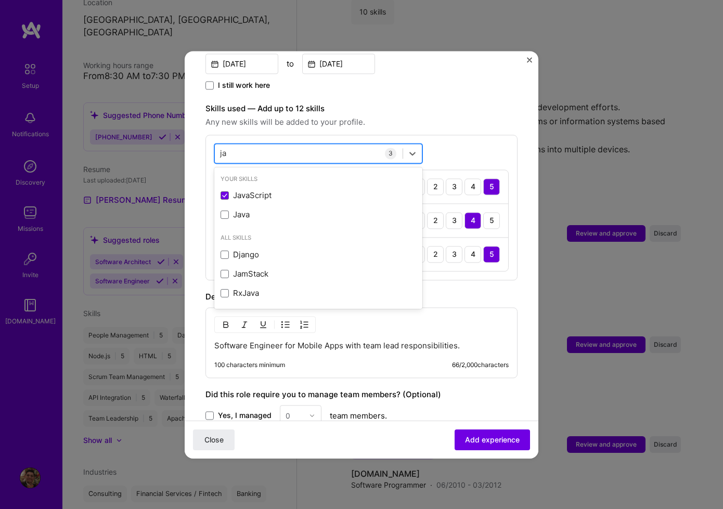
type input "j"
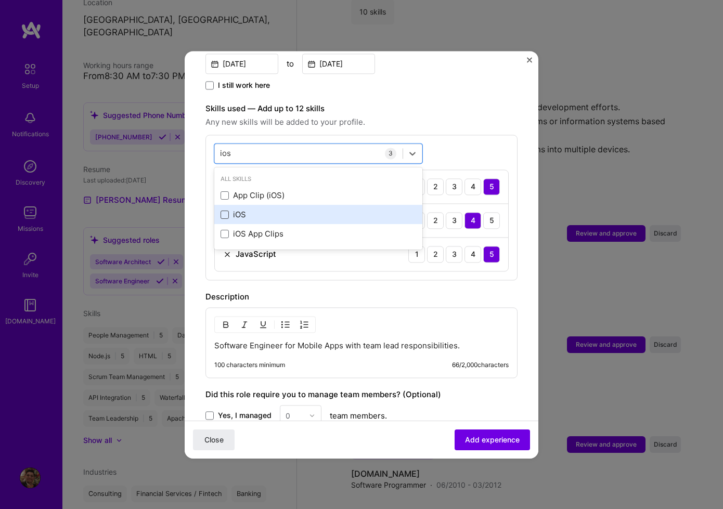
click at [225, 211] on span at bounding box center [225, 215] width 8 height 8
click at [0, 0] on input "checkbox" at bounding box center [0, 0] width 0 height 0
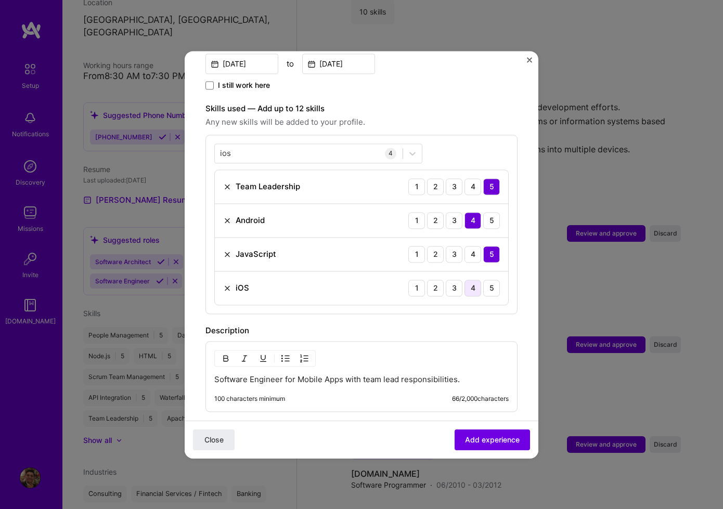
click at [466, 280] on div "4" at bounding box center [473, 288] width 17 height 17
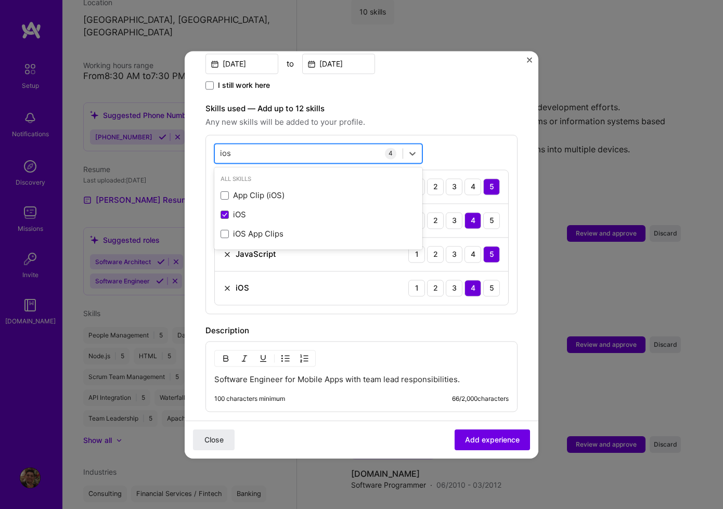
click at [264, 145] on div "ios ios" at bounding box center [309, 153] width 188 height 17
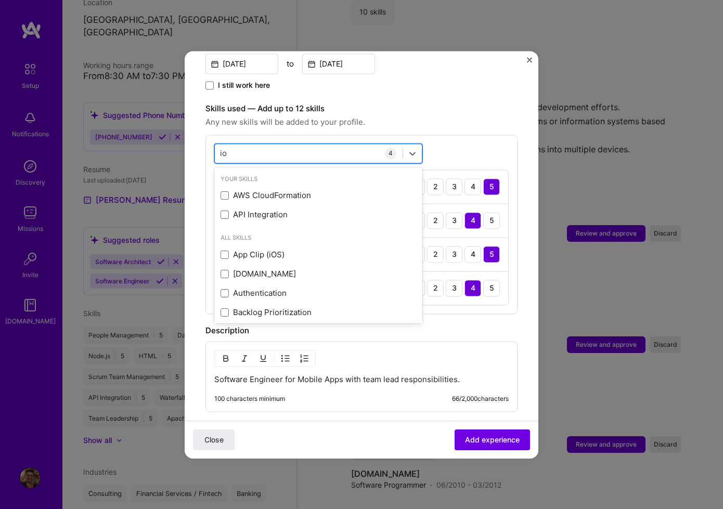
type input "i"
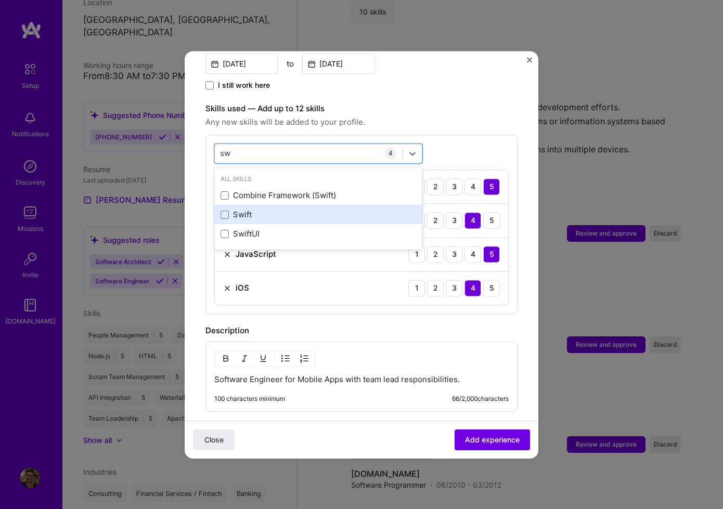
click at [240, 205] on div "Swift" at bounding box center [318, 214] width 208 height 19
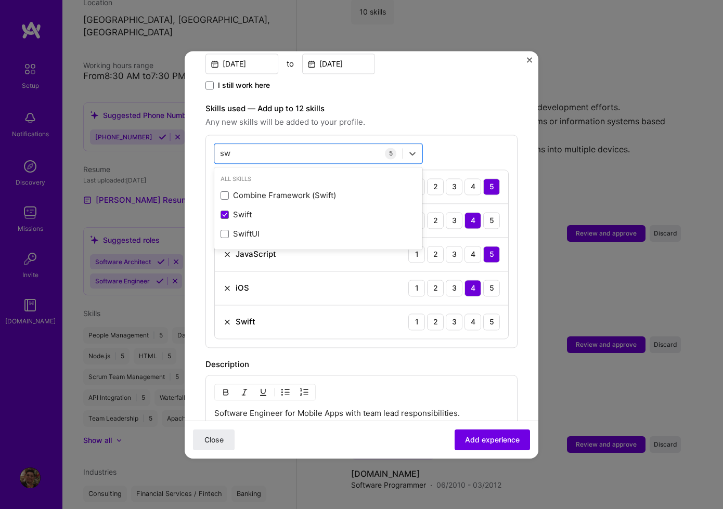
drag, startPoint x: 440, startPoint y: 313, endPoint x: 431, endPoint y: 316, distance: 10.0
click at [446, 314] on div "3" at bounding box center [454, 322] width 17 height 17
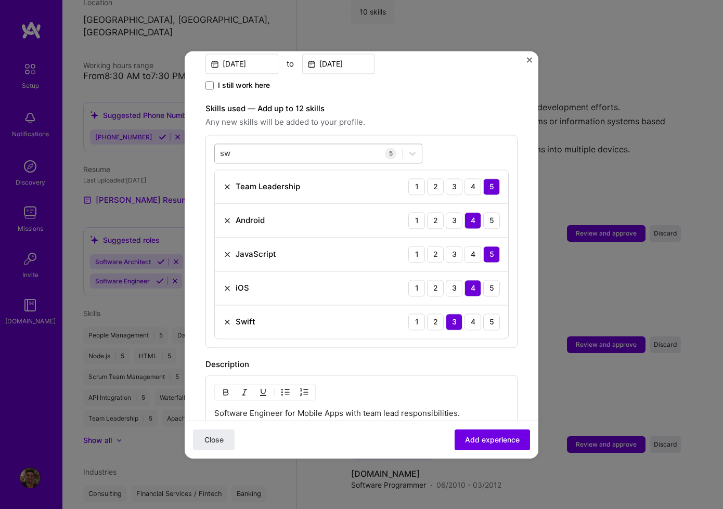
click at [253, 145] on div "sw sw" at bounding box center [309, 153] width 188 height 17
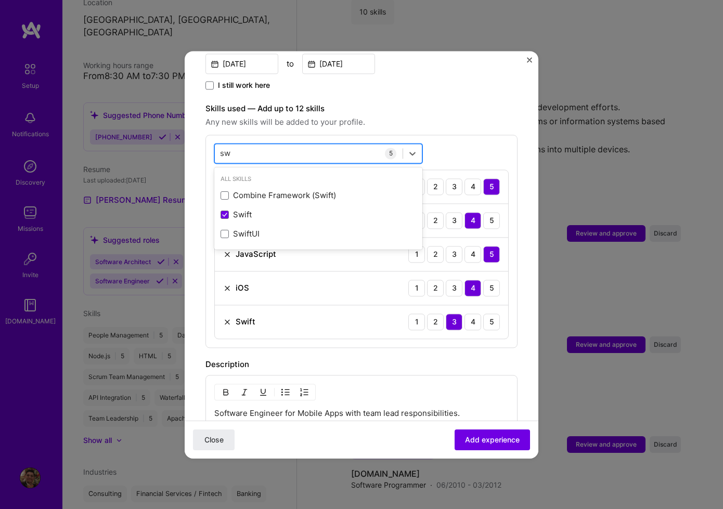
type input "s"
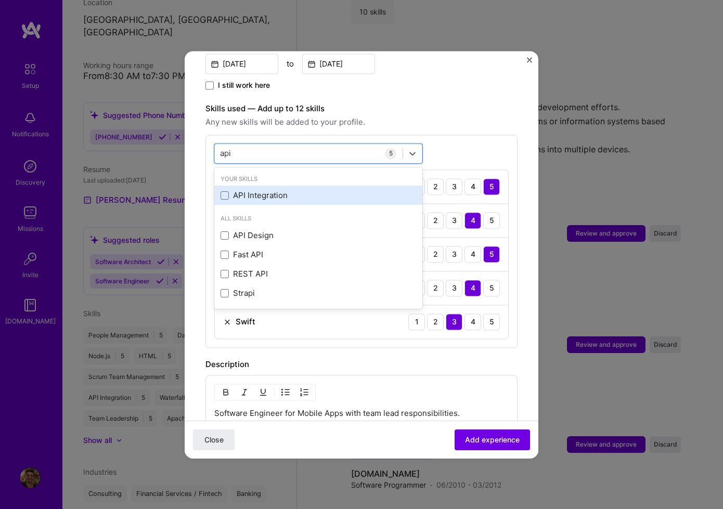
click at [236, 190] on div "API Integration" at bounding box center [319, 195] width 196 height 11
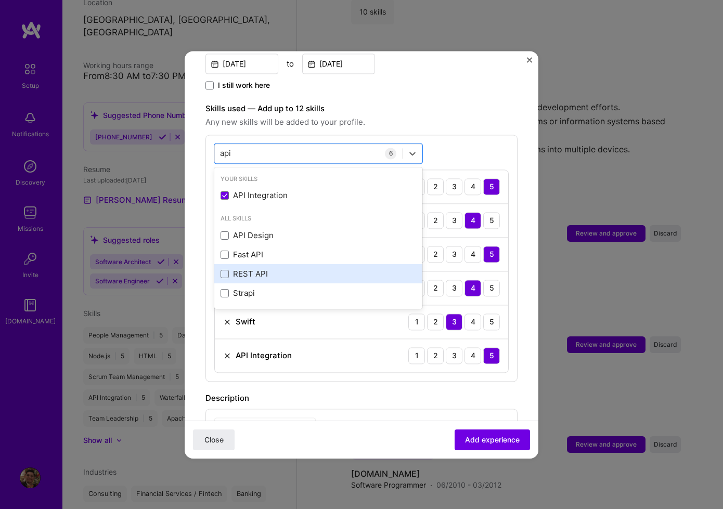
click at [234, 269] on div "REST API" at bounding box center [319, 274] width 196 height 11
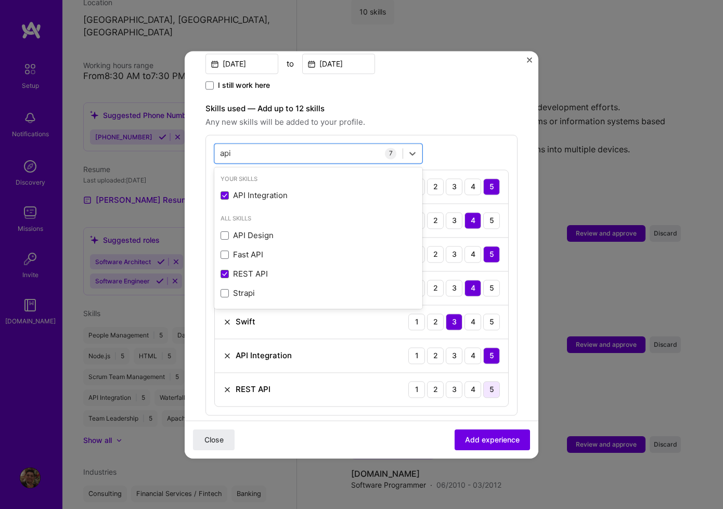
click at [483, 381] on div "5" at bounding box center [491, 389] width 17 height 17
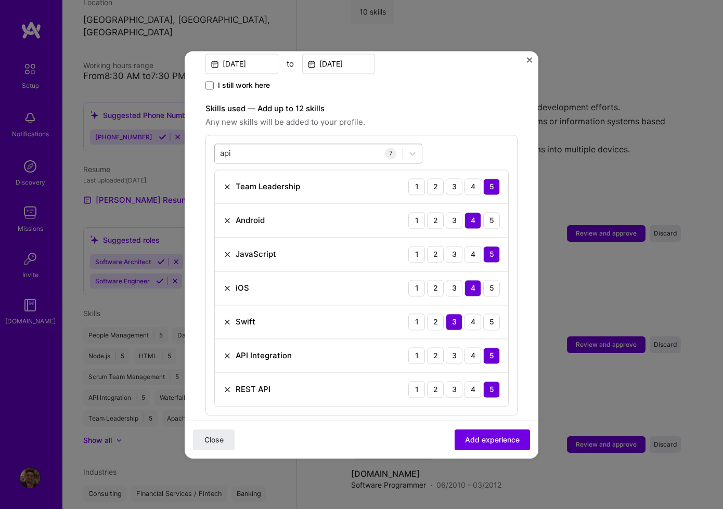
click at [256, 145] on div "api api" at bounding box center [309, 153] width 188 height 17
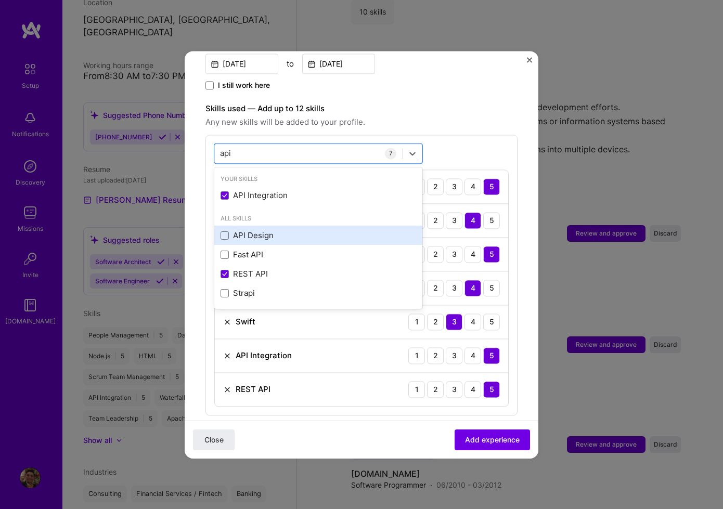
click at [284, 226] on div "API Design" at bounding box center [318, 235] width 208 height 19
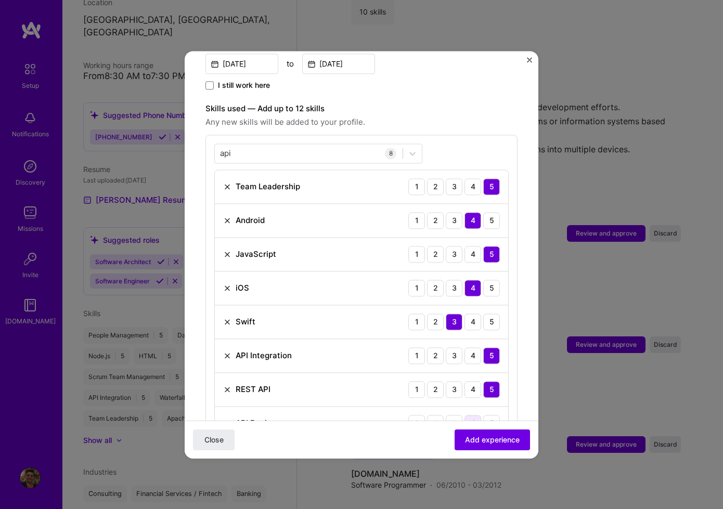
click at [465, 415] on div "4" at bounding box center [473, 423] width 17 height 17
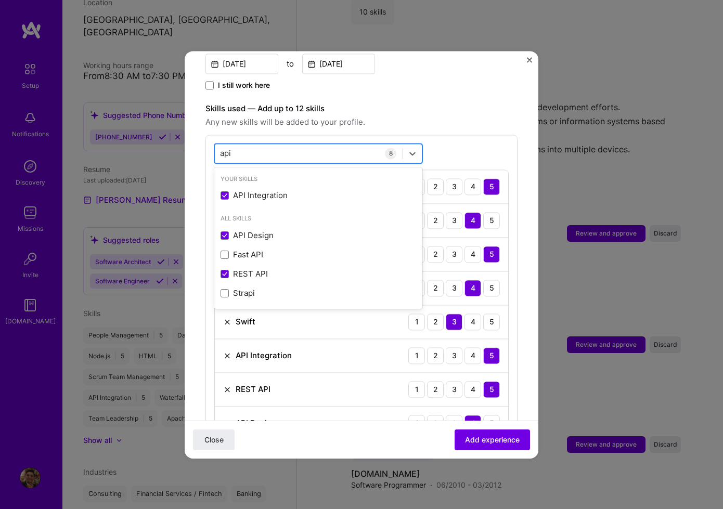
click at [267, 145] on div "api api" at bounding box center [309, 153] width 188 height 17
type input "a"
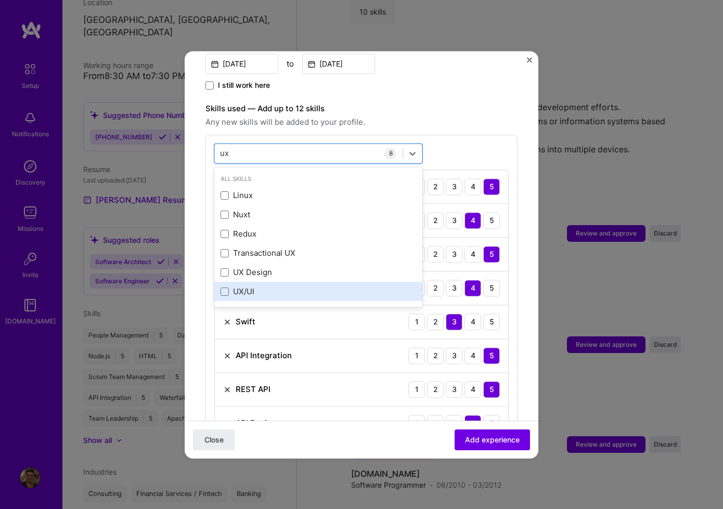
click at [270, 287] on div "UX/UI" at bounding box center [319, 292] width 196 height 11
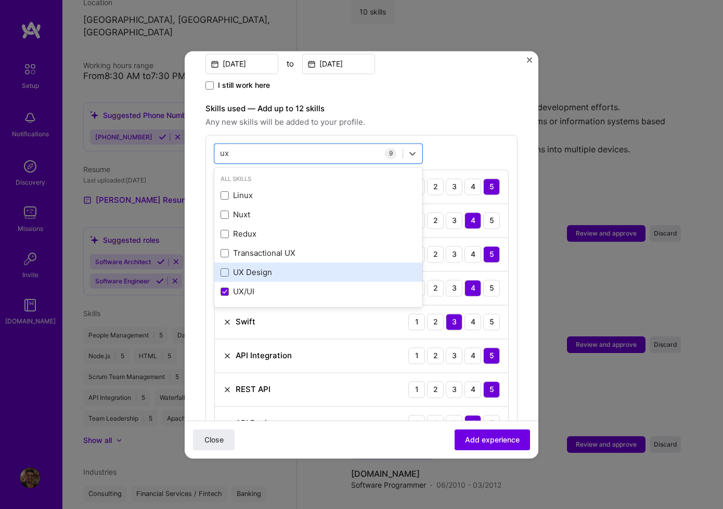
click at [269, 267] on div "UX Design" at bounding box center [319, 272] width 196 height 11
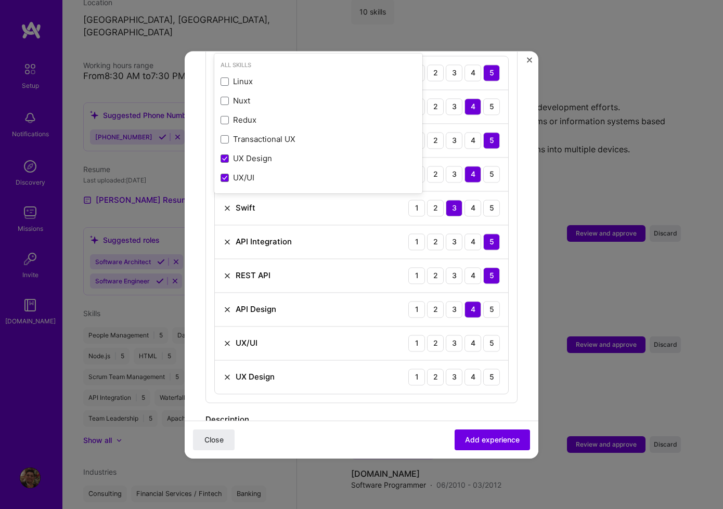
scroll to position [434, 0]
type input "ux"
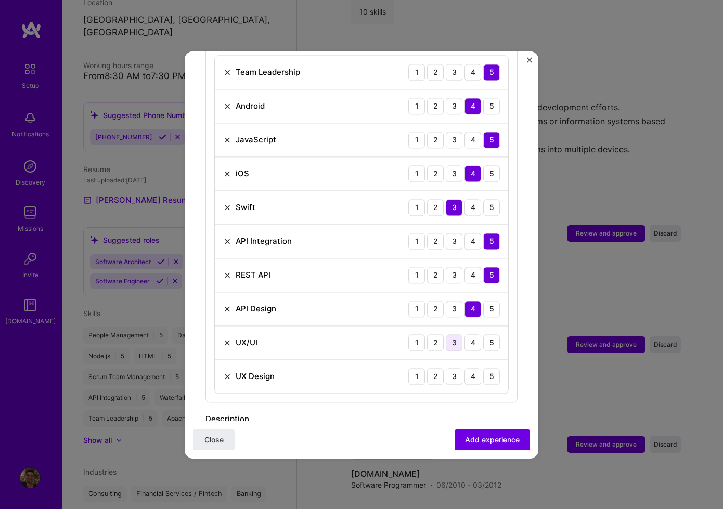
click at [446, 334] on div "3" at bounding box center [454, 342] width 17 height 17
drag, startPoint x: 444, startPoint y: 367, endPoint x: 446, endPoint y: 372, distance: 5.4
click at [446, 368] on div "3" at bounding box center [454, 376] width 17 height 17
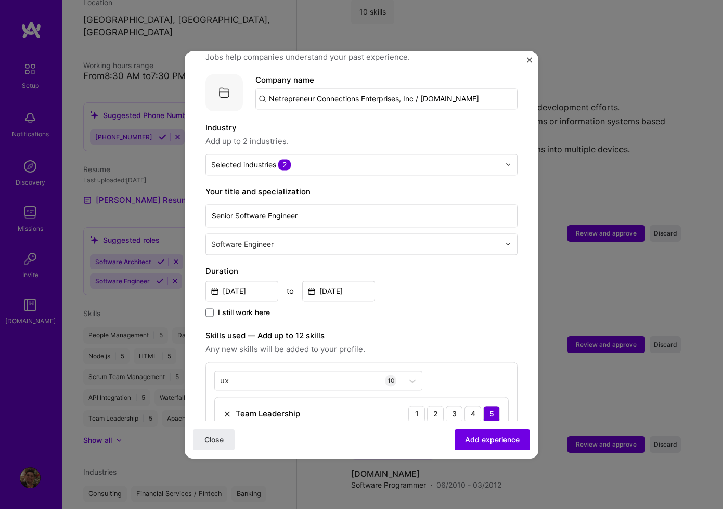
scroll to position [0, 0]
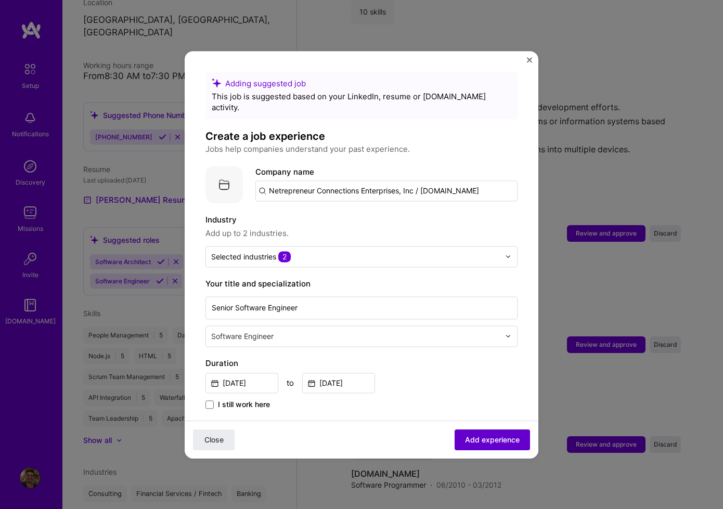
click at [500, 440] on span "Add experience" at bounding box center [492, 439] width 55 height 10
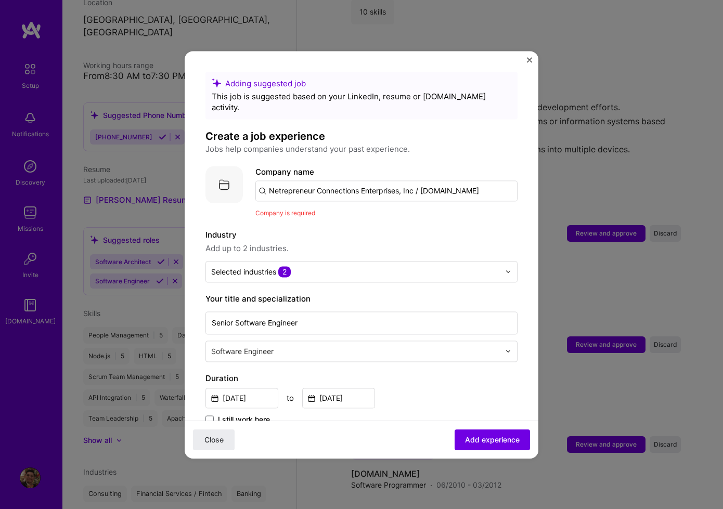
click at [461, 181] on input "Netrepreneur Connections Enterprises, Inc / [DOMAIN_NAME]" at bounding box center [386, 190] width 262 height 21
type input "Netrepreneur Connections Enterprises, Inc / [DOMAIN_NAME]"
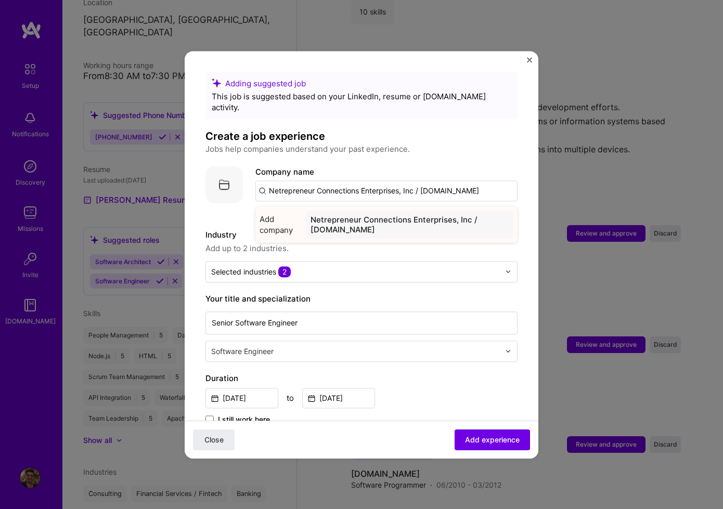
click at [415, 214] on div "Netrepreneur Connections Enterprises, Inc / [DOMAIN_NAME]" at bounding box center [409, 225] width 207 height 28
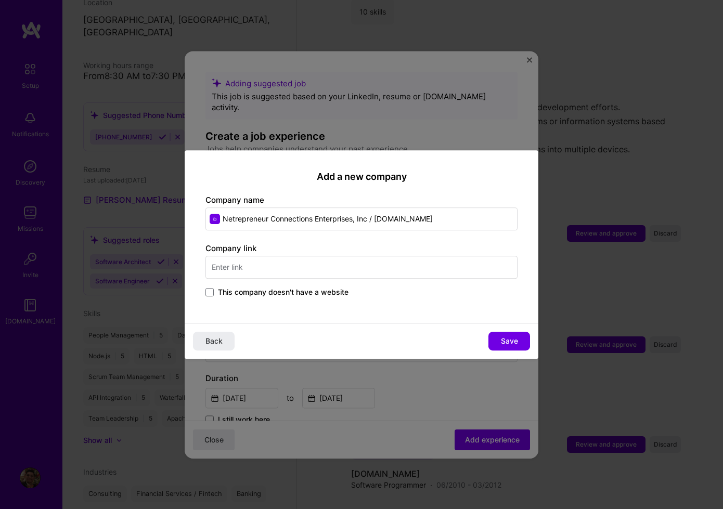
click at [229, 292] on span "This company doesn't have a website" at bounding box center [283, 292] width 131 height 10
click at [0, 0] on input "This company doesn't have a website" at bounding box center [0, 0] width 0 height 0
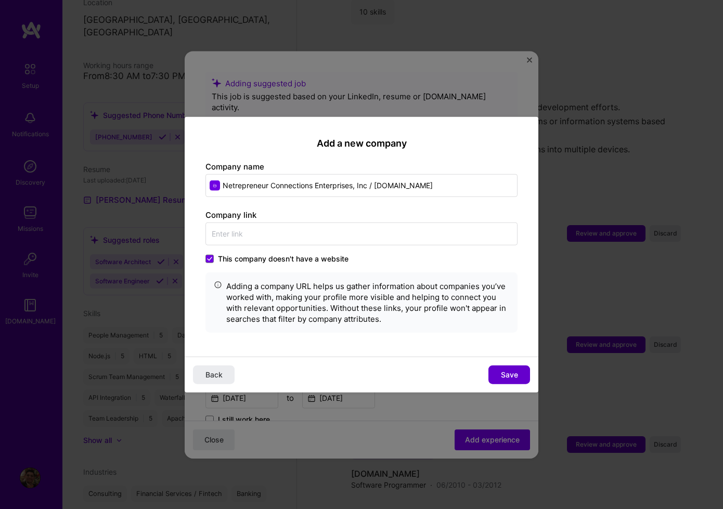
click at [513, 369] on button "Save" at bounding box center [509, 375] width 42 height 19
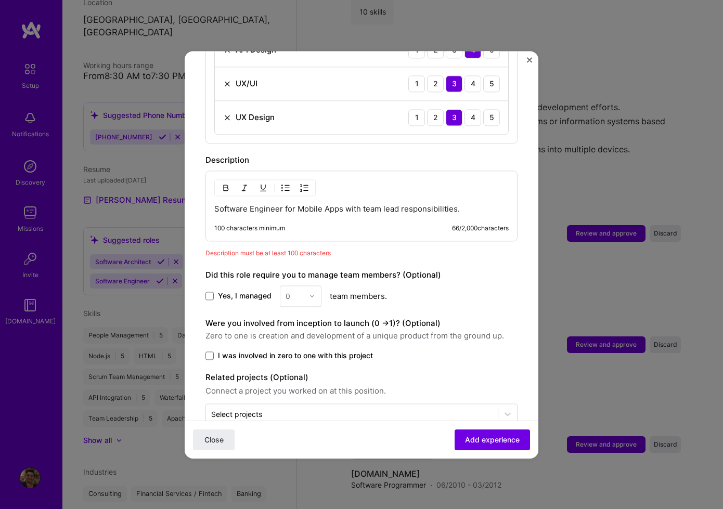
scroll to position [722, 0]
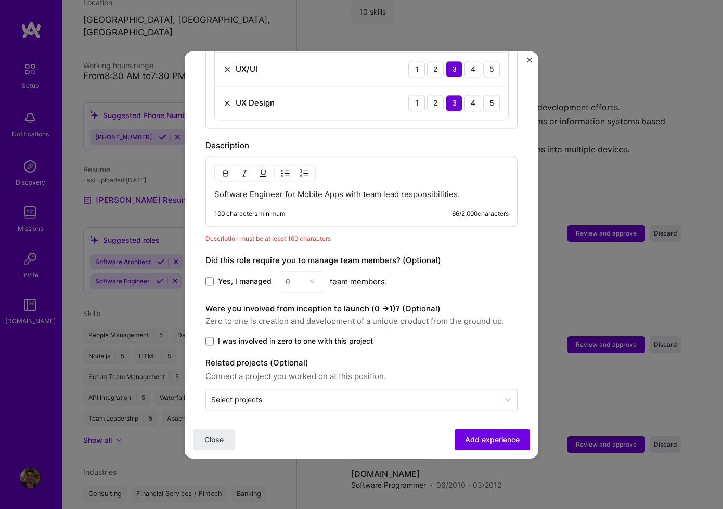
click at [358, 189] on p "Software Engineer for Mobile Apps with team lead responsibilities." at bounding box center [361, 194] width 294 height 10
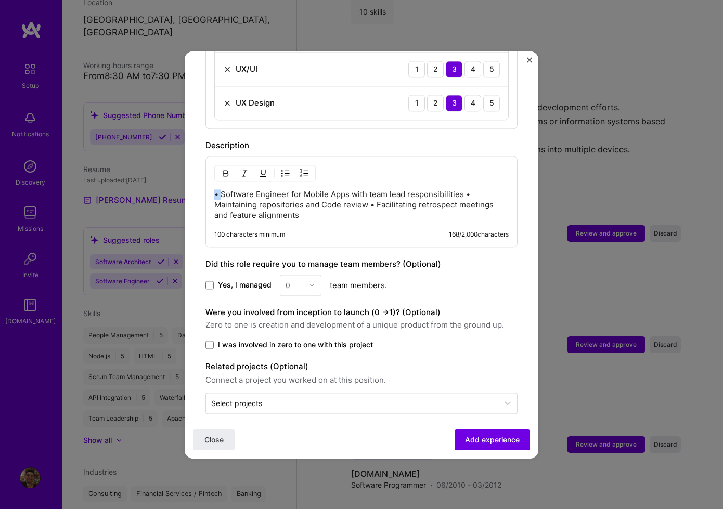
drag, startPoint x: 221, startPoint y: 184, endPoint x: 198, endPoint y: 184, distance: 23.4
click at [214, 196] on p "Software Engineer for Mobile Apps with team lead responsibilities • Maintaining…" at bounding box center [361, 204] width 294 height 31
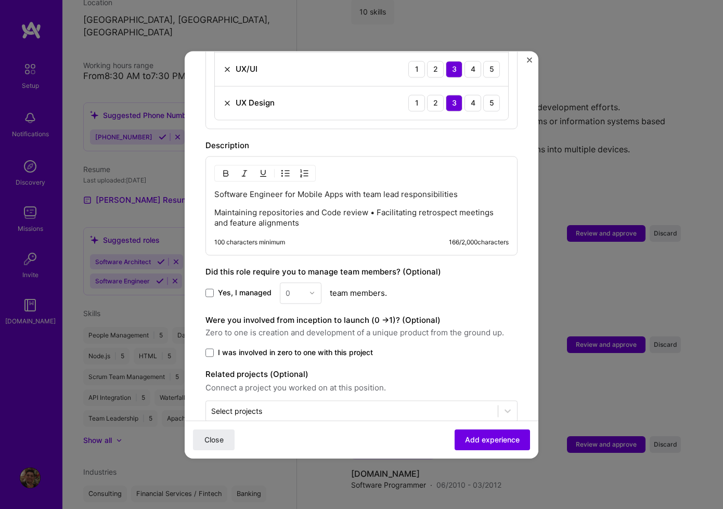
drag, startPoint x: 378, startPoint y: 201, endPoint x: 388, endPoint y: 205, distance: 10.7
click at [378, 208] on p "Maintaining repositories and Code review • Facilitating retrospect meetings and…" at bounding box center [361, 218] width 294 height 21
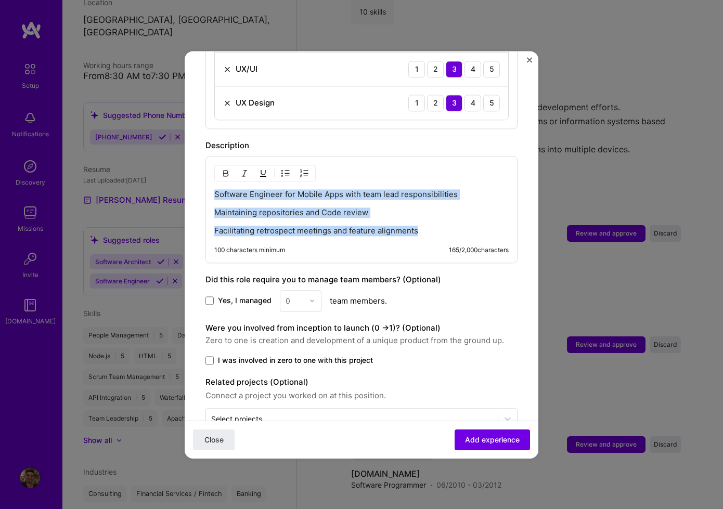
drag, startPoint x: 426, startPoint y: 221, endPoint x: 303, endPoint y: 167, distance: 133.7
click at [288, 169] on img "button" at bounding box center [285, 173] width 8 height 8
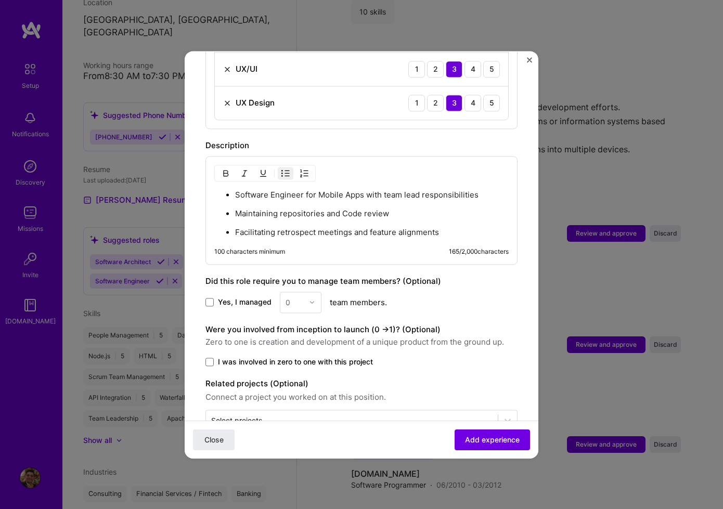
click at [486, 446] on button "Add experience" at bounding box center [492, 439] width 75 height 21
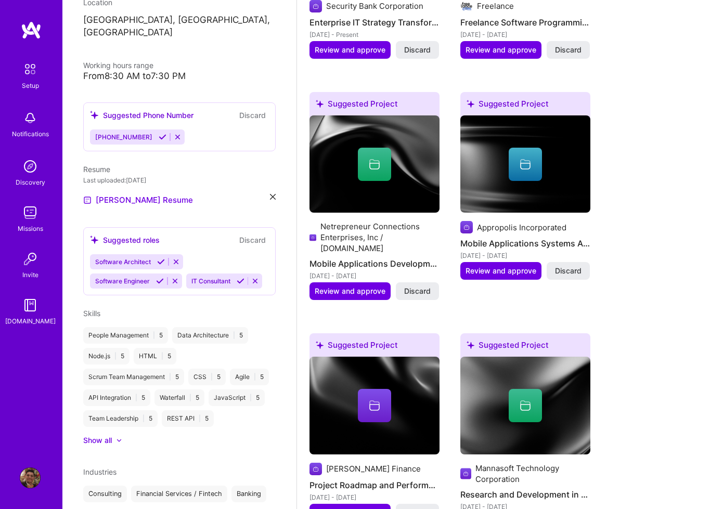
scroll to position [0, 0]
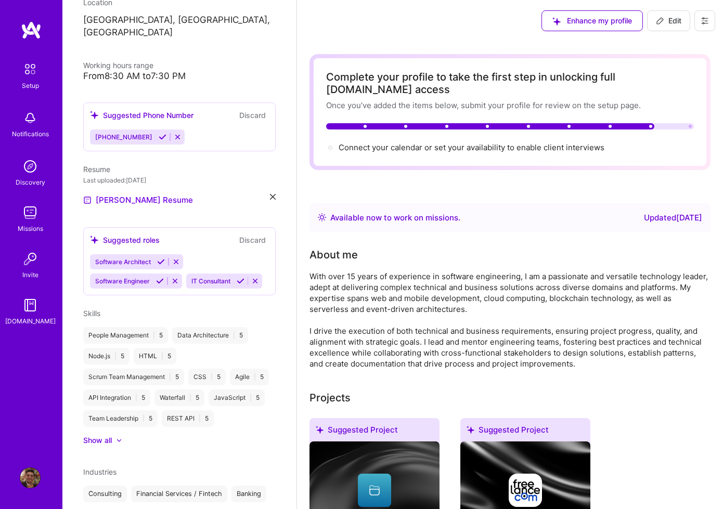
click at [665, 24] on span "Edit" at bounding box center [668, 21] width 25 height 10
select select "US"
select select "Right Now"
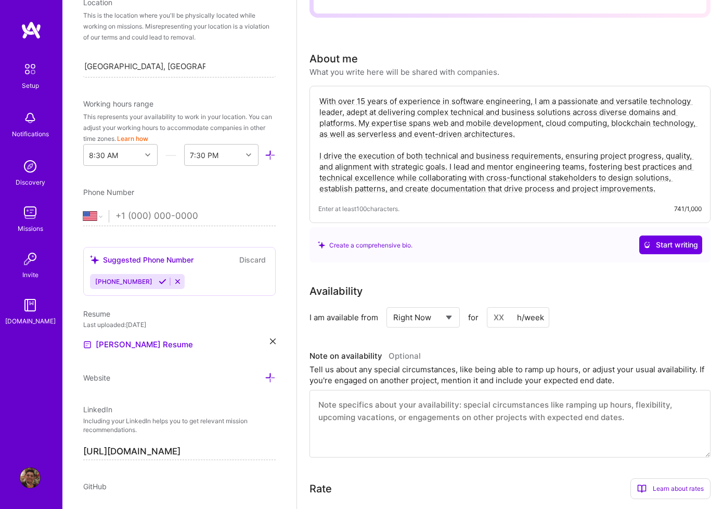
scroll to position [153, 0]
drag, startPoint x: 500, startPoint y: 320, endPoint x: 531, endPoint y: 320, distance: 30.2
click at [500, 320] on input at bounding box center [518, 316] width 62 height 20
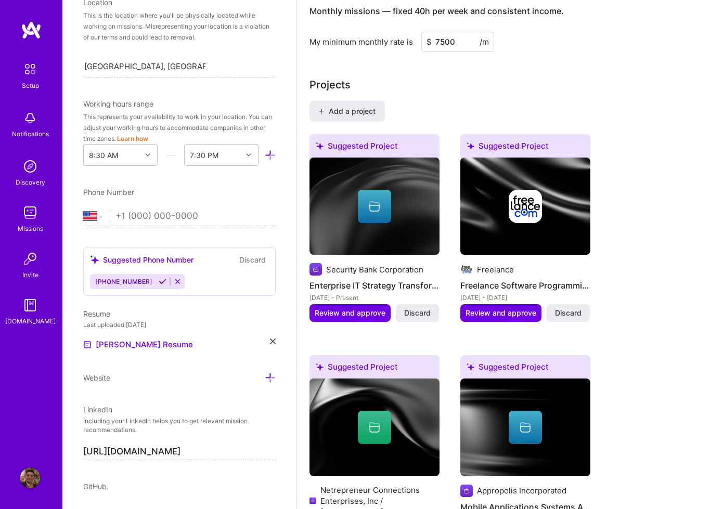
scroll to position [719, 0]
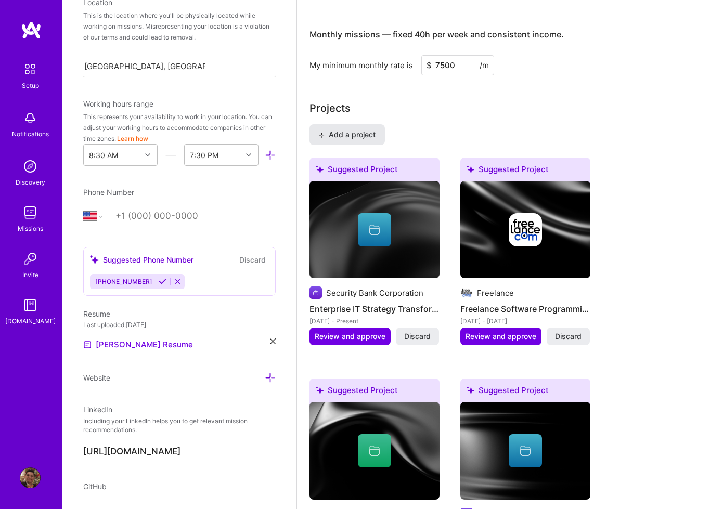
click at [352, 136] on span "Add a project" at bounding box center [347, 135] width 57 height 10
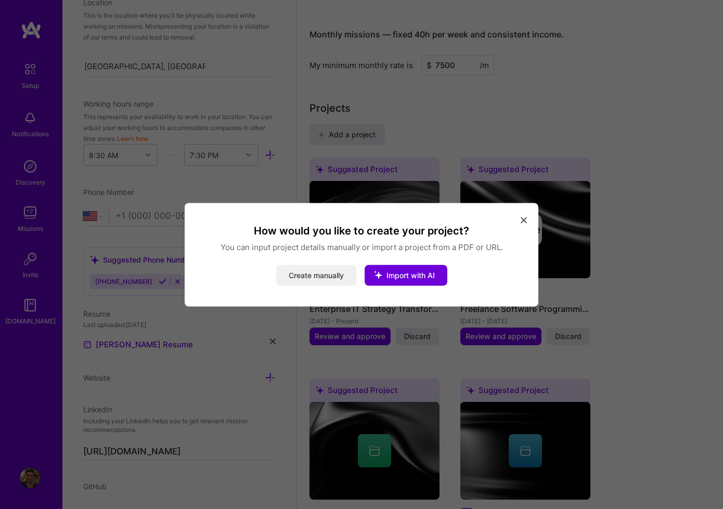
click at [313, 276] on button "Create manually" at bounding box center [316, 275] width 80 height 21
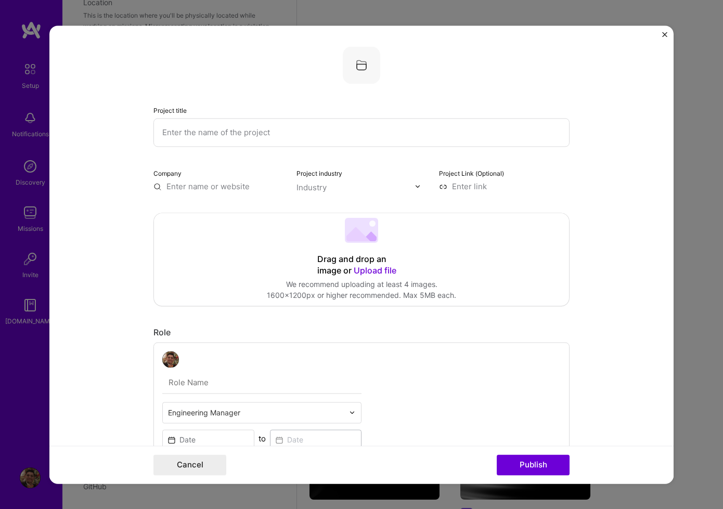
click at [381, 273] on span "Upload file" at bounding box center [375, 270] width 43 height 10
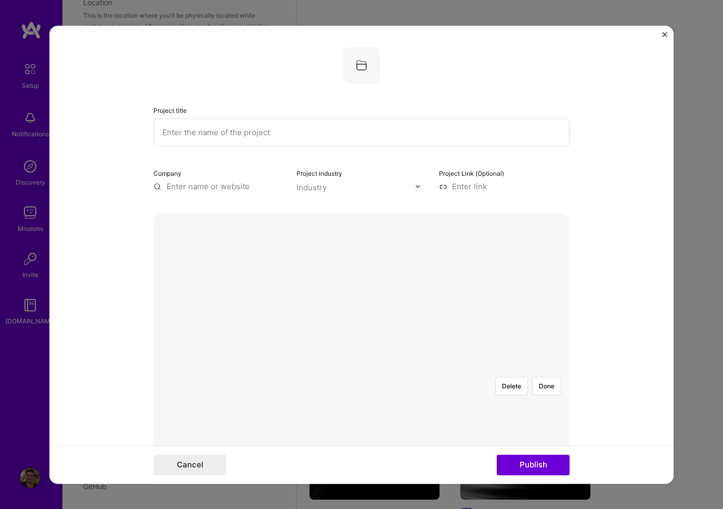
drag, startPoint x: 347, startPoint y: 139, endPoint x: 366, endPoint y: 141, distance: 19.4
click at [347, 139] on input "text" at bounding box center [361, 132] width 416 height 29
paste input "Litera Microsystems - Secure Collaboration Suite (Prospero)"
type input "Litera Microsystems - Secure Collaboration Suite (Prospero)"
click at [201, 191] on input "text" at bounding box center [218, 186] width 131 height 11
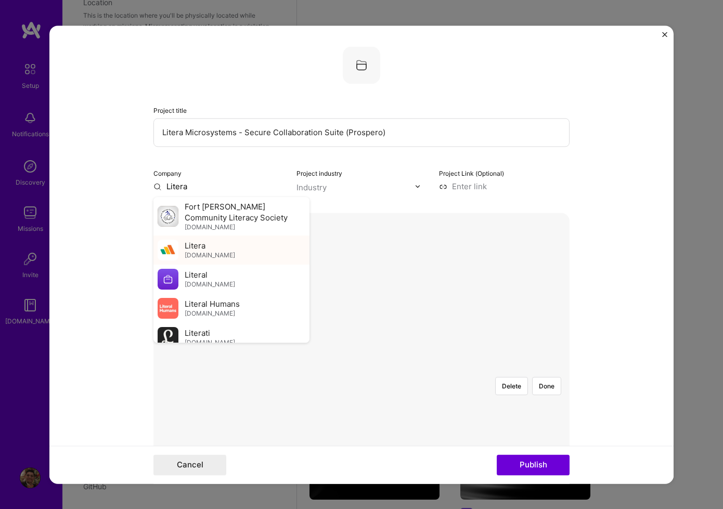
type input "Litera"
click at [214, 253] on div "Litera [DOMAIN_NAME]" at bounding box center [231, 250] width 156 height 29
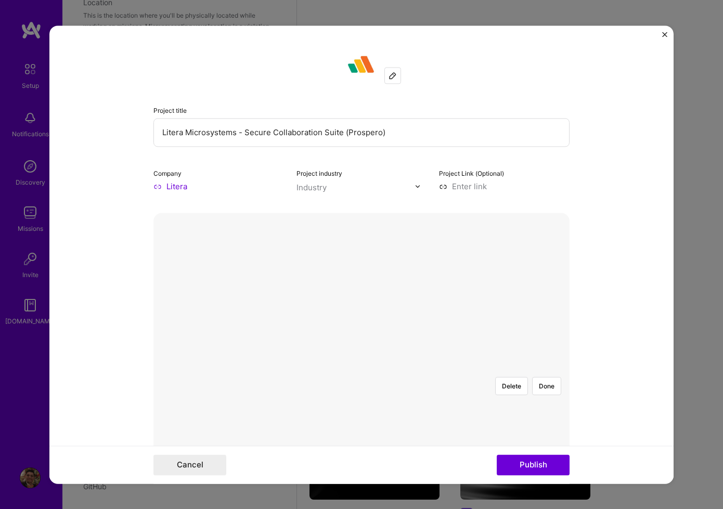
click at [384, 190] on input "text" at bounding box center [355, 187] width 119 height 11
type input "lega"
click at [309, 208] on span at bounding box center [310, 208] width 8 height 8
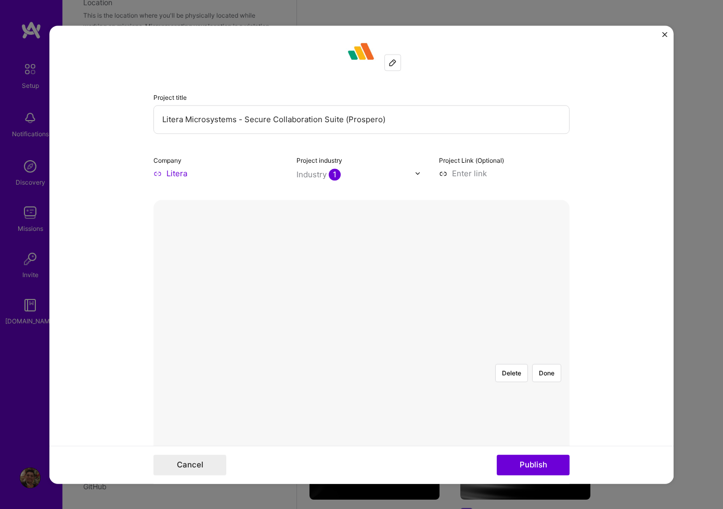
scroll to position [0, 0]
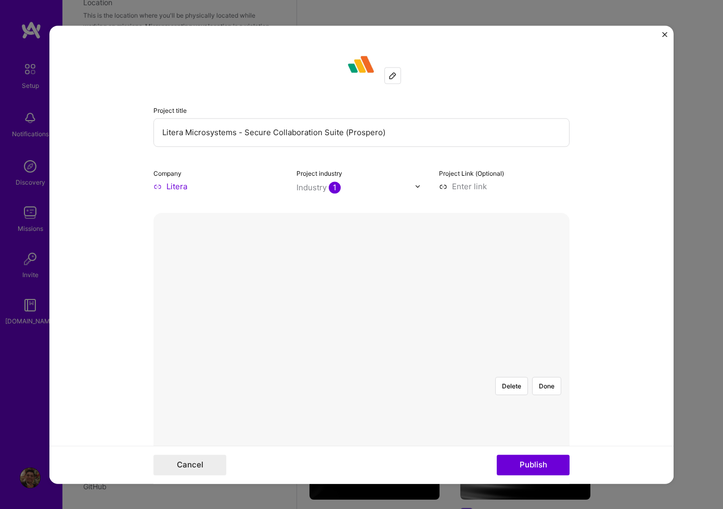
drag, startPoint x: 552, startPoint y: 302, endPoint x: 579, endPoint y: 297, distance: 27.5
click at [552, 377] on button "Done" at bounding box center [546, 386] width 29 height 18
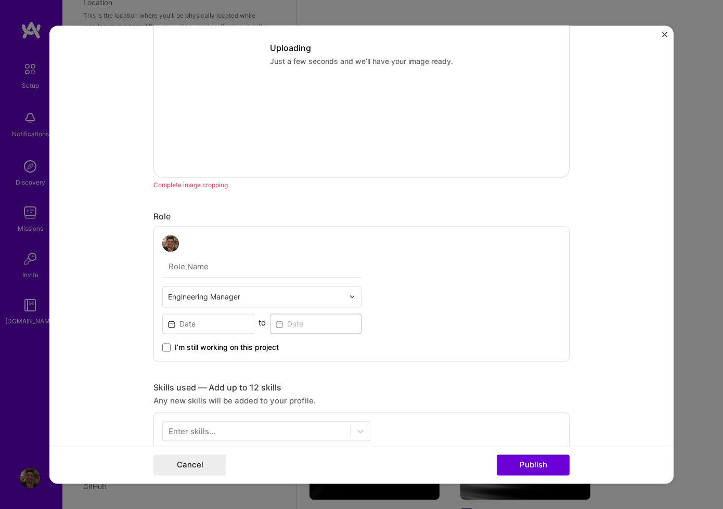
scroll to position [447, 0]
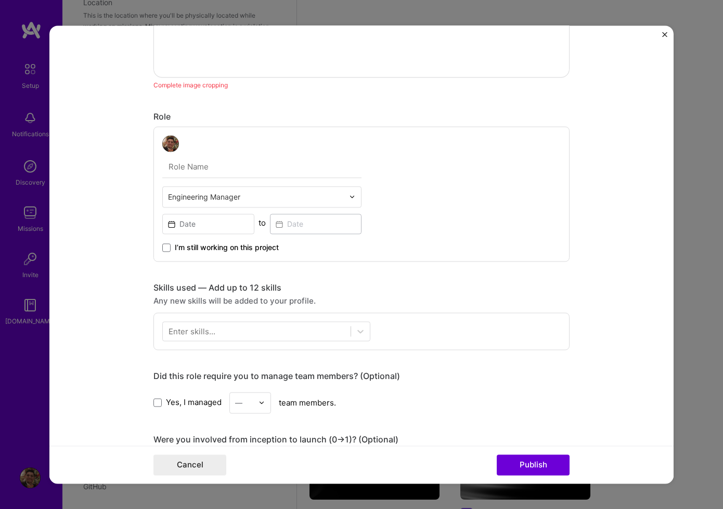
click at [202, 172] on input "text" at bounding box center [261, 167] width 199 height 22
paste input "Senior Software Engineer & Software Architect"
type input "Senior Software Engineer & Software Architect"
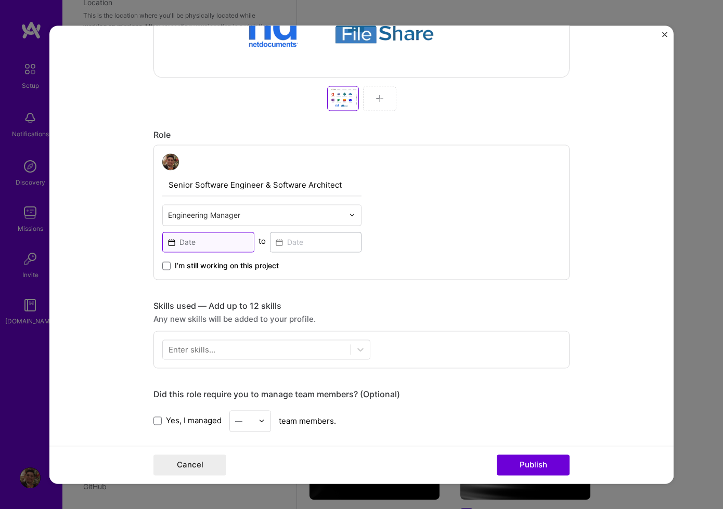
click at [216, 242] on input at bounding box center [208, 242] width 92 height 20
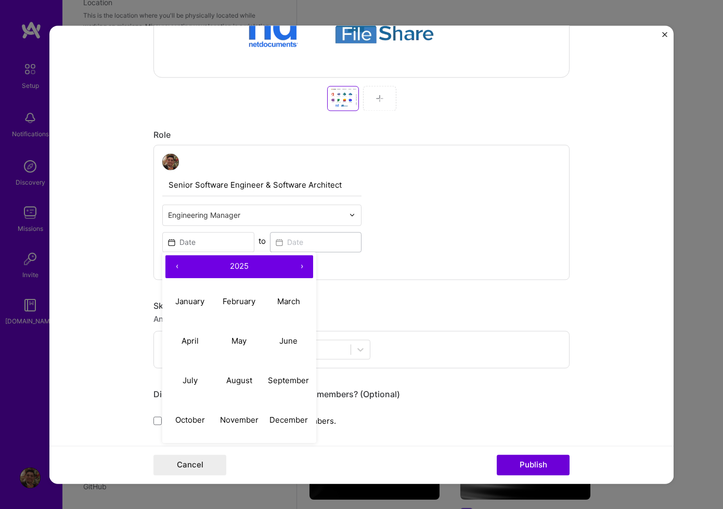
click at [184, 271] on button "‹" at bounding box center [176, 266] width 23 height 23
click at [250, 267] on button "2022" at bounding box center [239, 266] width 102 height 23
click at [181, 275] on button "‹" at bounding box center [176, 266] width 23 height 23
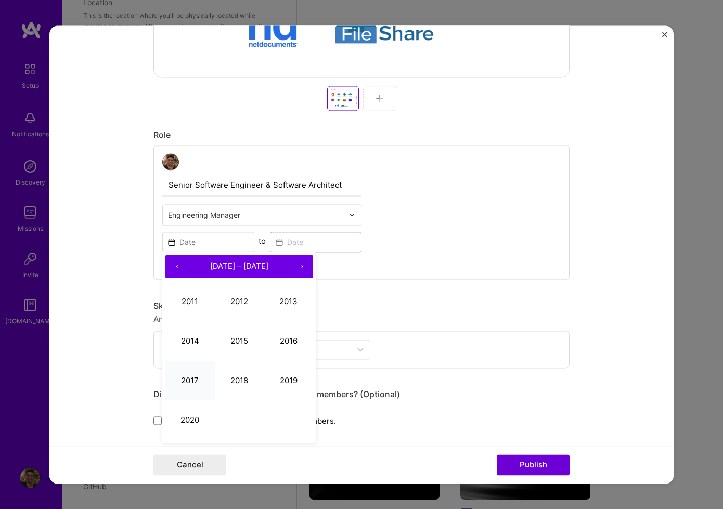
click at [200, 392] on button "2017" at bounding box center [189, 381] width 49 height 40
drag, startPoint x: 238, startPoint y: 350, endPoint x: 253, endPoint y: 317, distance: 35.9
click at [238, 350] on button "May" at bounding box center [239, 341] width 49 height 40
type input "[DATE]"
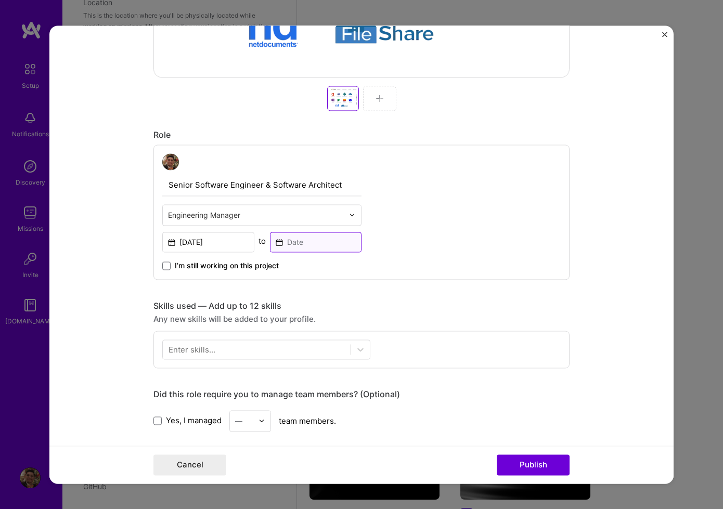
click at [302, 245] on input at bounding box center [316, 242] width 92 height 20
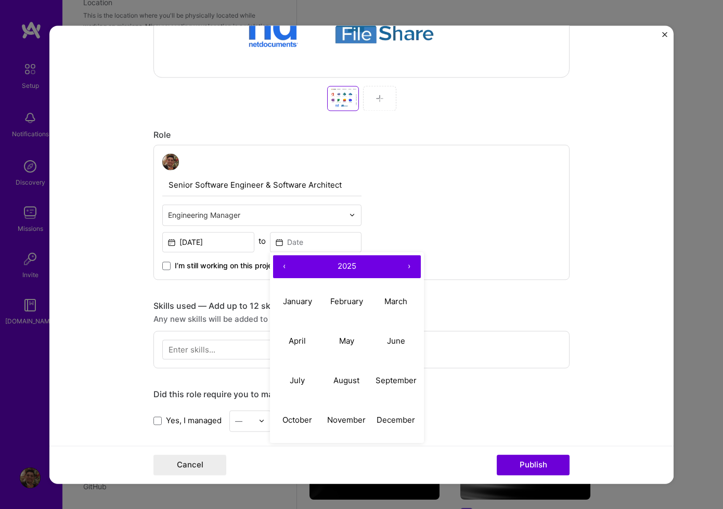
click at [349, 264] on span "2025" at bounding box center [347, 267] width 19 height 10
click at [290, 267] on button "‹" at bounding box center [284, 266] width 23 height 23
click at [362, 389] on button "2018" at bounding box center [346, 381] width 49 height 40
click at [396, 380] on abbr "September" at bounding box center [396, 381] width 41 height 10
type input "[DATE]"
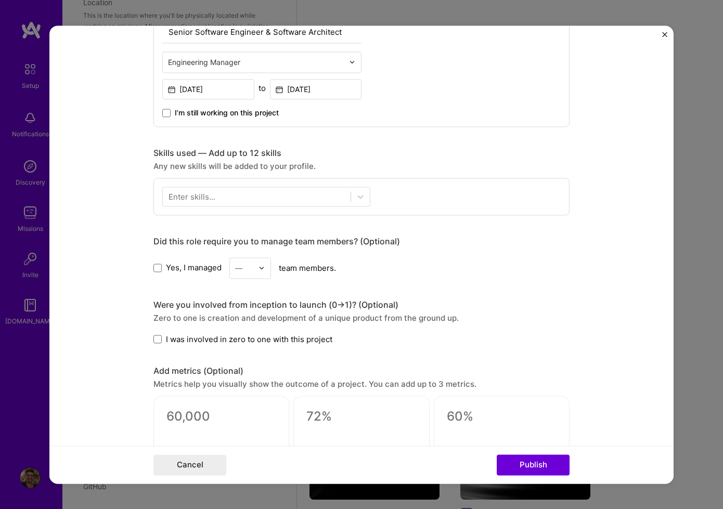
scroll to position [593, 0]
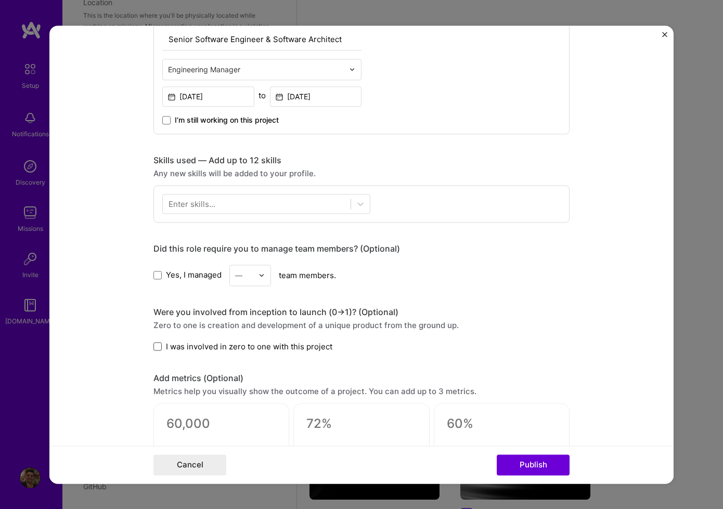
click at [154, 349] on span at bounding box center [157, 347] width 8 height 8
click at [0, 0] on input "I was involved in zero to one with this project" at bounding box center [0, 0] width 0 height 0
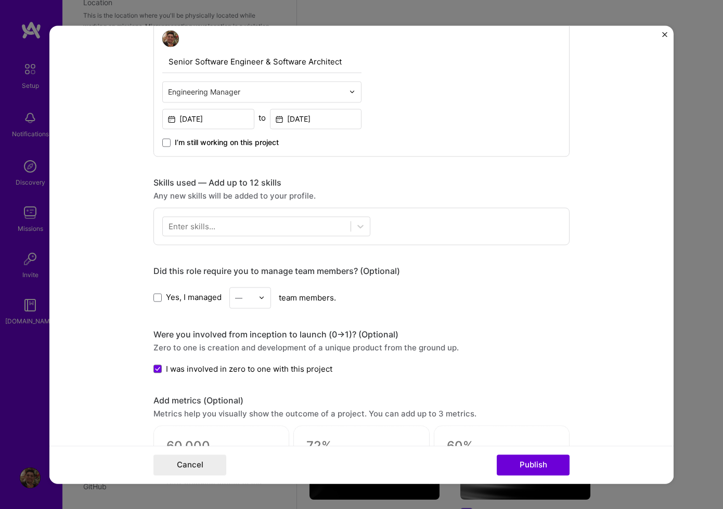
scroll to position [569, 0]
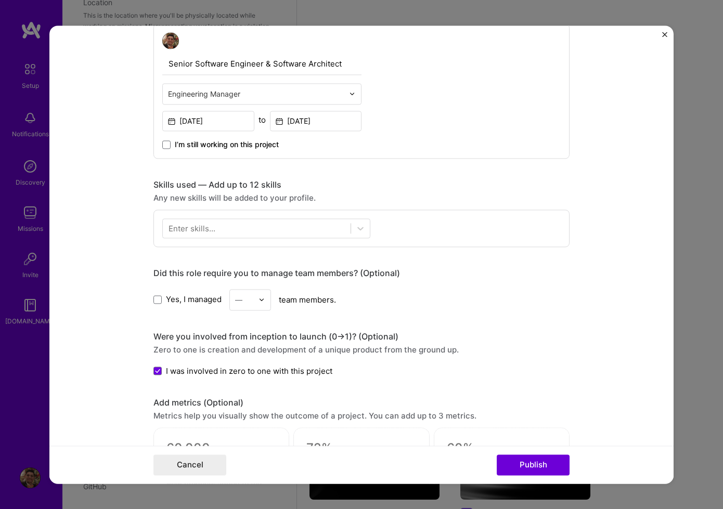
drag, startPoint x: 161, startPoint y: 303, endPoint x: 200, endPoint y: 308, distance: 39.4
click at [161, 303] on span at bounding box center [157, 299] width 8 height 8
click at [0, 0] on input "Yes, I managed" at bounding box center [0, 0] width 0 height 0
click at [247, 306] on div at bounding box center [244, 299] width 18 height 13
drag, startPoint x: 250, startPoint y: 442, endPoint x: 251, endPoint y: 431, distance: 10.5
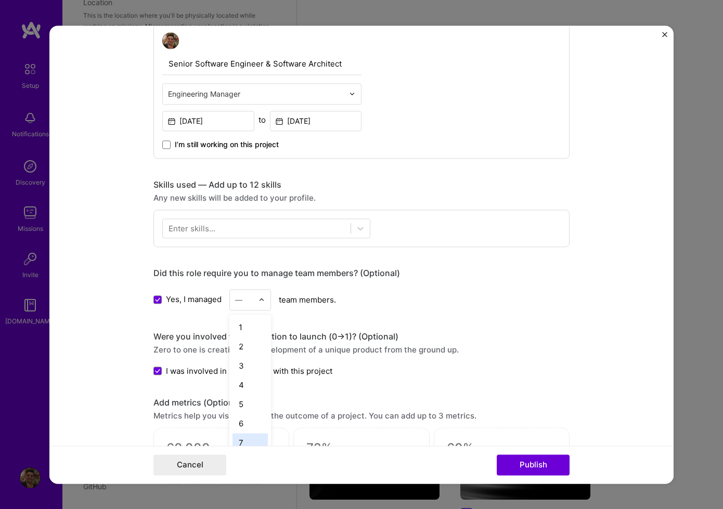
click at [250, 441] on div "7" at bounding box center [250, 442] width 35 height 19
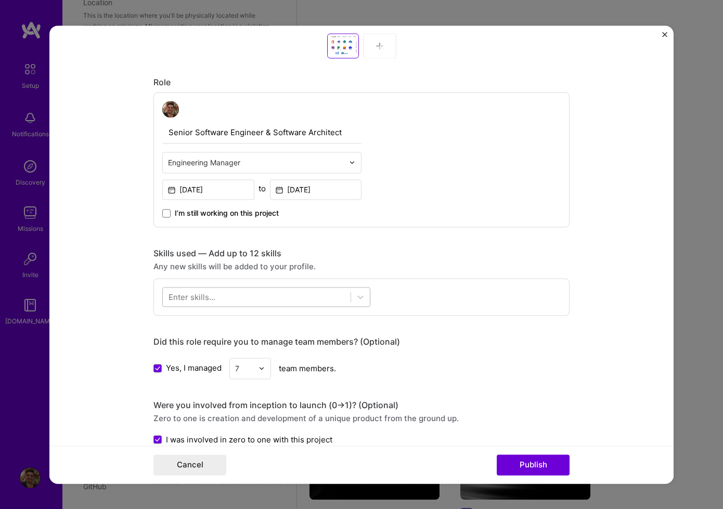
scroll to position [445, 0]
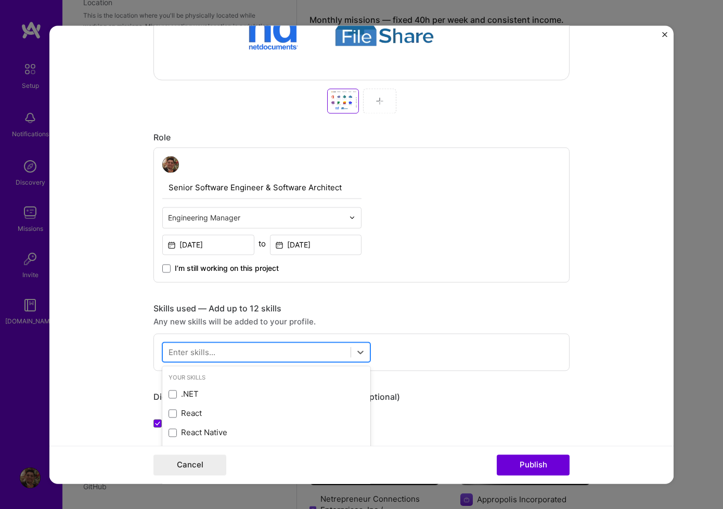
click at [261, 351] on div at bounding box center [257, 351] width 188 height 17
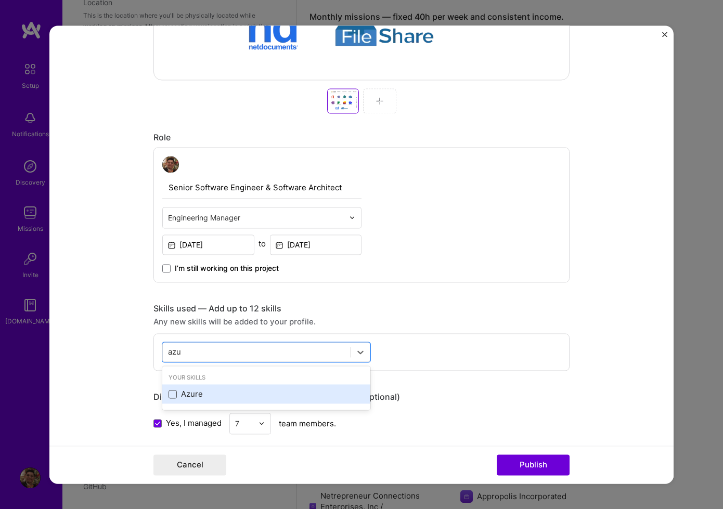
click at [173, 397] on span at bounding box center [173, 394] width 8 height 8
click at [0, 0] on input "checkbox" at bounding box center [0, 0] width 0 height 0
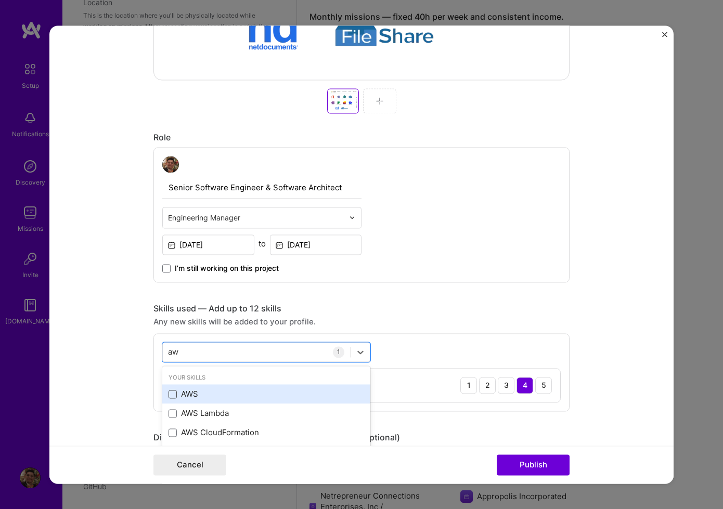
click at [175, 393] on span at bounding box center [173, 394] width 8 height 8
click at [0, 0] on input "checkbox" at bounding box center [0, 0] width 0 height 0
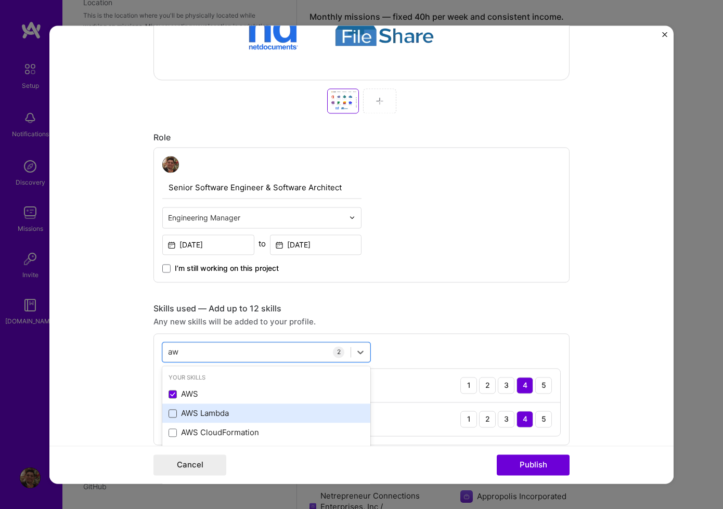
click at [174, 416] on span at bounding box center [173, 413] width 8 height 8
click at [0, 0] on input "checkbox" at bounding box center [0, 0] width 0 height 0
drag, startPoint x: 173, startPoint y: 434, endPoint x: 182, endPoint y: 405, distance: 30.8
click at [173, 434] on span at bounding box center [173, 433] width 8 height 8
click at [0, 0] on input "checkbox" at bounding box center [0, 0] width 0 height 0
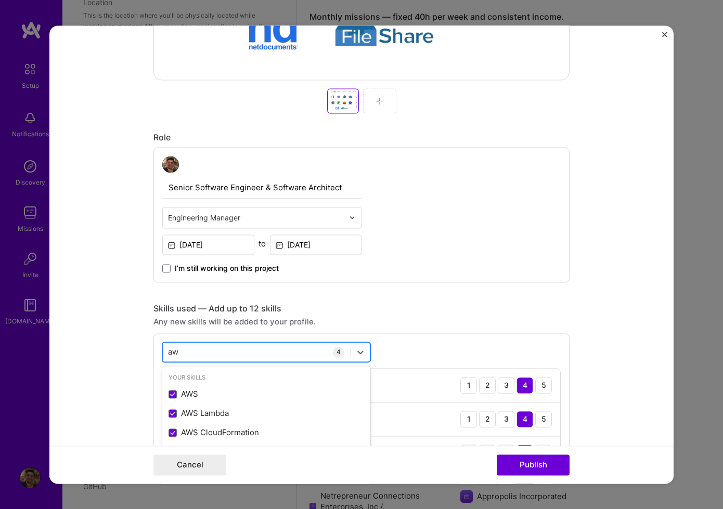
type input "a"
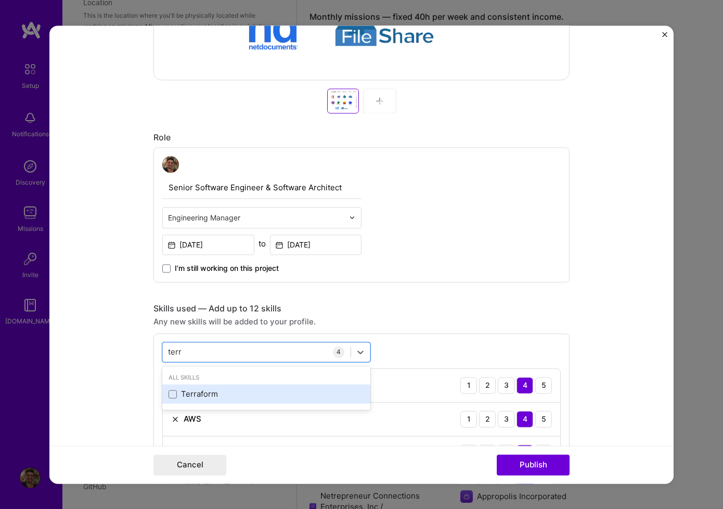
drag, startPoint x: 171, startPoint y: 393, endPoint x: 246, endPoint y: 390, distance: 75.0
click at [172, 394] on span at bounding box center [173, 394] width 8 height 8
click at [0, 0] on input "checkbox" at bounding box center [0, 0] width 0 height 0
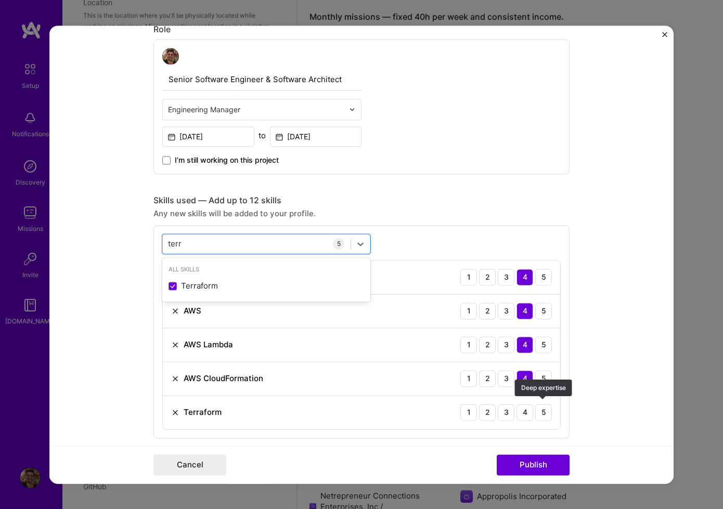
scroll to position [550, 0]
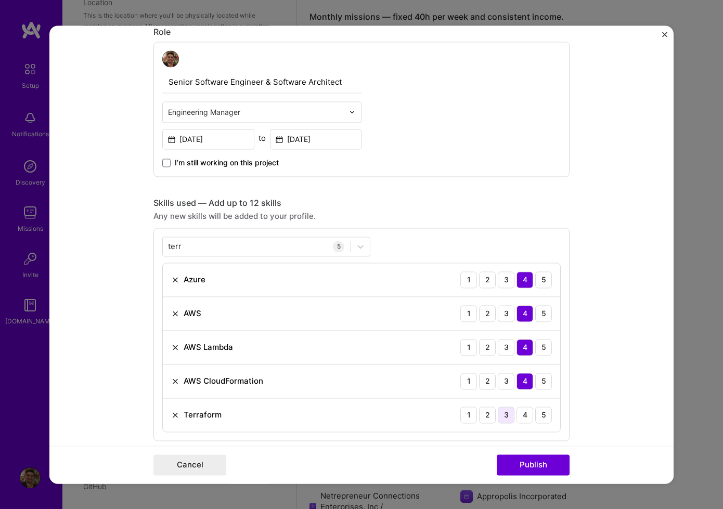
drag, startPoint x: 509, startPoint y: 416, endPoint x: 403, endPoint y: 384, distance: 110.1
click at [509, 416] on div "3" at bounding box center [506, 415] width 17 height 17
click at [198, 248] on div "terr terr" at bounding box center [257, 246] width 188 height 17
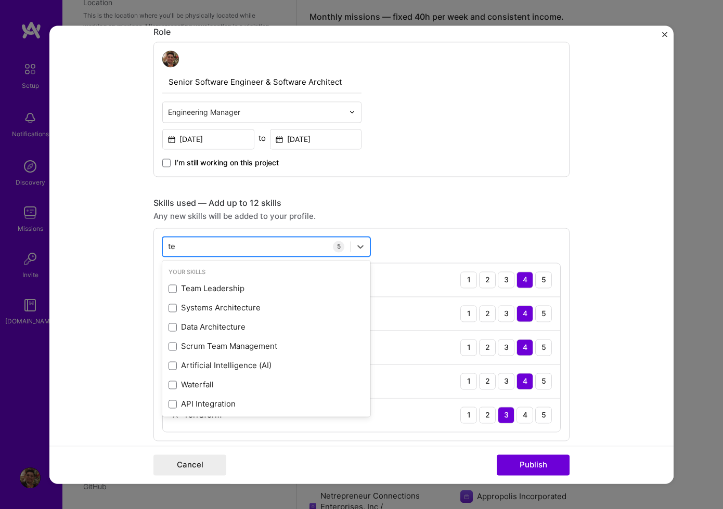
type input "t"
type input "m"
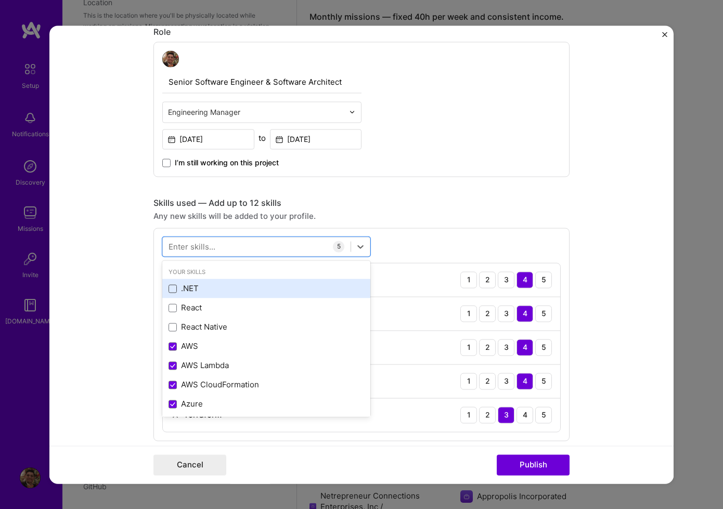
click at [169, 292] on span at bounding box center [173, 289] width 8 height 8
click at [0, 0] on input "checkbox" at bounding box center [0, 0] width 0 height 0
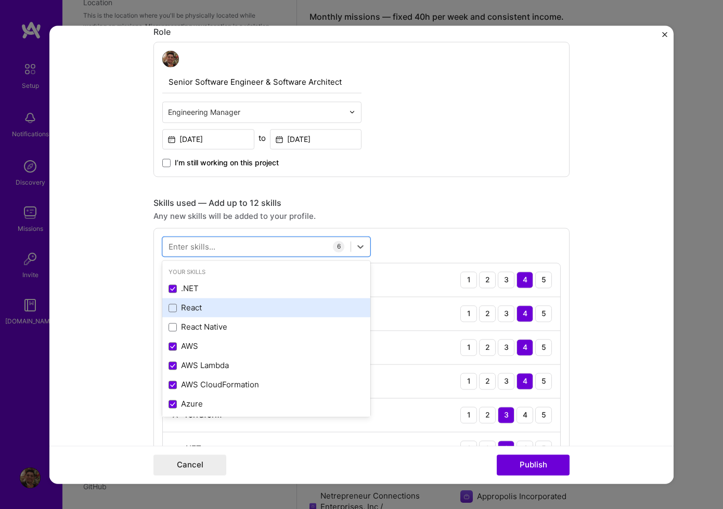
drag, startPoint x: 172, startPoint y: 310, endPoint x: 175, endPoint y: 317, distance: 7.4
click at [172, 310] on span at bounding box center [173, 308] width 8 height 8
click at [0, 0] on input "checkbox" at bounding box center [0, 0] width 0 height 0
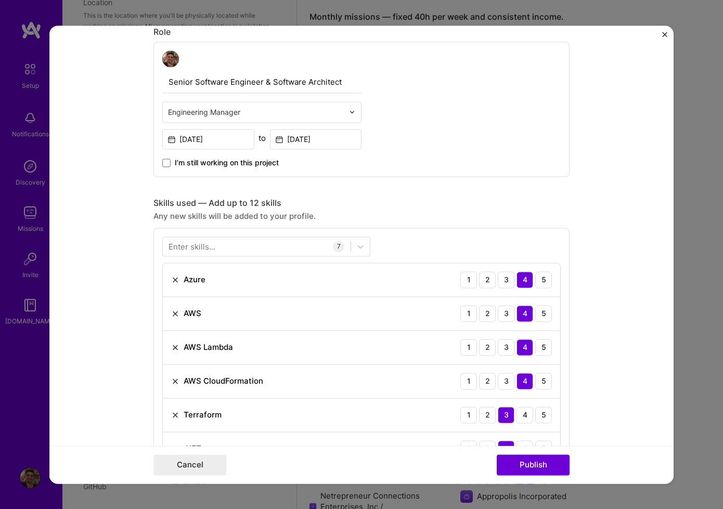
drag, startPoint x: 609, startPoint y: 291, endPoint x: 575, endPoint y: 306, distance: 37.5
click at [609, 291] on form "Project title Litera Microsystems - Secure Collaboration Suite (Prospero) Compa…" at bounding box center [361, 254] width 624 height 458
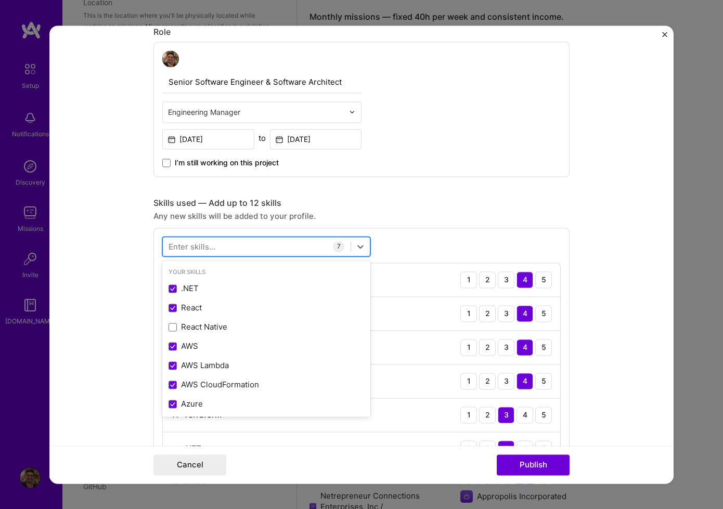
click at [253, 244] on div at bounding box center [257, 246] width 188 height 17
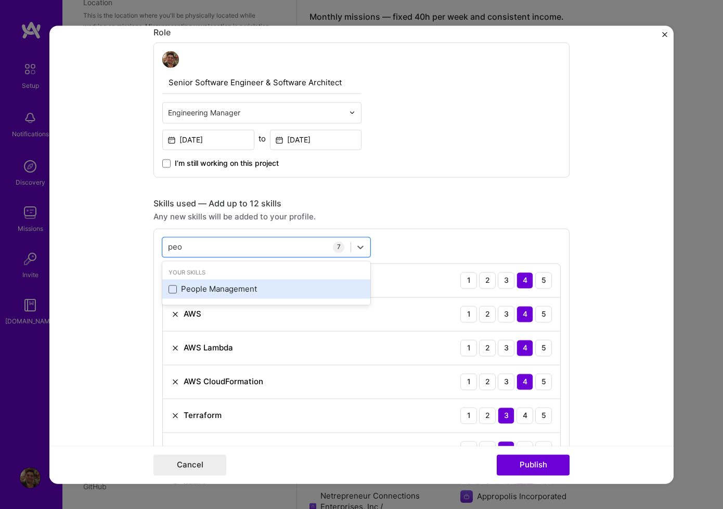
click at [174, 290] on span at bounding box center [173, 289] width 8 height 8
click at [0, 0] on input "checkbox" at bounding box center [0, 0] width 0 height 0
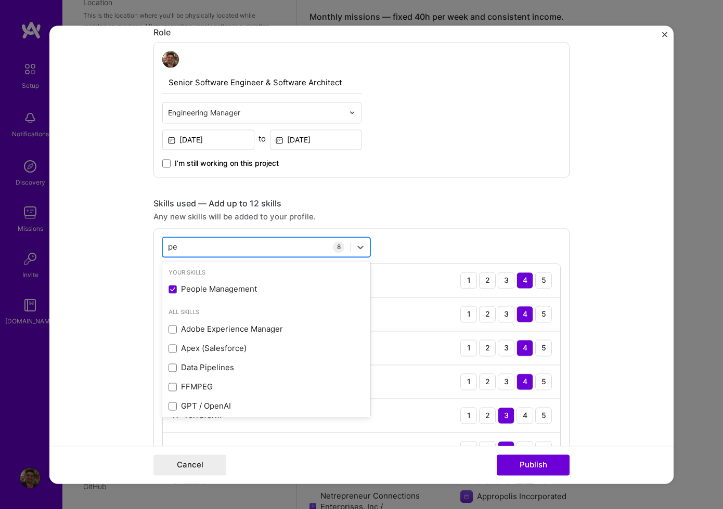
type input "p"
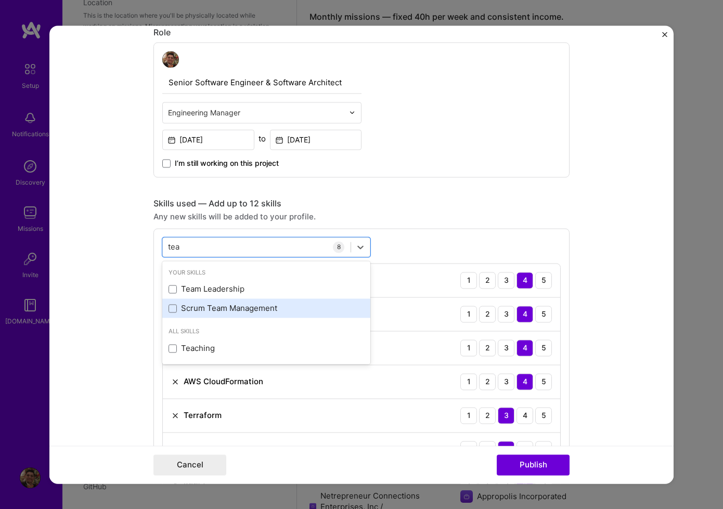
drag, startPoint x: 171, startPoint y: 291, endPoint x: 179, endPoint y: 307, distance: 17.7
click at [171, 291] on span at bounding box center [173, 289] width 8 height 8
click at [0, 0] on input "checkbox" at bounding box center [0, 0] width 0 height 0
drag, startPoint x: 549, startPoint y: 217, endPoint x: 536, endPoint y: 218, distance: 13.1
click at [549, 217] on div "Any new skills will be added to your profile." at bounding box center [361, 216] width 416 height 11
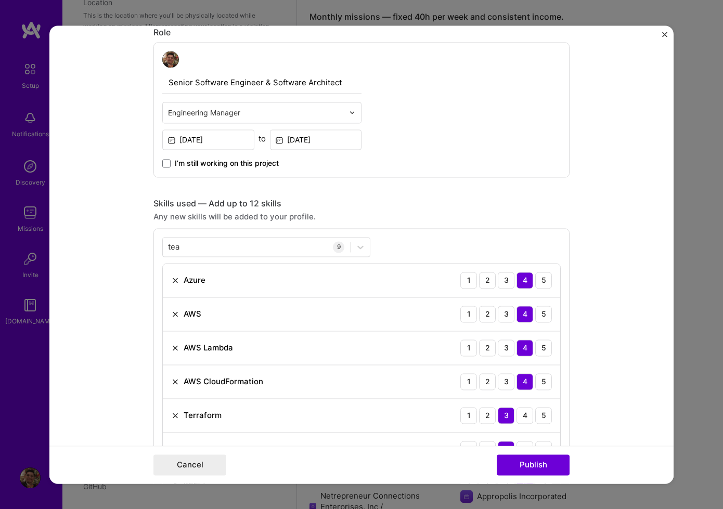
scroll to position [717, 0]
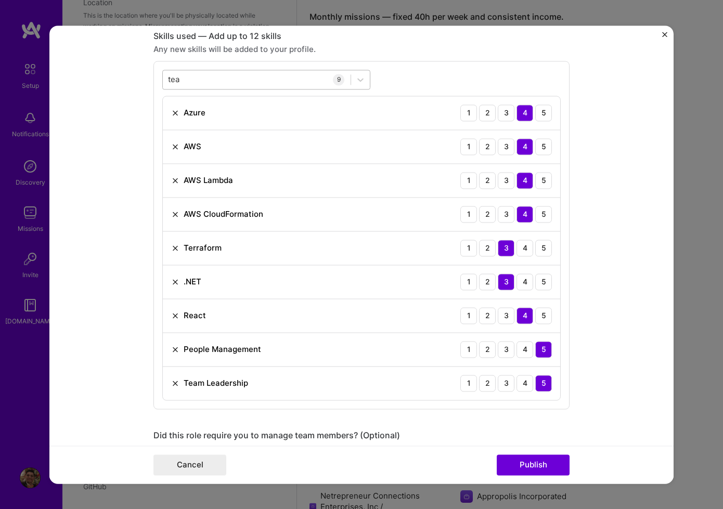
click at [234, 84] on div "tea tea" at bounding box center [257, 79] width 188 height 17
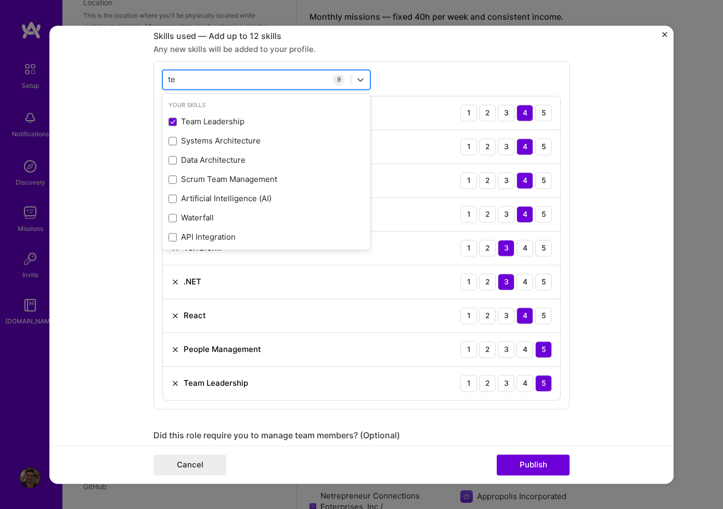
type input "t"
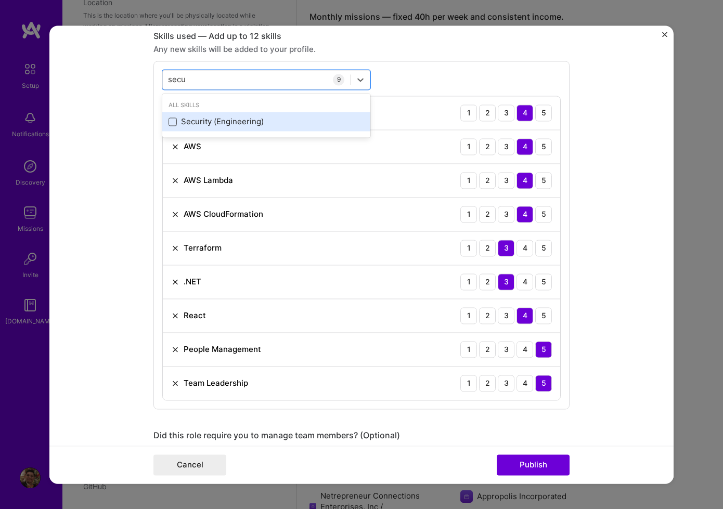
click at [172, 122] on span at bounding box center [173, 122] width 8 height 8
click at [0, 0] on input "checkbox" at bounding box center [0, 0] width 0 height 0
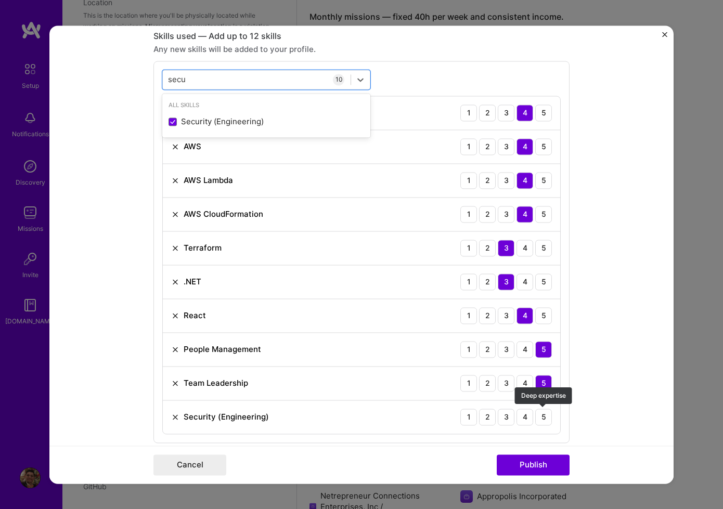
drag, startPoint x: 544, startPoint y: 417, endPoint x: 534, endPoint y: 407, distance: 13.6
click at [544, 417] on div "5" at bounding box center [543, 417] width 17 height 17
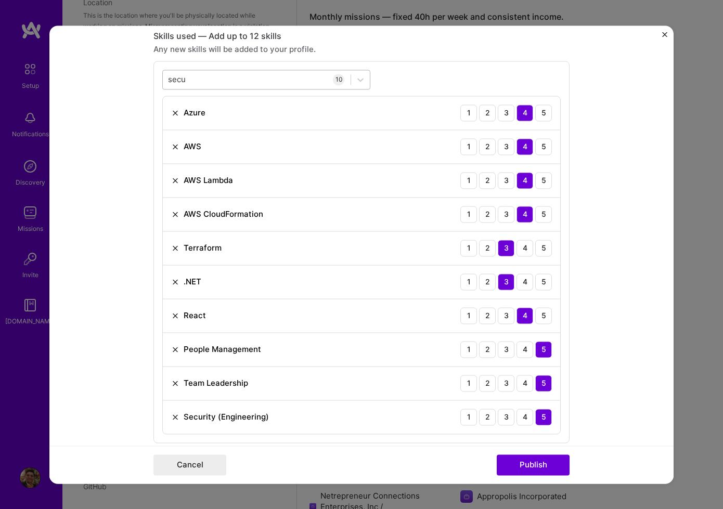
click at [197, 82] on div "secu secu" at bounding box center [257, 79] width 188 height 17
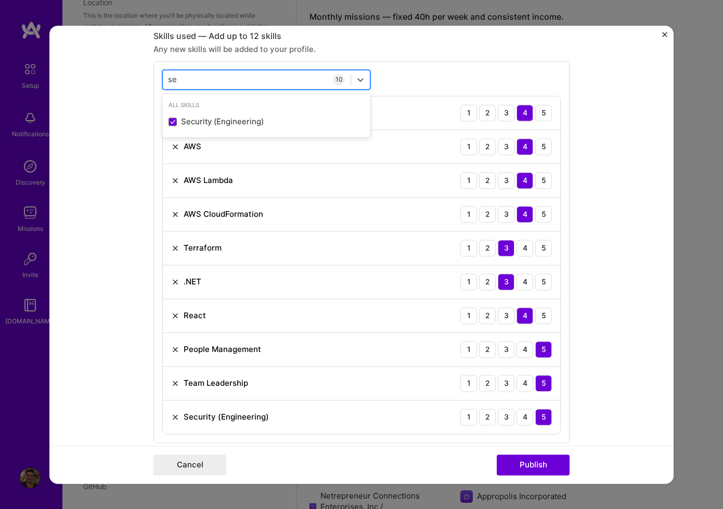
type input "s"
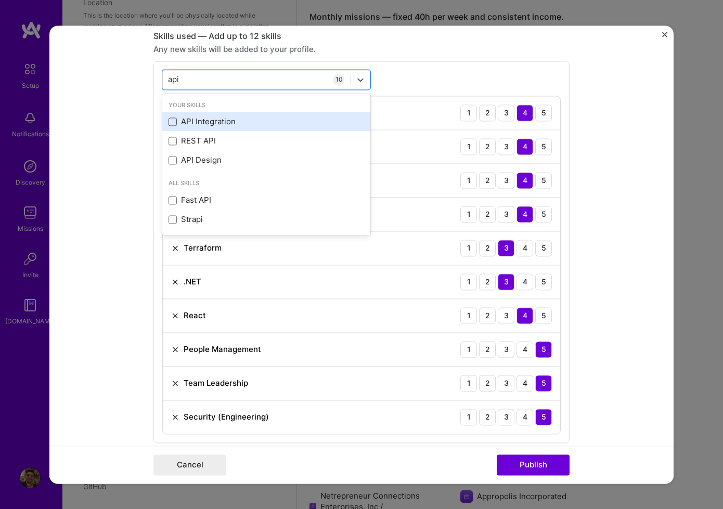
click at [172, 124] on span at bounding box center [173, 122] width 8 height 8
click at [0, 0] on input "checkbox" at bounding box center [0, 0] width 0 height 0
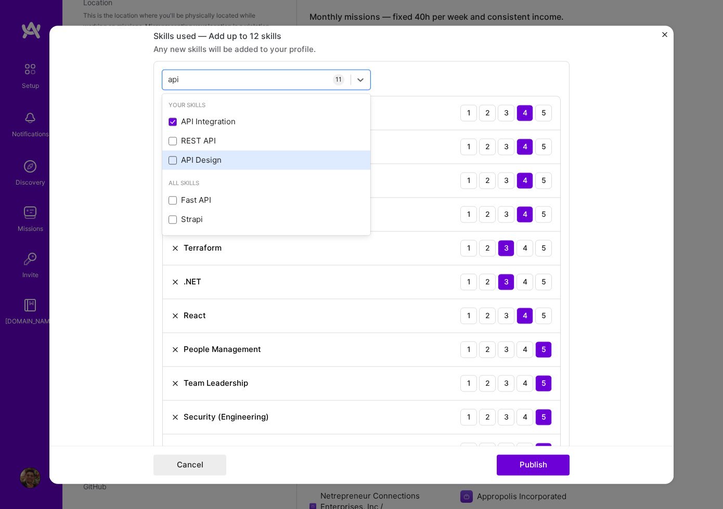
click at [172, 161] on span at bounding box center [173, 160] width 8 height 8
click at [0, 0] on input "checkbox" at bounding box center [0, 0] width 0 height 0
type input "api"
click at [582, 267] on form "Project title Litera Microsystems - Secure Collaboration Suite (Prospero) Compa…" at bounding box center [361, 254] width 624 height 458
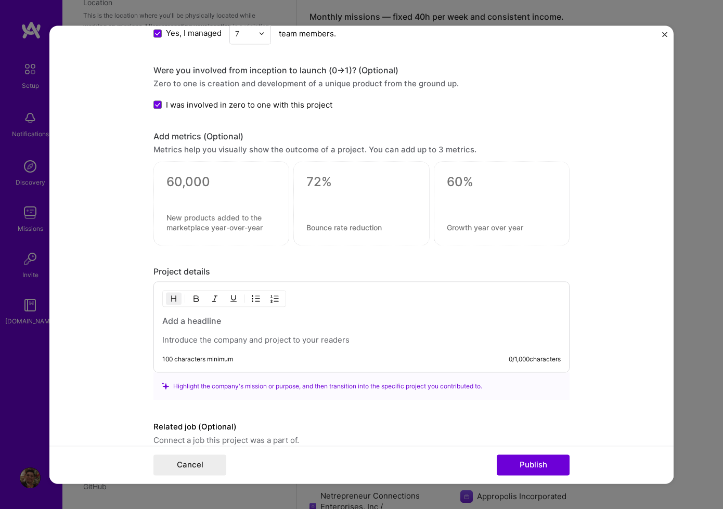
scroll to position [1282, 0]
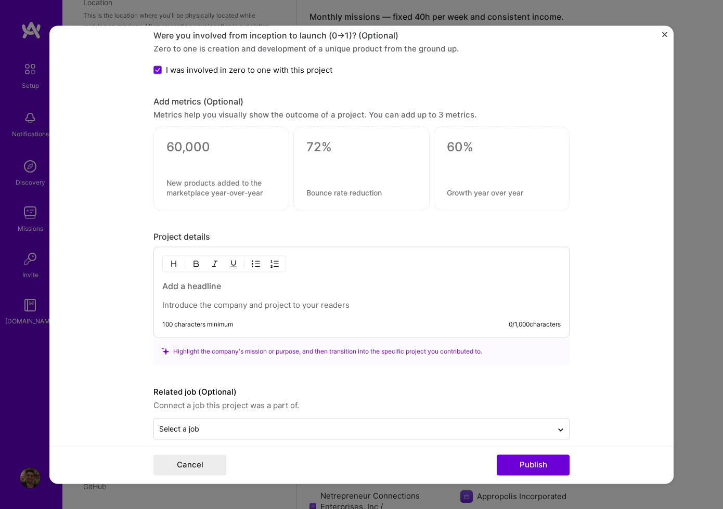
drag, startPoint x: 329, startPoint y: 293, endPoint x: 321, endPoint y: 296, distance: 8.9
click at [329, 293] on div at bounding box center [361, 295] width 398 height 30
paste div
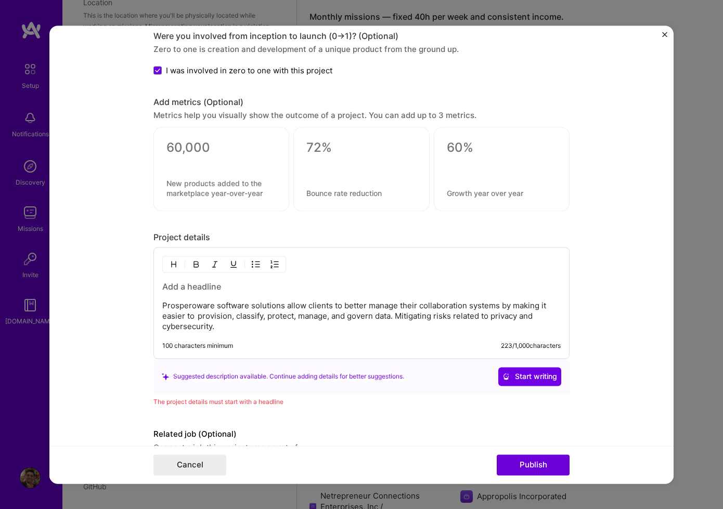
click at [198, 289] on h3 at bounding box center [361, 286] width 398 height 11
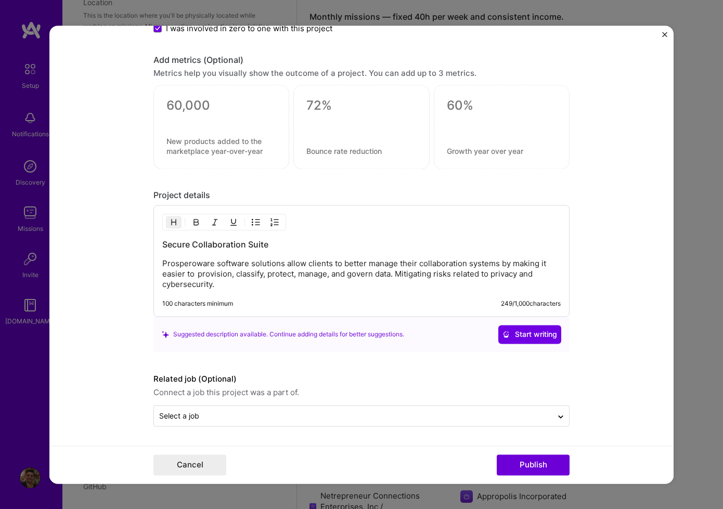
drag, startPoint x: 552, startPoint y: 474, endPoint x: 579, endPoint y: 466, distance: 28.3
click at [639, 444] on form "Project title Litera Microsystems - Secure Collaboration Suite (Prospero) Compa…" at bounding box center [361, 254] width 624 height 458
click at [540, 478] on div "Cancel Publish" at bounding box center [361, 465] width 624 height 38
click at [541, 466] on button "Publish" at bounding box center [533, 465] width 73 height 21
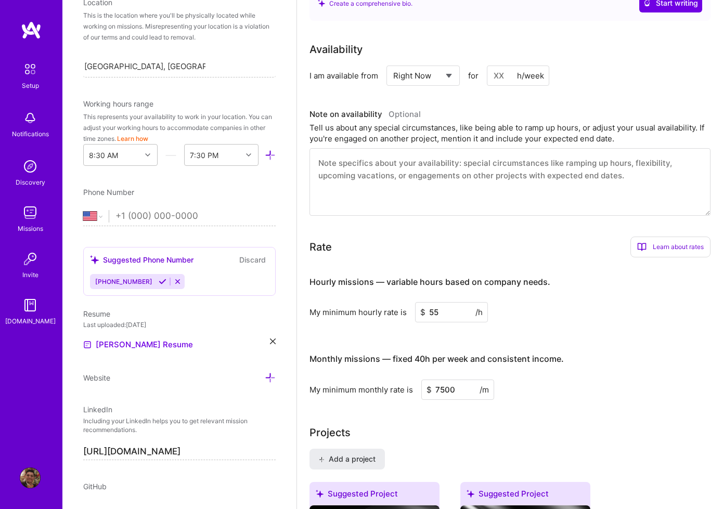
scroll to position [653, 0]
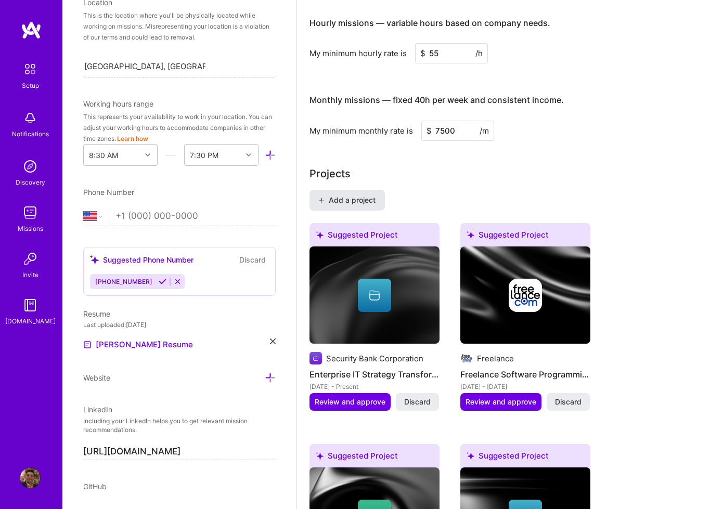
click at [342, 204] on span "Add a project" at bounding box center [347, 200] width 57 height 10
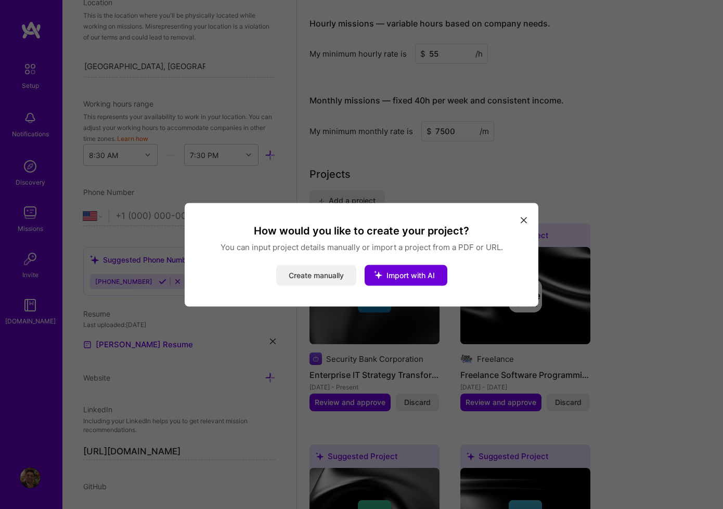
click at [321, 278] on button "Create manually" at bounding box center [316, 275] width 80 height 21
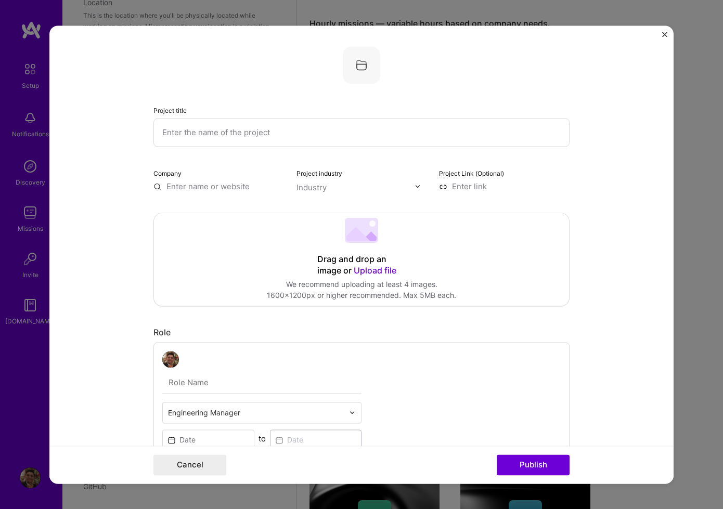
click at [210, 144] on input "text" at bounding box center [361, 132] width 416 height 29
paste input "Standard Chartered Bank - Mutual Funds Application ([GEOGRAPHIC_DATA] & [GEOGRA…"
type input "Standard Chartered Bank - Mutual Funds Application ([GEOGRAPHIC_DATA] & [GEOGRA…"
click at [191, 188] on input "text" at bounding box center [218, 186] width 131 height 11
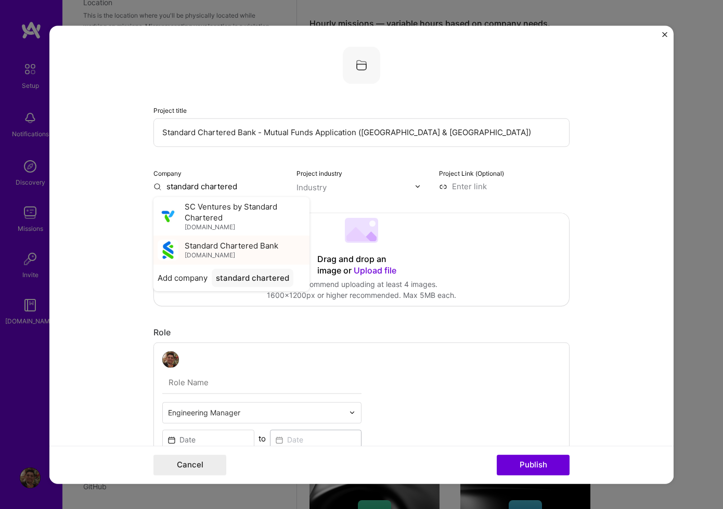
click at [213, 255] on div "Standard Chartered Bank [DOMAIN_NAME]" at bounding box center [232, 249] width 94 height 19
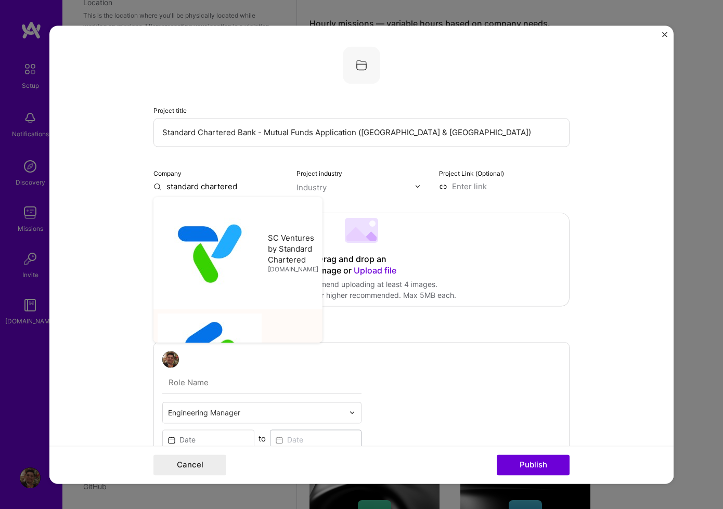
type input "Standard Chartered Bank"
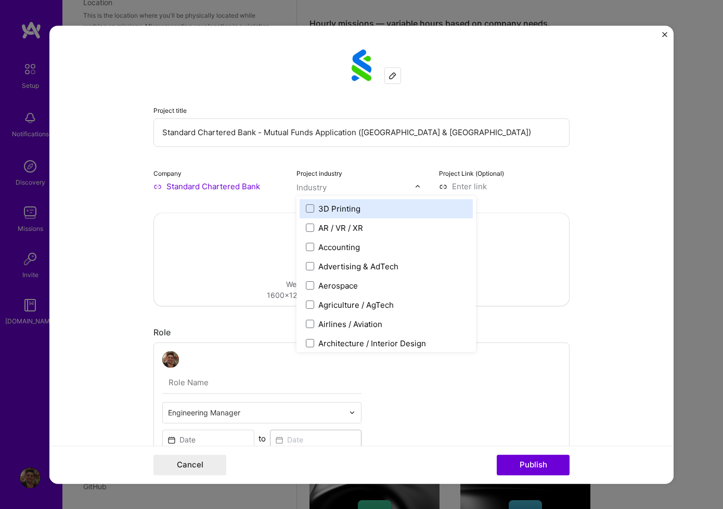
click at [332, 184] on input "text" at bounding box center [355, 187] width 119 height 11
type input "i"
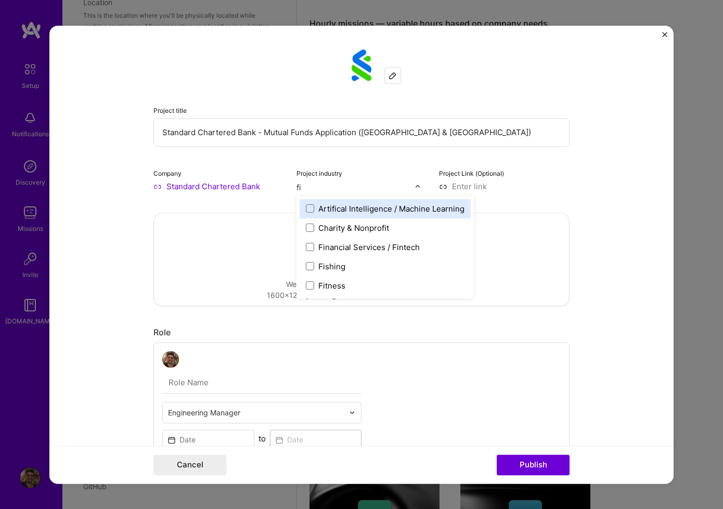
type input "fin"
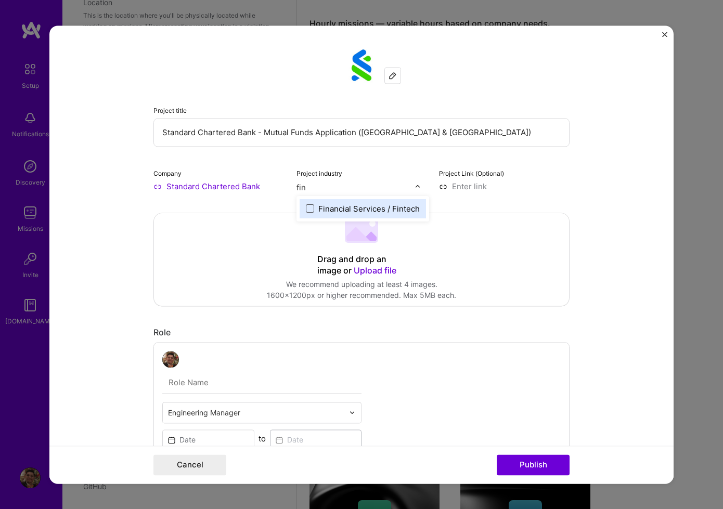
click at [311, 208] on span at bounding box center [310, 208] width 8 height 8
click at [379, 272] on span "Upload file" at bounding box center [375, 270] width 43 height 10
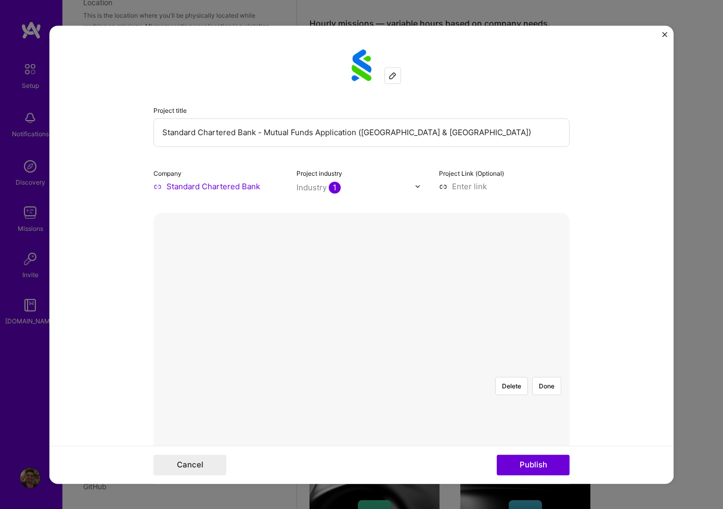
drag, startPoint x: 549, startPoint y: 241, endPoint x: 584, endPoint y: 271, distance: 46.1
click at [549, 377] on button "Done" at bounding box center [546, 386] width 29 height 18
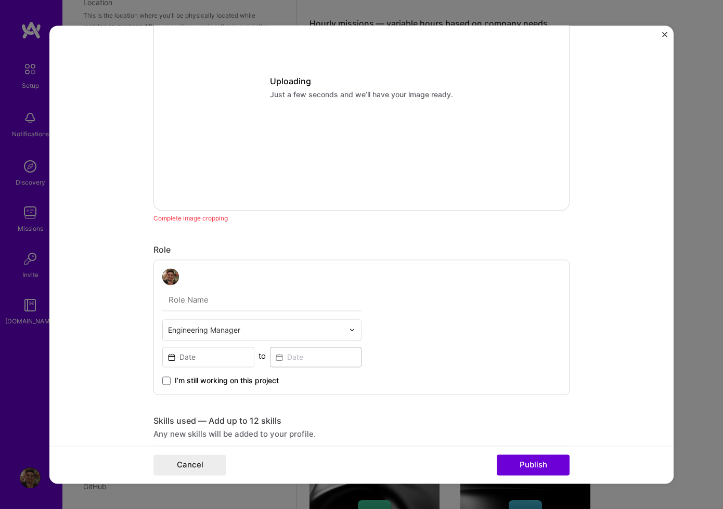
scroll to position [315, 0]
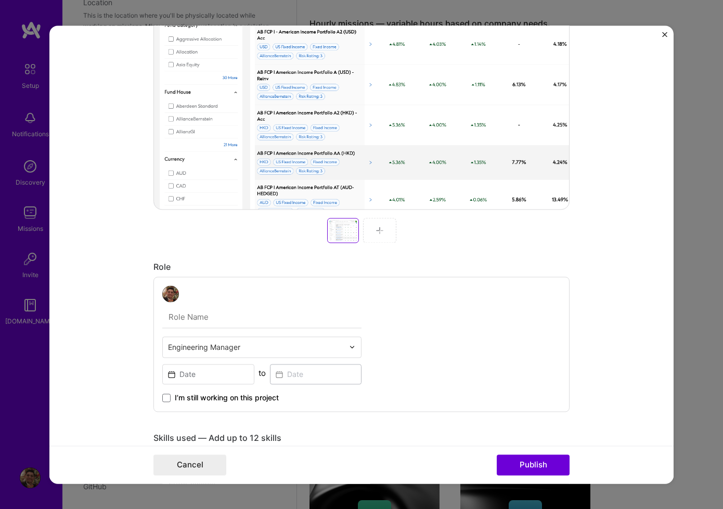
click at [221, 325] on input "text" at bounding box center [261, 317] width 199 height 22
type input "Software Architect"
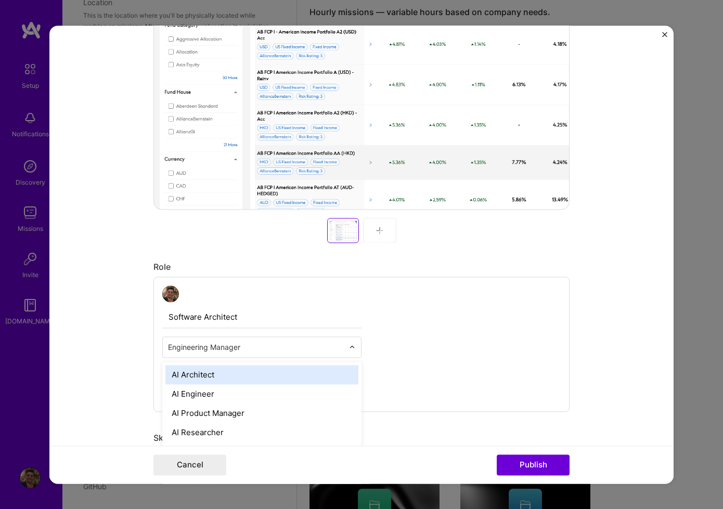
click at [278, 345] on input "text" at bounding box center [256, 347] width 176 height 11
type input "arc"
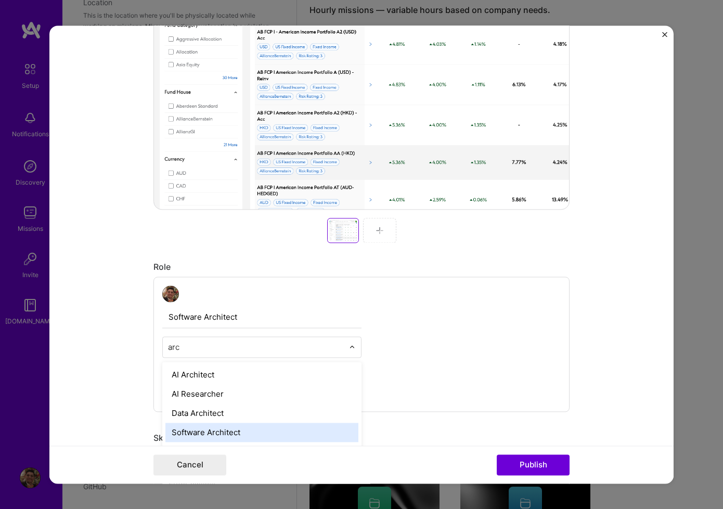
click at [260, 433] on div "Software Architect" at bounding box center [261, 432] width 193 height 19
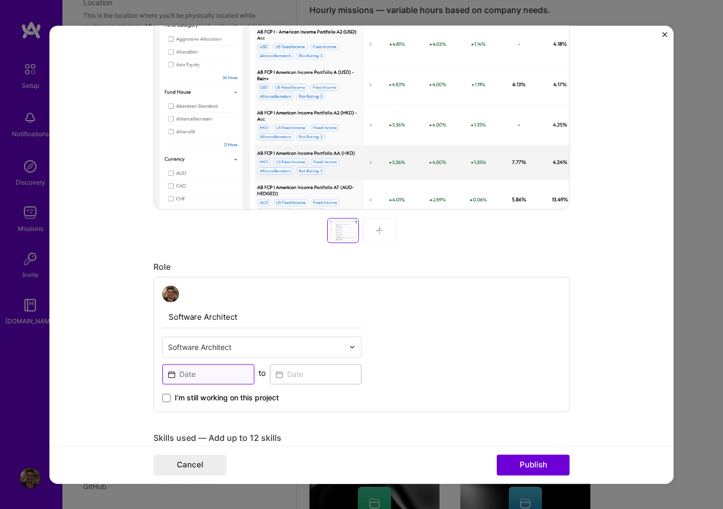
click at [186, 379] on input at bounding box center [208, 374] width 92 height 20
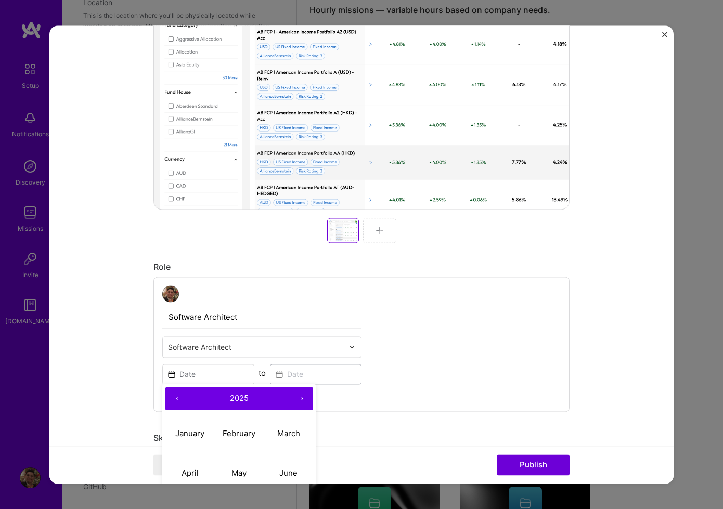
click at [179, 402] on button "‹" at bounding box center [176, 399] width 23 height 23
click at [236, 401] on span "2024" at bounding box center [239, 399] width 19 height 10
click at [181, 398] on button "‹" at bounding box center [176, 399] width 23 height 23
click at [303, 398] on button "›" at bounding box center [301, 399] width 23 height 23
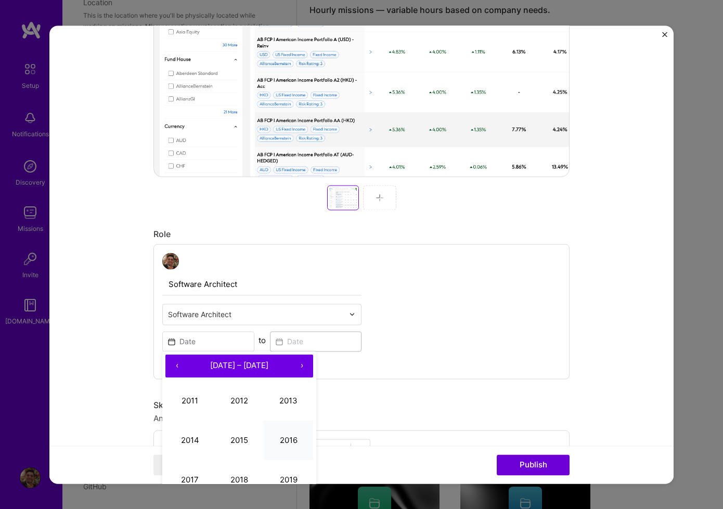
scroll to position [368, 0]
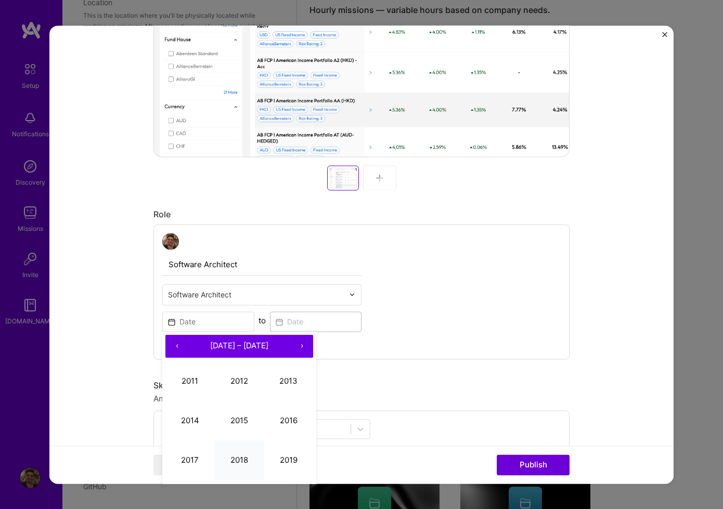
click at [252, 456] on button "2018" at bounding box center [239, 461] width 49 height 40
click at [246, 384] on abbr "February" at bounding box center [239, 381] width 33 height 10
type input "[DATE]"
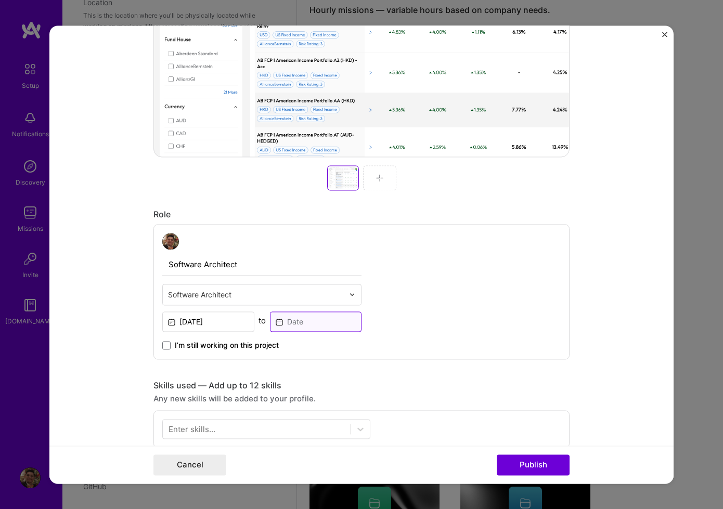
click at [314, 325] on input at bounding box center [316, 322] width 92 height 20
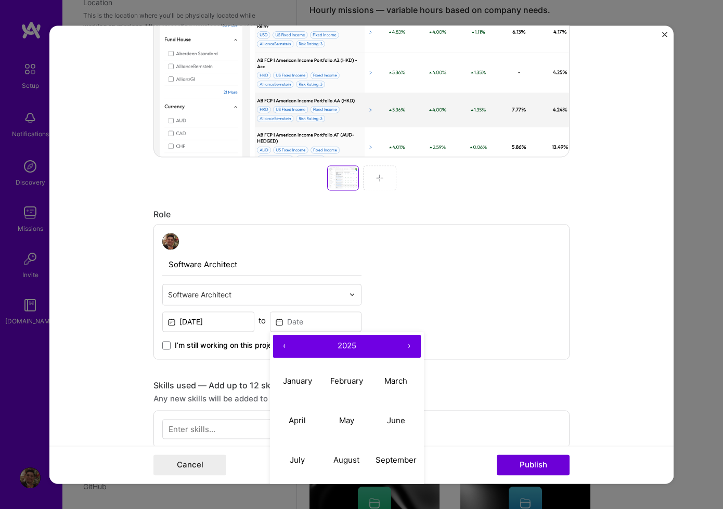
click at [407, 348] on button "›" at bounding box center [409, 346] width 23 height 23
click at [286, 349] on button "‹" at bounding box center [284, 346] width 23 height 23
click at [337, 347] on button "2025" at bounding box center [347, 346] width 102 height 23
click at [301, 378] on button "2021" at bounding box center [297, 382] width 49 height 40
click at [286, 347] on button "‹" at bounding box center [284, 346] width 23 height 23
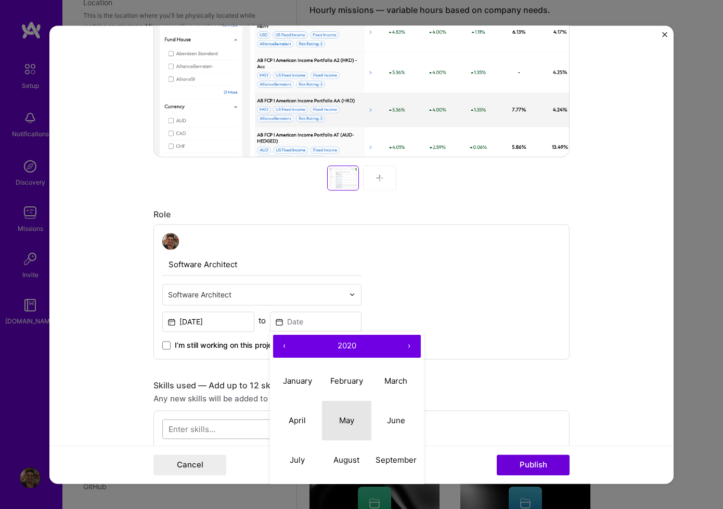
click at [351, 425] on abbr "May" at bounding box center [346, 421] width 15 height 10
type input "[DATE]"
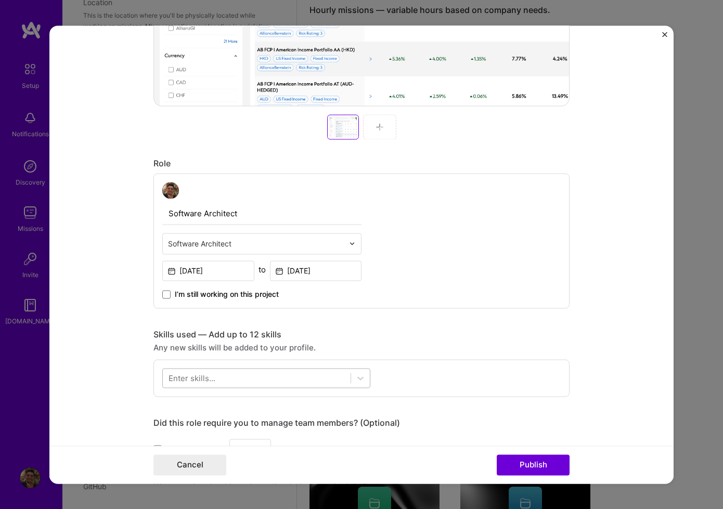
scroll to position [549, 0]
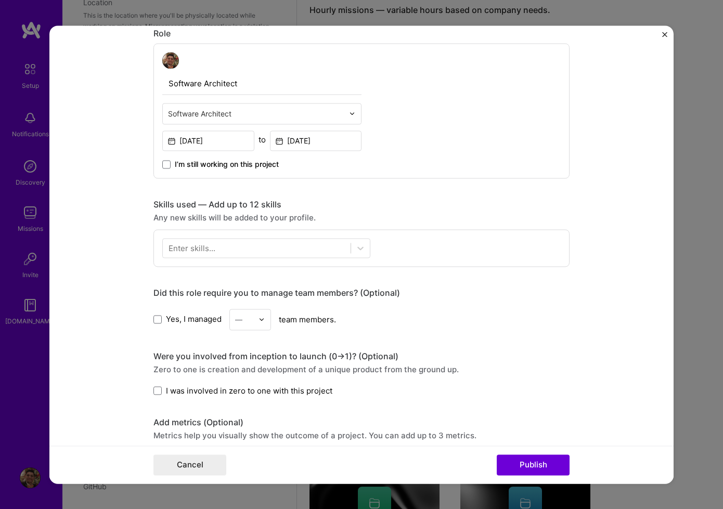
click at [191, 322] on span "Yes, I managed" at bounding box center [194, 319] width 56 height 11
drag, startPoint x: 158, startPoint y: 322, endPoint x: 220, endPoint y: 324, distance: 62.4
click at [158, 322] on span at bounding box center [157, 319] width 8 height 8
click at [0, 0] on input "Yes, I managed" at bounding box center [0, 0] width 0 height 0
click at [250, 324] on input "text" at bounding box center [244, 319] width 18 height 11
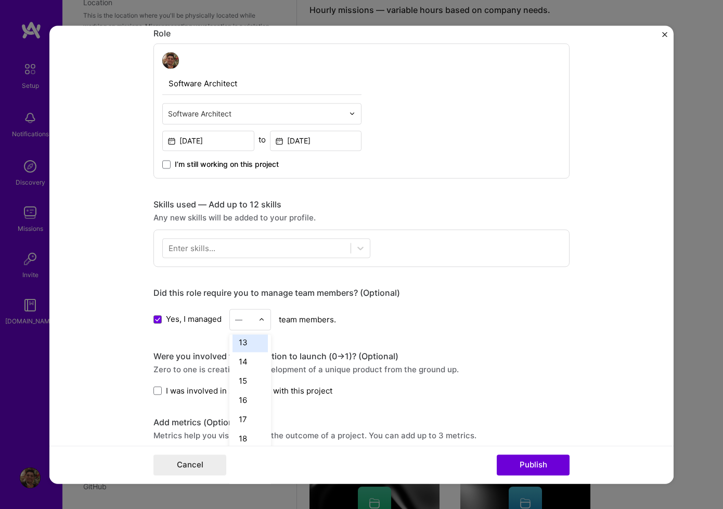
scroll to position [193, 0]
click at [249, 348] on div "11" at bounding box center [250, 346] width 35 height 19
click at [270, 390] on span "I was involved in zero to one with this project" at bounding box center [249, 390] width 166 height 11
click at [0, 0] on input "I was involved in zero to one with this project" at bounding box center [0, 0] width 0 height 0
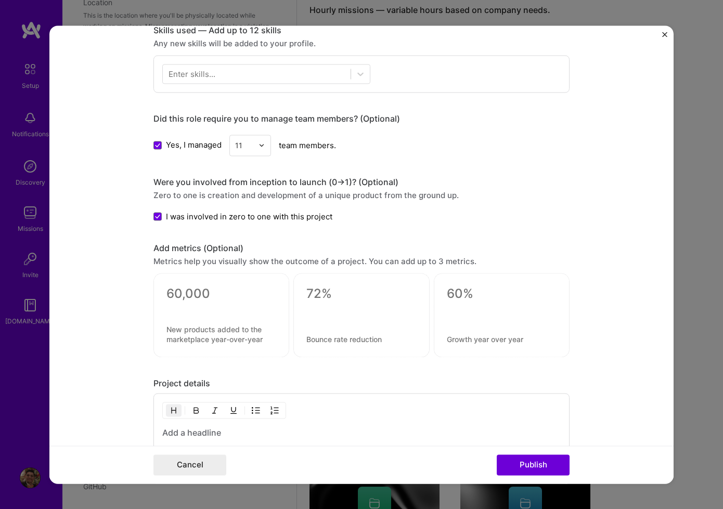
scroll to position [790, 0]
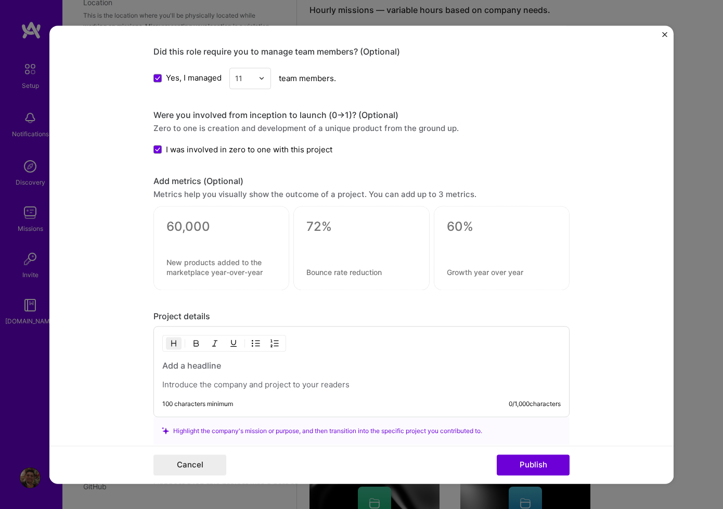
click at [257, 382] on p at bounding box center [361, 385] width 398 height 10
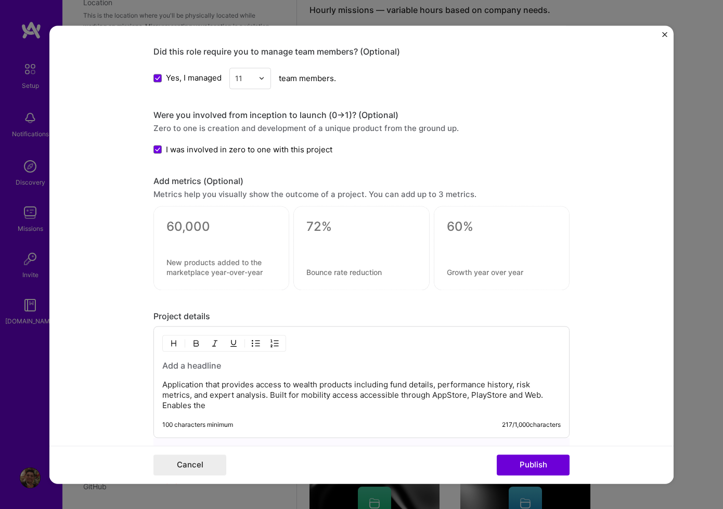
click at [209, 367] on h3 at bounding box center [361, 365] width 398 height 11
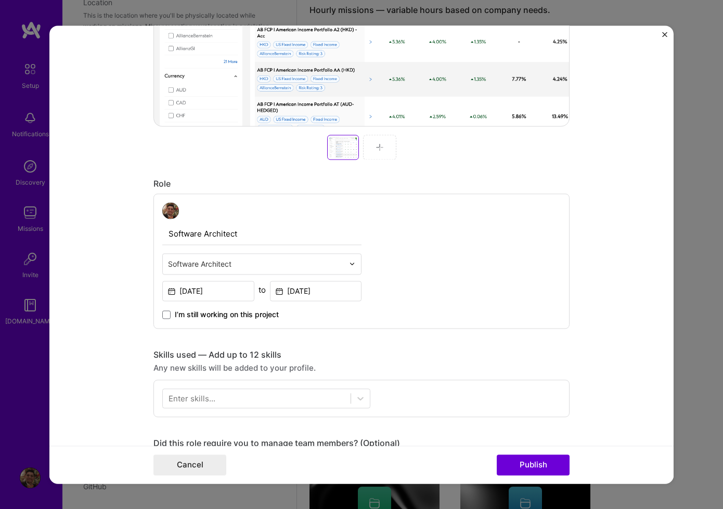
scroll to position [475, 0]
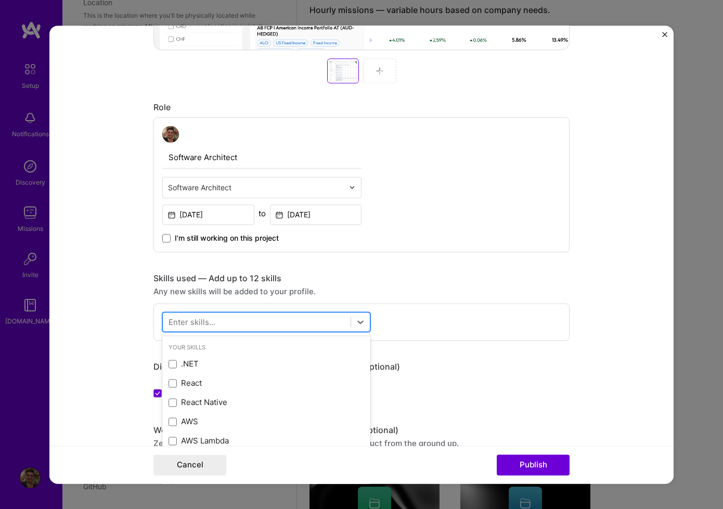
click at [304, 322] on div at bounding box center [257, 321] width 188 height 17
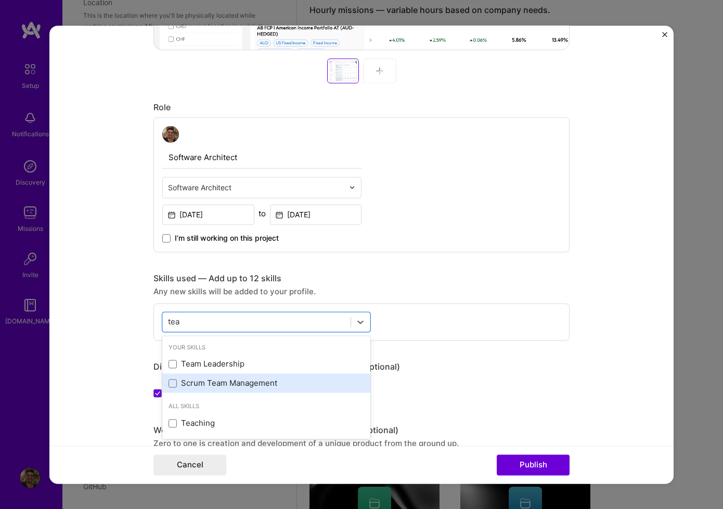
drag, startPoint x: 212, startPoint y: 367, endPoint x: 203, endPoint y: 377, distance: 12.9
click at [212, 367] on div "Team Leadership" at bounding box center [267, 364] width 196 height 11
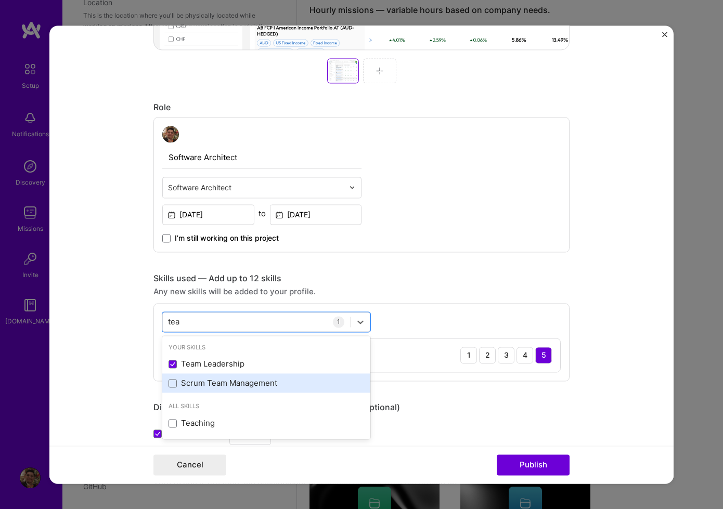
click at [203, 378] on div "Scrum Team Management" at bounding box center [266, 383] width 208 height 19
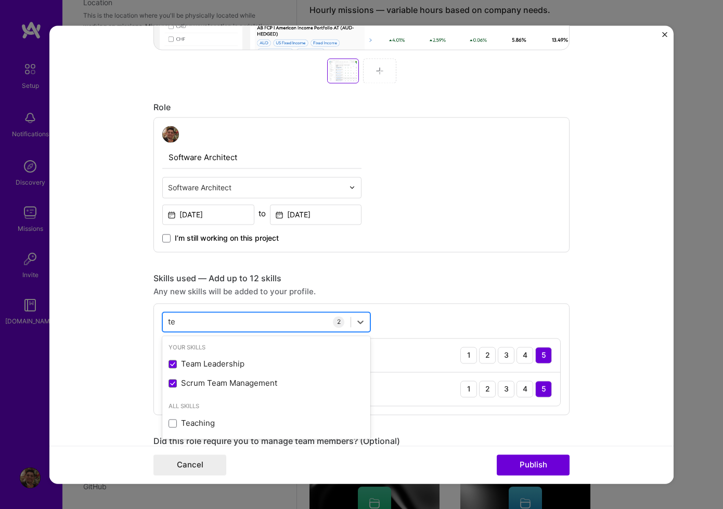
type input "t"
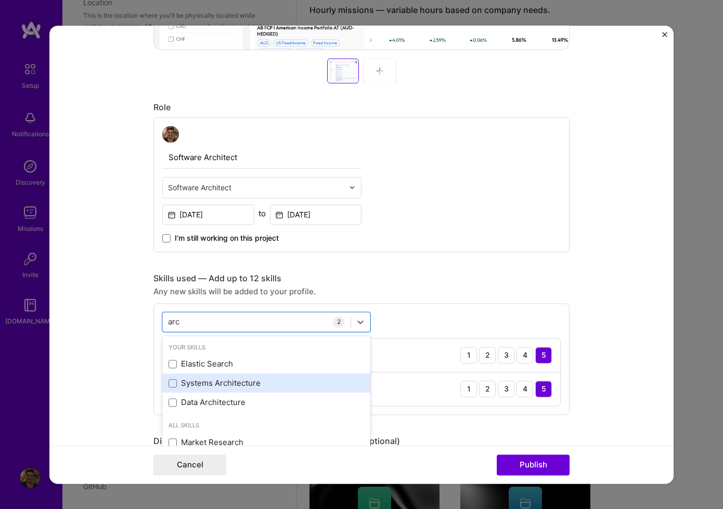
click at [263, 392] on div "Systems Architecture" at bounding box center [266, 383] width 208 height 19
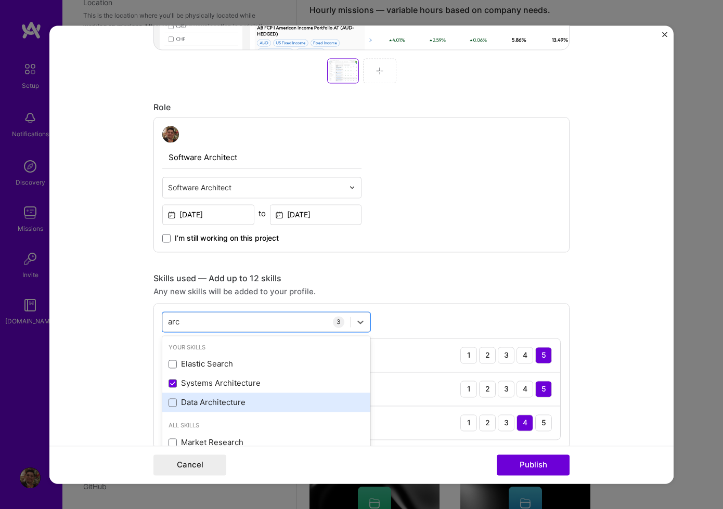
drag, startPoint x: 230, startPoint y: 403, endPoint x: 246, endPoint y: 399, distance: 15.4
click at [231, 403] on div "Data Architecture" at bounding box center [267, 402] width 196 height 11
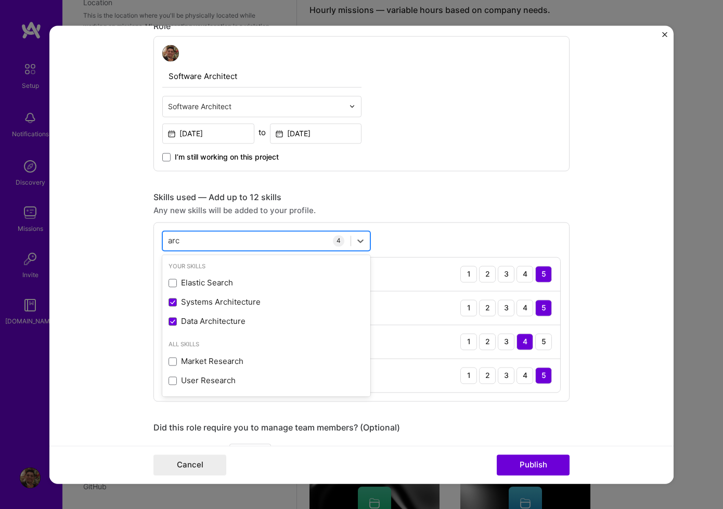
click at [212, 242] on div "arc arc" at bounding box center [257, 240] width 188 height 17
type input "a"
type input "f"
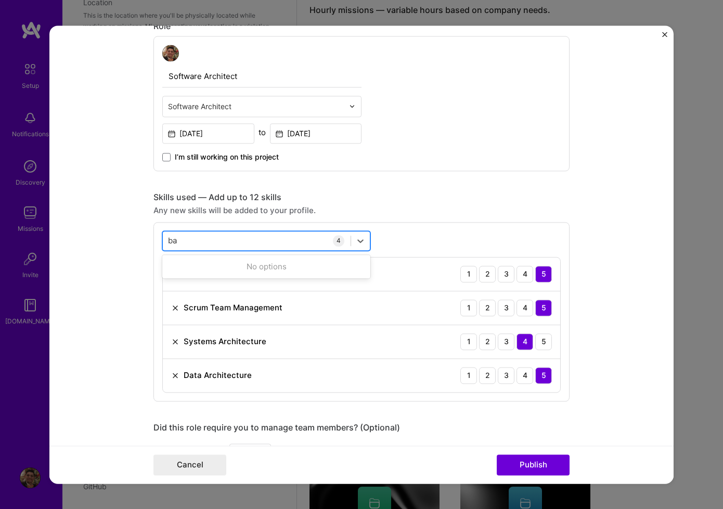
type input "b"
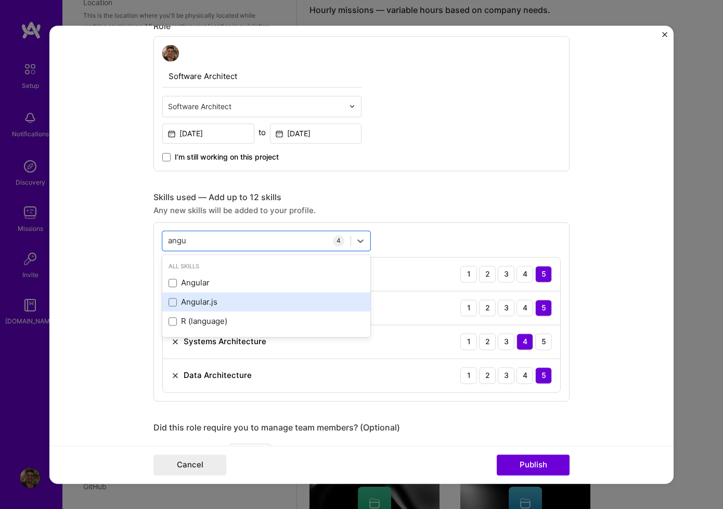
click at [184, 306] on div "Angular.js" at bounding box center [267, 302] width 196 height 11
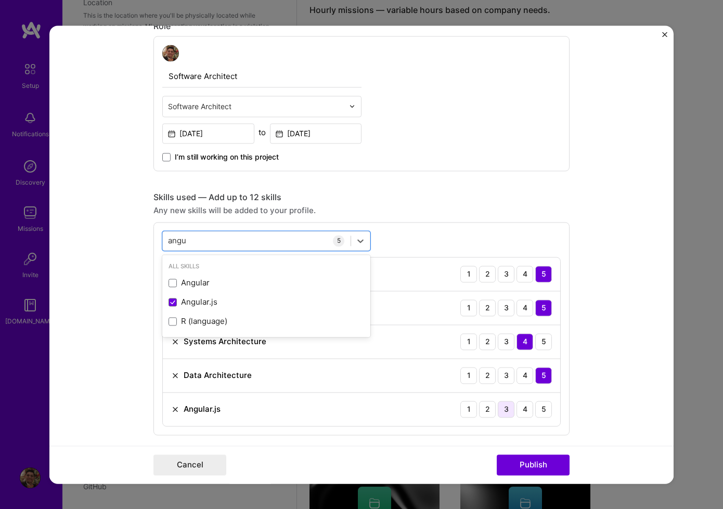
click at [508, 407] on div "3" at bounding box center [506, 409] width 17 height 17
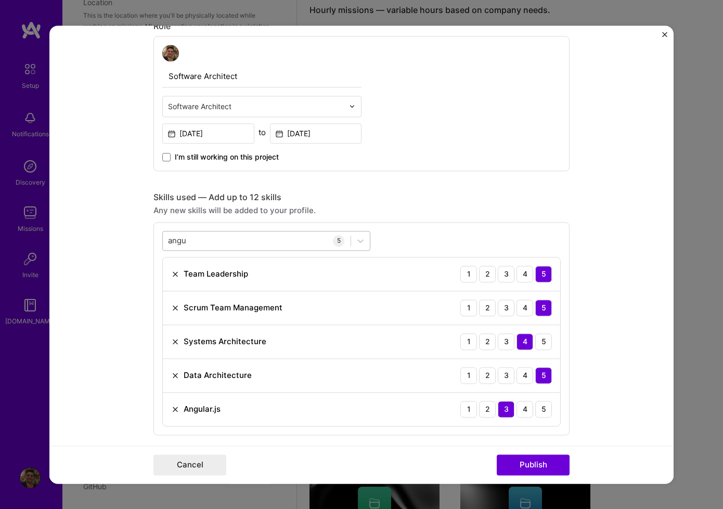
click at [224, 242] on div "angu angu" at bounding box center [257, 240] width 188 height 17
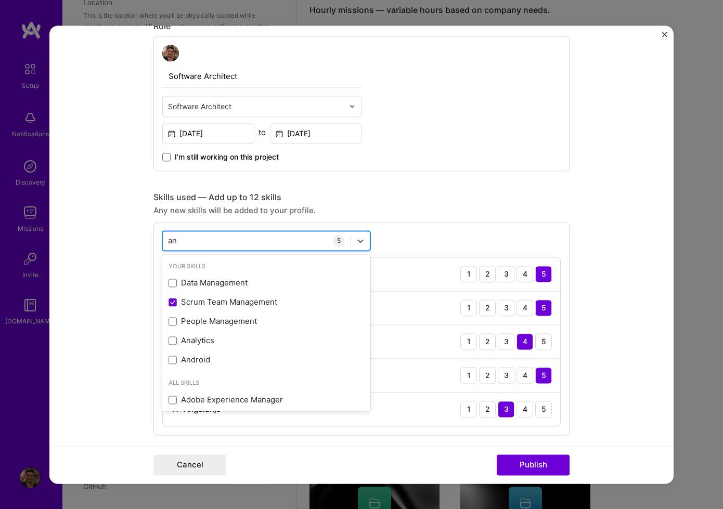
type input "a"
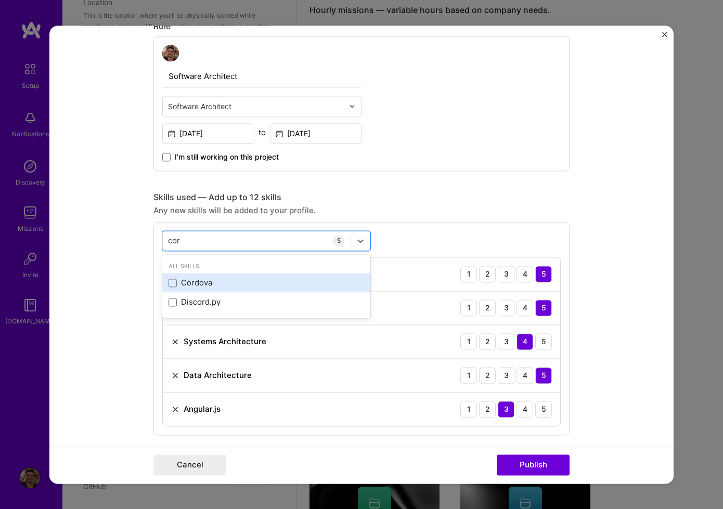
click at [197, 279] on div "Cordova" at bounding box center [267, 283] width 196 height 11
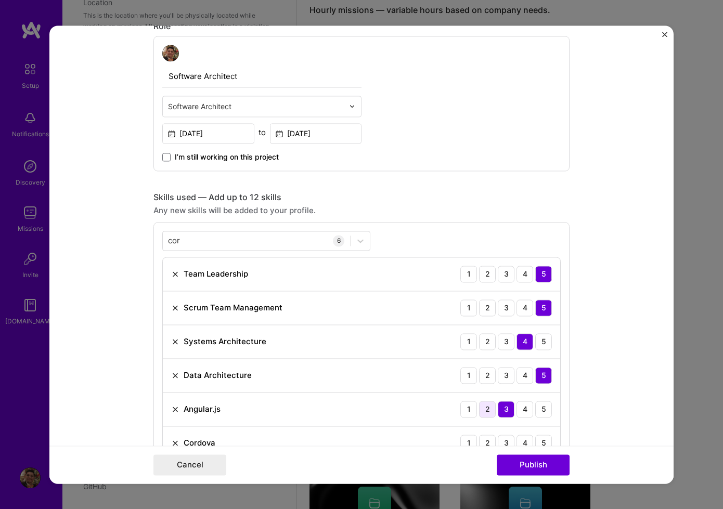
drag, startPoint x: 520, startPoint y: 438, endPoint x: 482, endPoint y: 414, distance: 45.4
click at [520, 438] on div "4" at bounding box center [525, 443] width 17 height 17
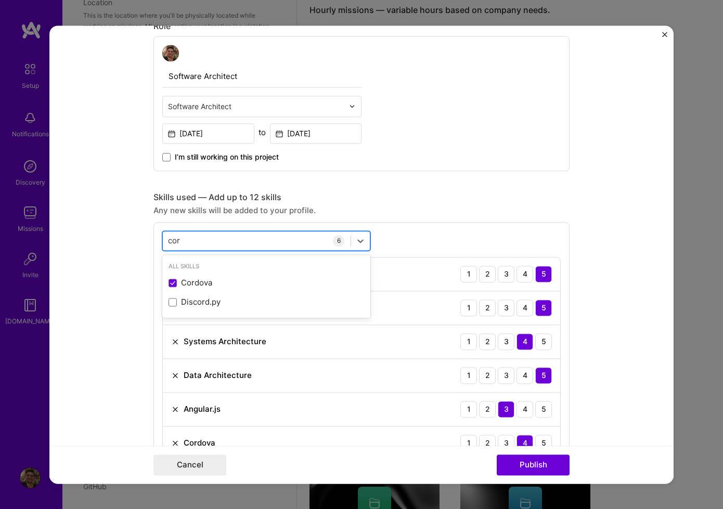
click at [223, 244] on div "cor cor" at bounding box center [257, 240] width 188 height 17
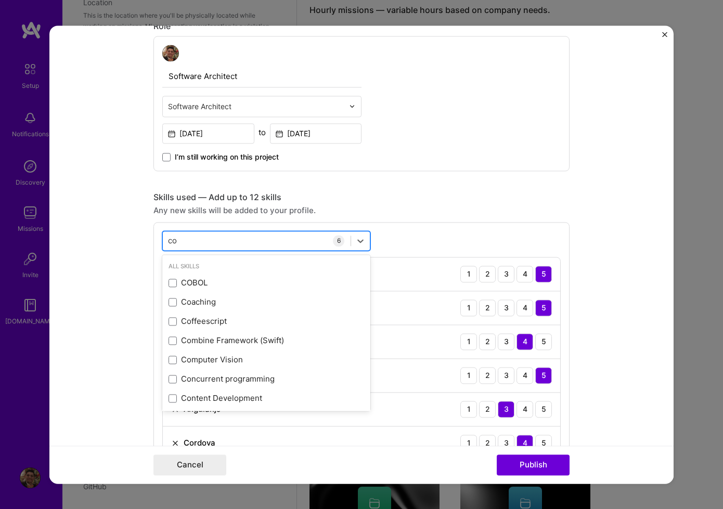
type input "c"
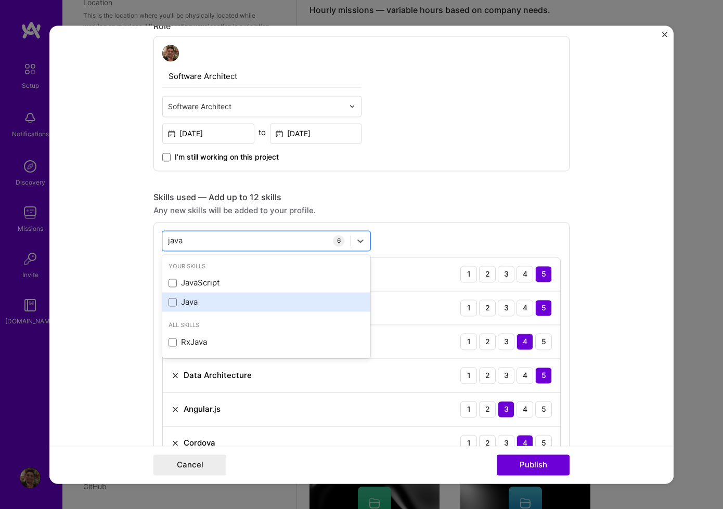
click at [204, 301] on div "Java" at bounding box center [267, 302] width 196 height 11
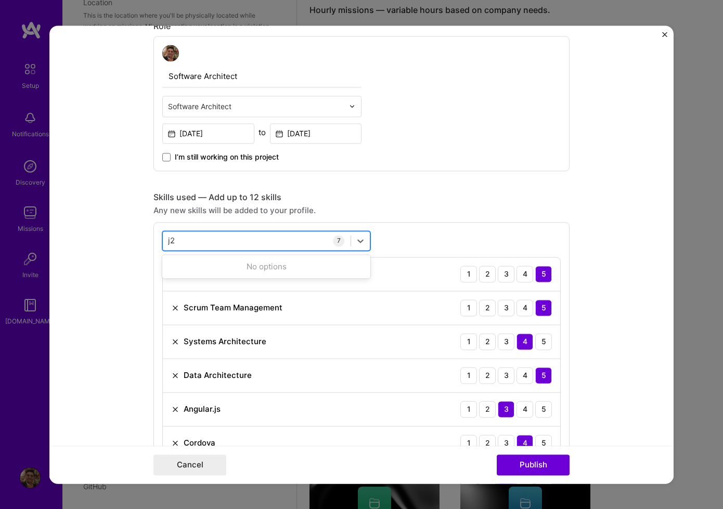
type input "j"
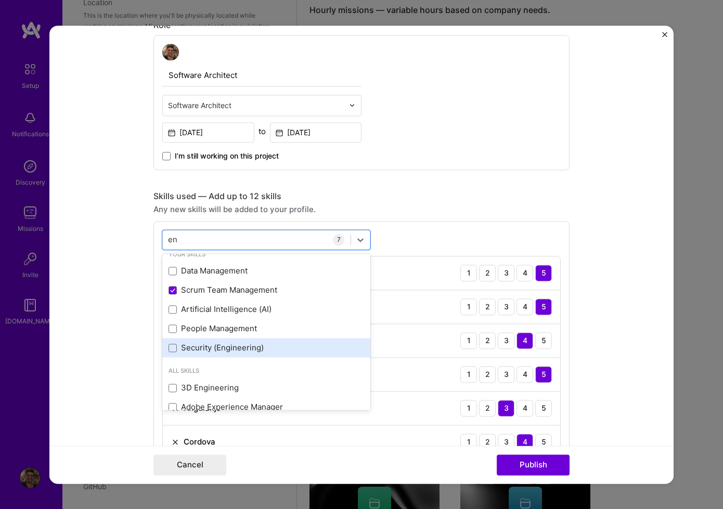
scroll to position [12, 0]
click at [257, 346] on div "Security (Engineering)" at bounding box center [267, 347] width 196 height 11
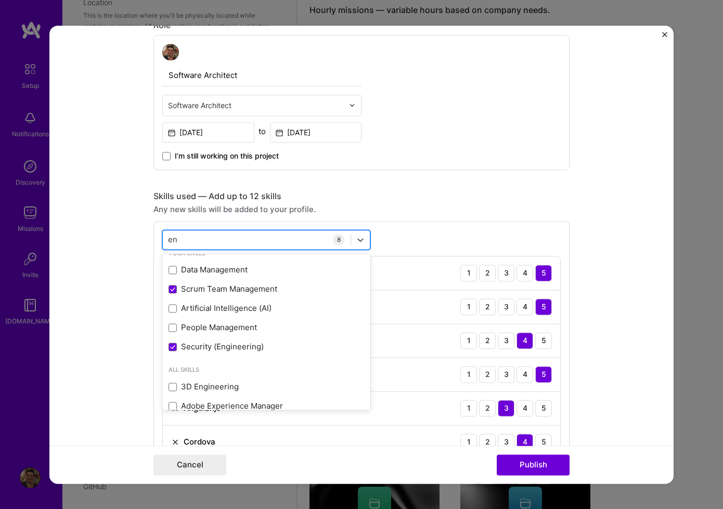
type input "e"
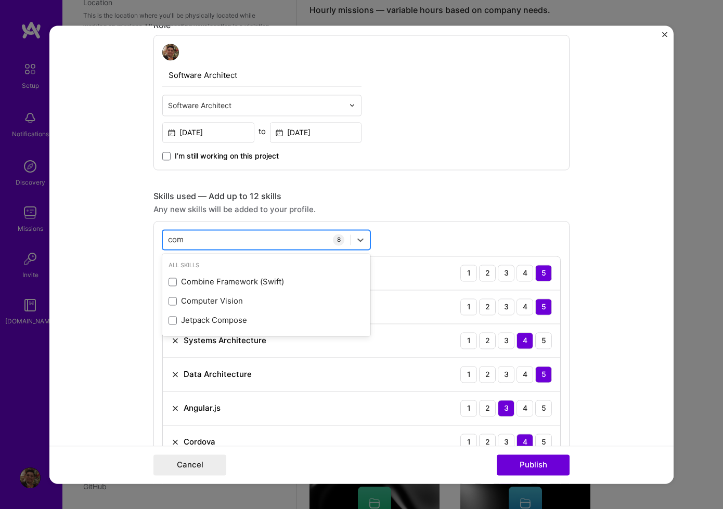
scroll to position [0, 0]
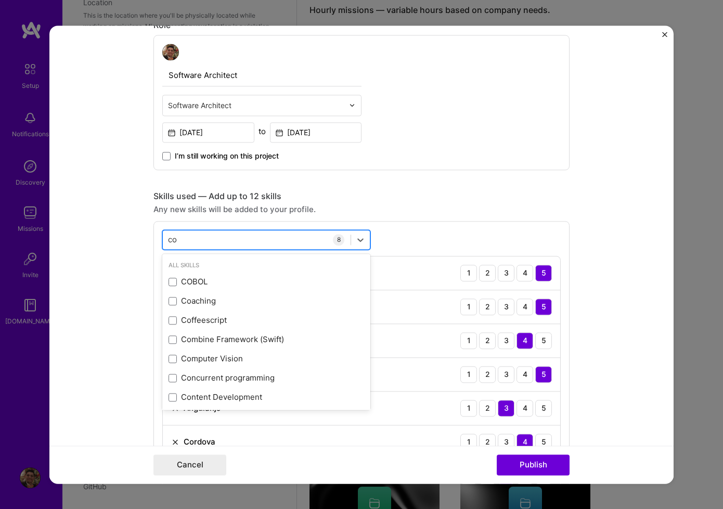
type input "c"
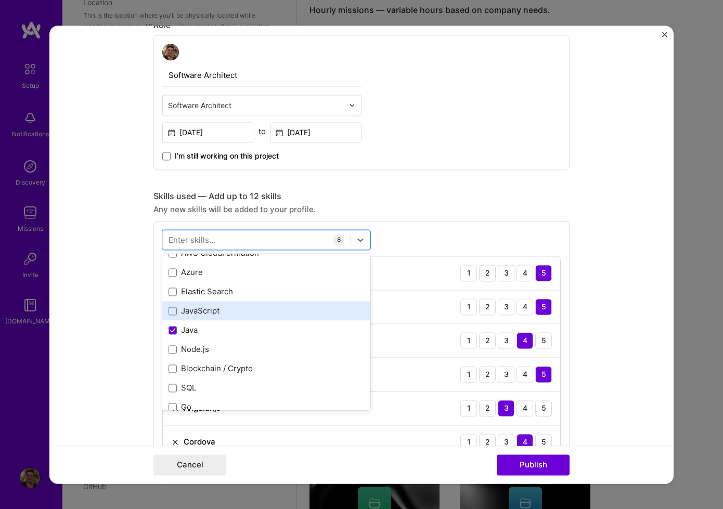
scroll to position [132, 0]
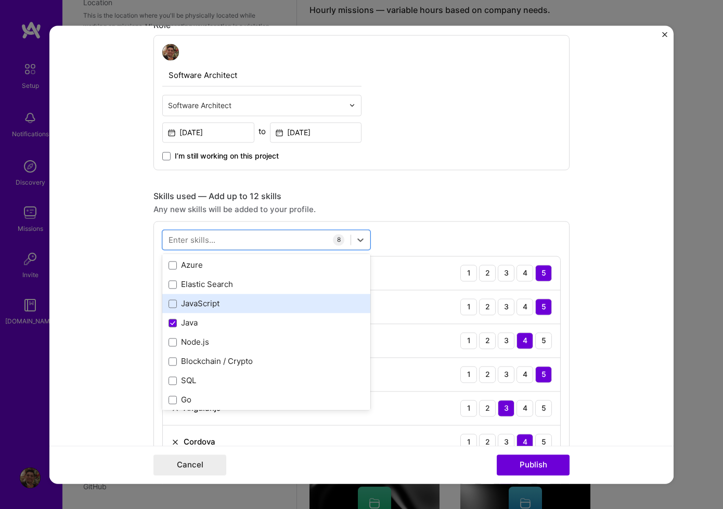
click at [244, 308] on div "JavaScript" at bounding box center [267, 304] width 196 height 11
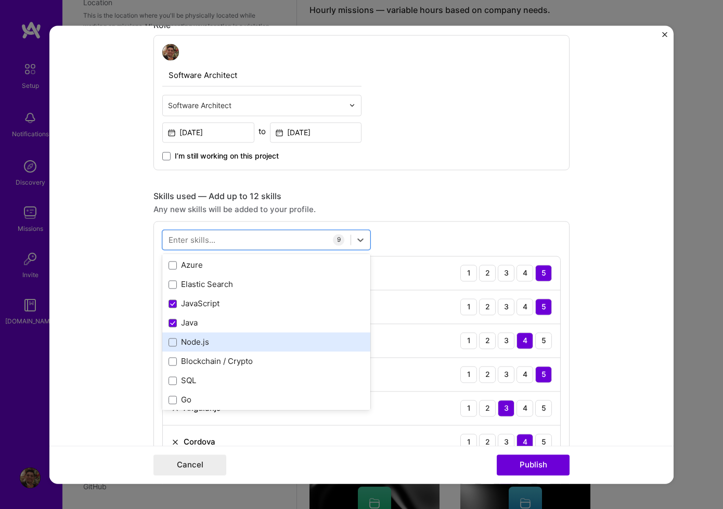
click at [245, 342] on div "Node.js" at bounding box center [267, 342] width 196 height 11
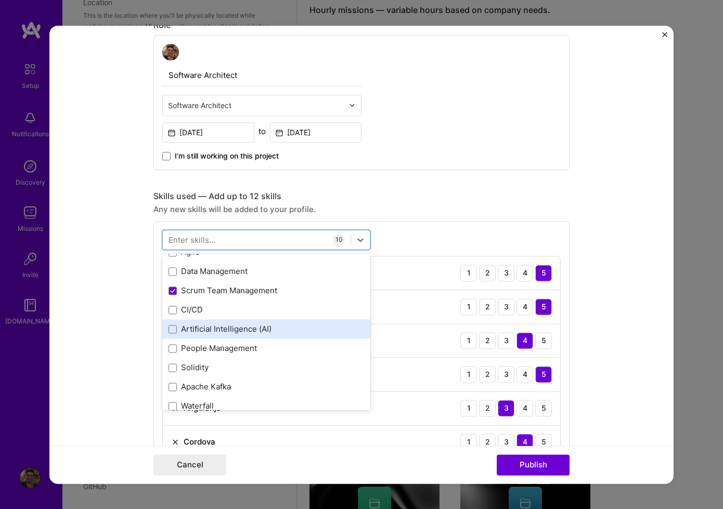
scroll to position [413, 0]
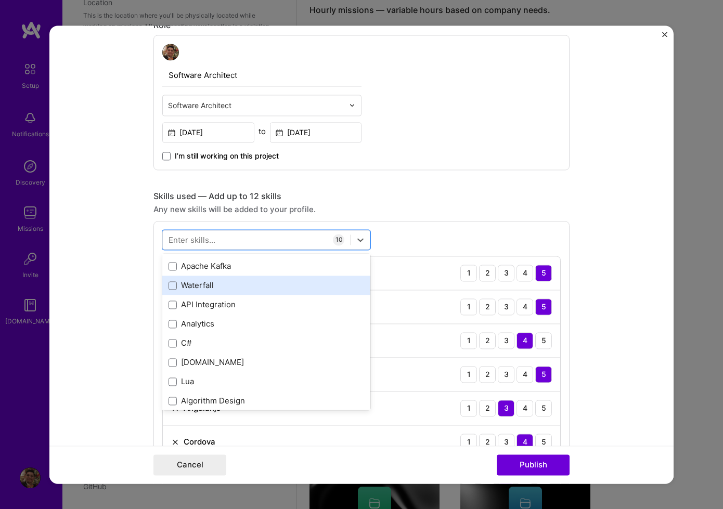
click at [244, 284] on div "Waterfall" at bounding box center [267, 285] width 196 height 11
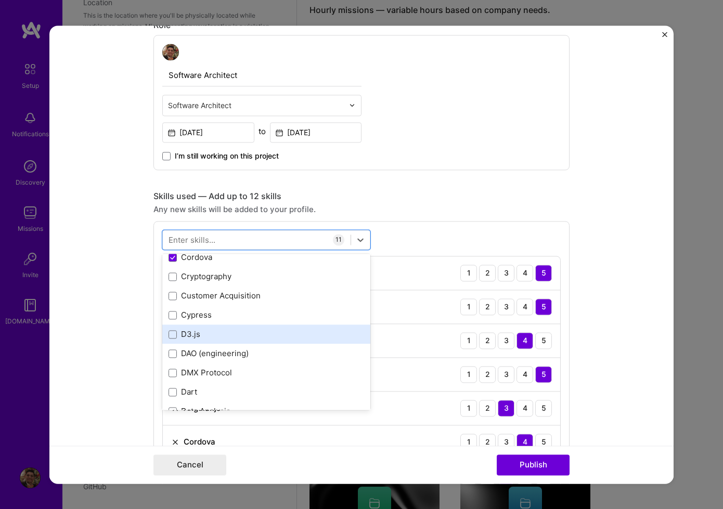
scroll to position [2050, 0]
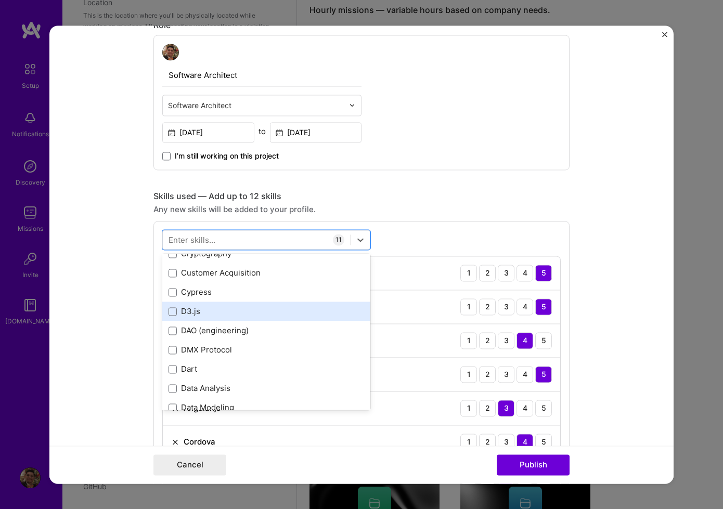
click at [257, 306] on div "D3.js" at bounding box center [267, 311] width 196 height 11
click at [504, 203] on div "Skills used — Add up to 12 skills Any new skills will be added to your profile.…" at bounding box center [361, 431] width 416 height 480
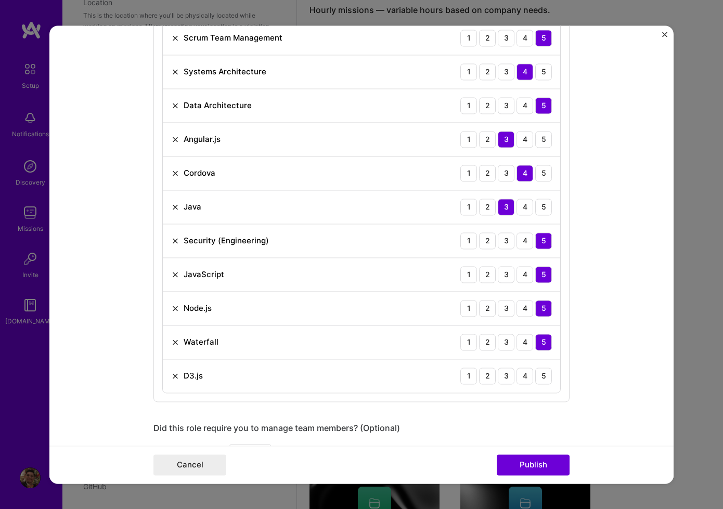
scroll to position [832, 0]
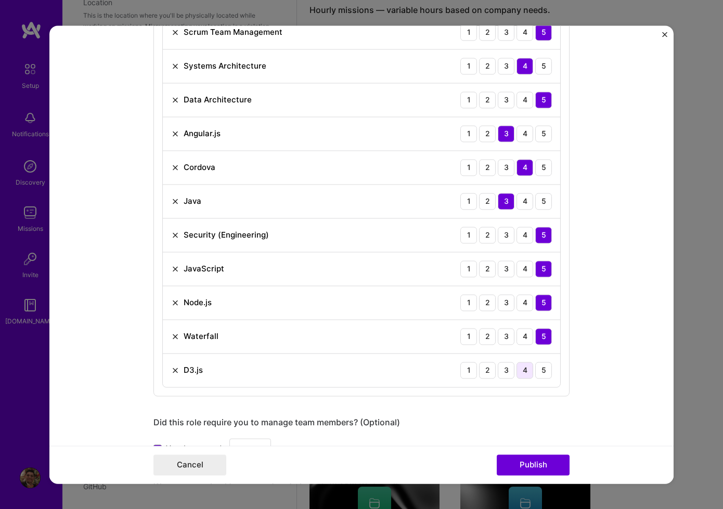
drag, startPoint x: 523, startPoint y: 371, endPoint x: 528, endPoint y: 370, distance: 5.8
click at [523, 371] on div "4" at bounding box center [525, 370] width 17 height 17
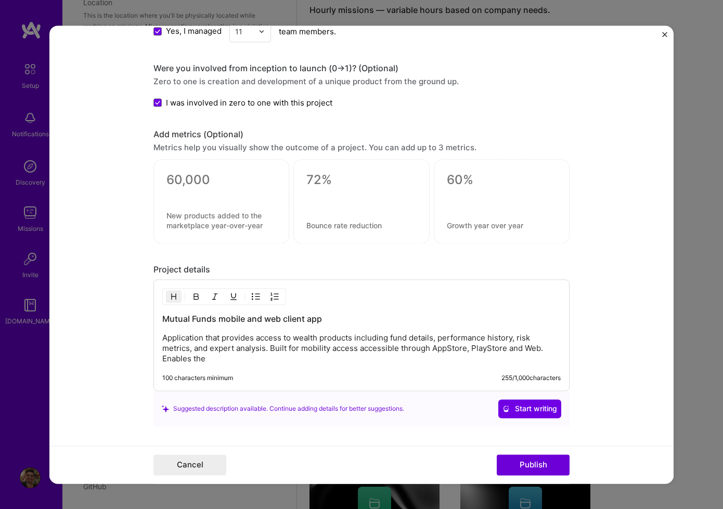
scroll to position [1324, 0]
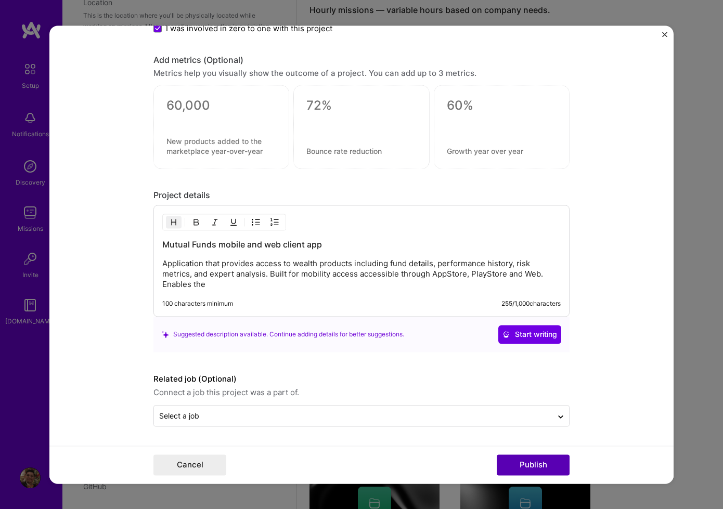
click at [548, 458] on button "Publish" at bounding box center [533, 465] width 73 height 21
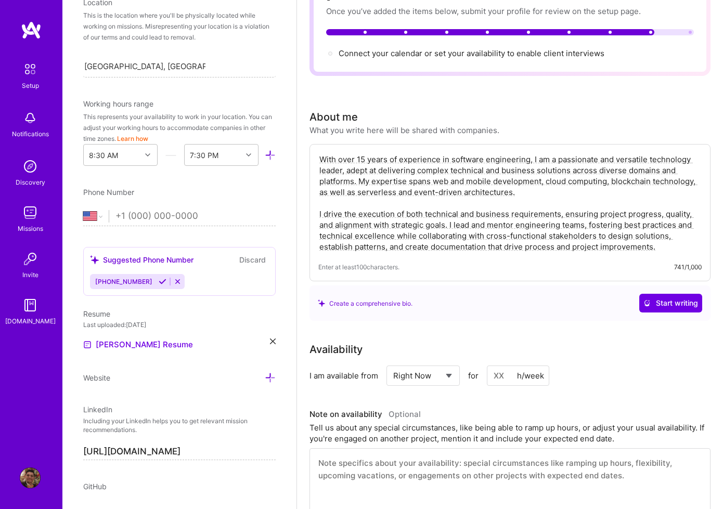
scroll to position [0, 0]
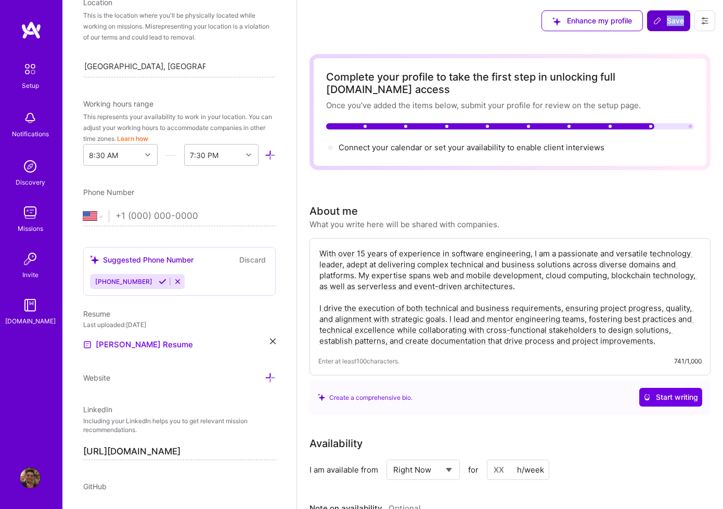
click at [674, 25] on span "Save" at bounding box center [668, 21] width 31 height 10
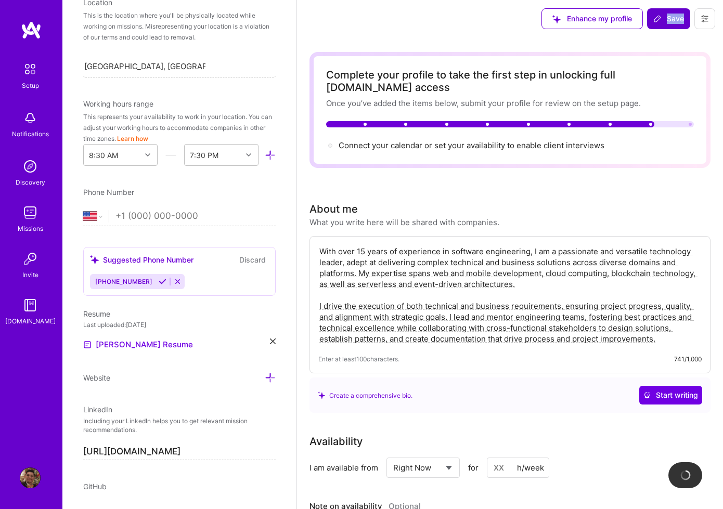
scroll to position [4, 0]
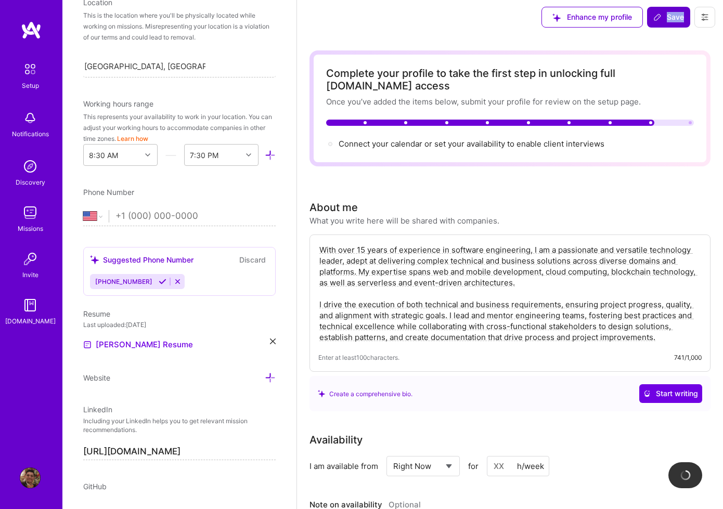
click at [661, 21] on span "Save" at bounding box center [668, 17] width 31 height 10
click at [660, 18] on icon at bounding box center [657, 17] width 8 height 8
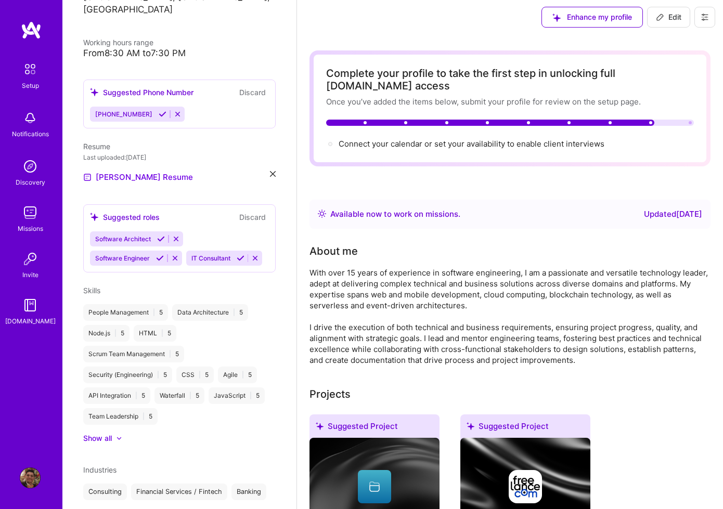
scroll to position [196, 0]
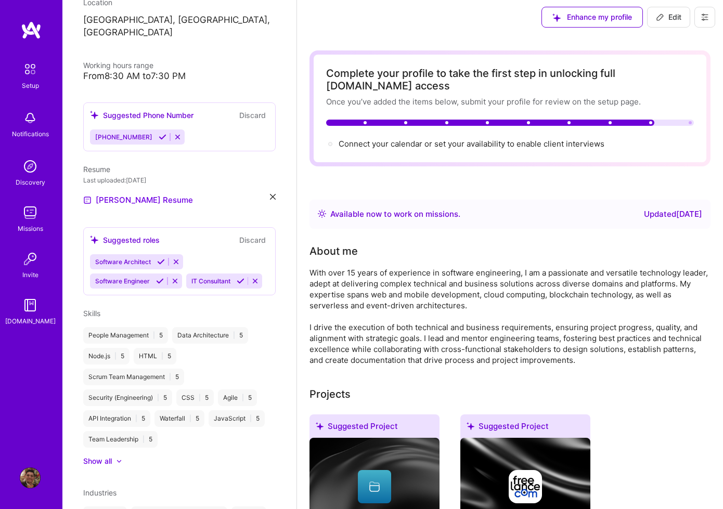
click at [474, 35] on div "Enhance my profile Edit" at bounding box center [510, 17] width 426 height 42
click at [548, 143] on span "Connect your calendar or set your availability to enable client interviews →" at bounding box center [476, 144] width 275 height 10
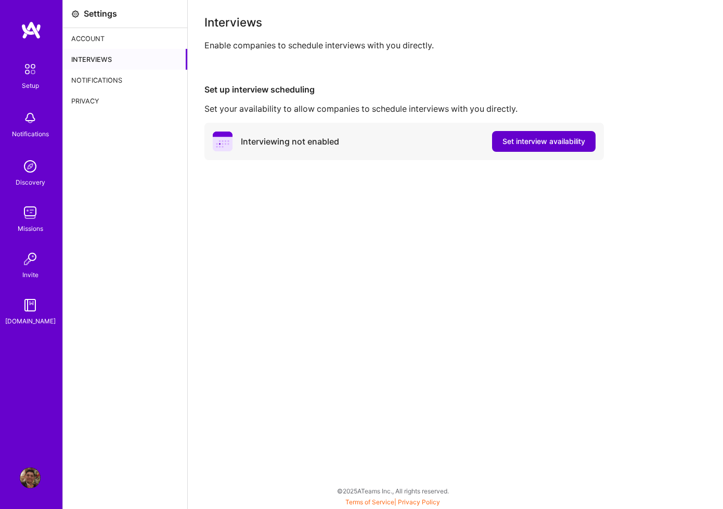
click at [571, 144] on span "Set interview availability" at bounding box center [543, 141] width 83 height 10
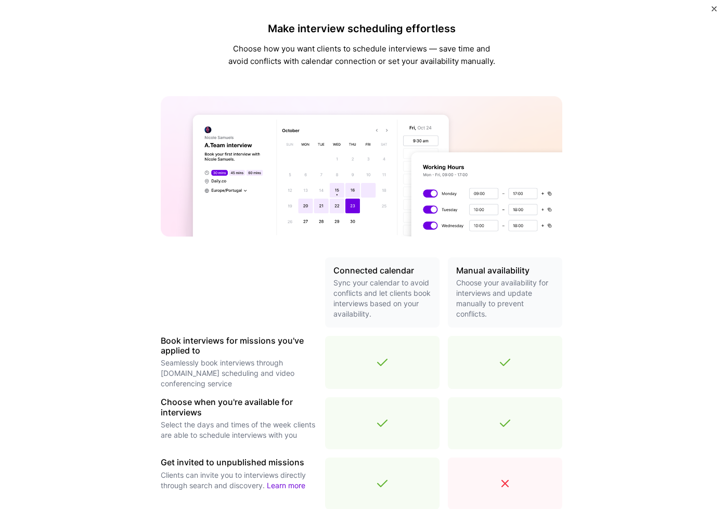
scroll to position [220, 0]
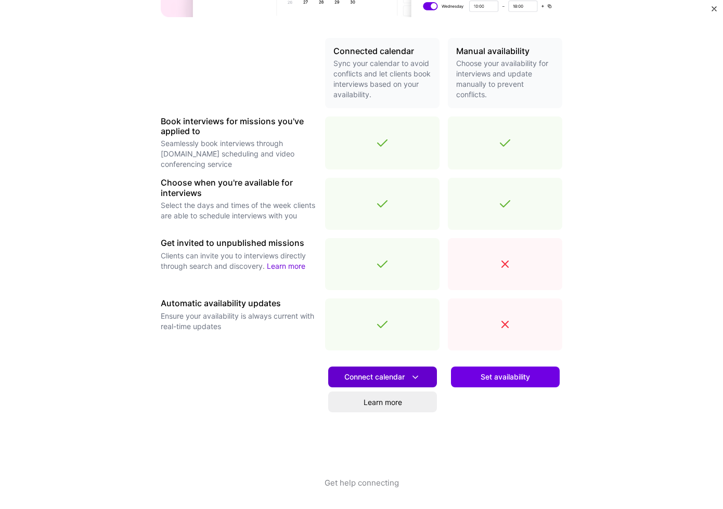
click at [391, 375] on span "Connect calendar" at bounding box center [382, 377] width 76 height 11
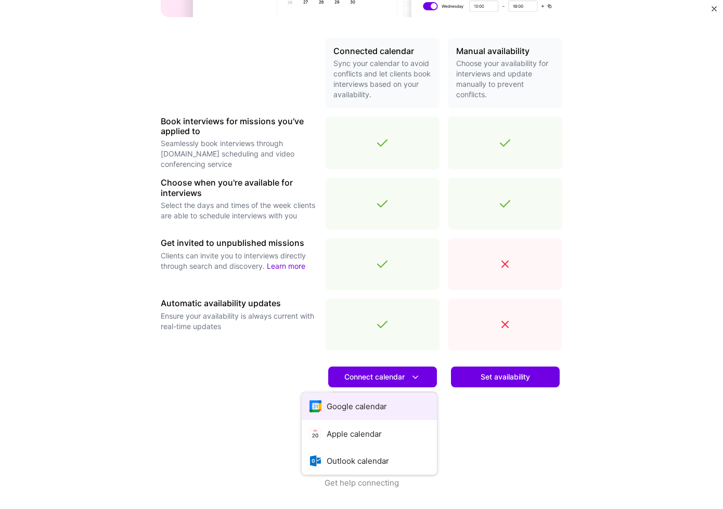
click at [374, 406] on button "Google calendar" at bounding box center [369, 407] width 135 height 28
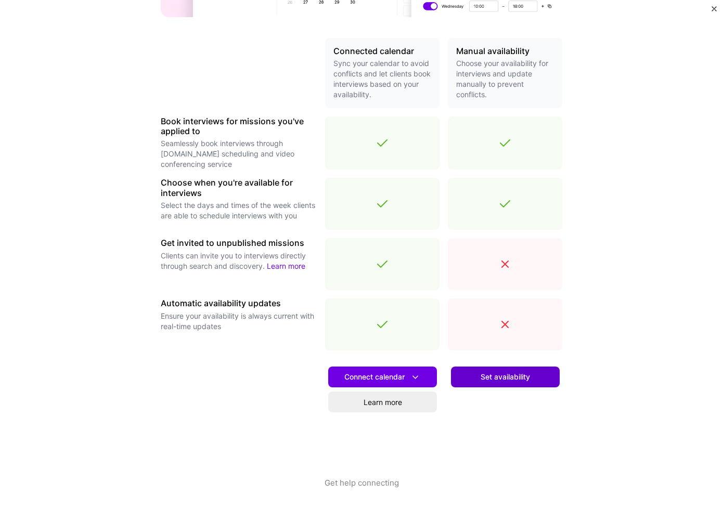
click at [521, 385] on button "Set availability" at bounding box center [505, 377] width 109 height 21
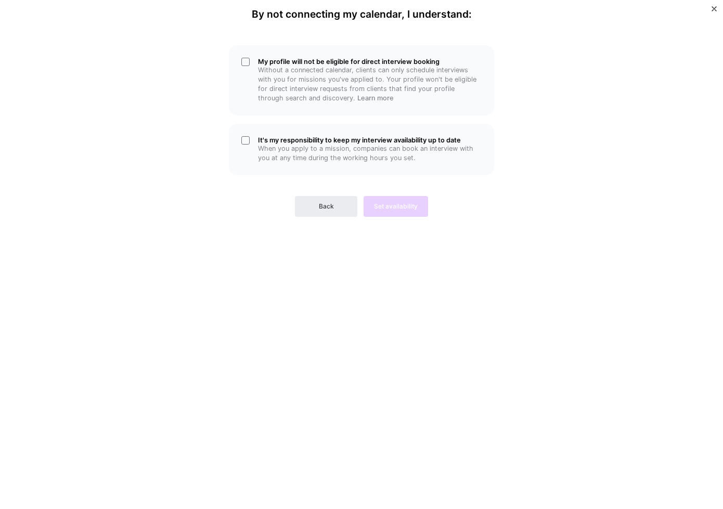
scroll to position [0, 0]
click at [322, 138] on h5 "It's my responsibility to keep my interview availability up to date" at bounding box center [370, 140] width 224 height 8
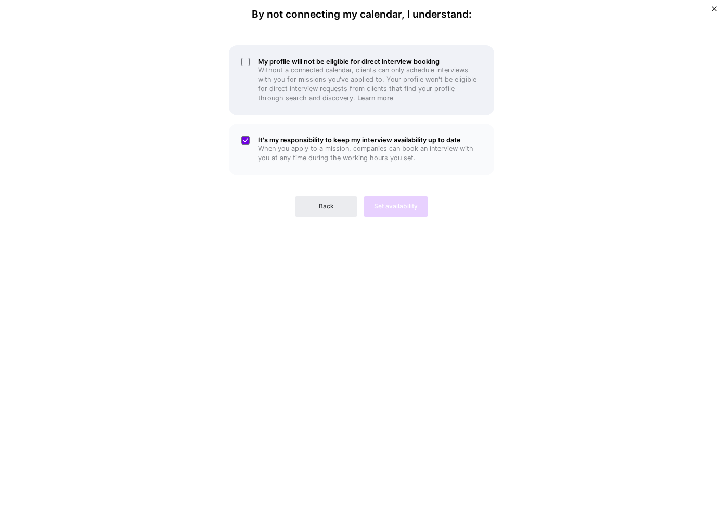
click at [331, 62] on h5 "My profile will not be eligible for direct interview booking" at bounding box center [370, 62] width 224 height 8
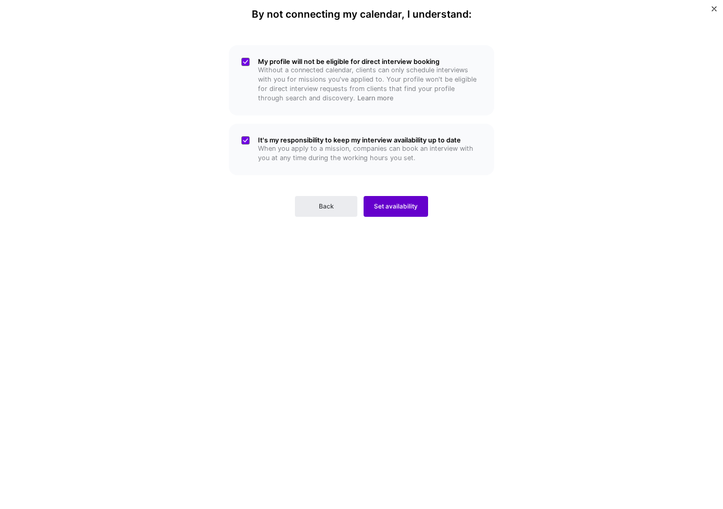
click at [413, 208] on span "Set availability" at bounding box center [396, 206] width 44 height 9
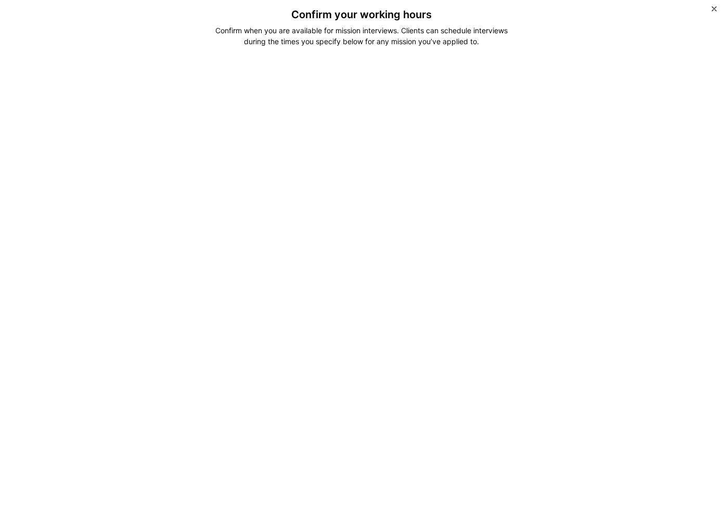
scroll to position [81, 0]
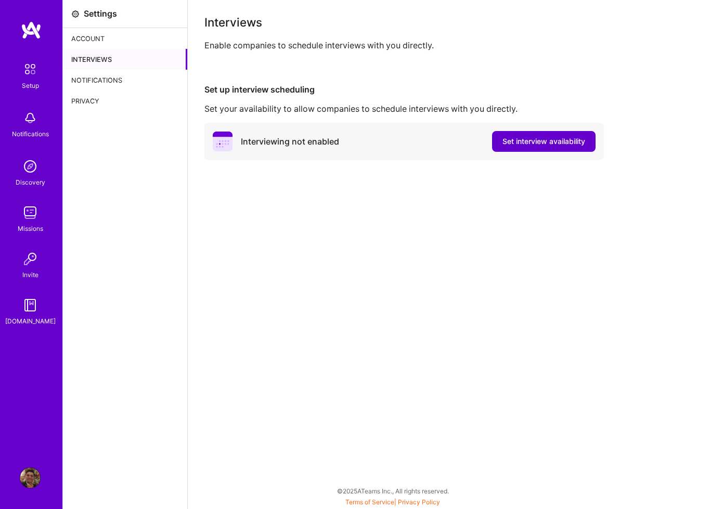
click at [520, 140] on span "Set interview availability" at bounding box center [543, 141] width 83 height 10
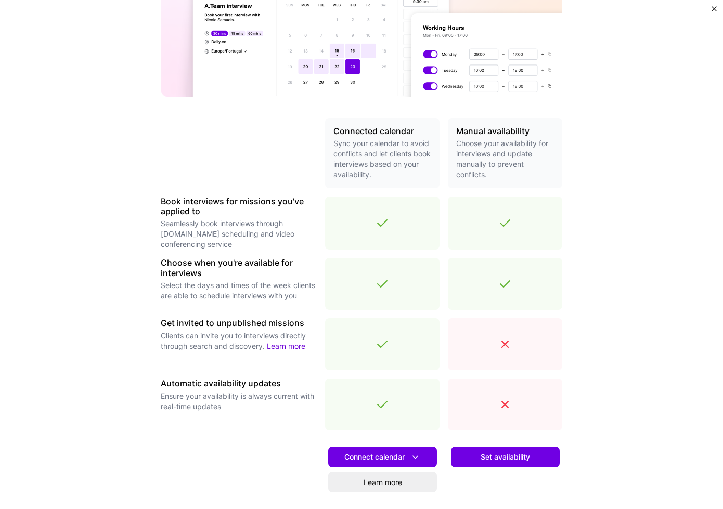
scroll to position [220, 0]
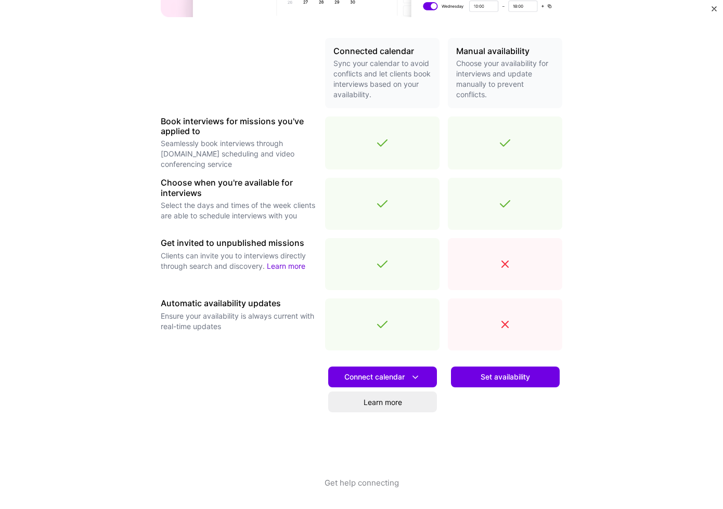
click at [535, 371] on button "Set availability" at bounding box center [505, 377] width 109 height 21
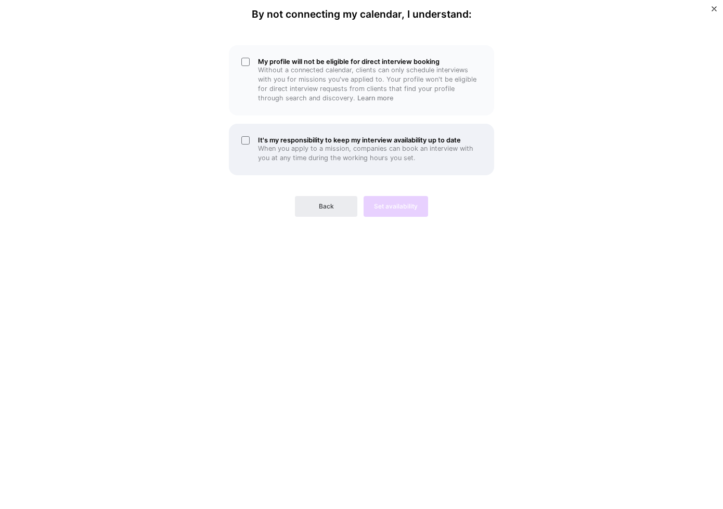
click at [303, 151] on p "When you apply to a mission, companies can book an interview with you at any ti…" at bounding box center [370, 153] width 224 height 19
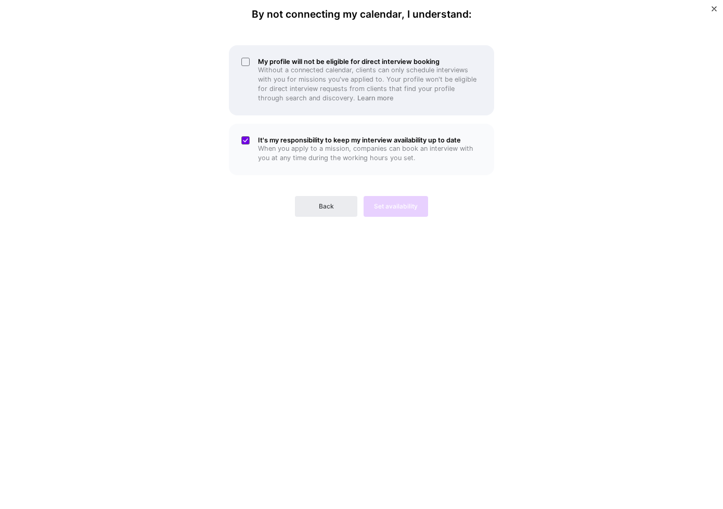
click at [318, 91] on p "Without a connected calendar, clients can only schedule interviews with you for…" at bounding box center [370, 84] width 224 height 37
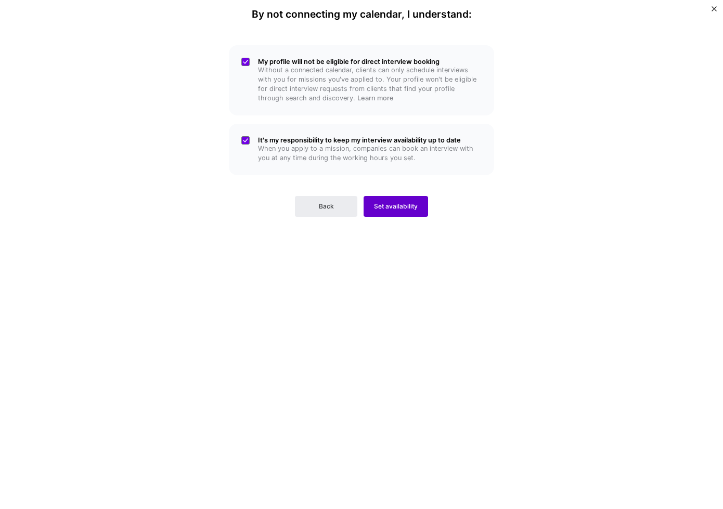
click at [405, 205] on span "Set availability" at bounding box center [396, 206] width 44 height 9
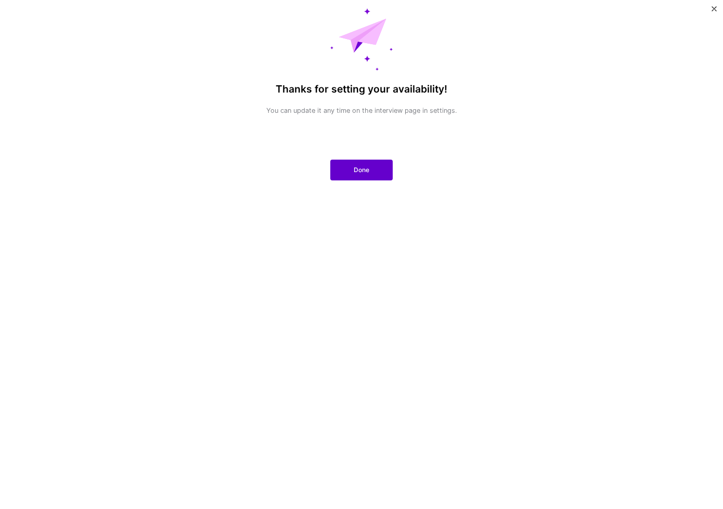
click at [361, 165] on span "Done" at bounding box center [362, 169] width 16 height 9
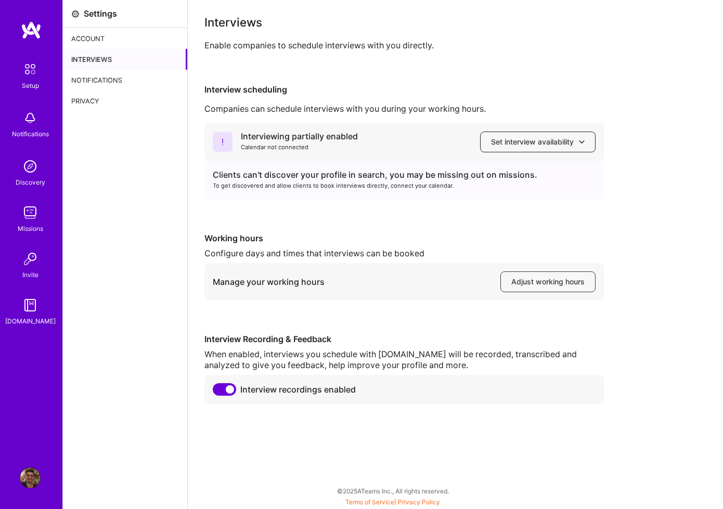
click at [521, 148] on button "Set interview availability" at bounding box center [537, 142] width 115 height 21
click at [541, 284] on span "Adjust working hours" at bounding box center [547, 282] width 73 height 10
click at [120, 80] on div "Notifications" at bounding box center [125, 80] width 124 height 21
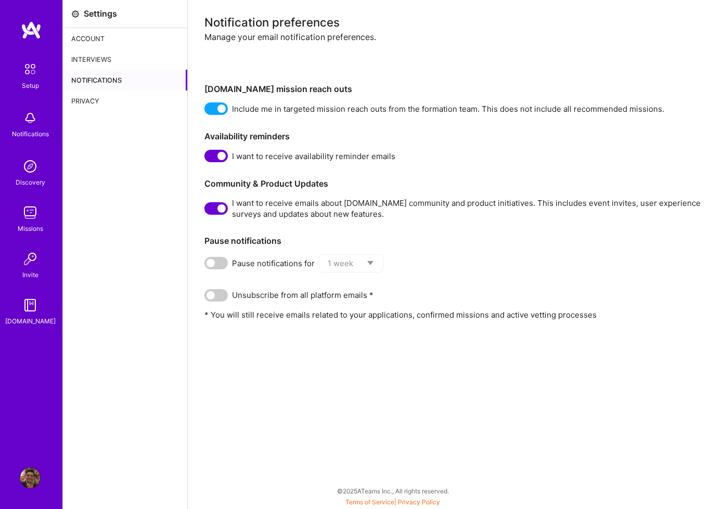
click at [38, 74] on img at bounding box center [30, 69] width 22 height 22
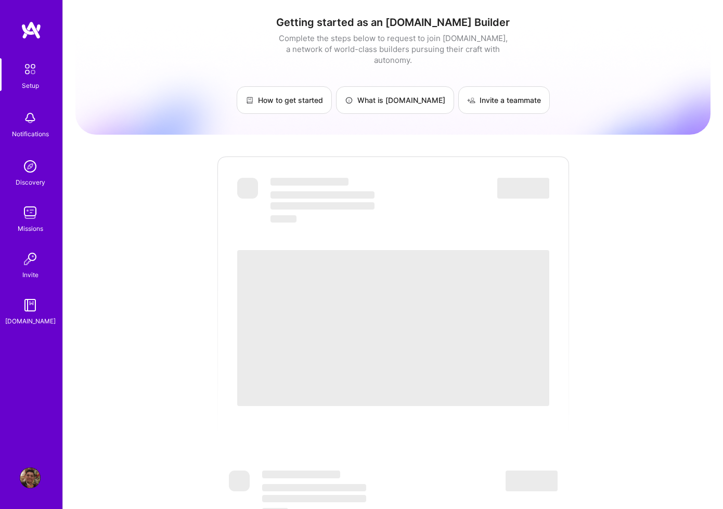
click at [35, 171] on img at bounding box center [30, 166] width 21 height 21
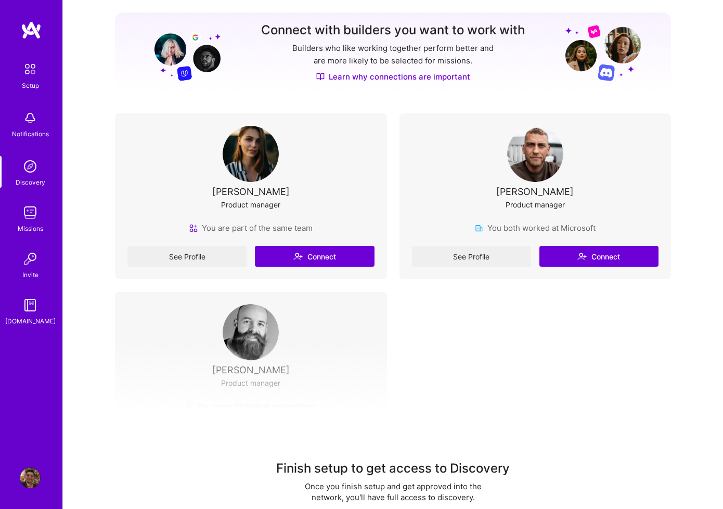
scroll to position [153, 0]
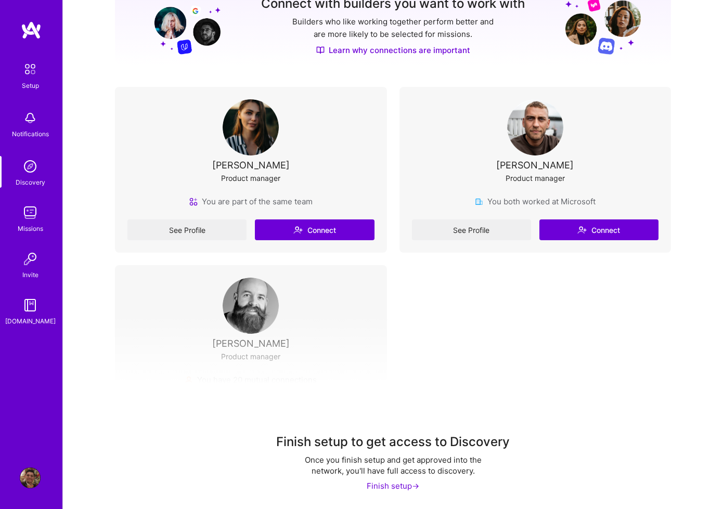
click at [406, 480] on div "Finish setup to get access to Discovery Once you finish setup and get approved …" at bounding box center [393, 463] width 209 height 58
click at [404, 485] on div "Finish setup ->" at bounding box center [393, 486] width 53 height 11
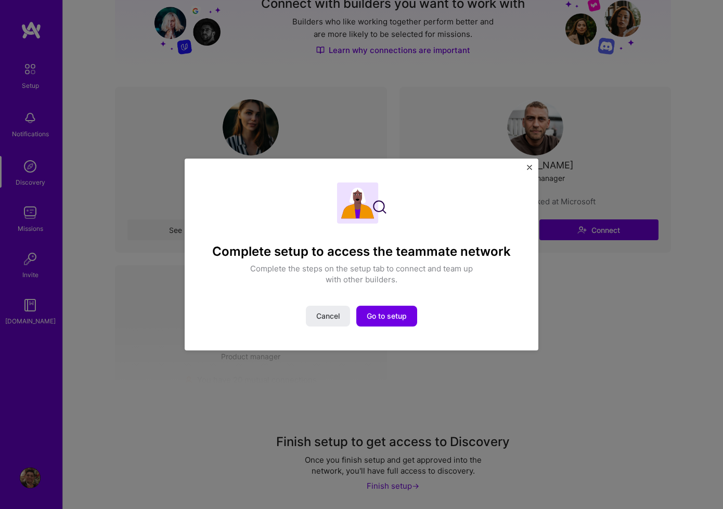
click at [392, 301] on div "Complete setup to access the teammate network Complete the steps on the setup t…" at bounding box center [362, 255] width 306 height 145
click at [394, 317] on span "Go to setup" at bounding box center [387, 316] width 40 height 10
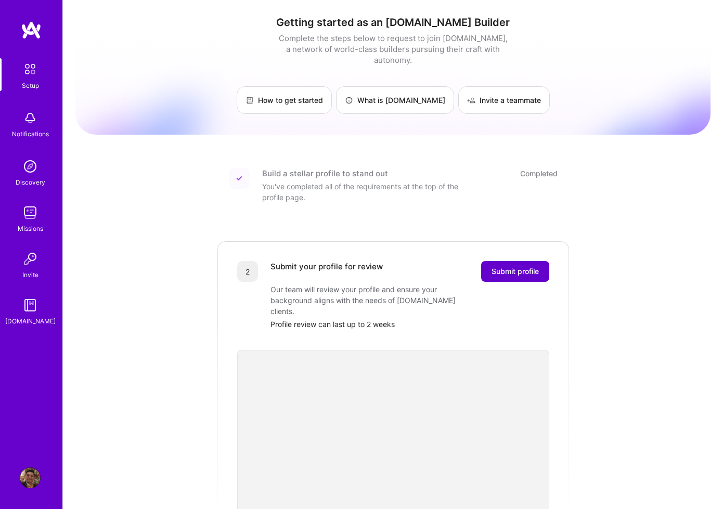
click at [536, 261] on button "Submit profile" at bounding box center [515, 271] width 68 height 21
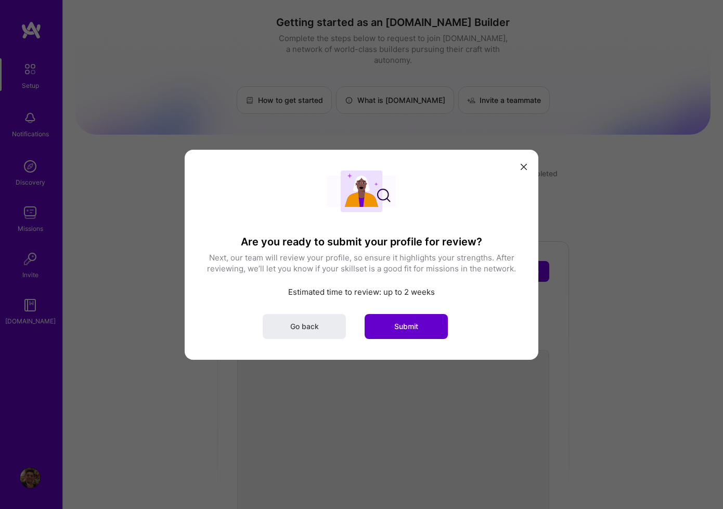
click at [433, 326] on button "Submit" at bounding box center [406, 326] width 83 height 25
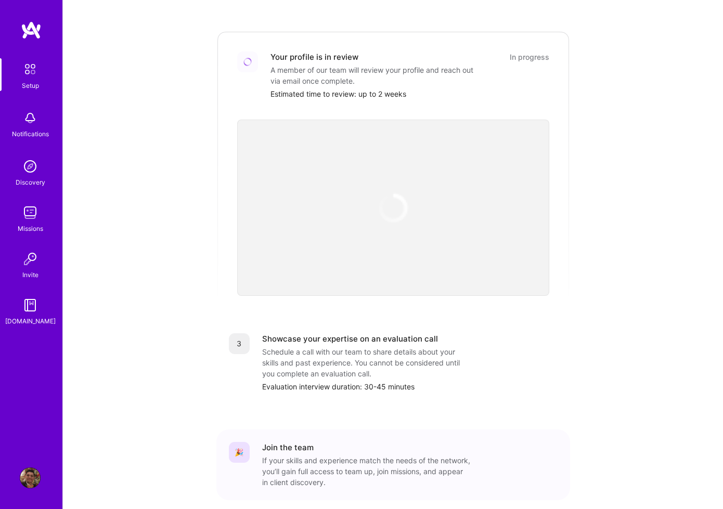
scroll to position [247, 0]
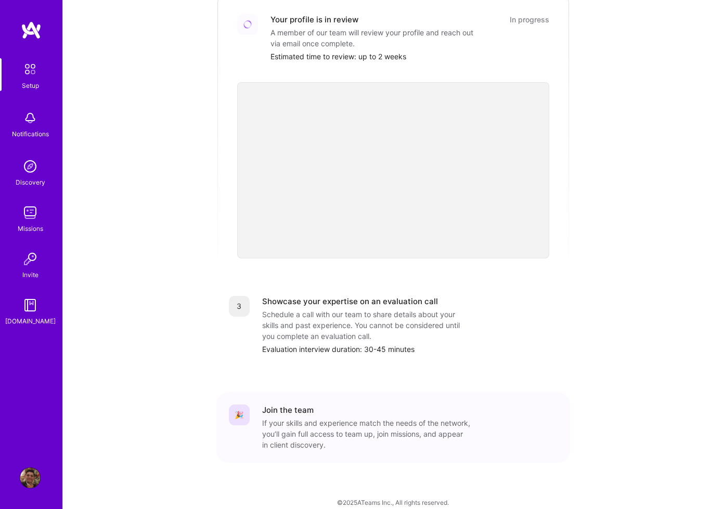
click at [32, 268] on img at bounding box center [30, 259] width 21 height 21
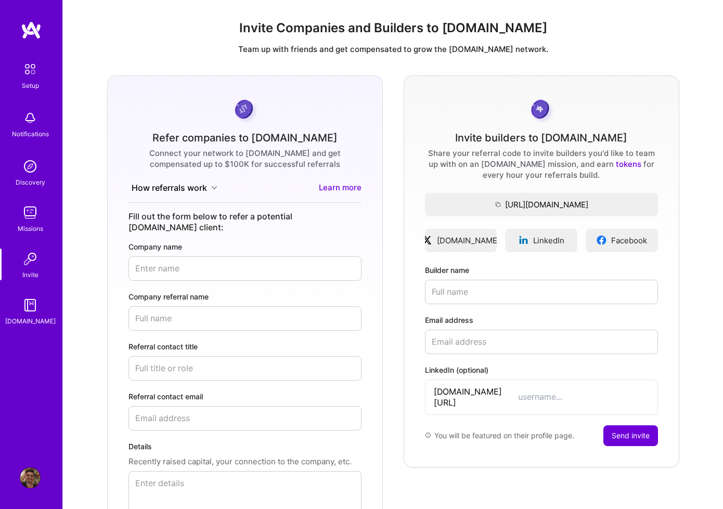
click at [34, 220] on img at bounding box center [30, 212] width 21 height 21
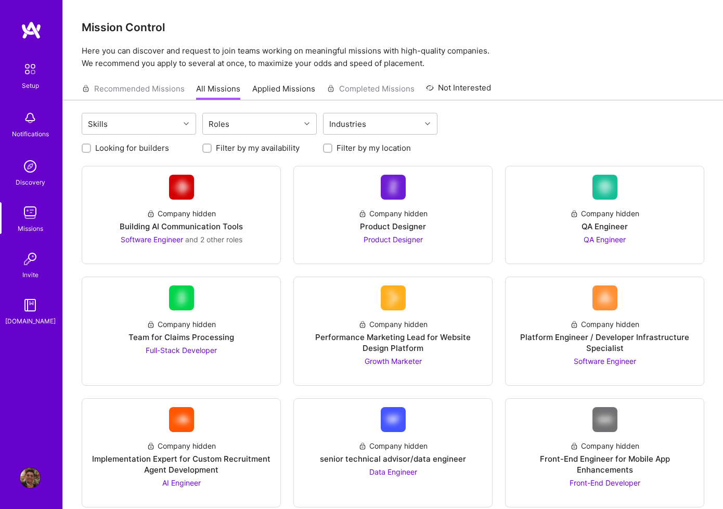
click at [30, 174] on img at bounding box center [30, 166] width 21 height 21
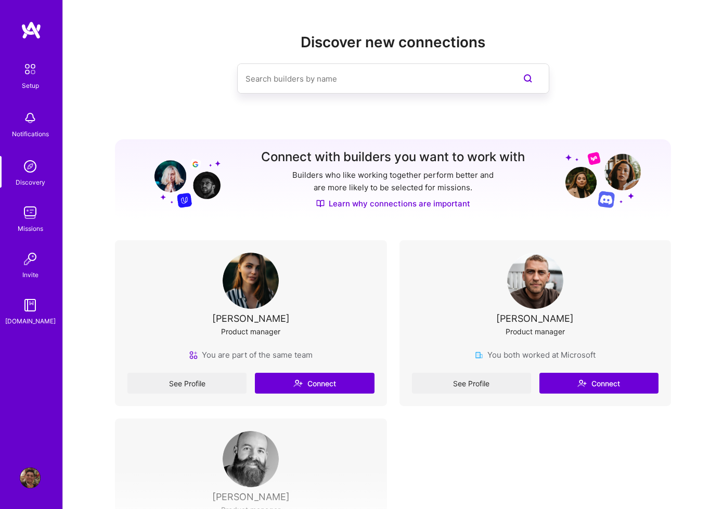
click at [32, 70] on img at bounding box center [30, 69] width 22 height 22
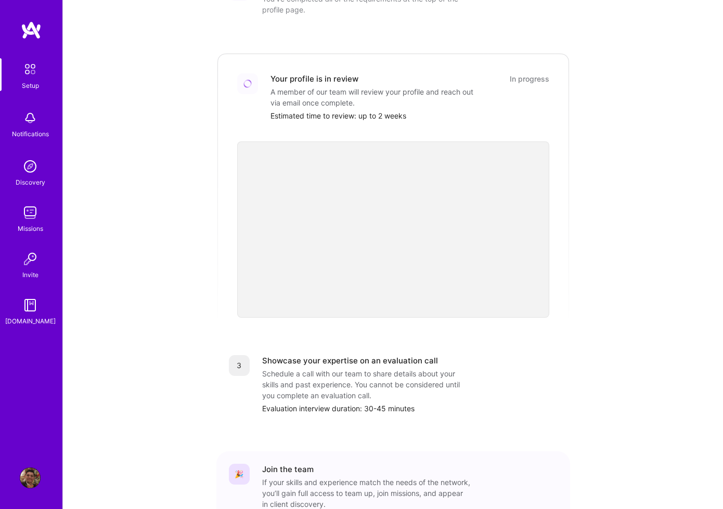
scroll to position [247, 0]
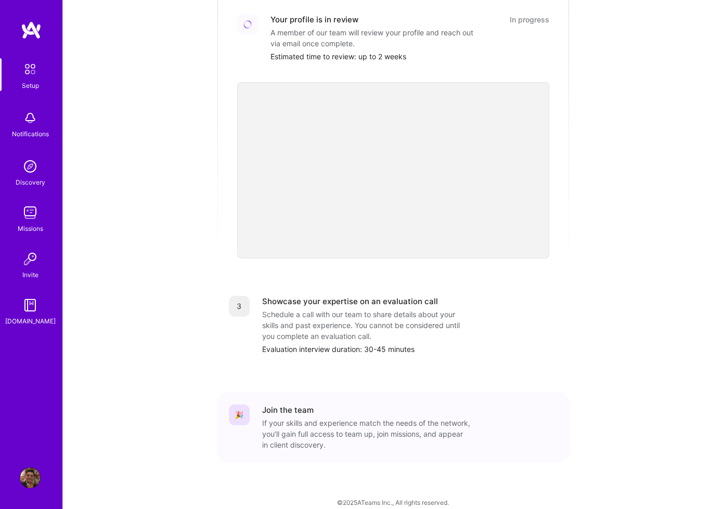
click at [30, 31] on img at bounding box center [31, 30] width 21 height 19
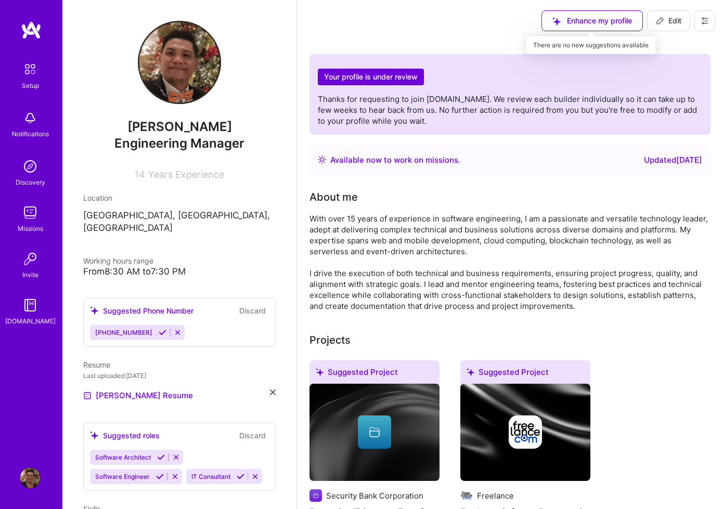
click at [588, 15] on div "Enhance my profile" at bounding box center [591, 20] width 101 height 21
click at [571, 27] on div "Enhance my profile" at bounding box center [591, 20] width 101 height 21
